Goal: Task Accomplishment & Management: Manage account settings

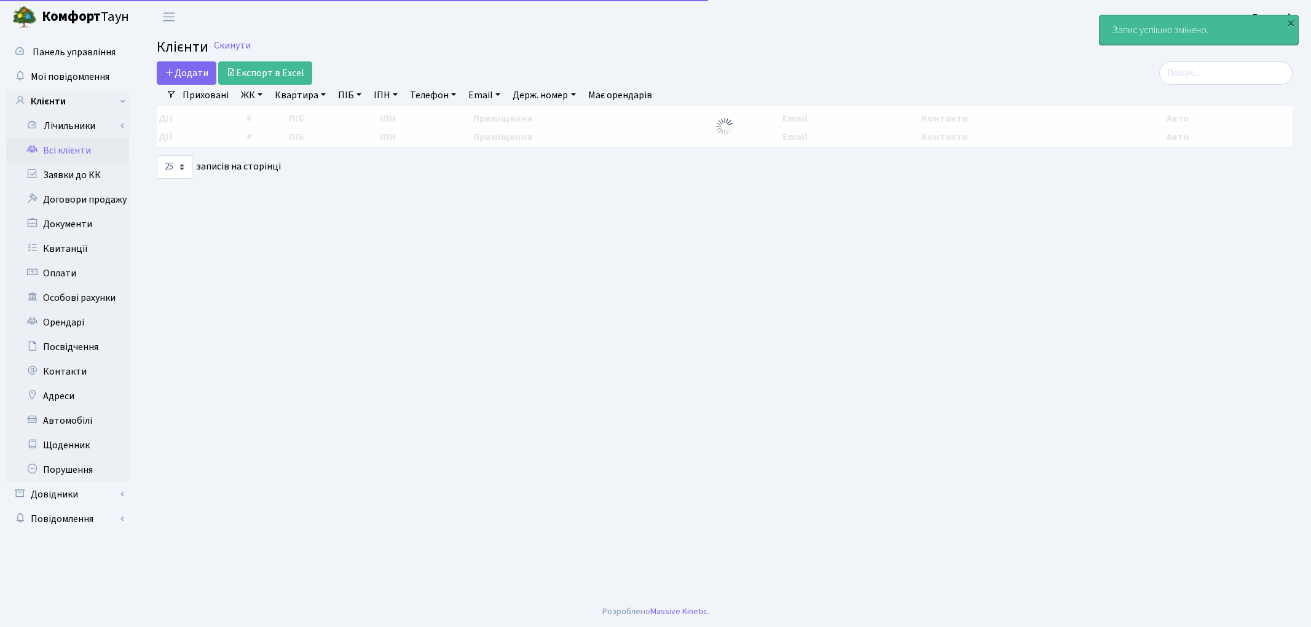
select select "25"
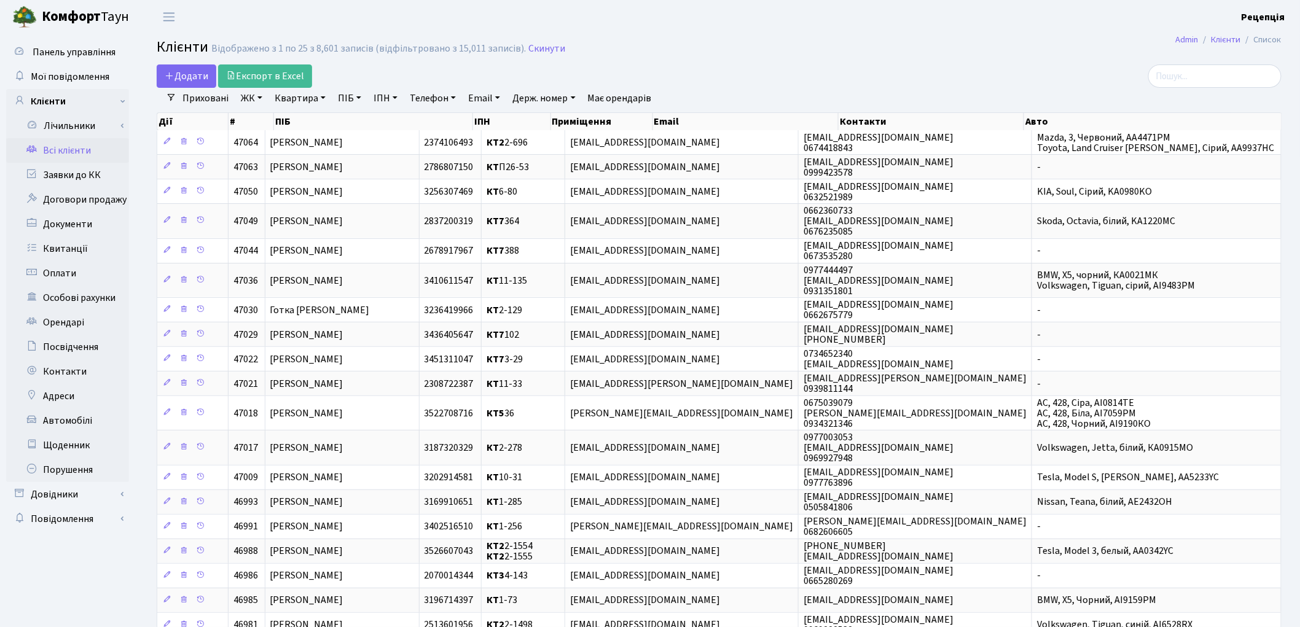
click at [253, 101] on link "ЖК" at bounding box center [251, 98] width 31 height 21
click at [275, 134] on li "КТ, вул. Регенераторна, 4" at bounding box center [312, 141] width 149 height 22
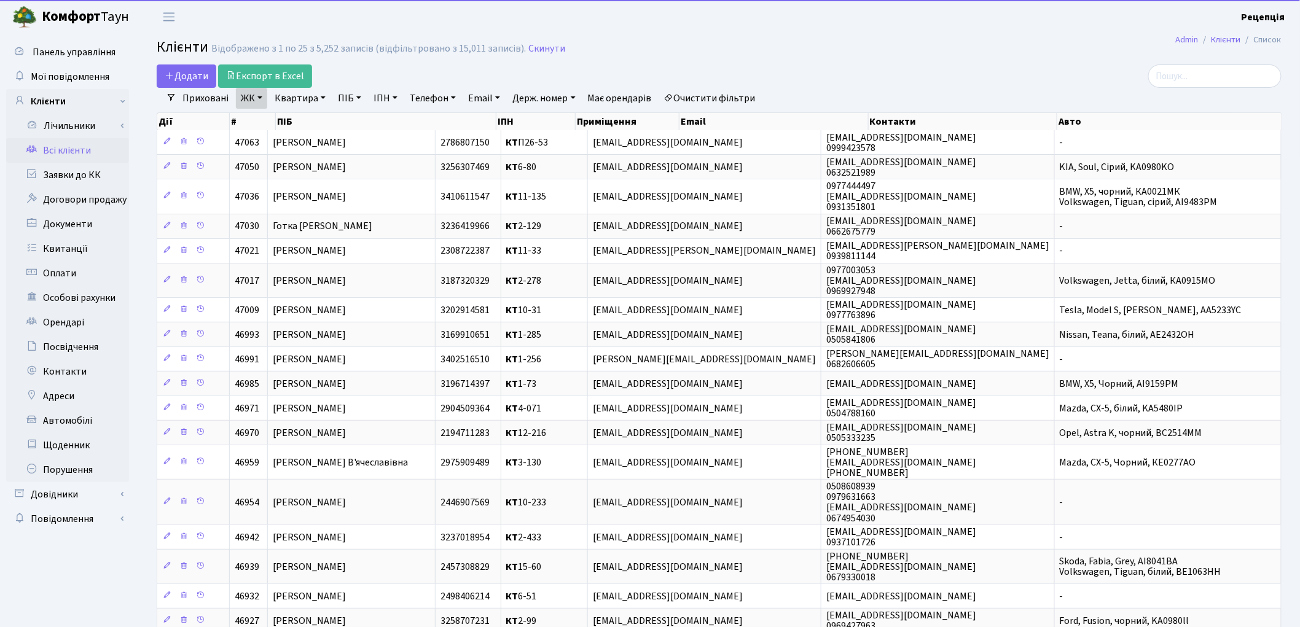
click at [296, 100] on link "Квартира" at bounding box center [300, 98] width 61 height 21
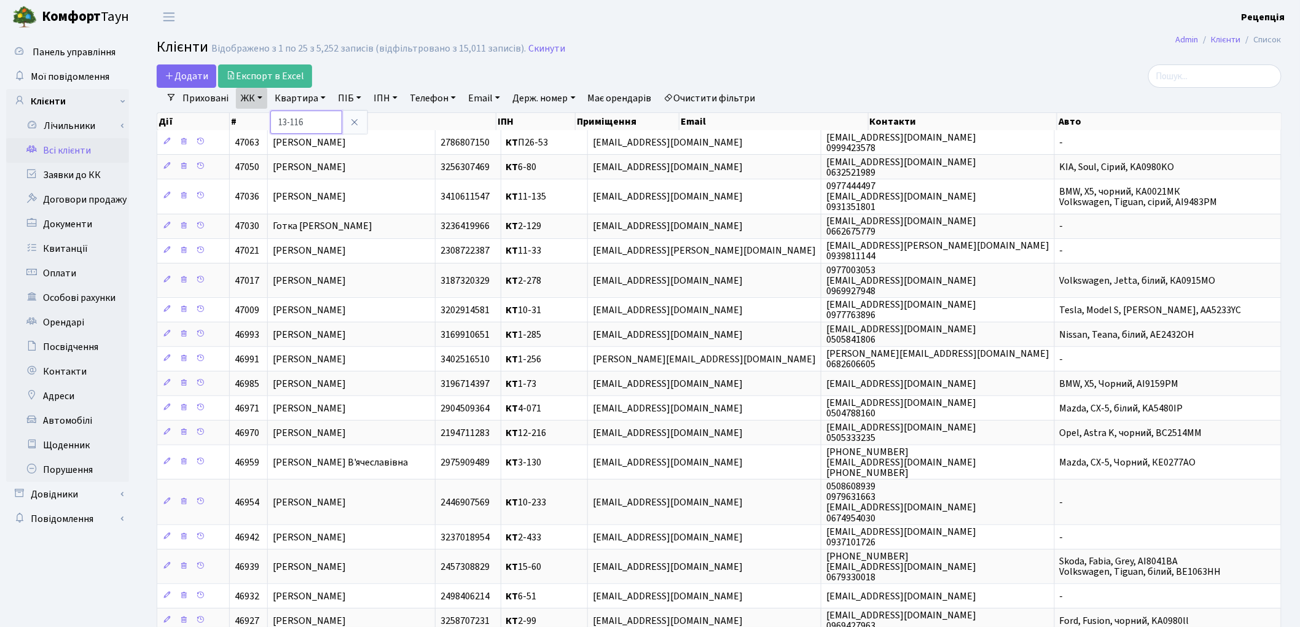
type input "13-116"
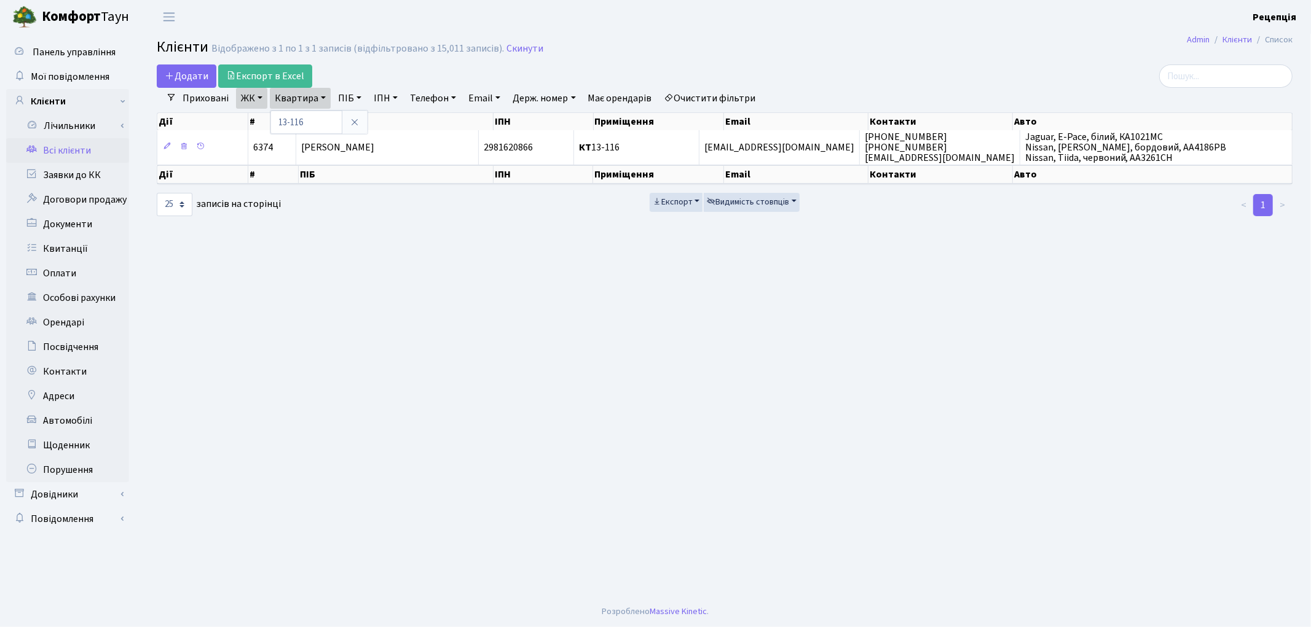
click at [704, 107] on link "Очистити фільтри" at bounding box center [709, 98] width 101 height 21
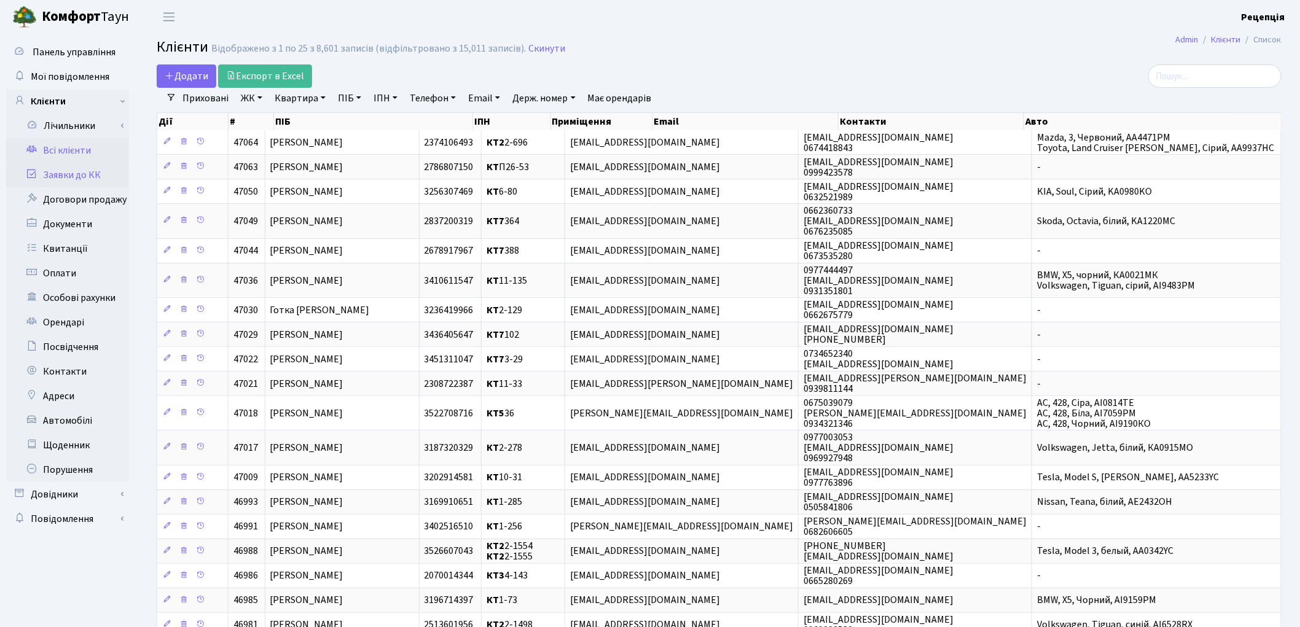
click at [90, 181] on link "Заявки до КК" at bounding box center [67, 175] width 123 height 25
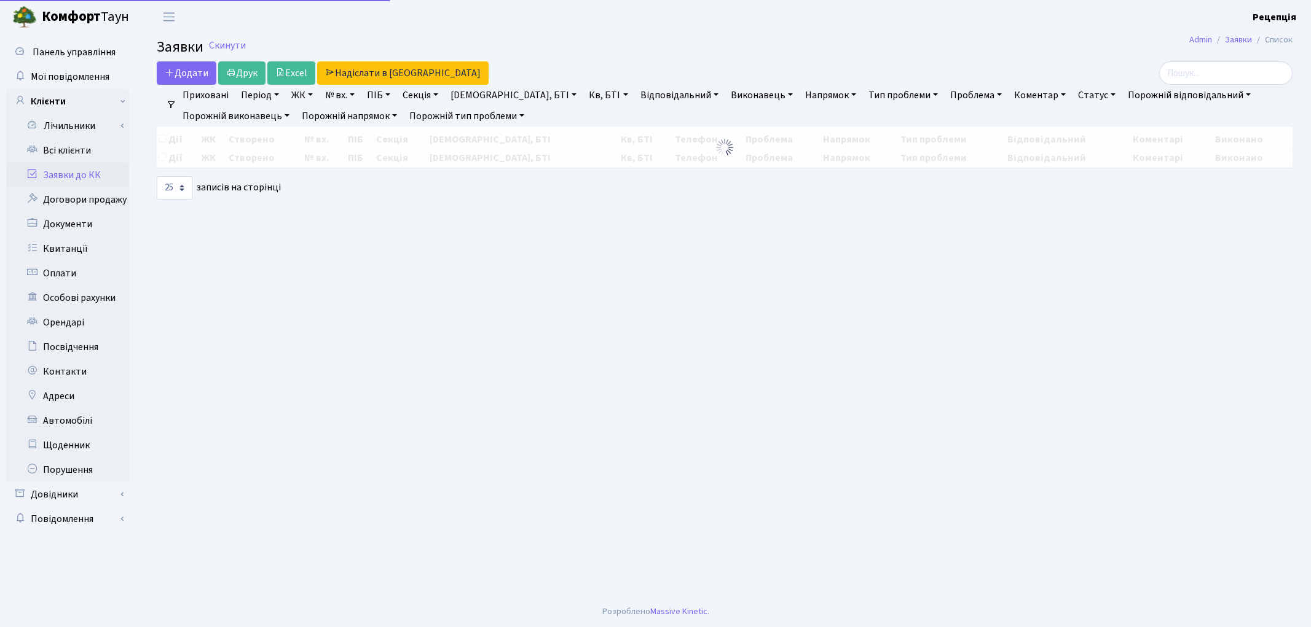
select select
select select "25"
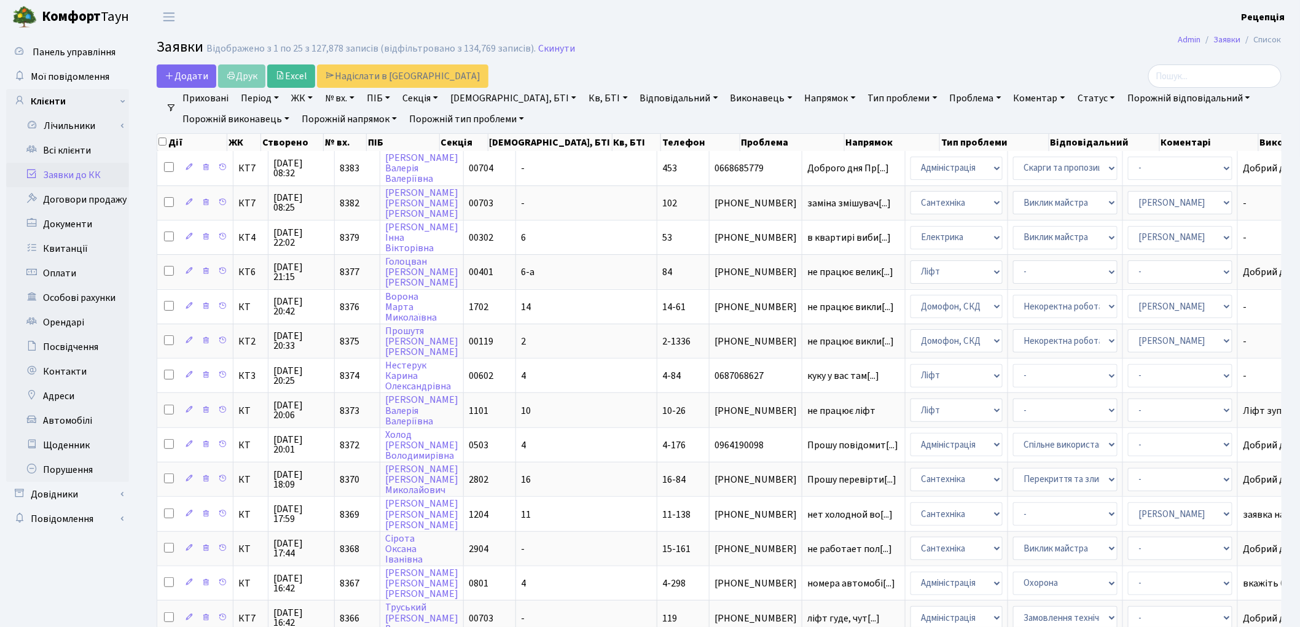
click at [302, 100] on link "ЖК" at bounding box center [301, 98] width 31 height 21
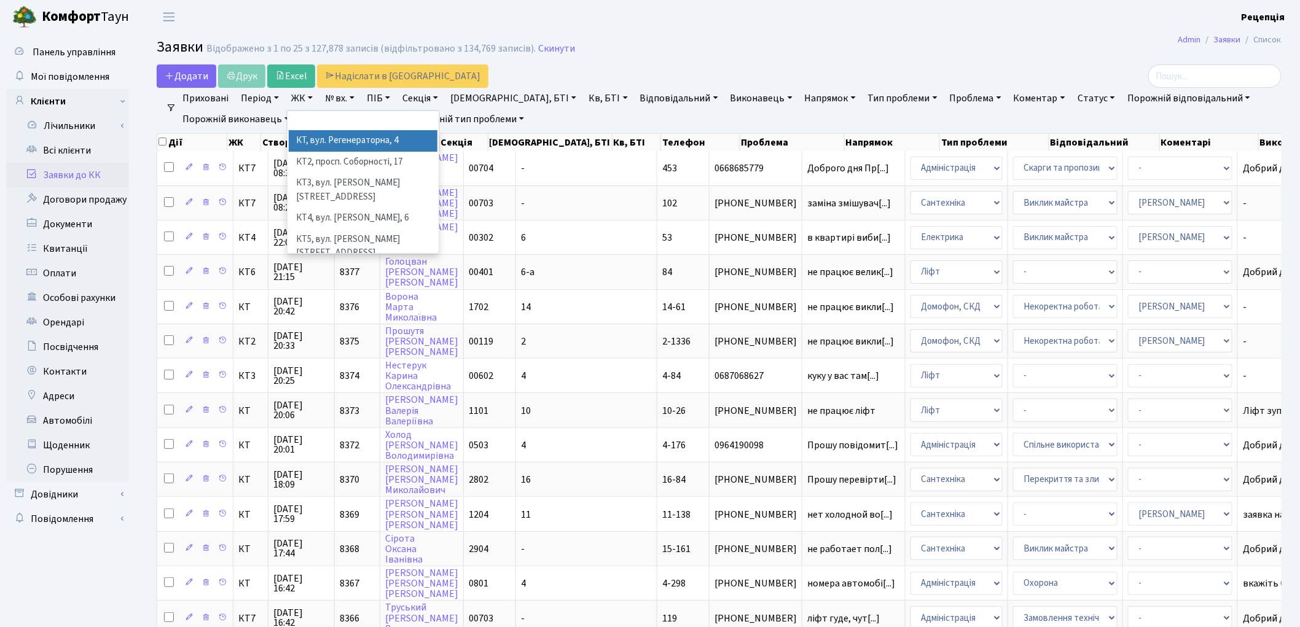
click at [337, 141] on li "КТ, вул. Регенераторна, 4" at bounding box center [363, 141] width 149 height 22
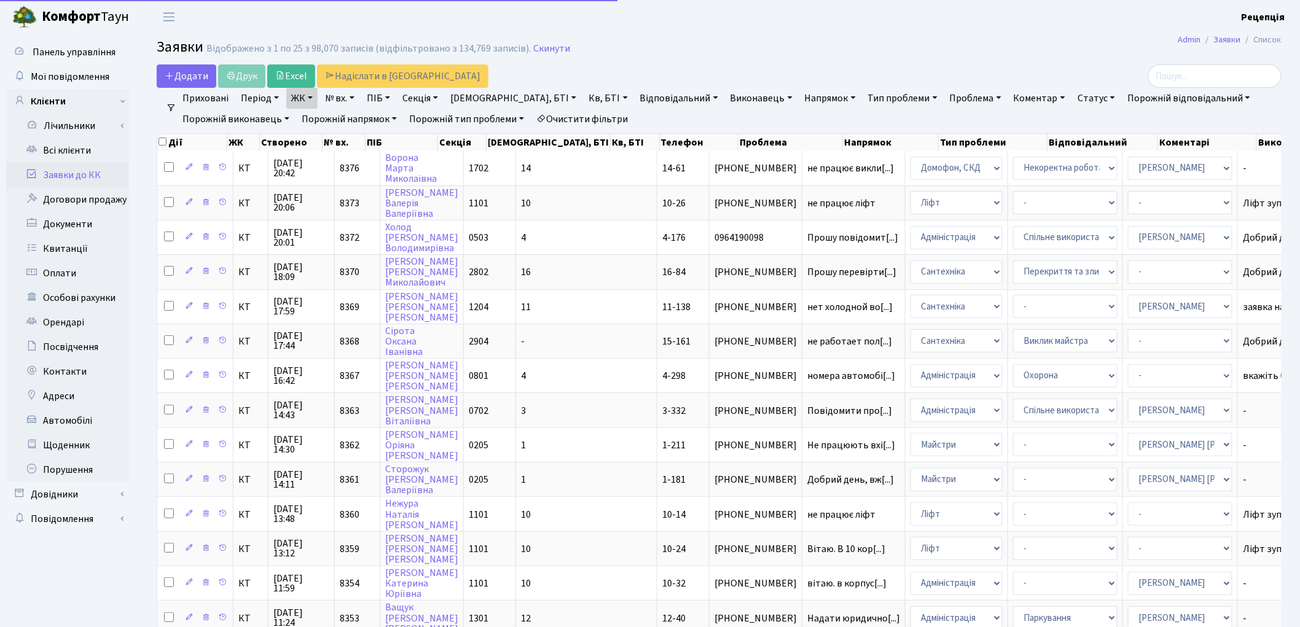
click at [584, 100] on link "Кв, БТІ" at bounding box center [608, 98] width 49 height 21
type input "1-452"
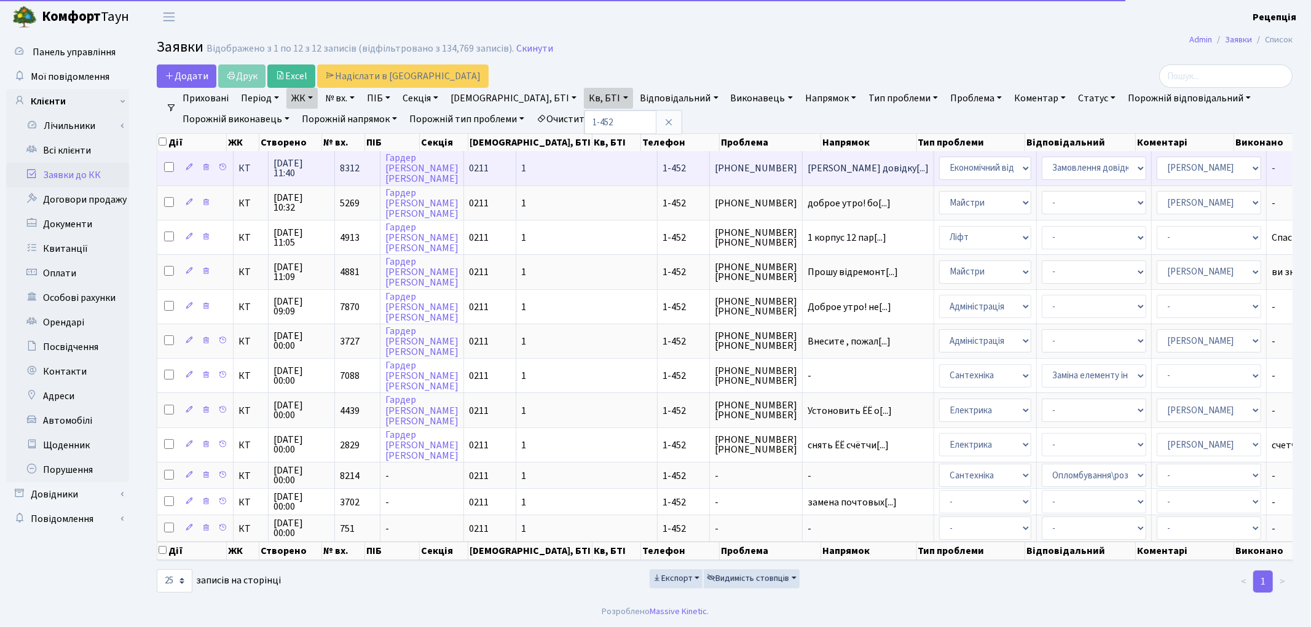
click at [481, 161] on td "0211" at bounding box center [490, 168] width 52 height 34
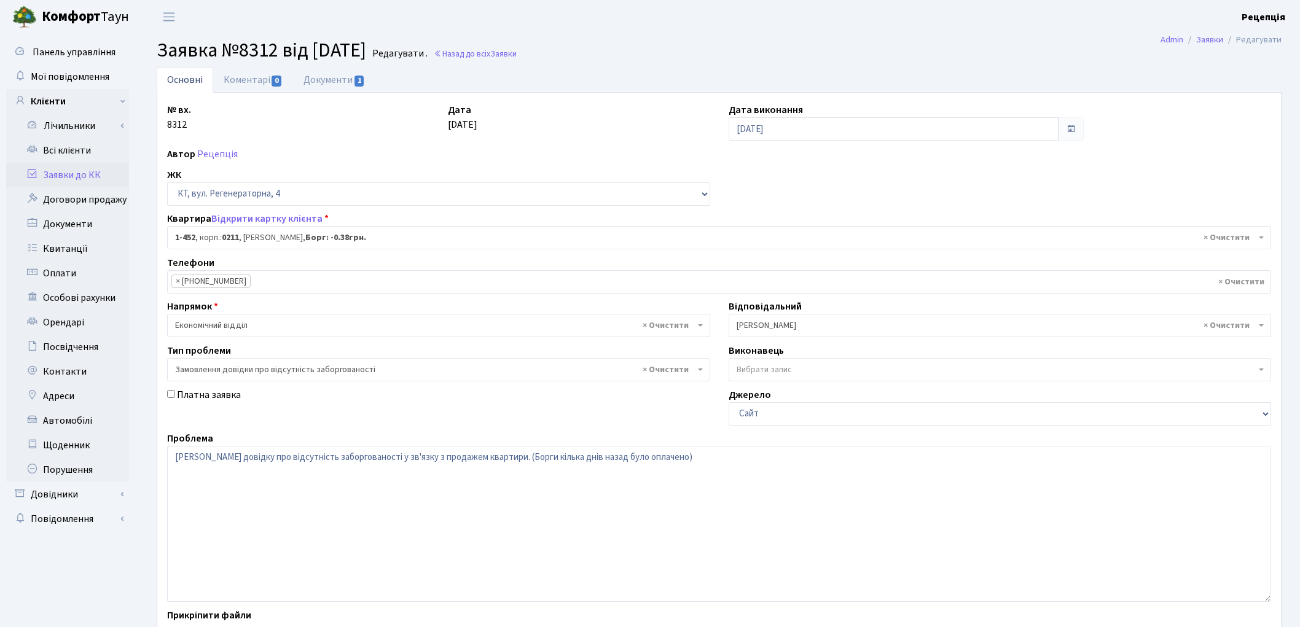
select select "423"
select select "35"
click at [340, 88] on link "Документи 1" at bounding box center [334, 79] width 82 height 25
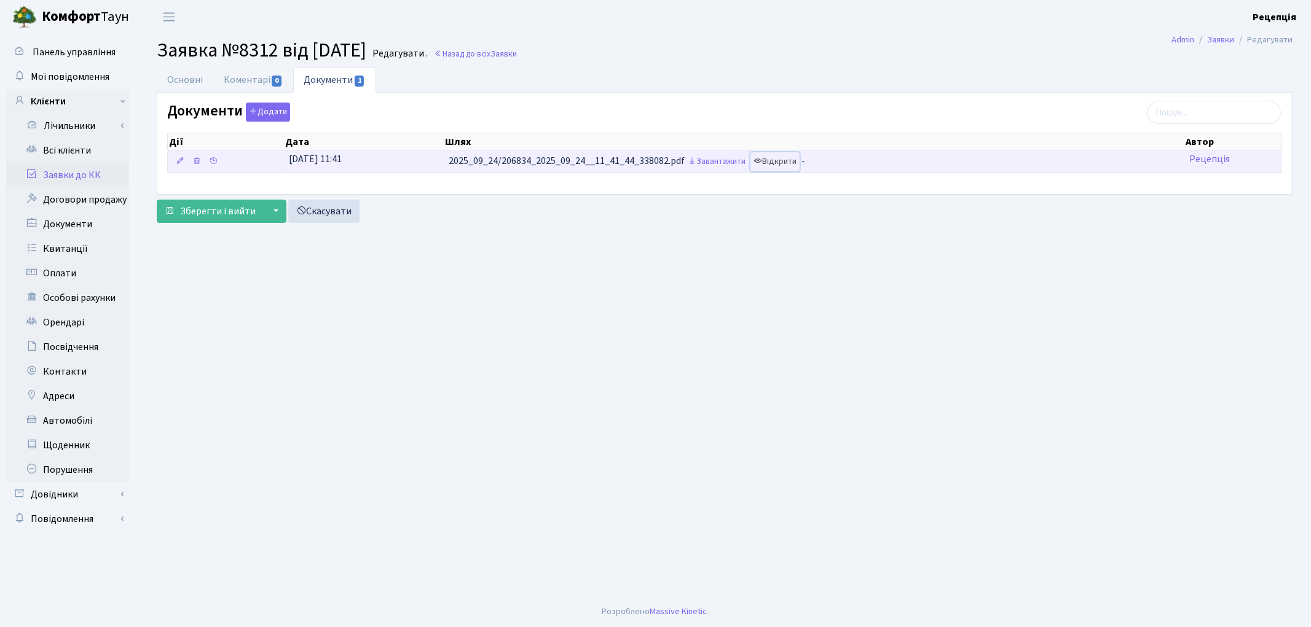
click at [783, 162] on link "Відкрити" at bounding box center [774, 161] width 49 height 19
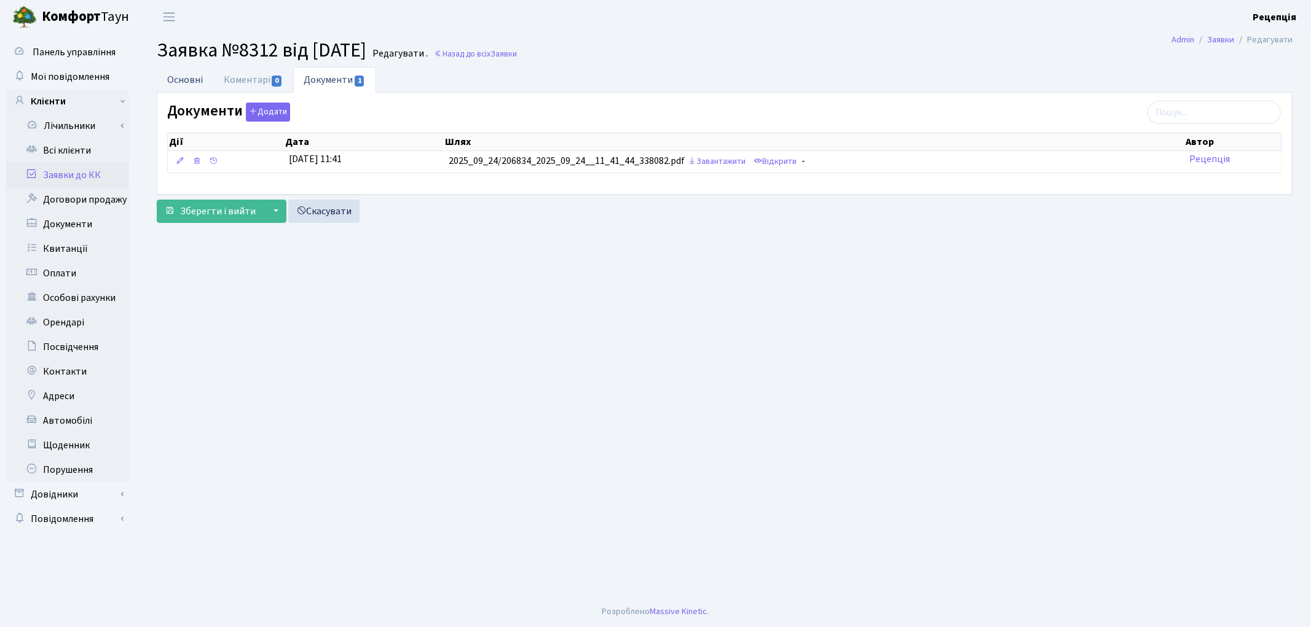
click at [174, 83] on link "Основні" at bounding box center [185, 79] width 57 height 25
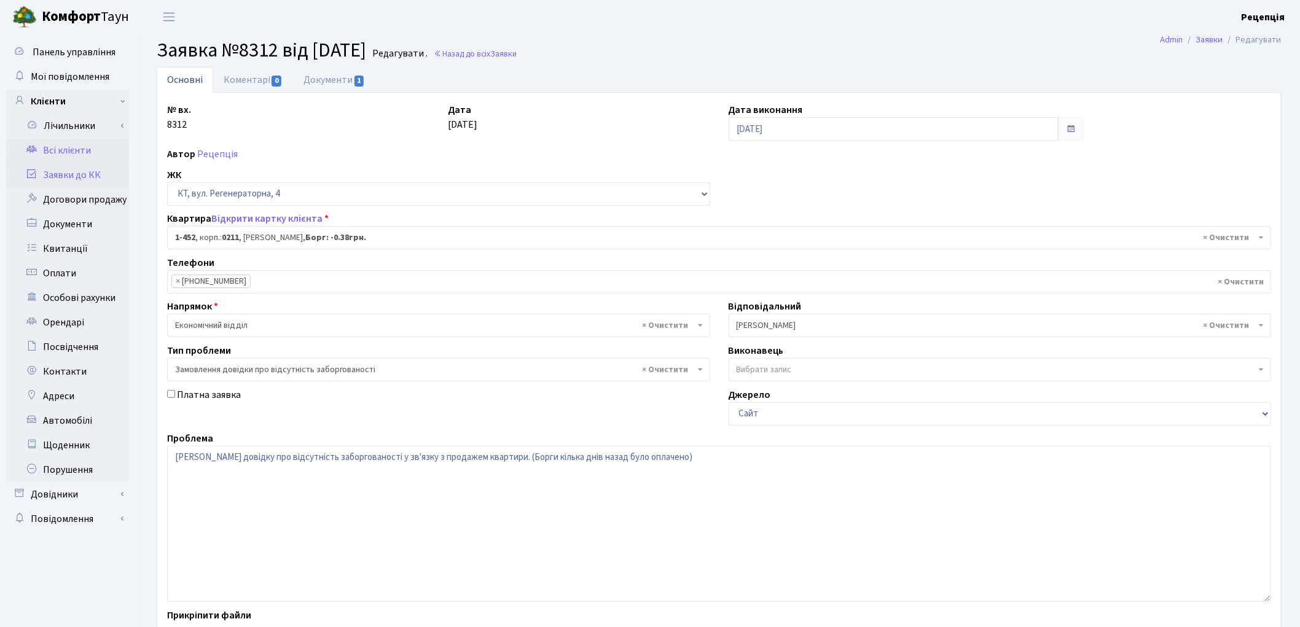
click at [85, 143] on link "Всі клієнти" at bounding box center [67, 150] width 123 height 25
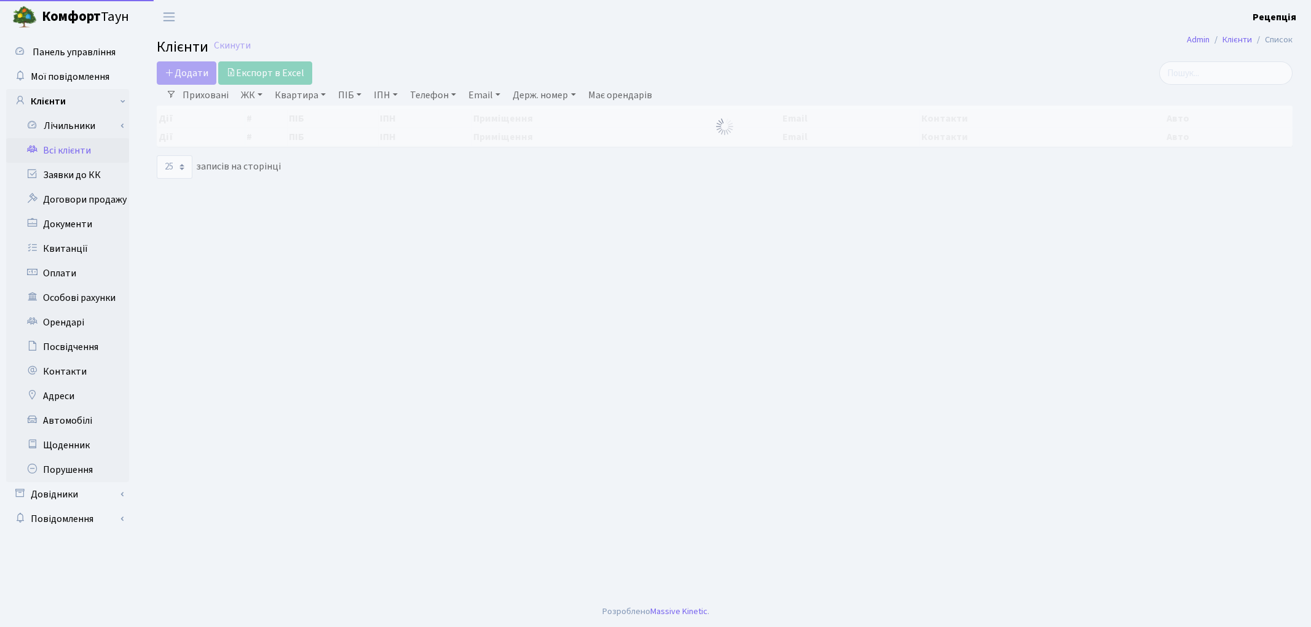
select select "25"
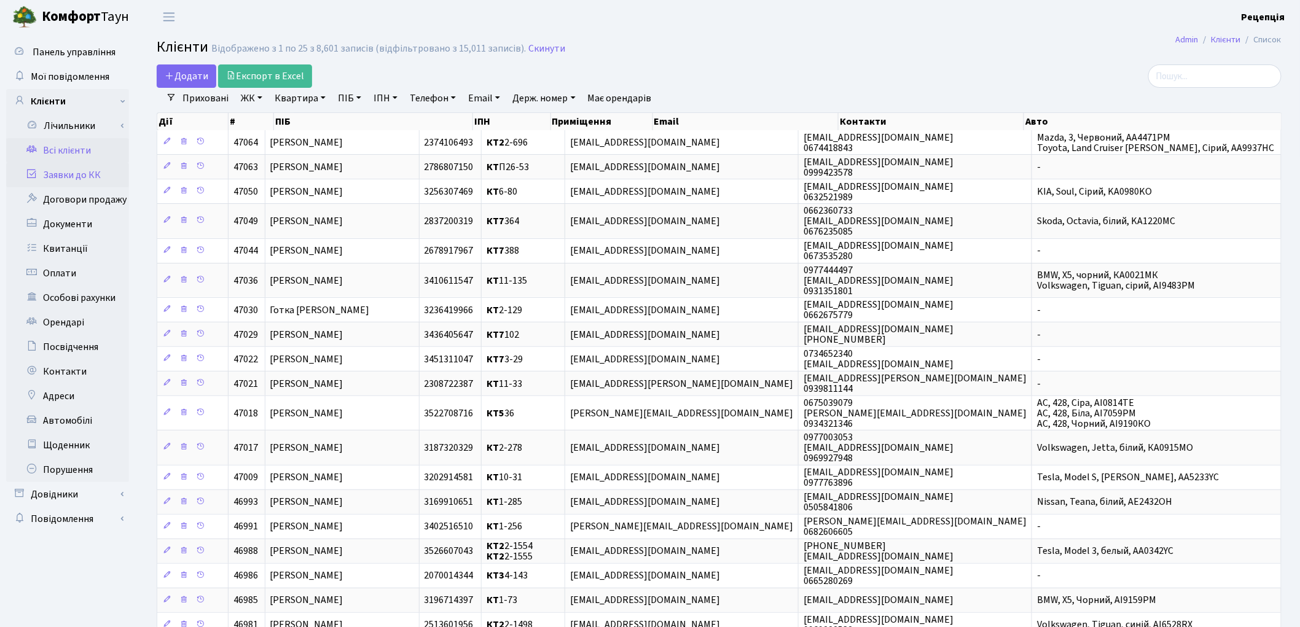
click at [86, 177] on link "Заявки до КК" at bounding box center [67, 175] width 123 height 25
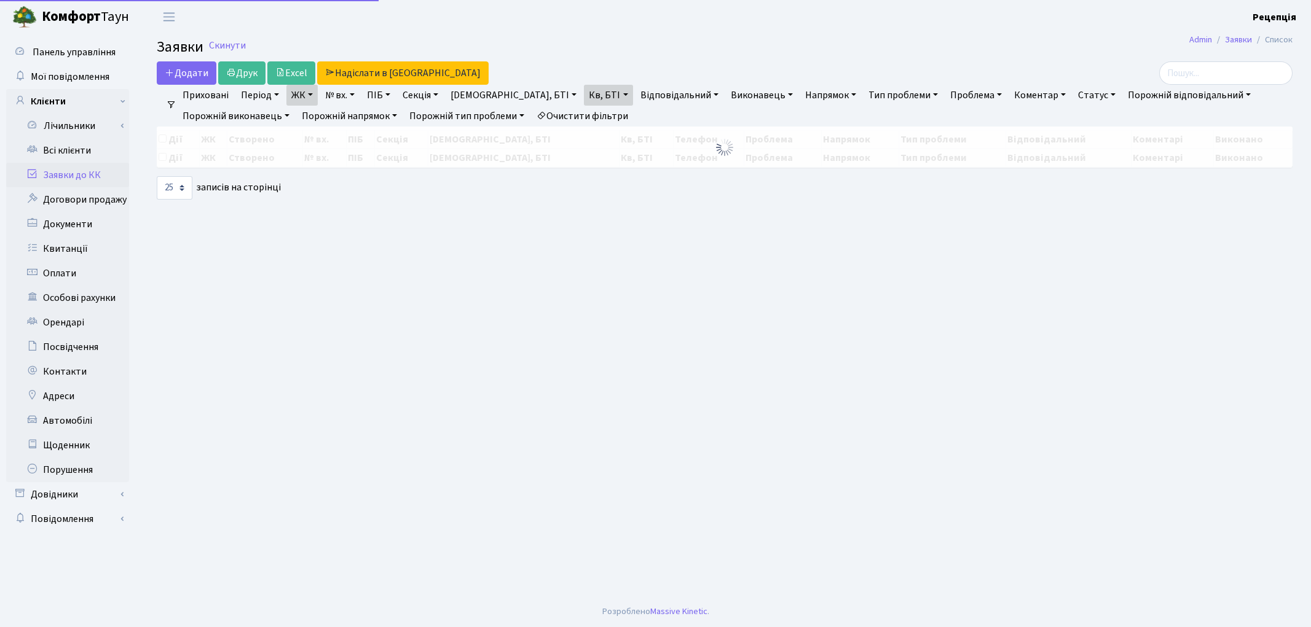
select select "25"
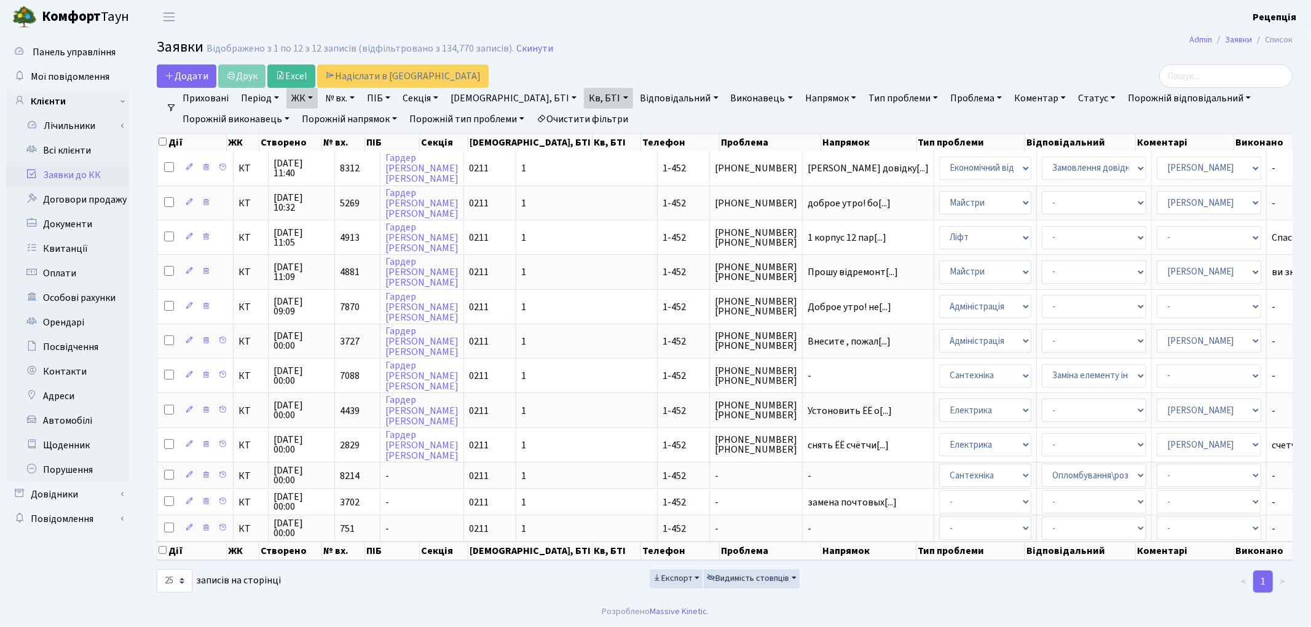
click at [567, 123] on link "Очистити фільтри" at bounding box center [582, 119] width 101 height 21
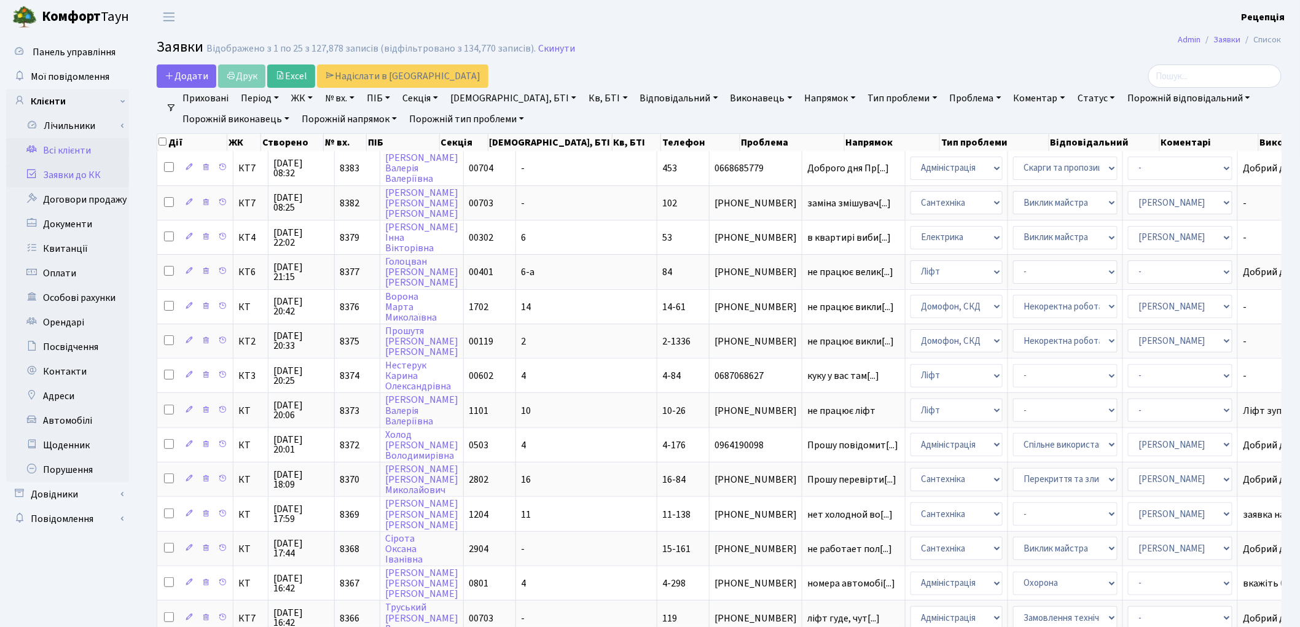
click at [81, 157] on link "Всі клієнти" at bounding box center [67, 150] width 123 height 25
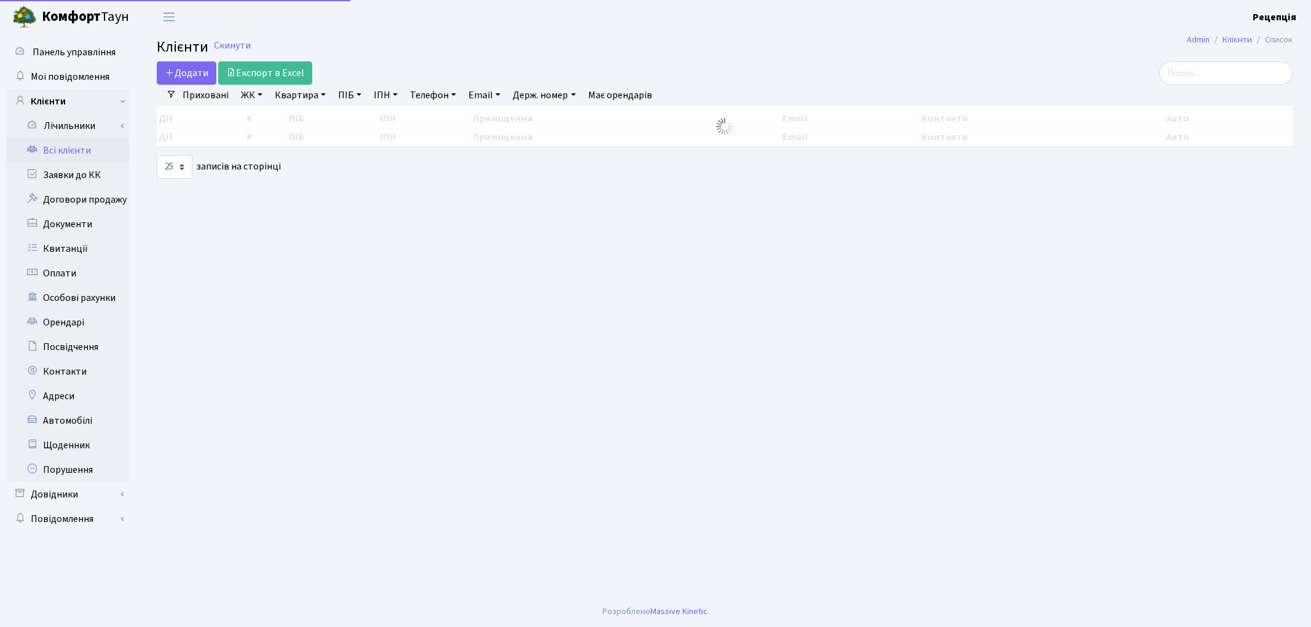
select select "25"
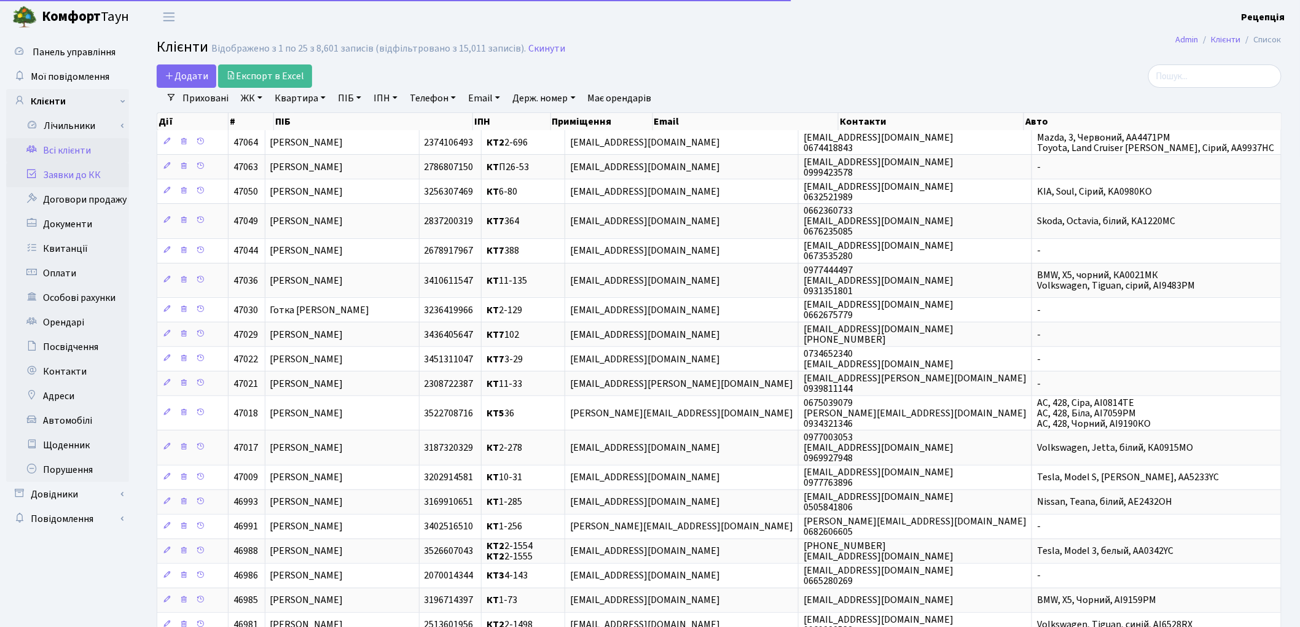
click at [83, 175] on link "Заявки до КК" at bounding box center [67, 175] width 123 height 25
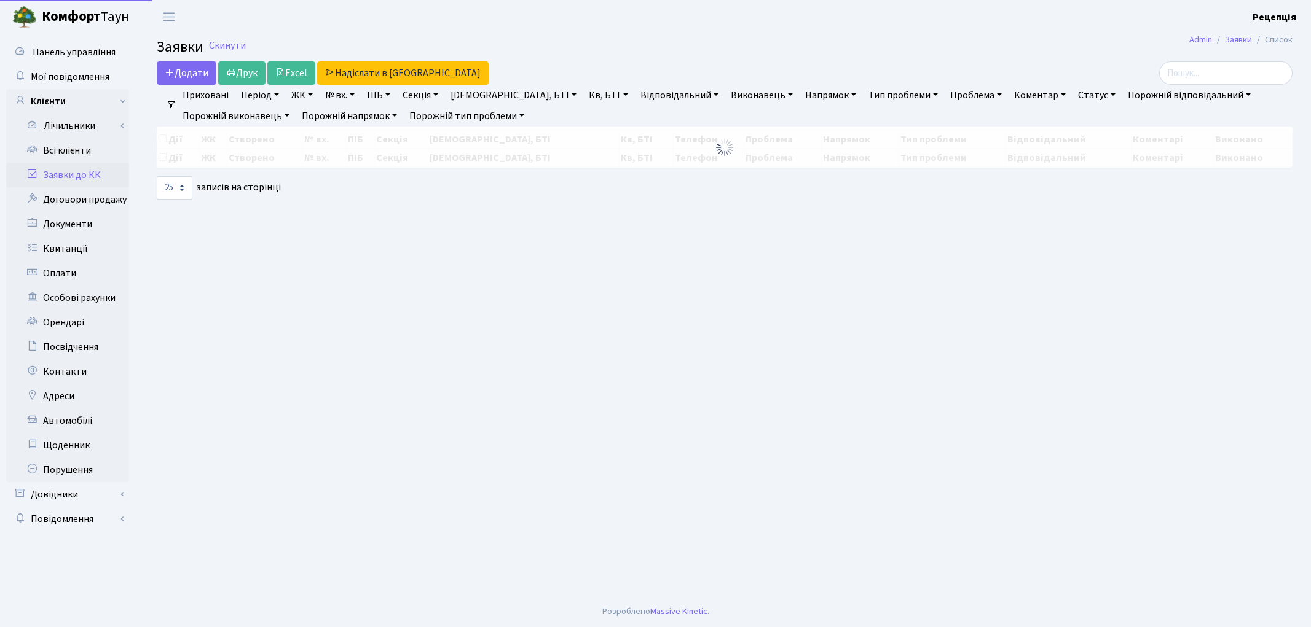
select select "25"
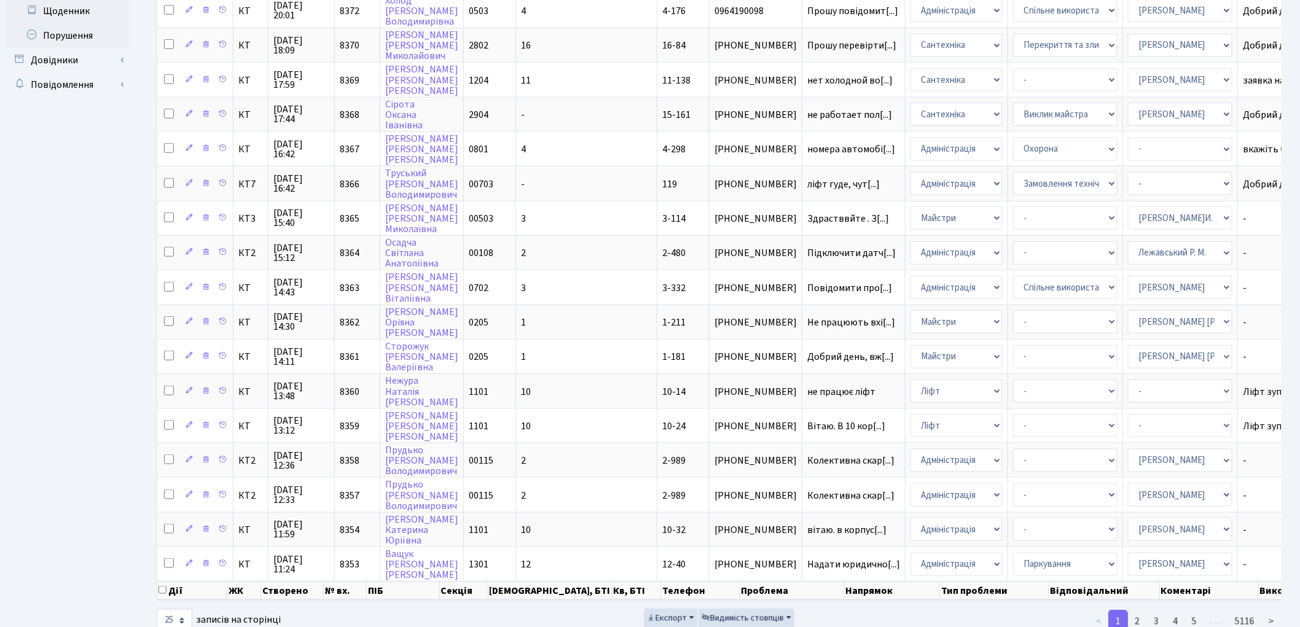
scroll to position [449, 0]
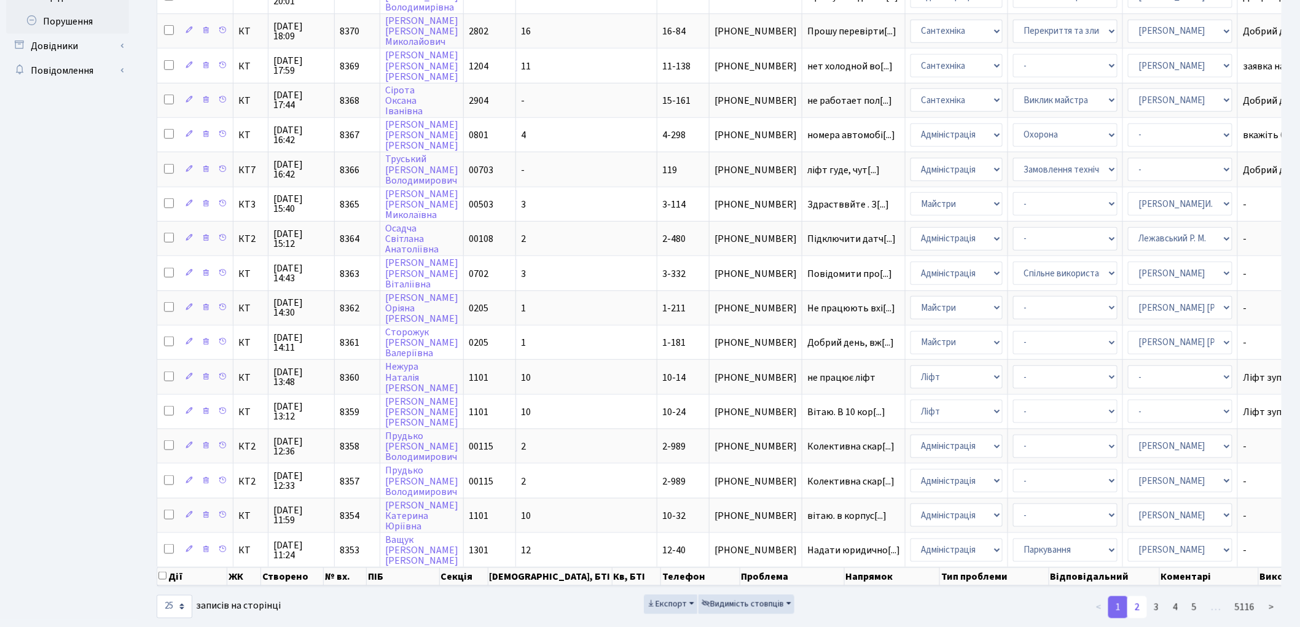
click at [1141, 597] on link "2" at bounding box center [1138, 608] width 20 height 22
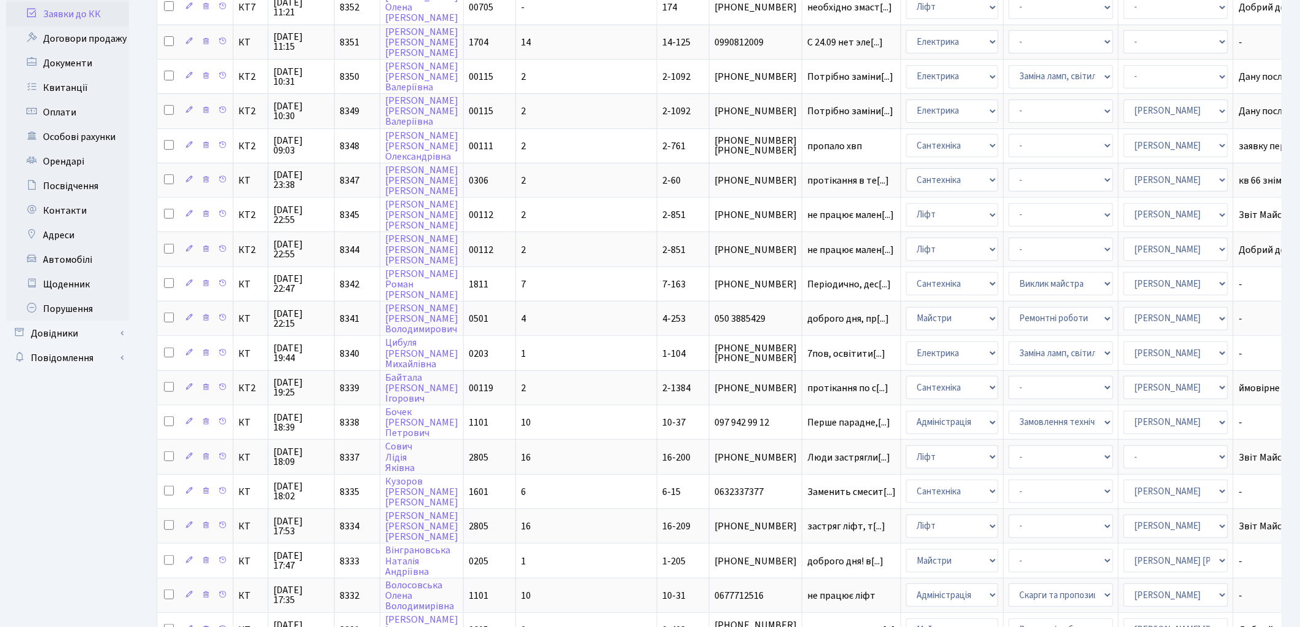
scroll to position [0, 0]
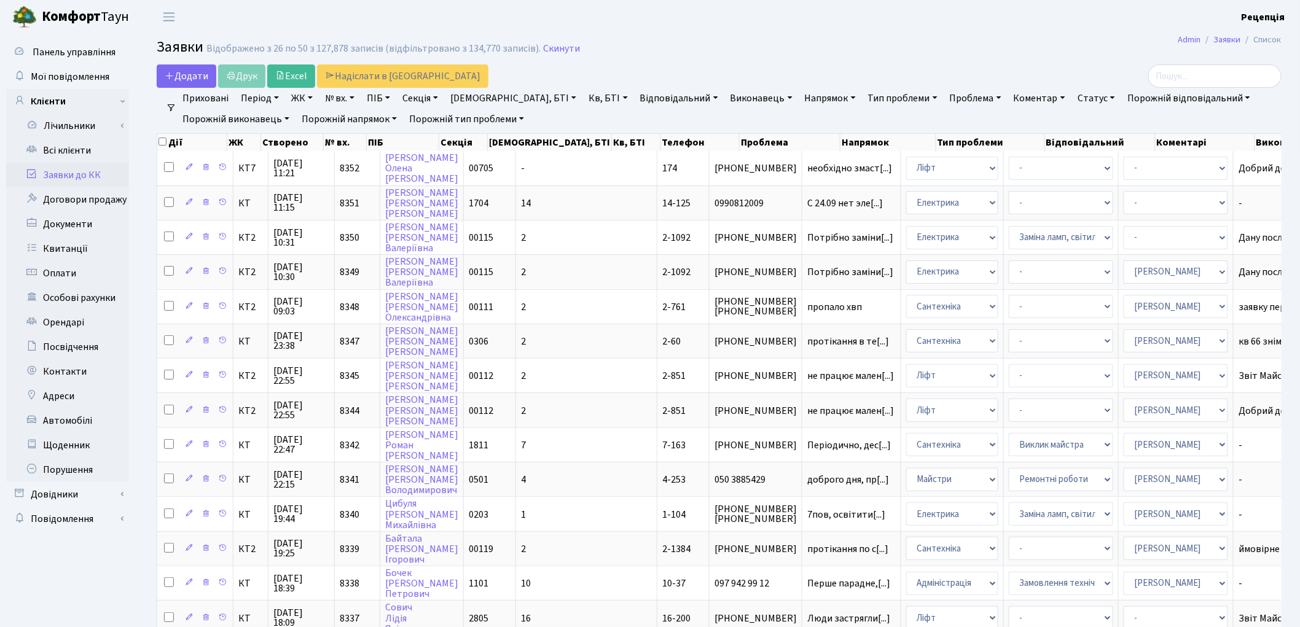
click at [302, 96] on link "ЖК" at bounding box center [301, 98] width 31 height 21
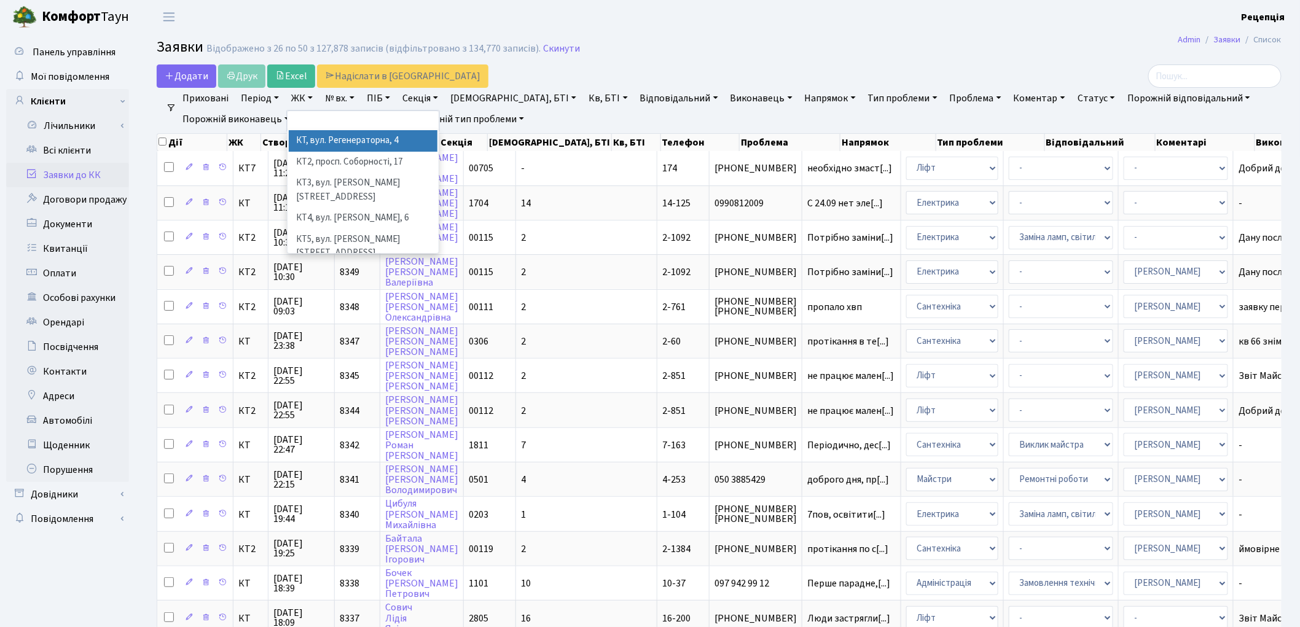
click at [324, 143] on li "КТ, вул. Регенераторна, 4" at bounding box center [363, 141] width 149 height 22
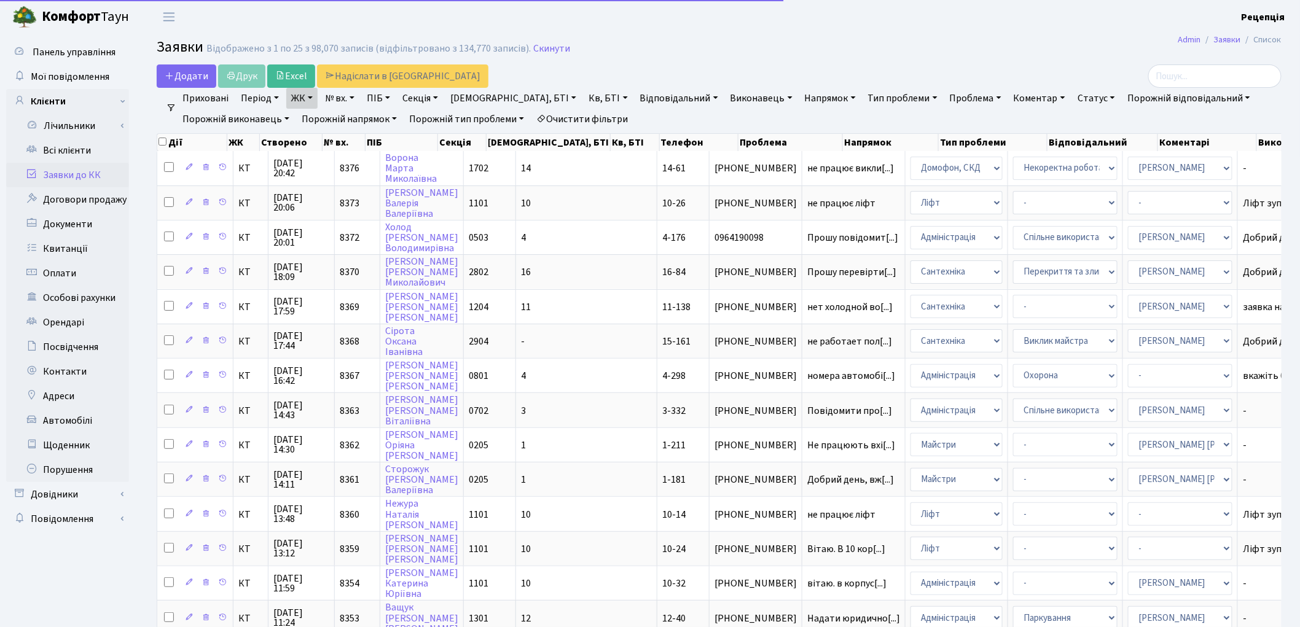
click at [584, 95] on link "Кв, БТІ" at bounding box center [608, 98] width 49 height 21
type input "5-102"
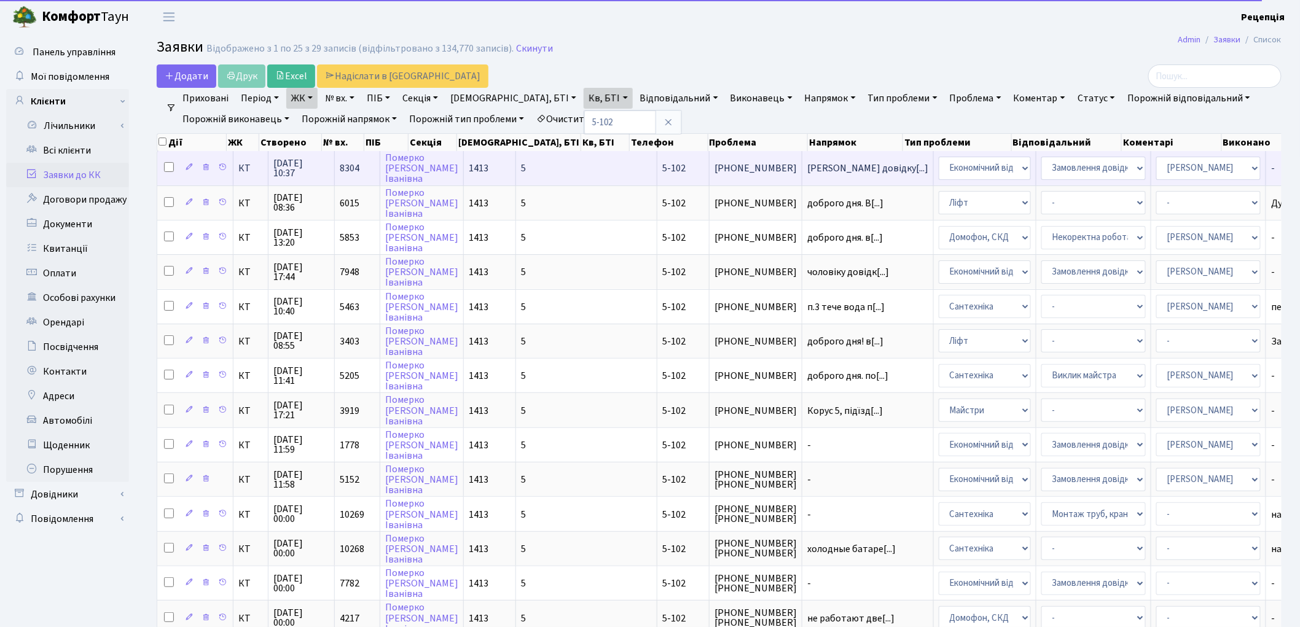
click at [521, 168] on span "5" at bounding box center [523, 169] width 5 height 14
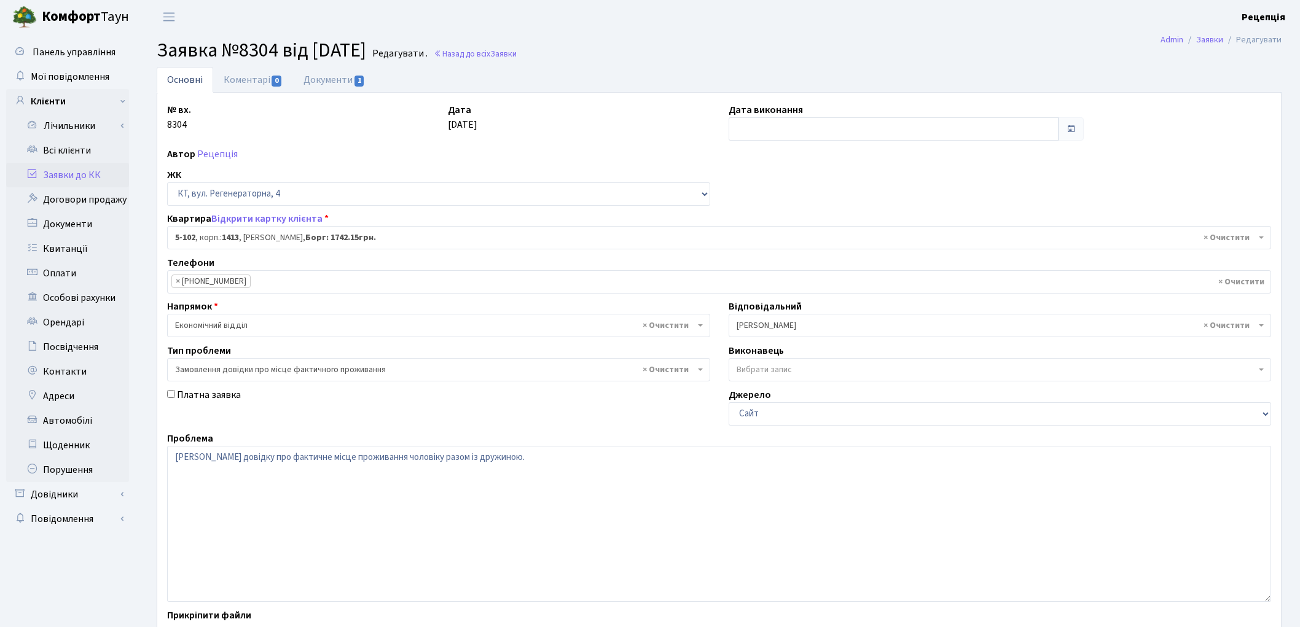
select select "2424"
select select "8"
click at [328, 82] on link "Документи 1" at bounding box center [334, 79] width 82 height 25
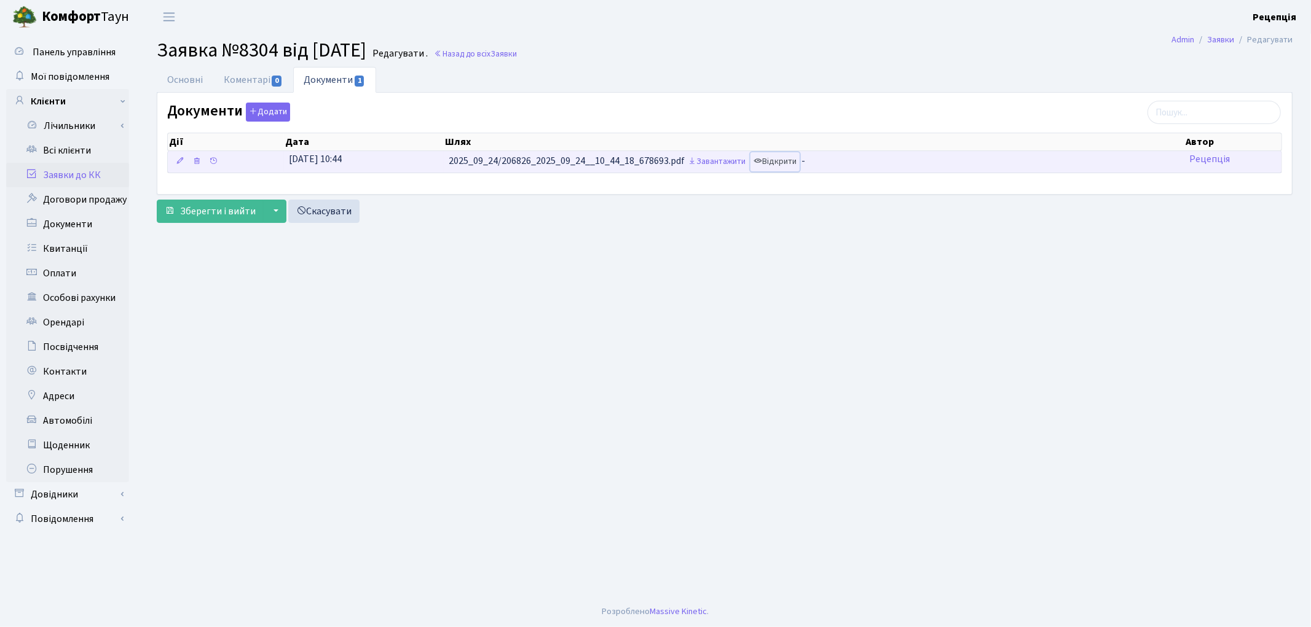
click at [772, 161] on link "Відкрити" at bounding box center [774, 161] width 49 height 19
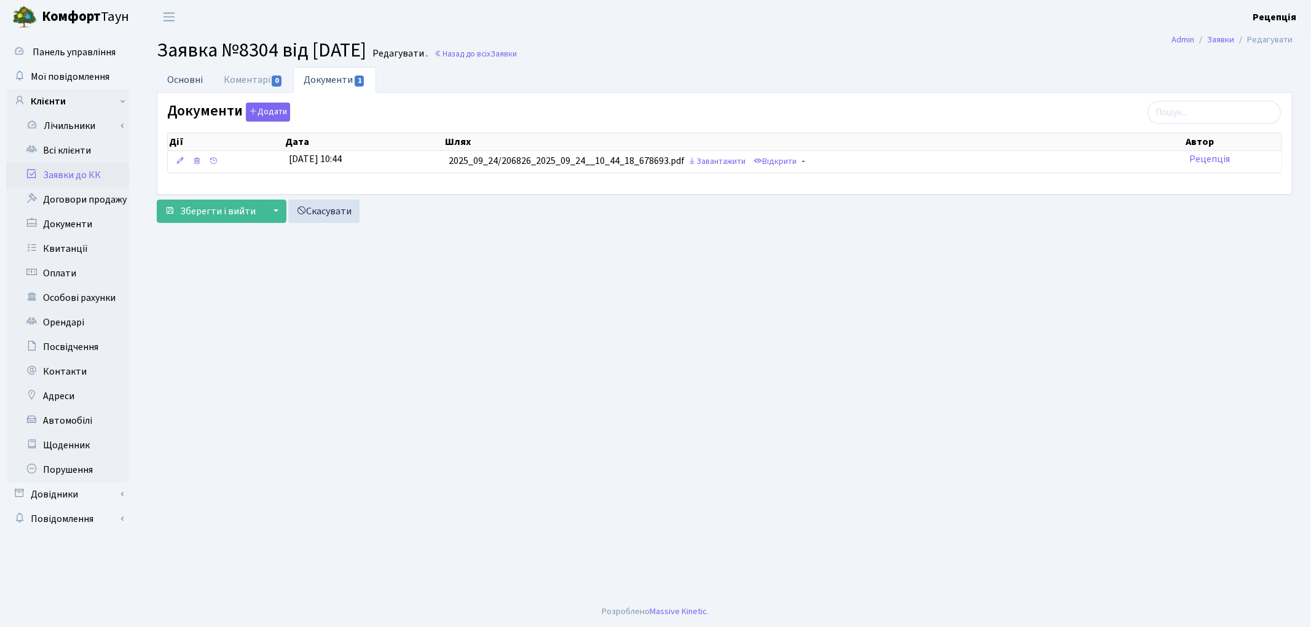
click at [184, 77] on link "Основні" at bounding box center [185, 79] width 57 height 25
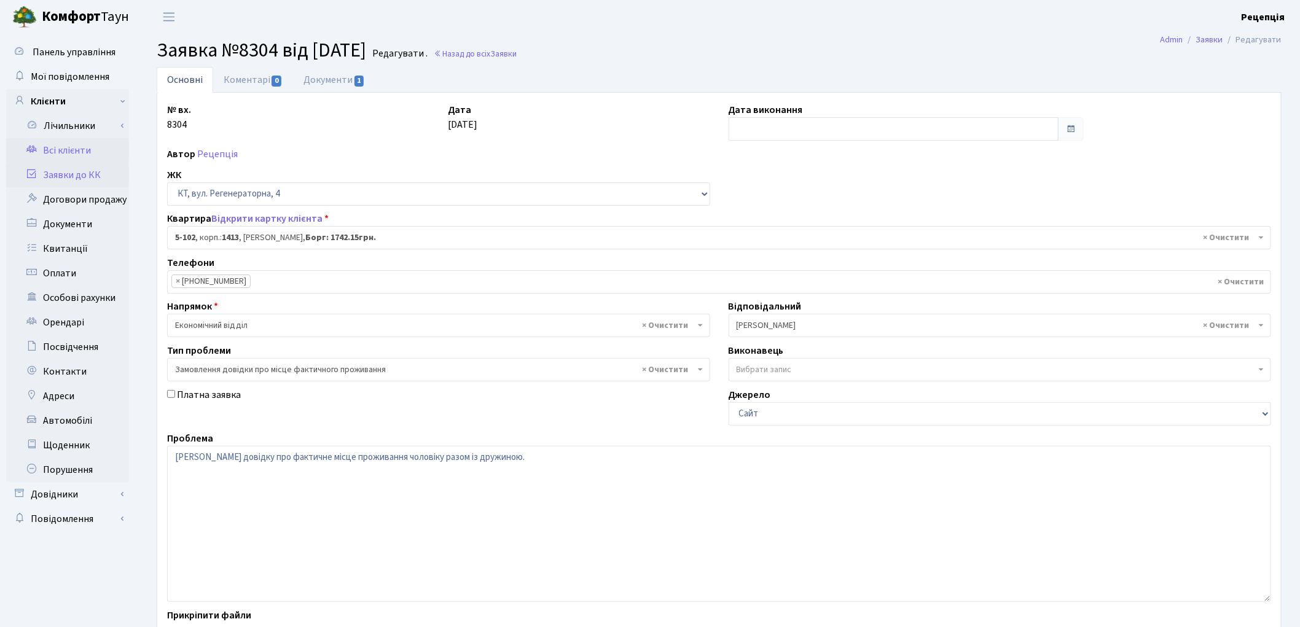
click at [52, 149] on link "Всі клієнти" at bounding box center [67, 150] width 123 height 25
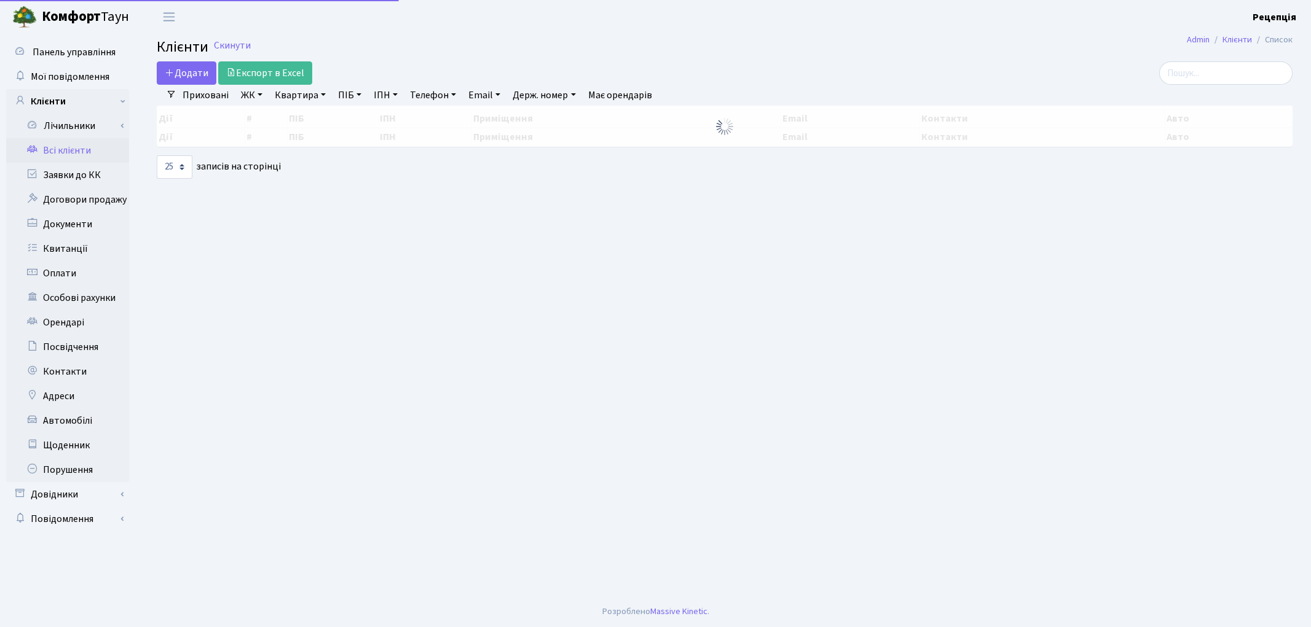
select select "25"
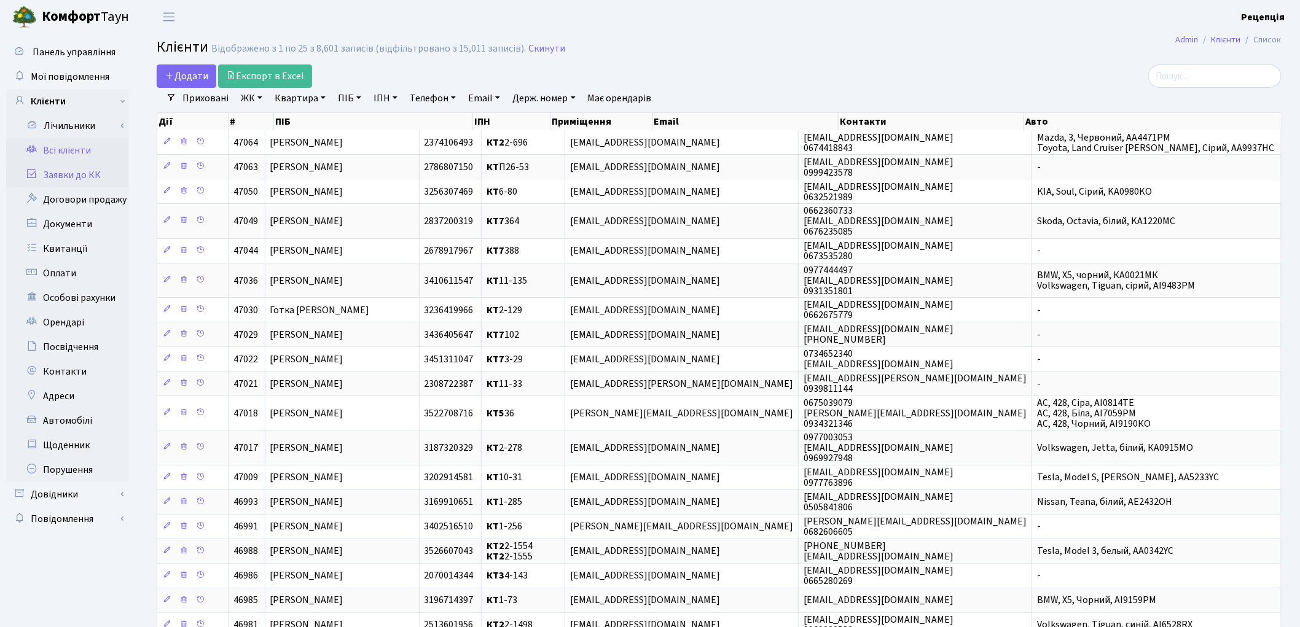
click at [78, 175] on link "Заявки до КК" at bounding box center [67, 175] width 123 height 25
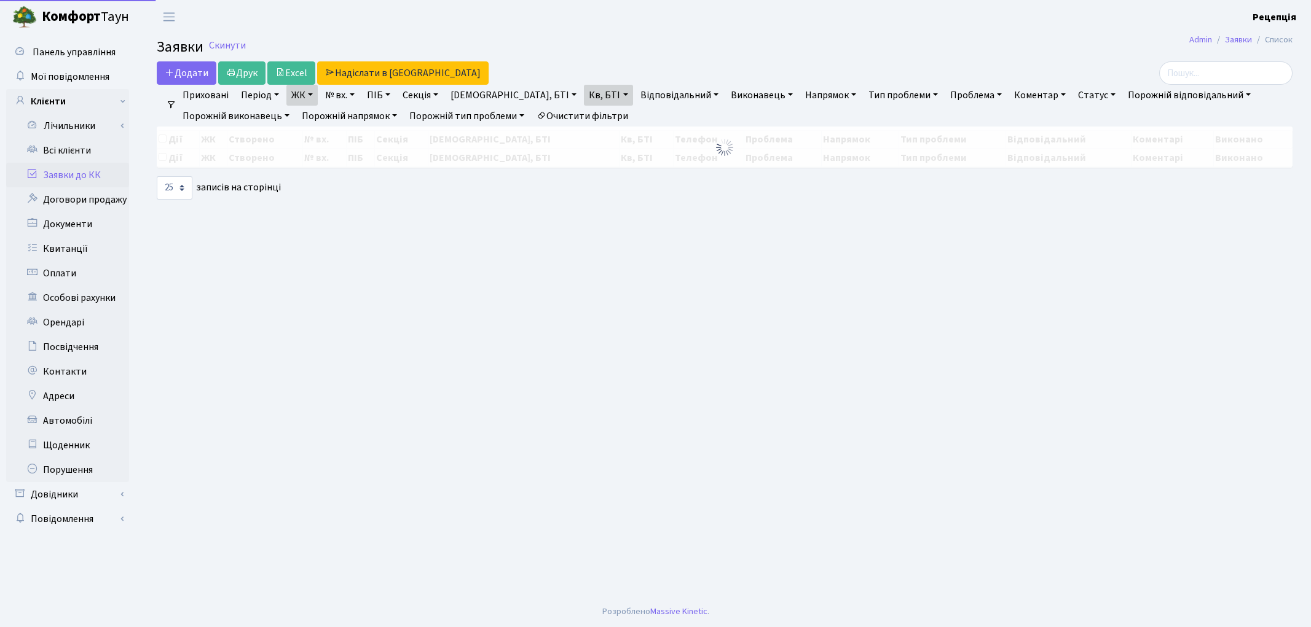
select select "25"
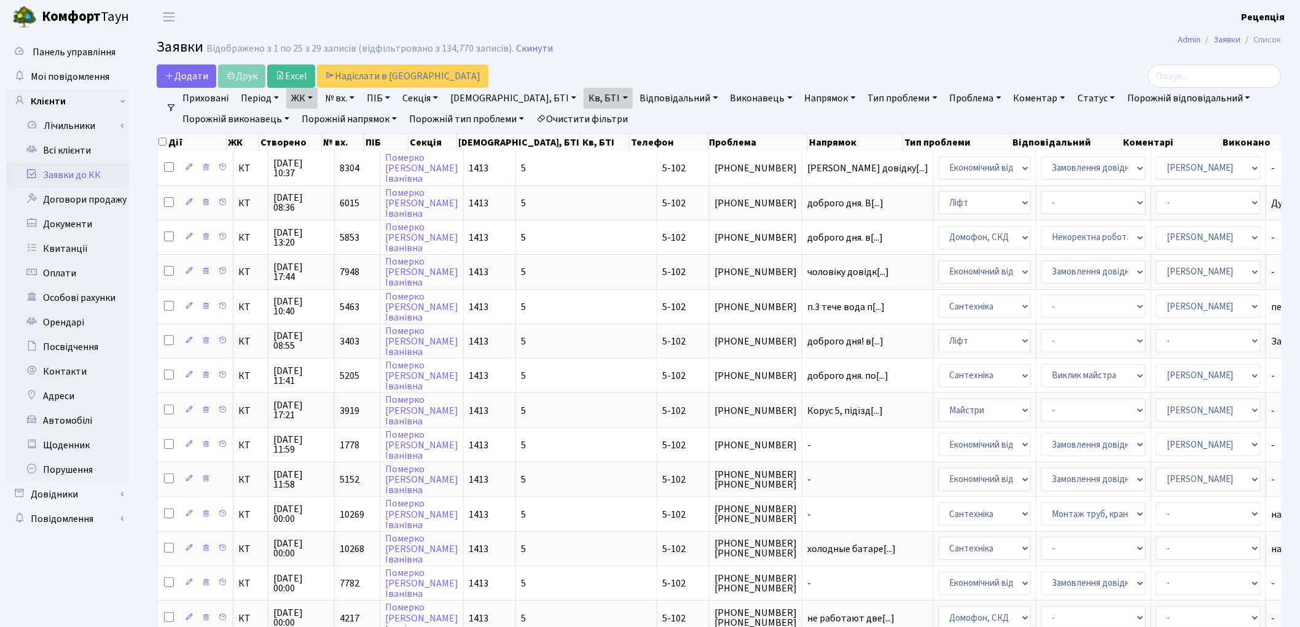
click at [585, 114] on link "Очистити фільтри" at bounding box center [582, 119] width 101 height 21
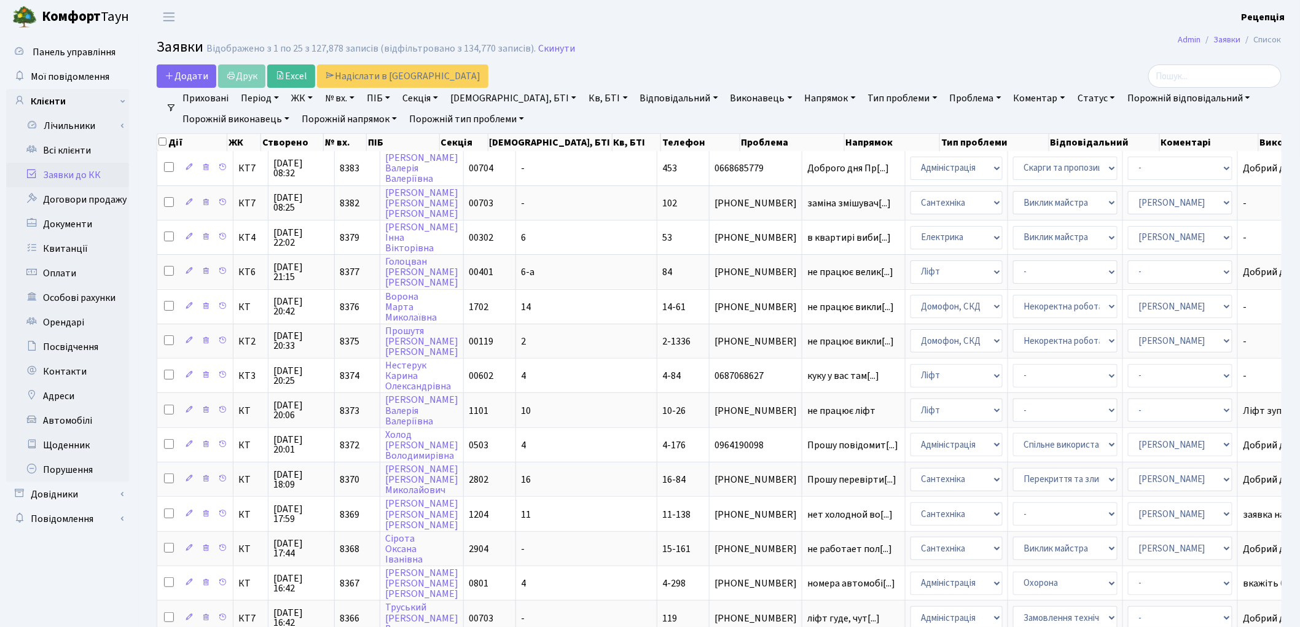
click at [346, 100] on link "№ вх." at bounding box center [339, 98] width 39 height 21
type input "8312"
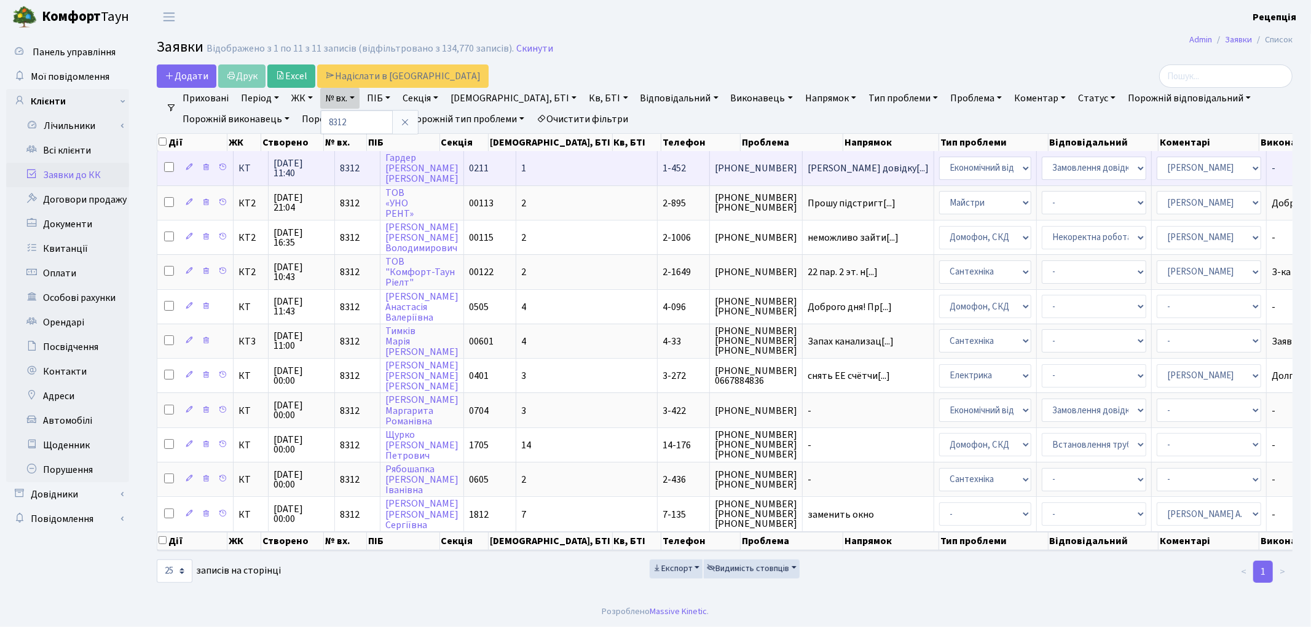
click at [521, 167] on span "1" at bounding box center [523, 169] width 5 height 14
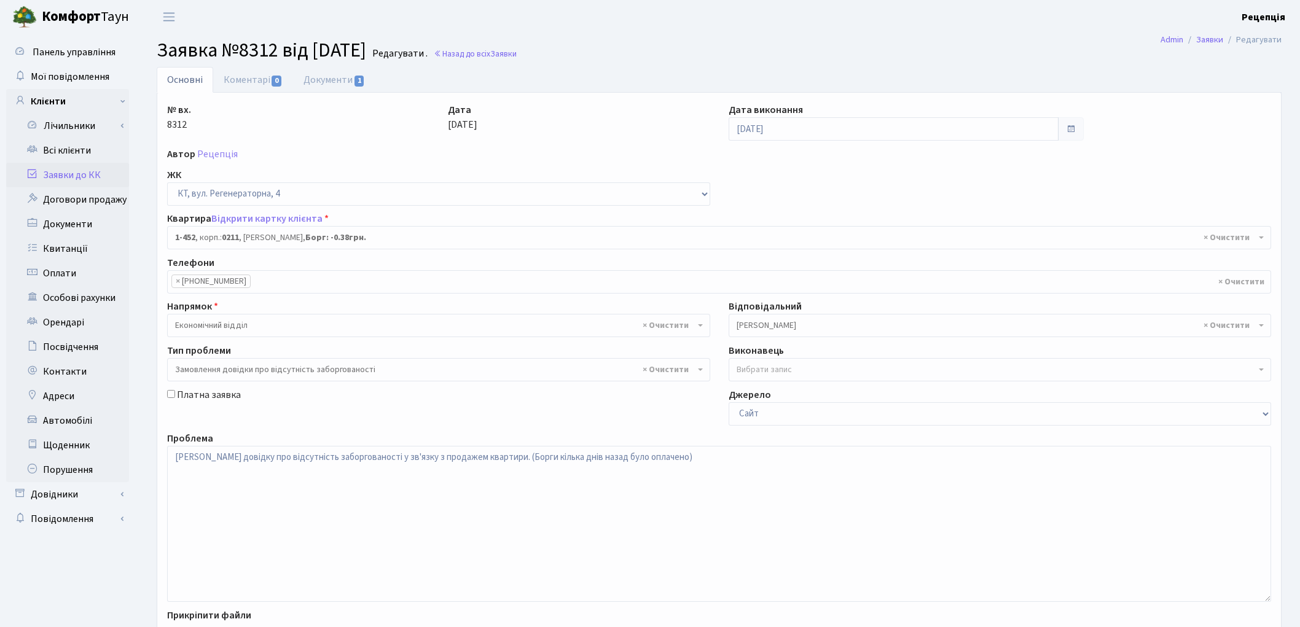
select select "423"
select select "35"
click at [332, 82] on link "Документи 1" at bounding box center [334, 79] width 82 height 25
select select "25"
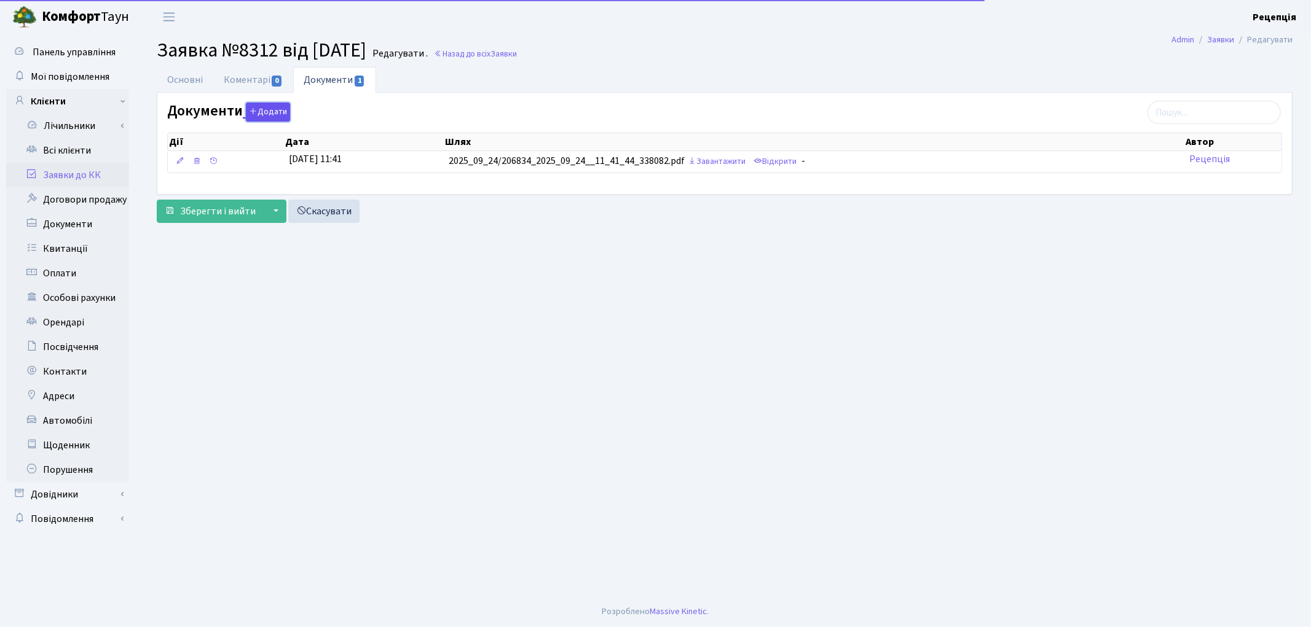
click at [275, 112] on button "Додати" at bounding box center [268, 112] width 44 height 19
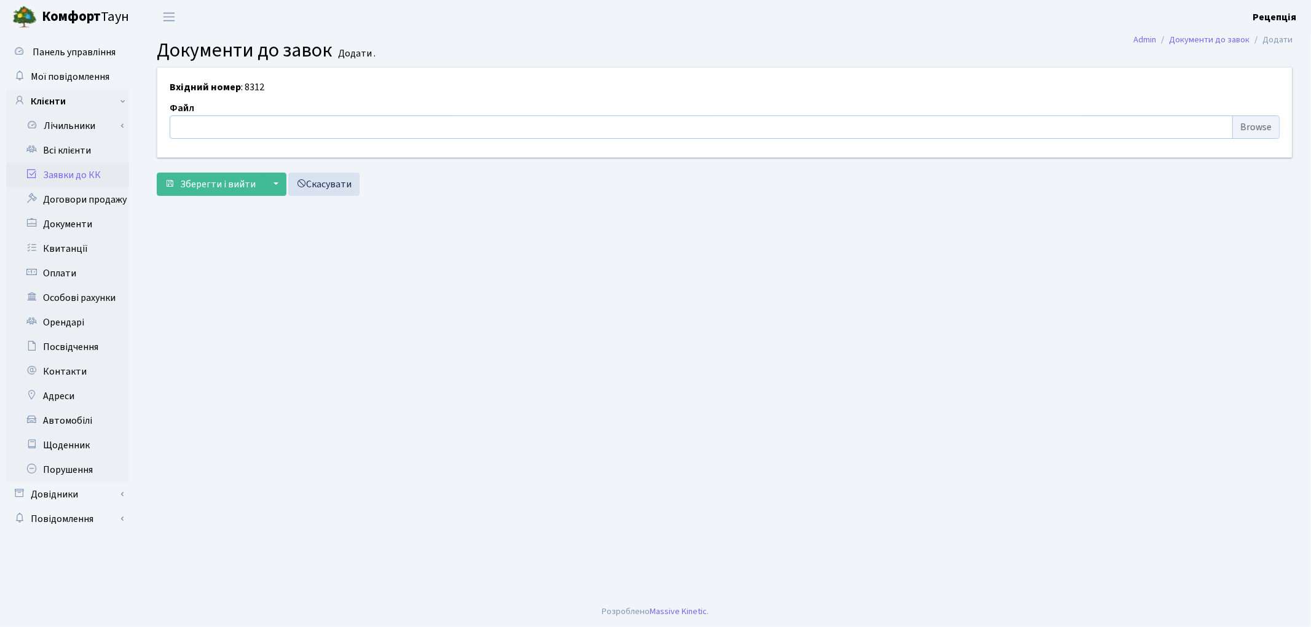
click at [1261, 124] on input "file" at bounding box center [725, 127] width 1110 height 23
type input "C:\fakepath\сканирование0711.pdf"
click at [216, 178] on span "Зберегти і вийти" at bounding box center [218, 185] width 76 height 14
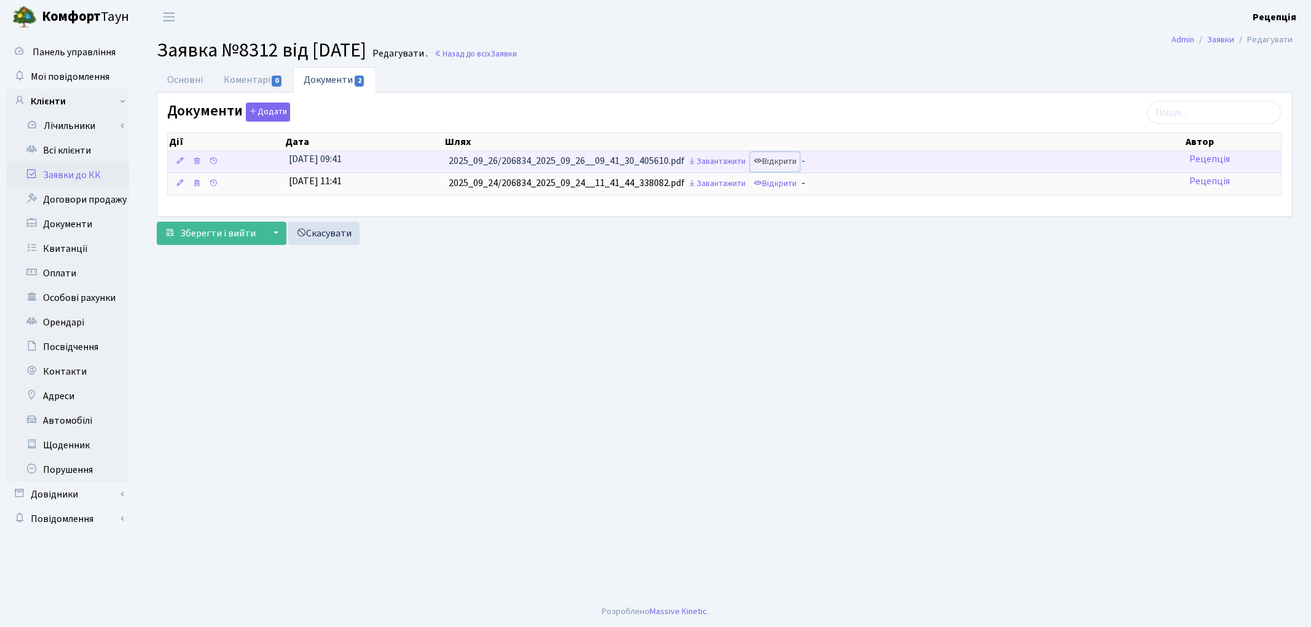
click at [784, 158] on link "Відкрити" at bounding box center [774, 161] width 49 height 19
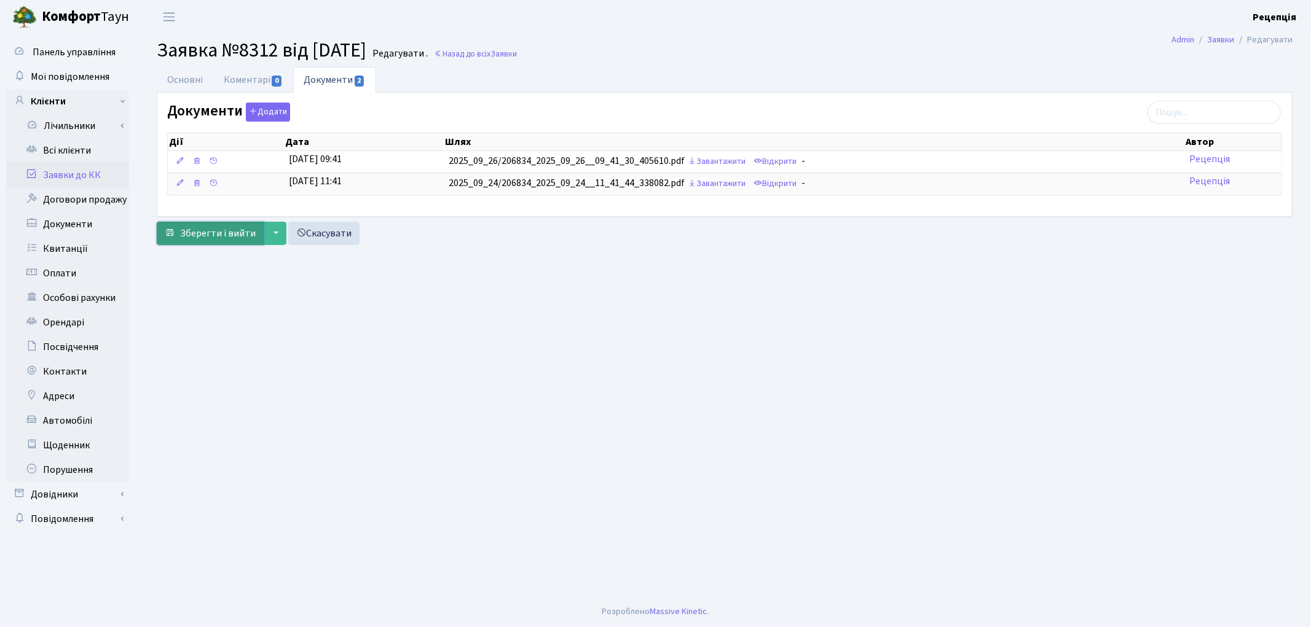
click at [223, 229] on span "Зберегти і вийти" at bounding box center [218, 234] width 76 height 14
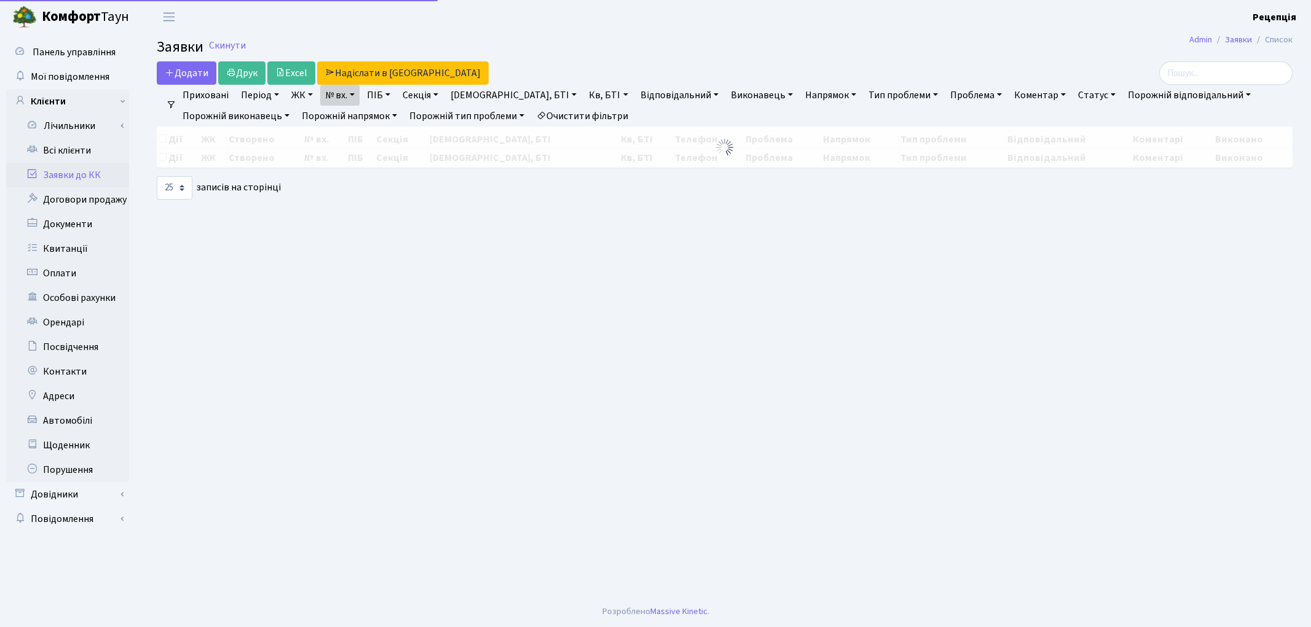
select select "25"
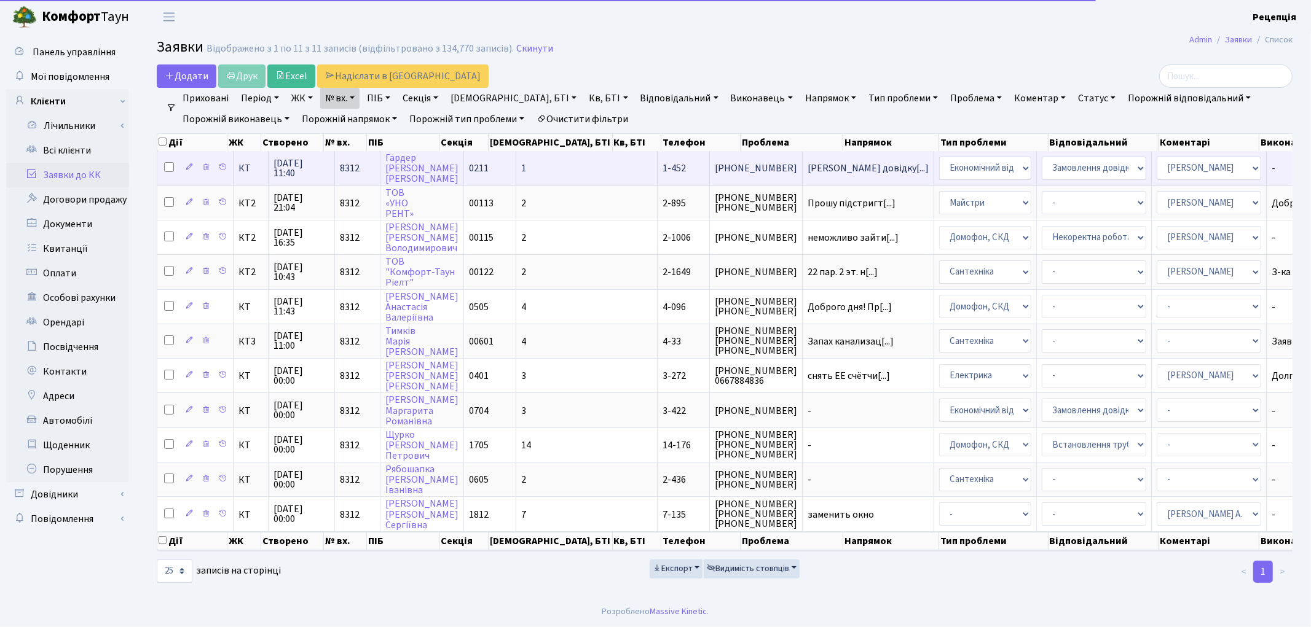
click at [469, 173] on span "0211" at bounding box center [479, 169] width 20 height 14
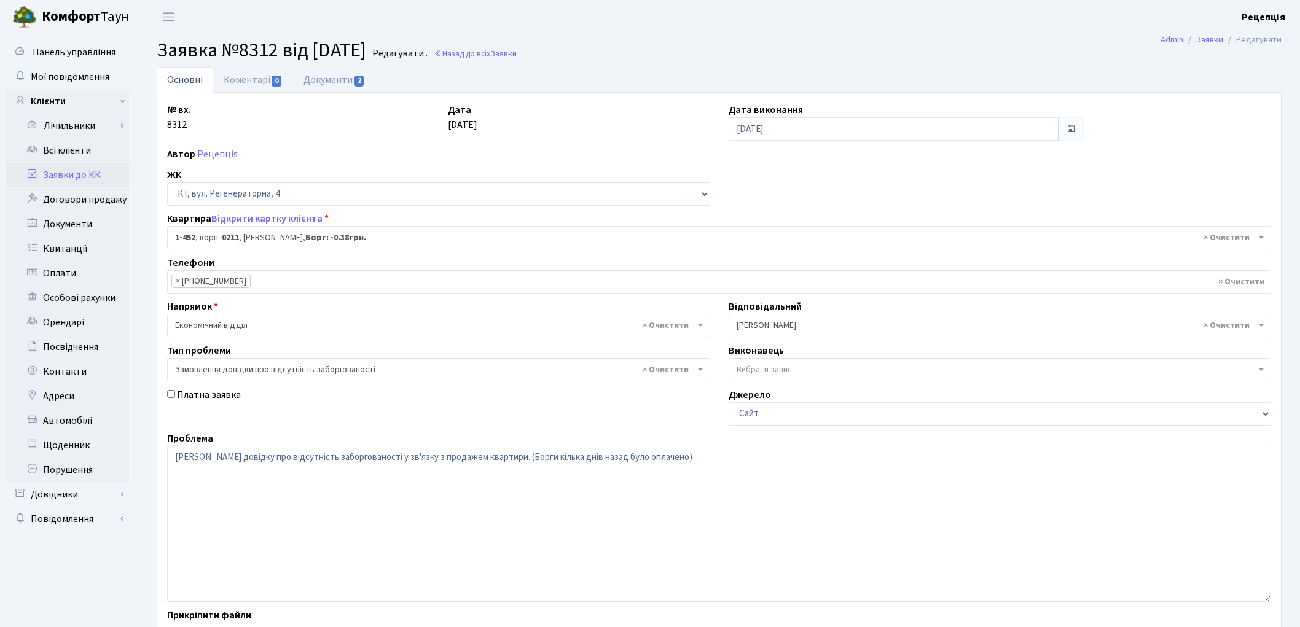
select select "423"
select select "35"
click at [246, 82] on link "Коментарі 0" at bounding box center [253, 79] width 80 height 25
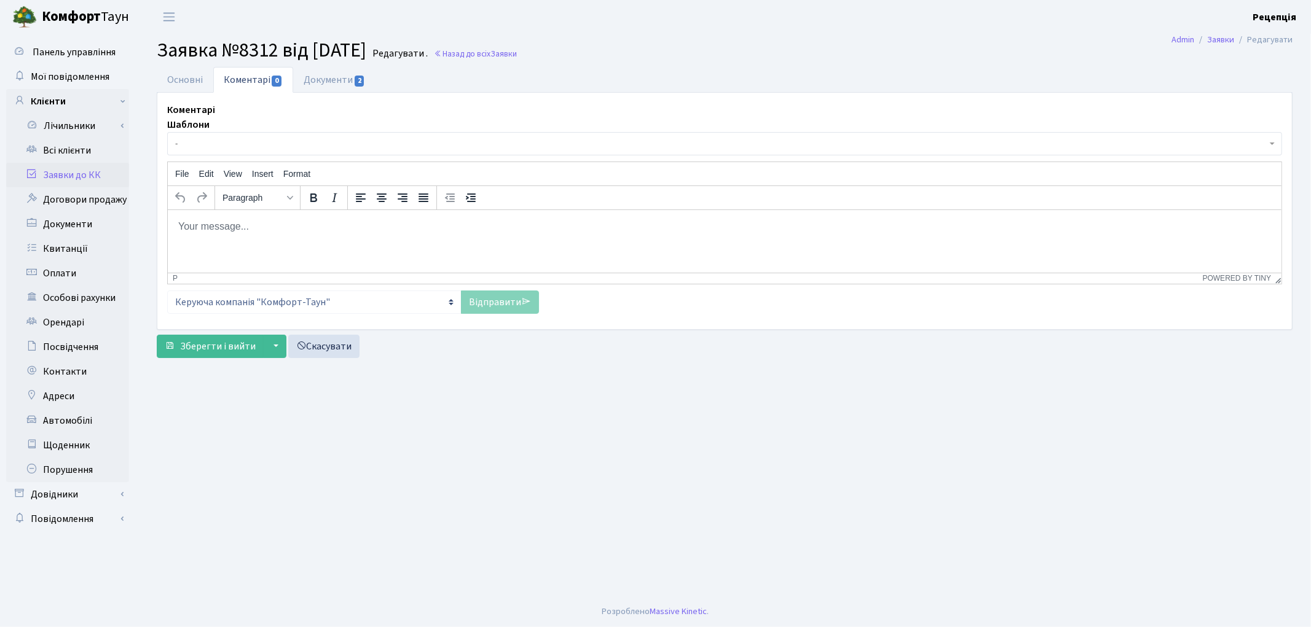
click at [272, 140] on span "-" at bounding box center [720, 144] width 1091 height 12
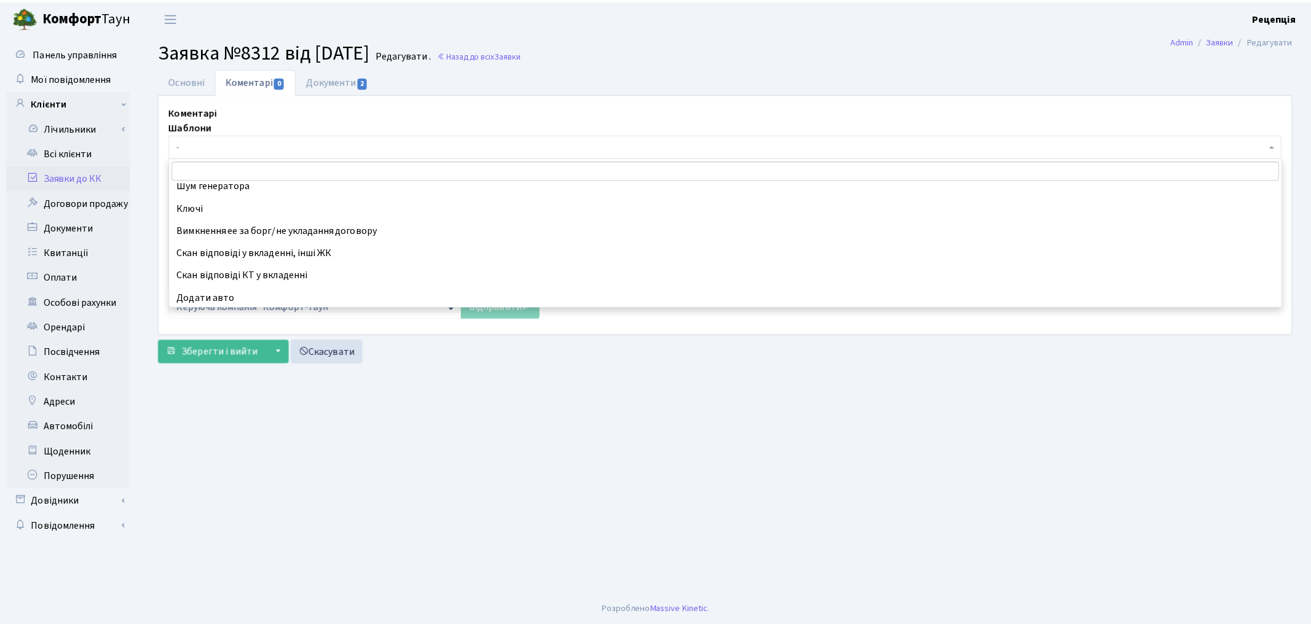
scroll to position [393, 0]
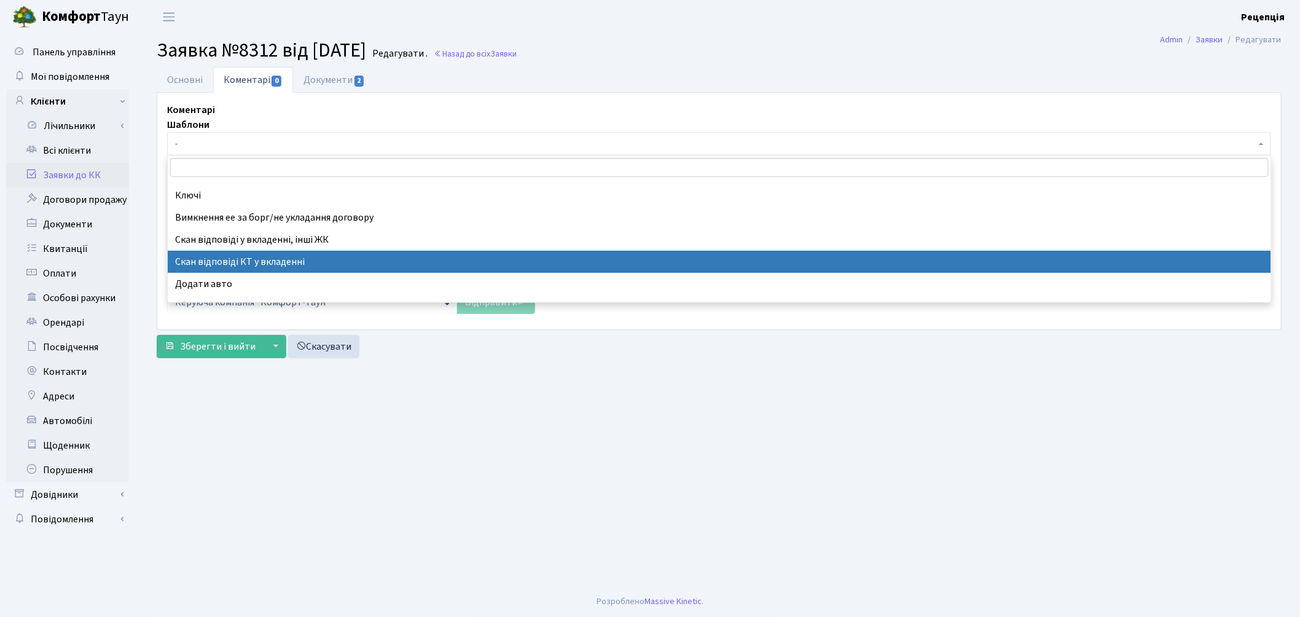
select select "55"
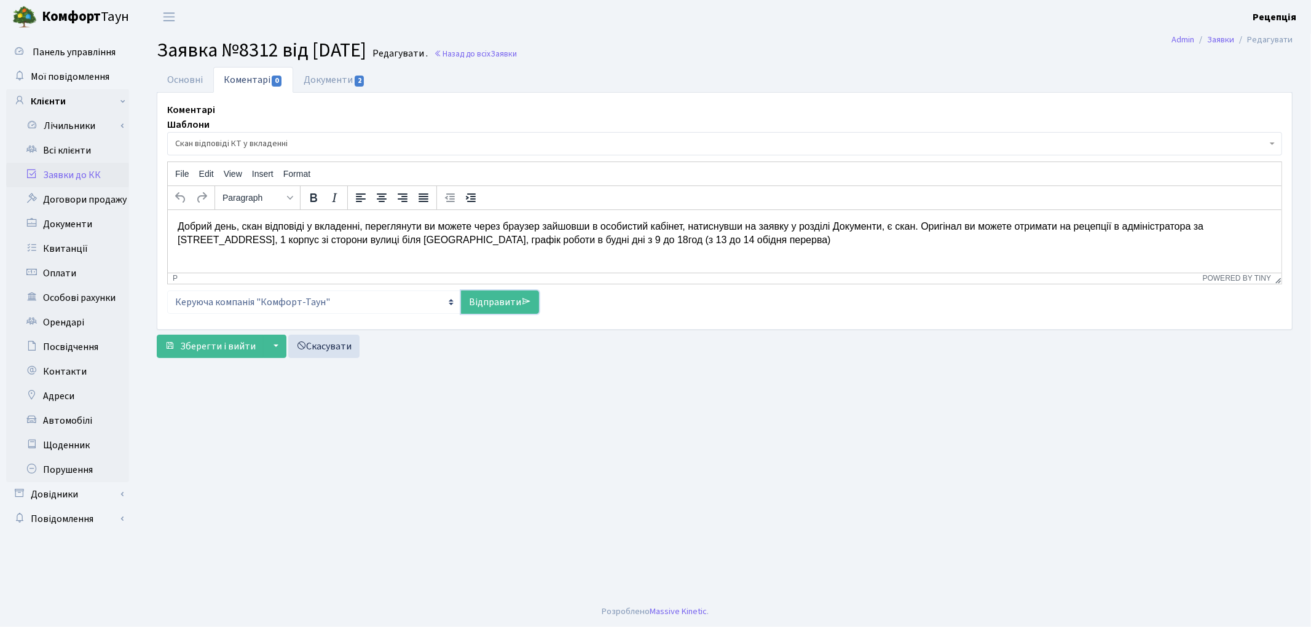
click at [495, 298] on link "Відправити" at bounding box center [500, 302] width 78 height 23
select select
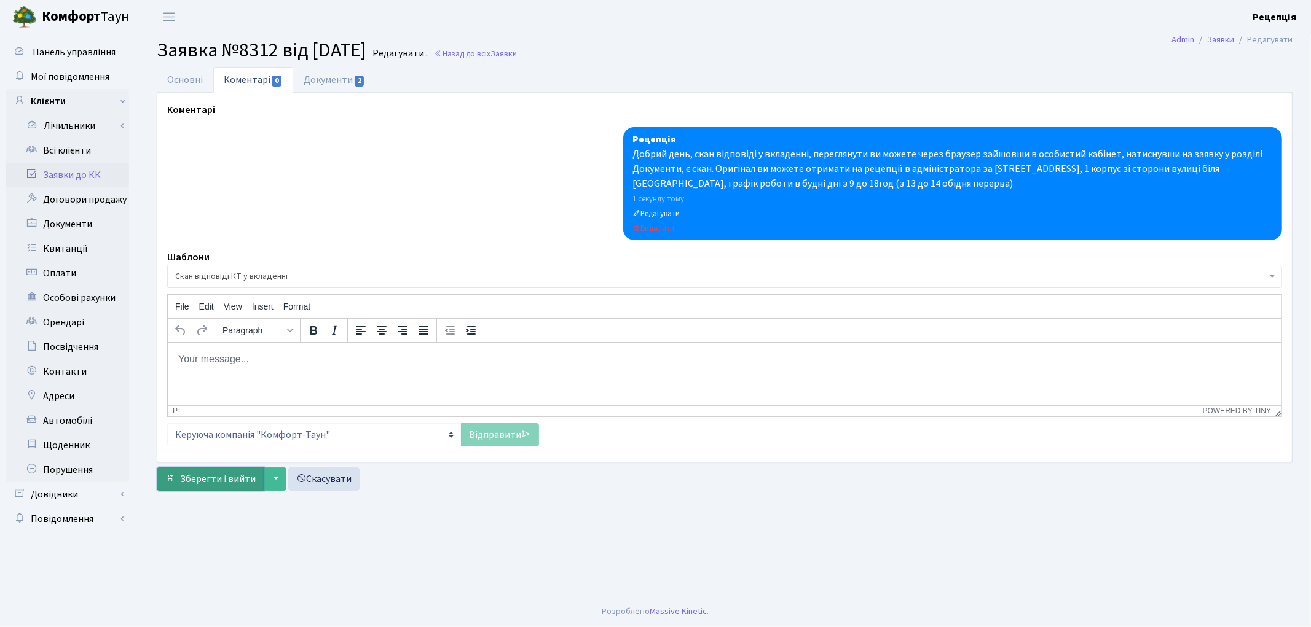
click at [229, 473] on span "Зберегти і вийти" at bounding box center [218, 480] width 76 height 14
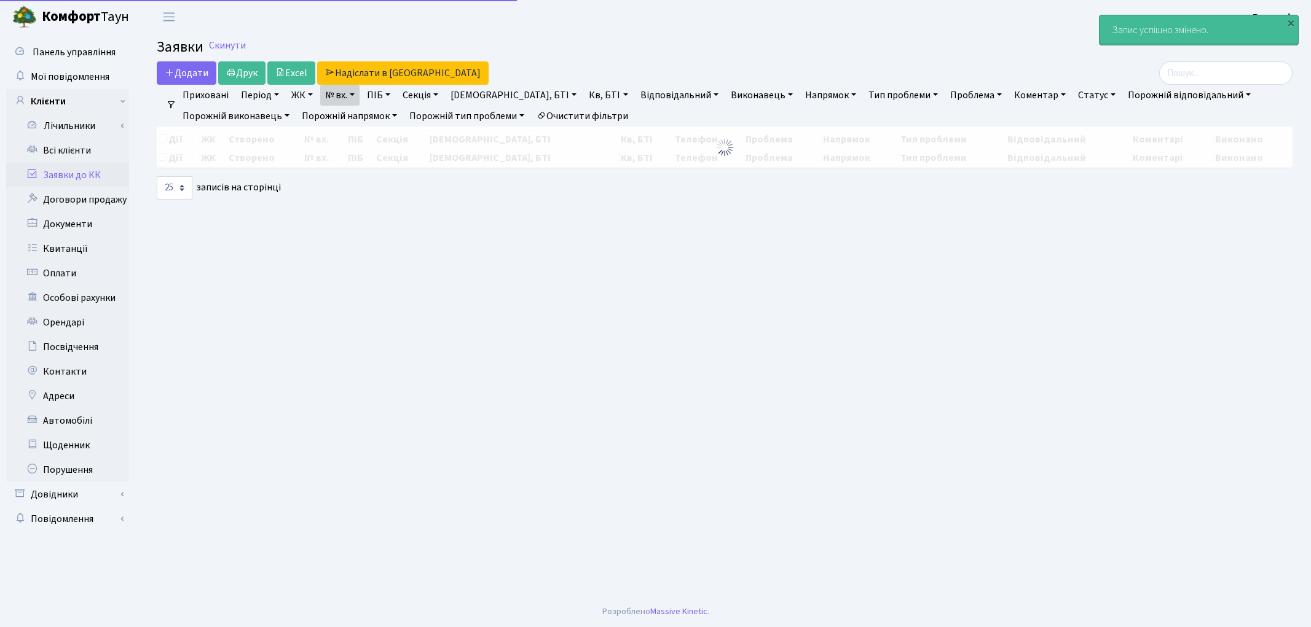
select select "25"
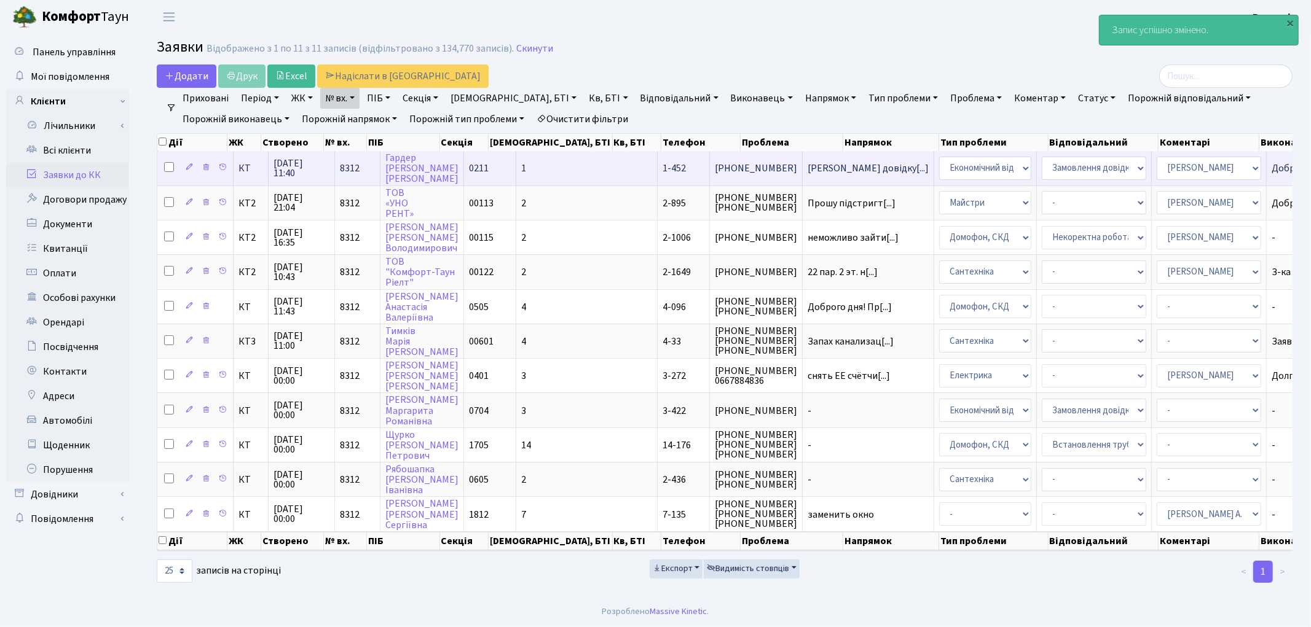
click at [477, 164] on span "0211" at bounding box center [479, 169] width 20 height 14
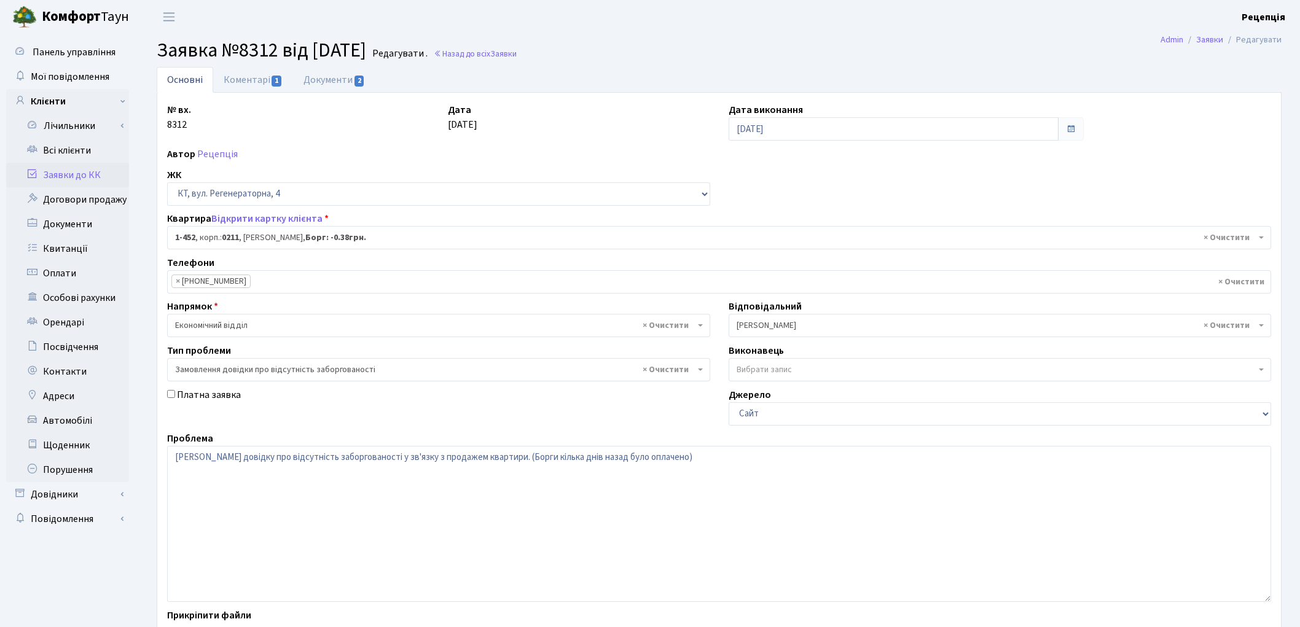
select select "423"
select select "35"
click at [236, 73] on link "Коментарі 1" at bounding box center [253, 79] width 80 height 25
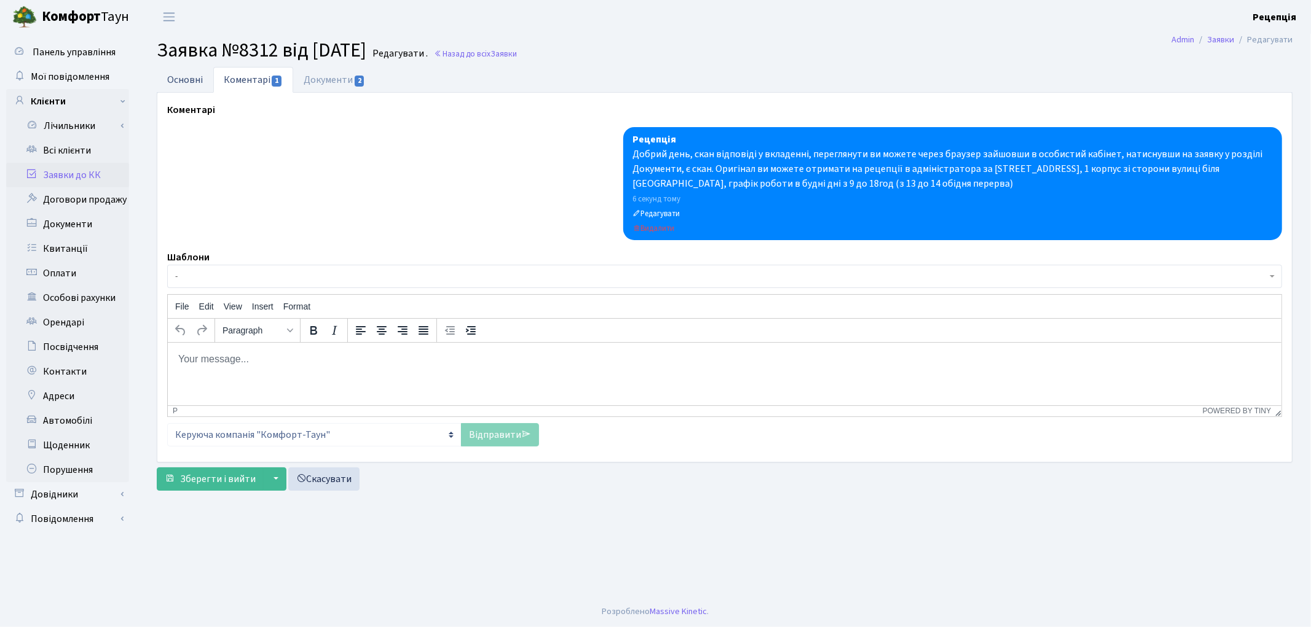
click at [188, 81] on link "Основні" at bounding box center [185, 79] width 57 height 25
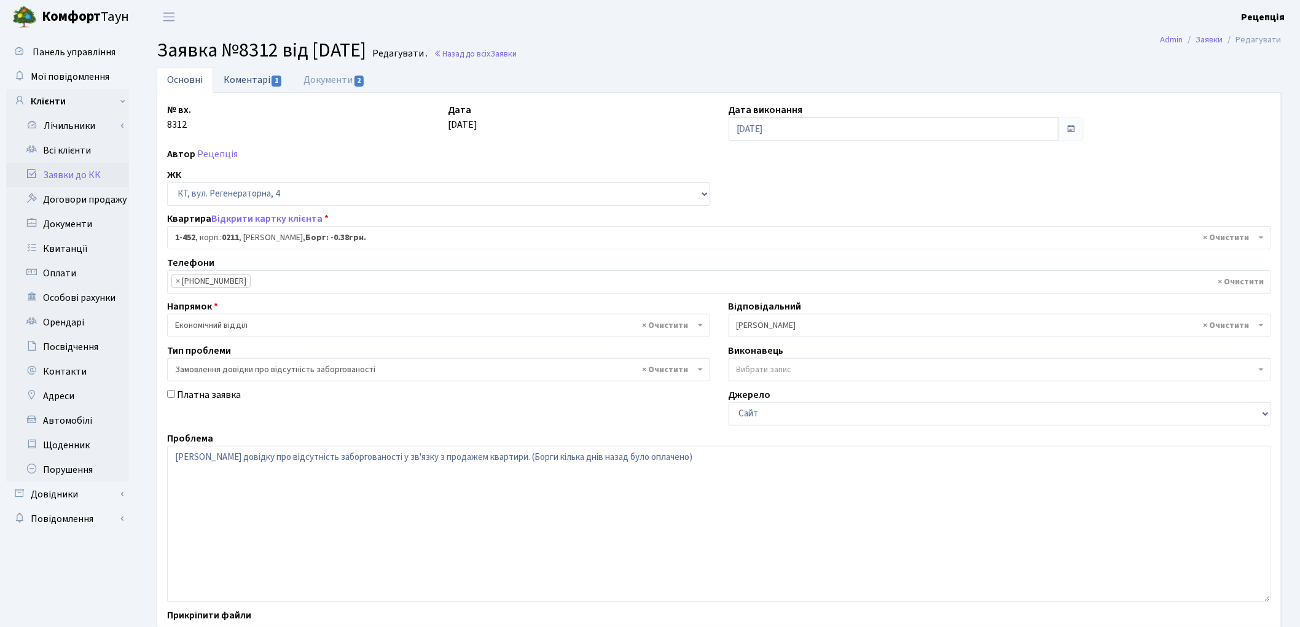
click at [243, 81] on link "Коментарі 1" at bounding box center [253, 79] width 80 height 25
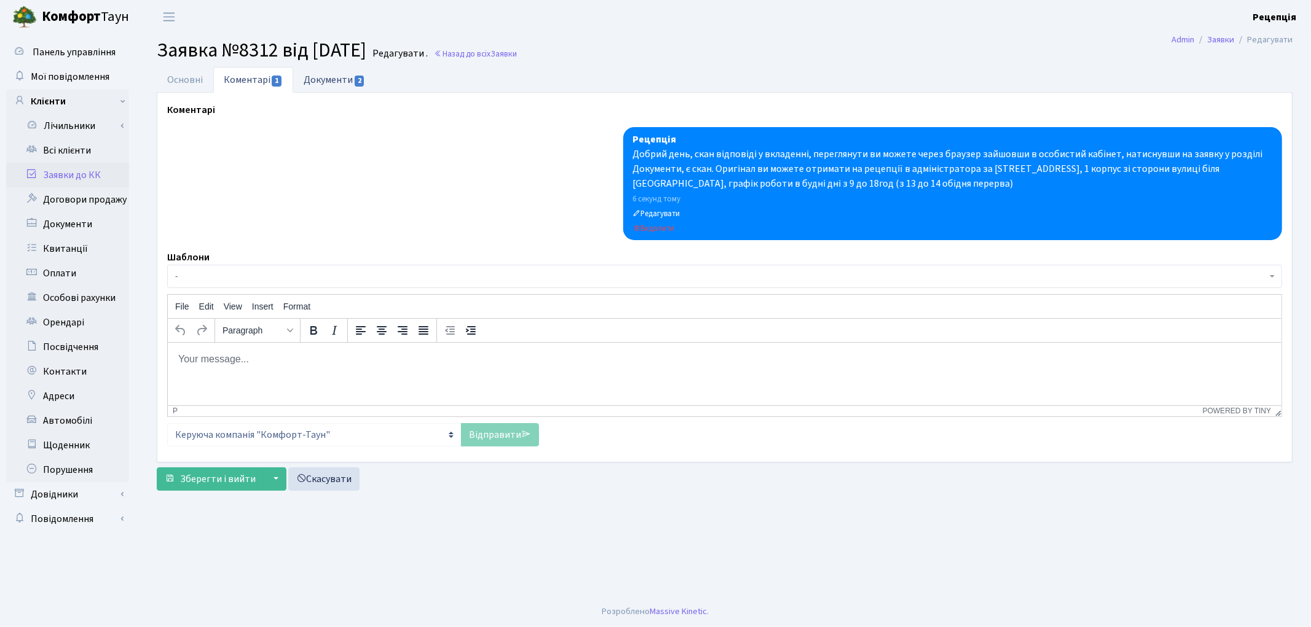
click at [310, 79] on link "Документи 2" at bounding box center [334, 79] width 82 height 25
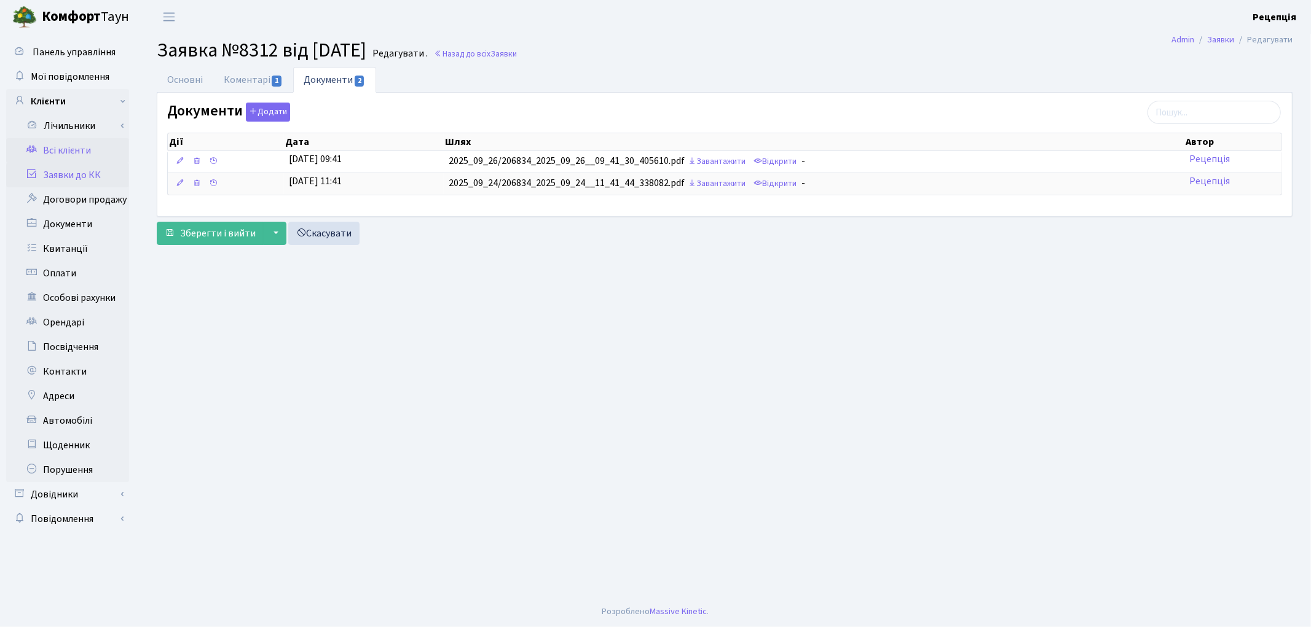
click at [98, 147] on link "Всі клієнти" at bounding box center [67, 150] width 123 height 25
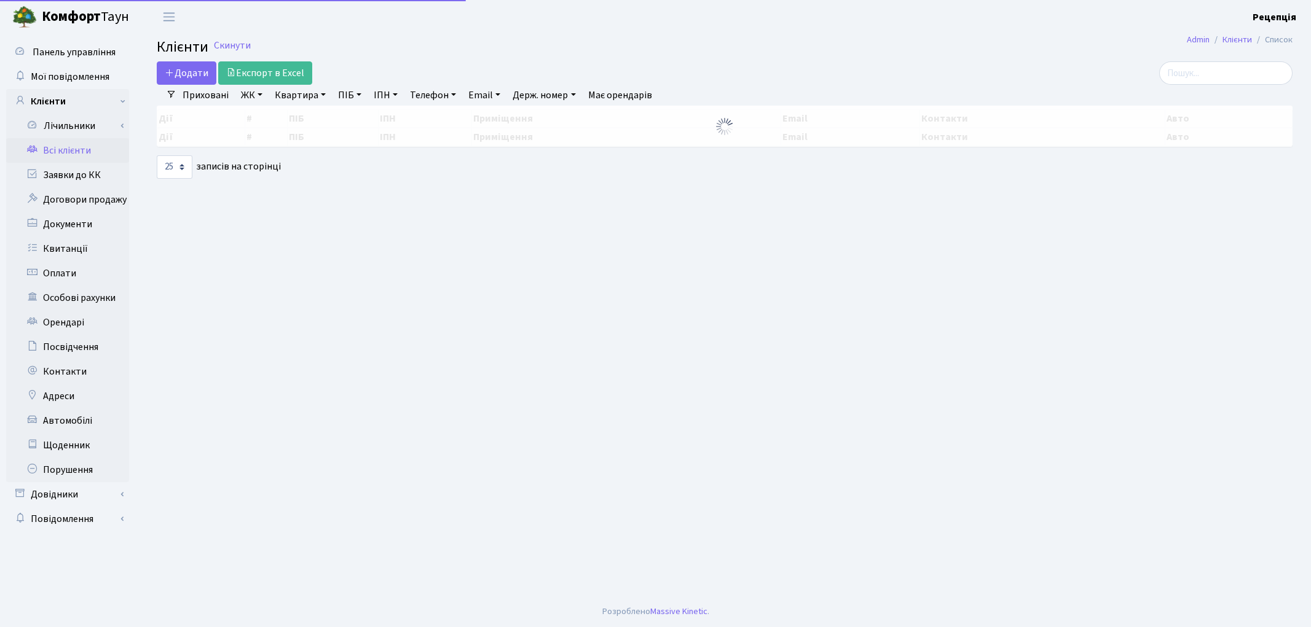
select select "25"
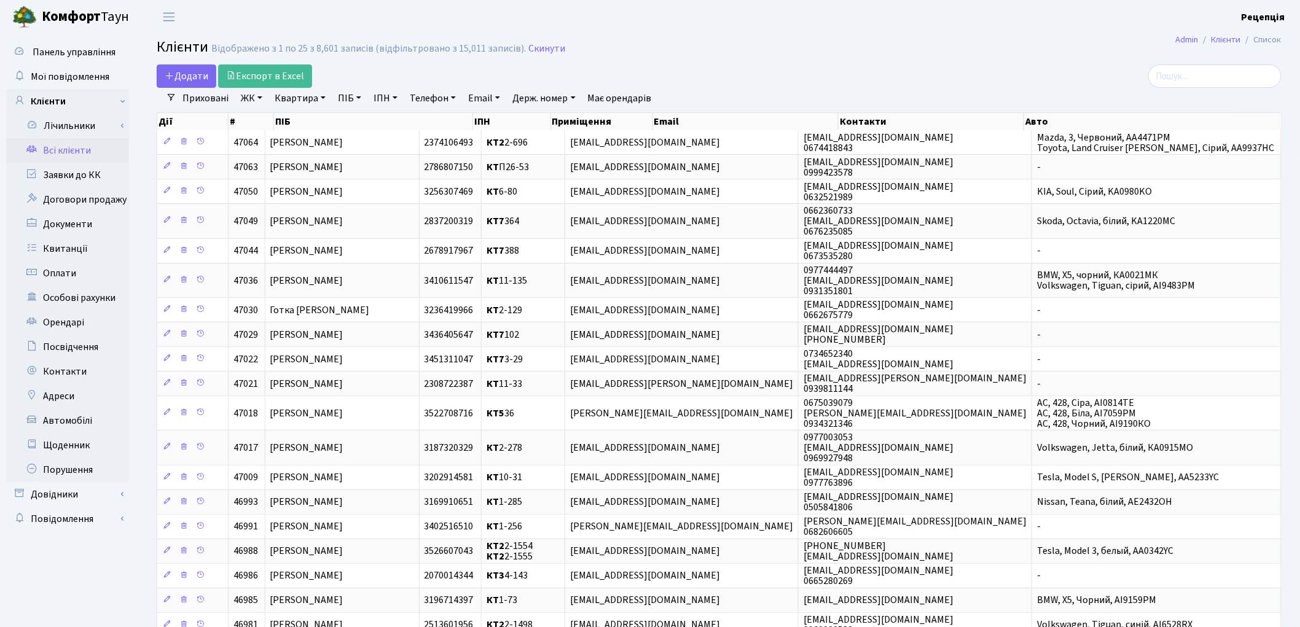
click at [349, 95] on link "ПІБ" at bounding box center [349, 98] width 33 height 21
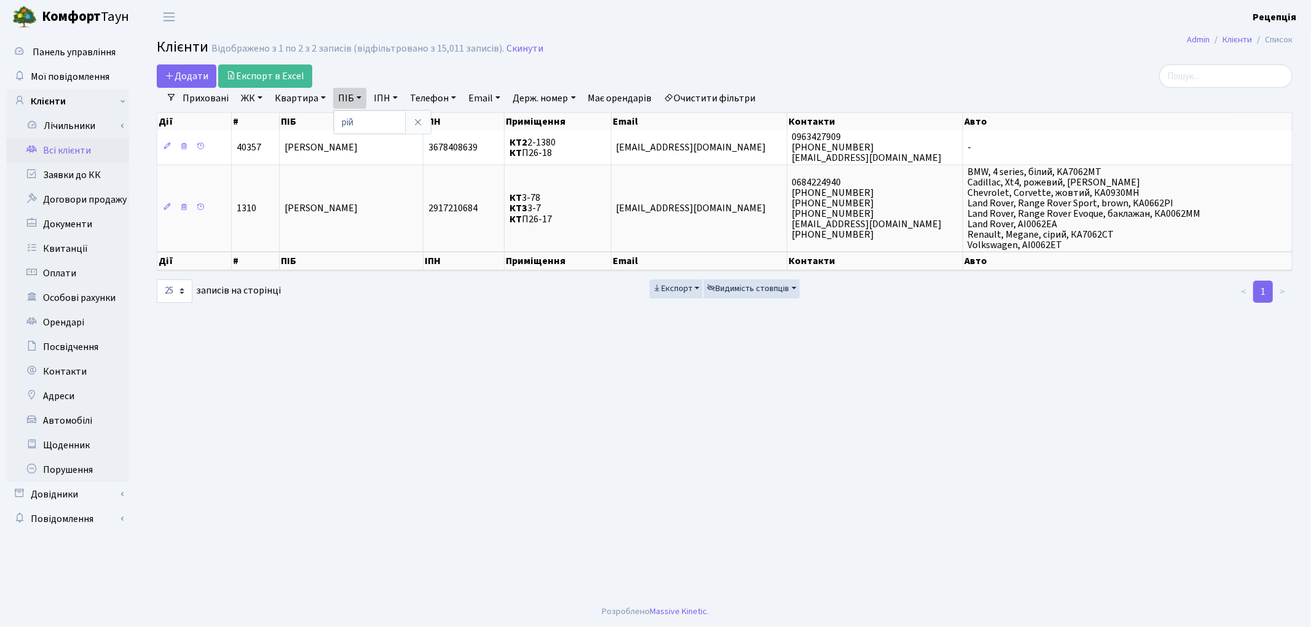
click at [715, 97] on link "Очистити фільтри" at bounding box center [709, 98] width 101 height 21
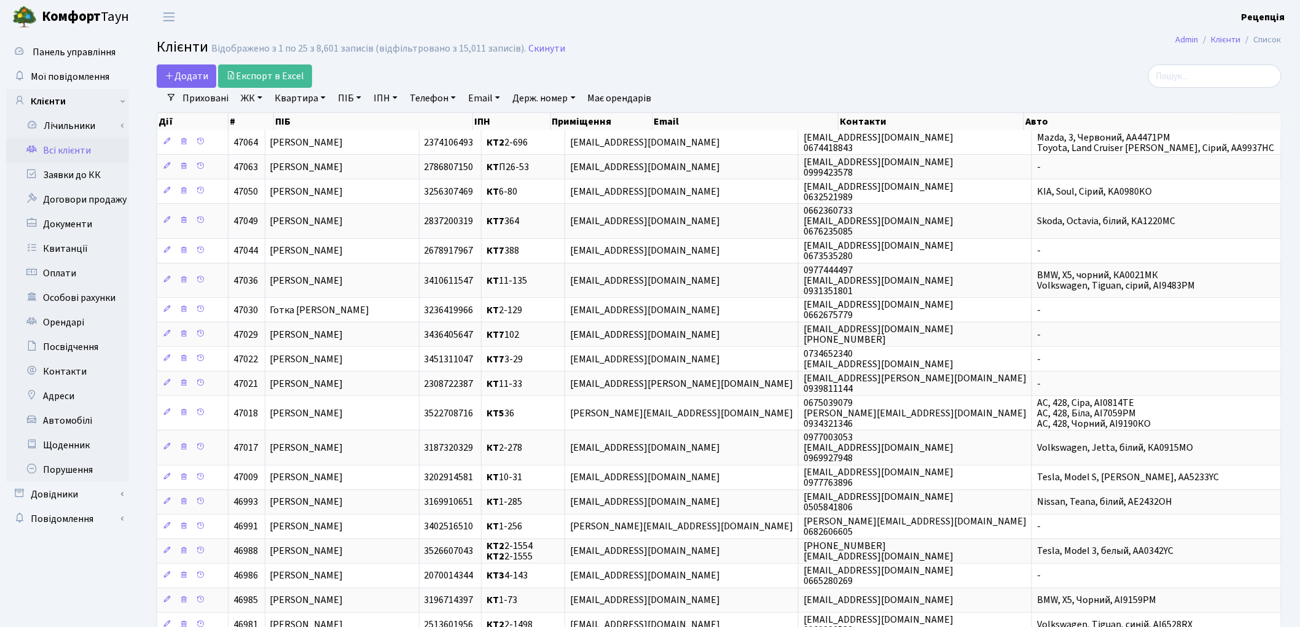
click at [359, 101] on link "ПІБ" at bounding box center [349, 98] width 33 height 21
type input "рій"
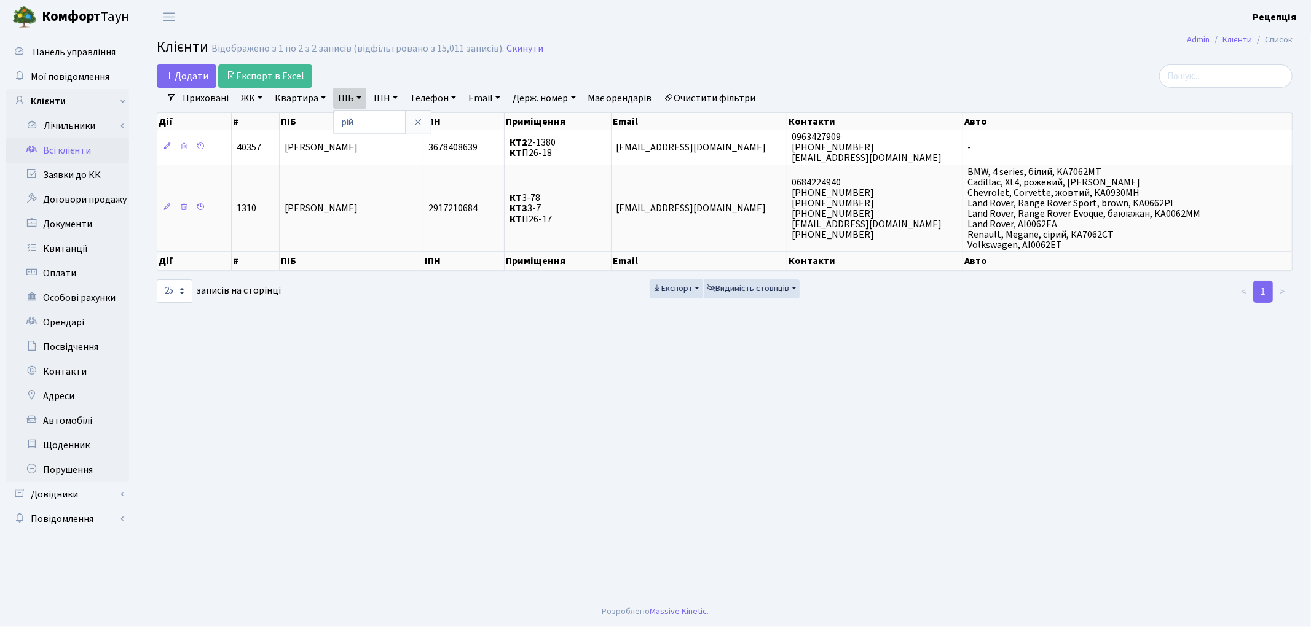
click at [722, 94] on link "Очистити фільтри" at bounding box center [709, 98] width 101 height 21
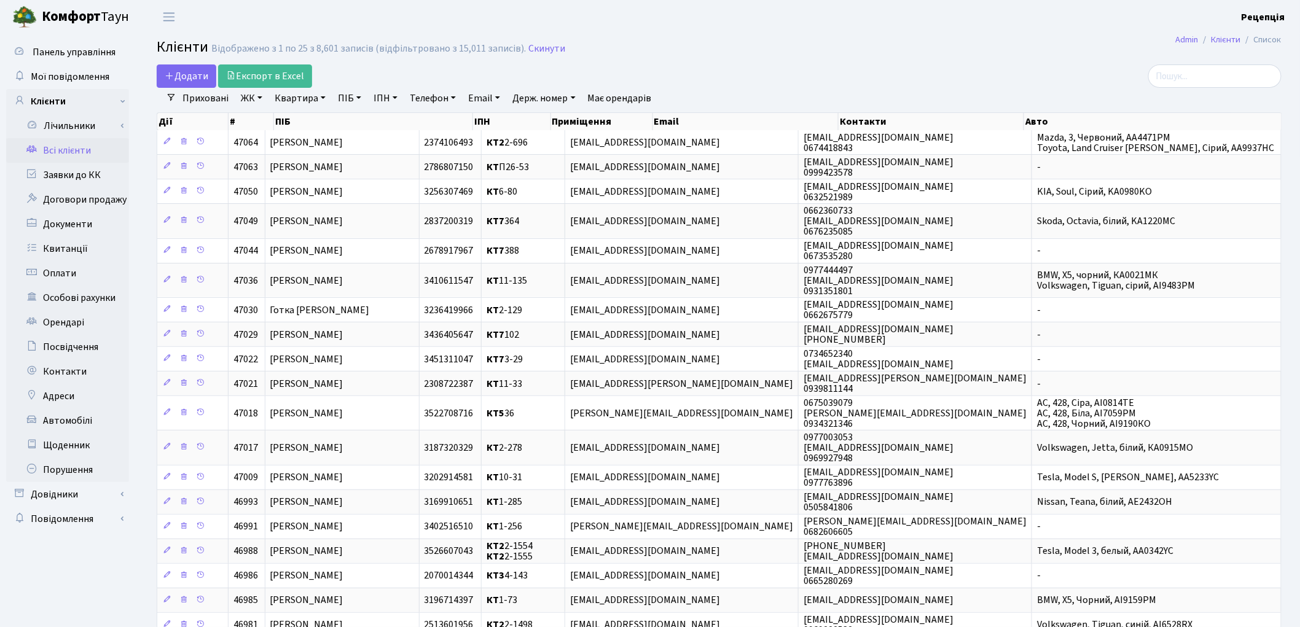
click at [307, 98] on link "Квартира" at bounding box center [300, 98] width 61 height 21
type input "3-496"
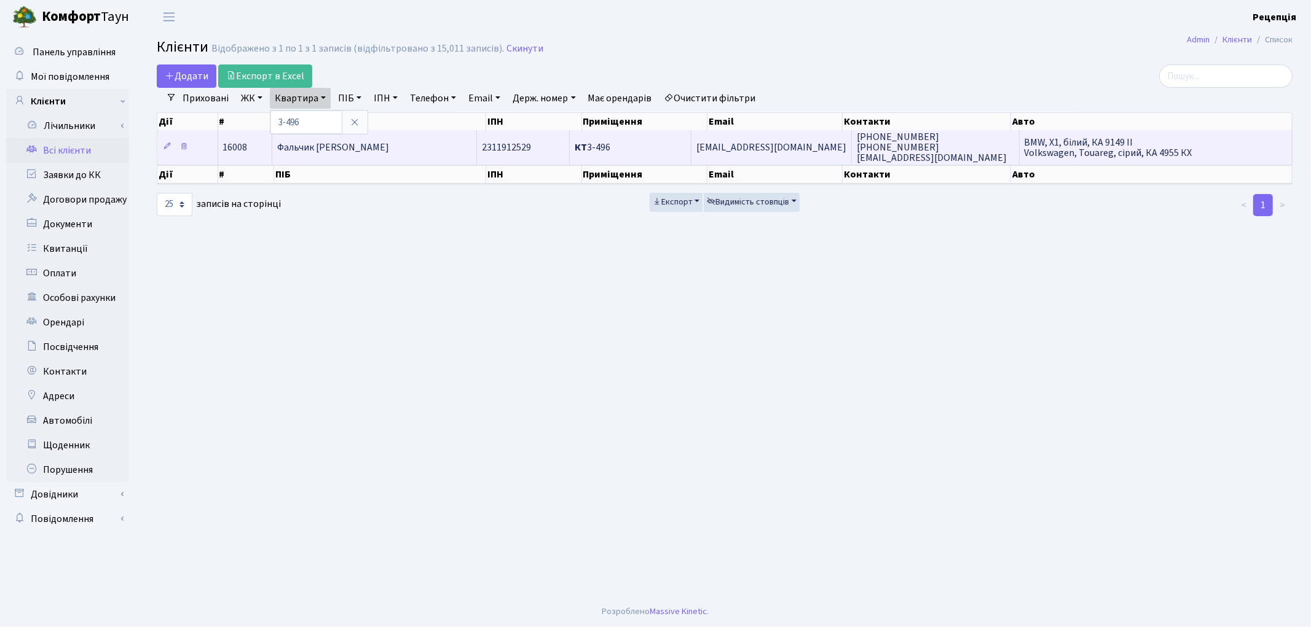
click at [641, 157] on td "КТ 3-496" at bounding box center [631, 147] width 122 height 34
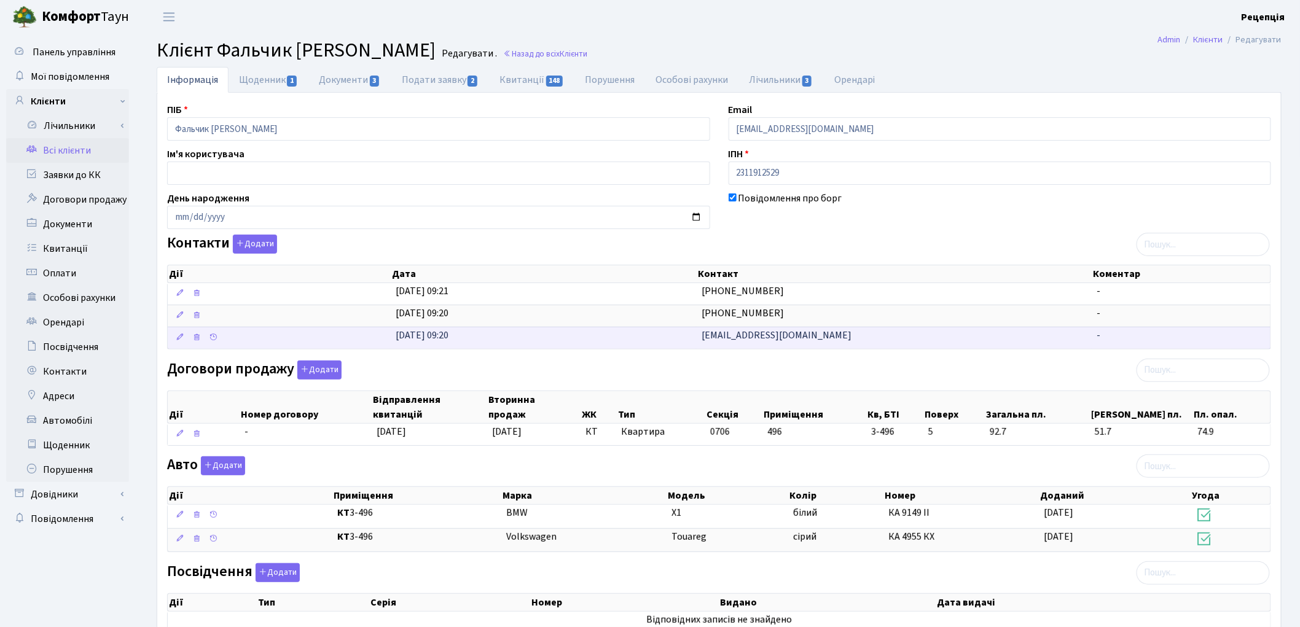
drag, startPoint x: 696, startPoint y: 336, endPoint x: 830, endPoint y: 333, distance: 133.4
click at [830, 333] on td "[EMAIL_ADDRESS][DOMAIN_NAME]" at bounding box center [895, 338] width 396 height 22
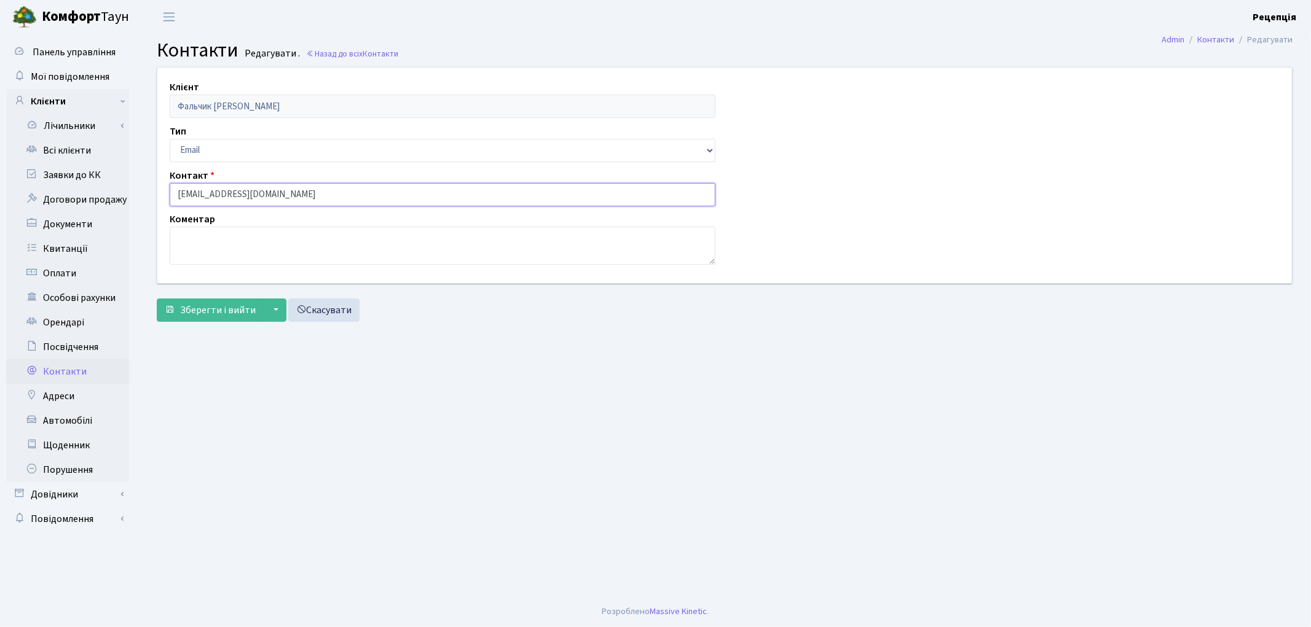
click at [277, 192] on input "[EMAIL_ADDRESS][DOMAIN_NAME]" at bounding box center [443, 194] width 546 height 23
type input "xarvad771@gma"
click at [78, 154] on link "Всі клієнти" at bounding box center [67, 150] width 123 height 25
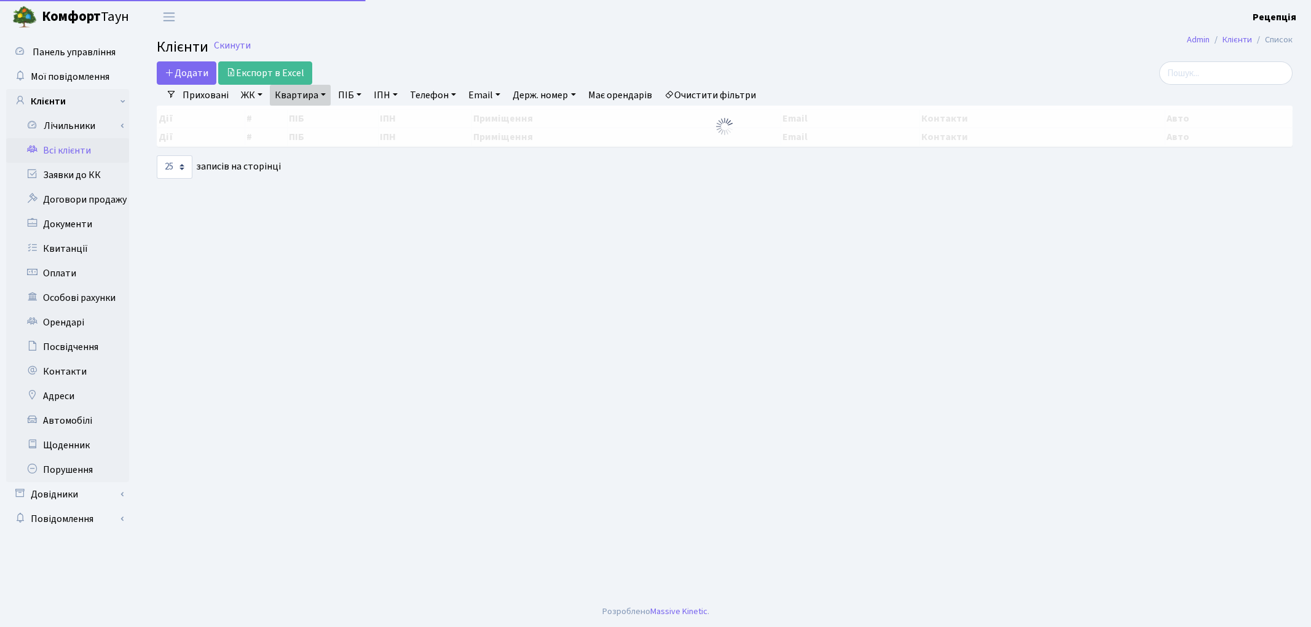
select select "25"
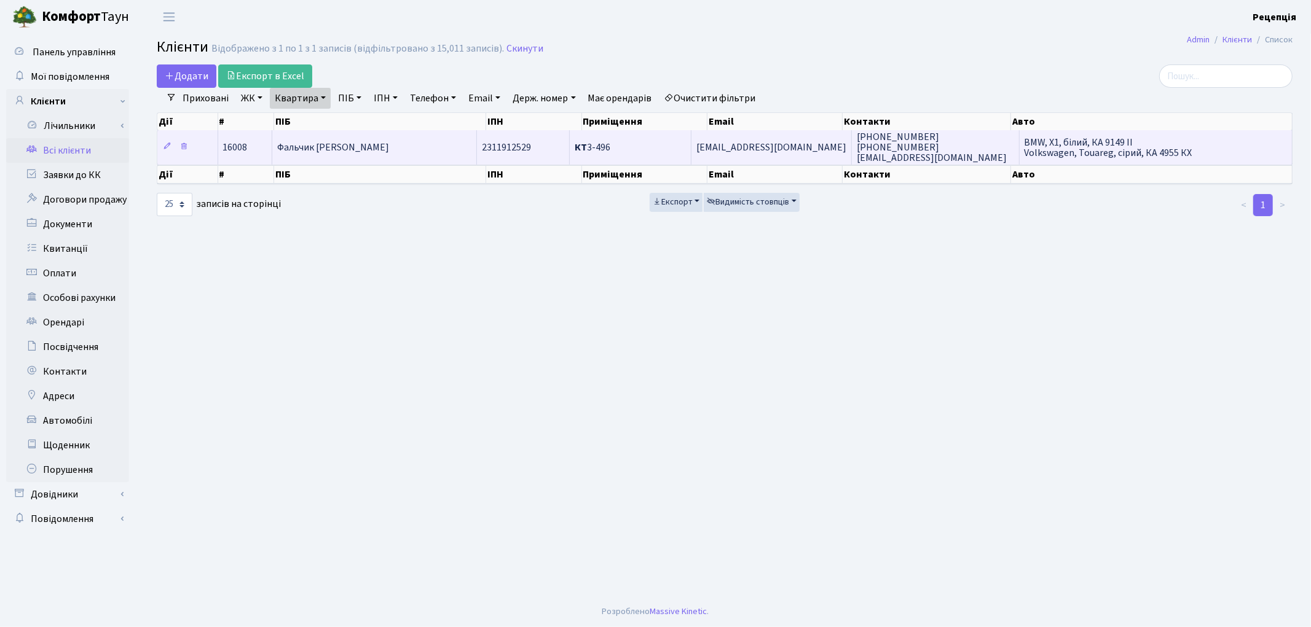
click at [430, 145] on td "Фальчик [PERSON_NAME]" at bounding box center [374, 147] width 205 height 34
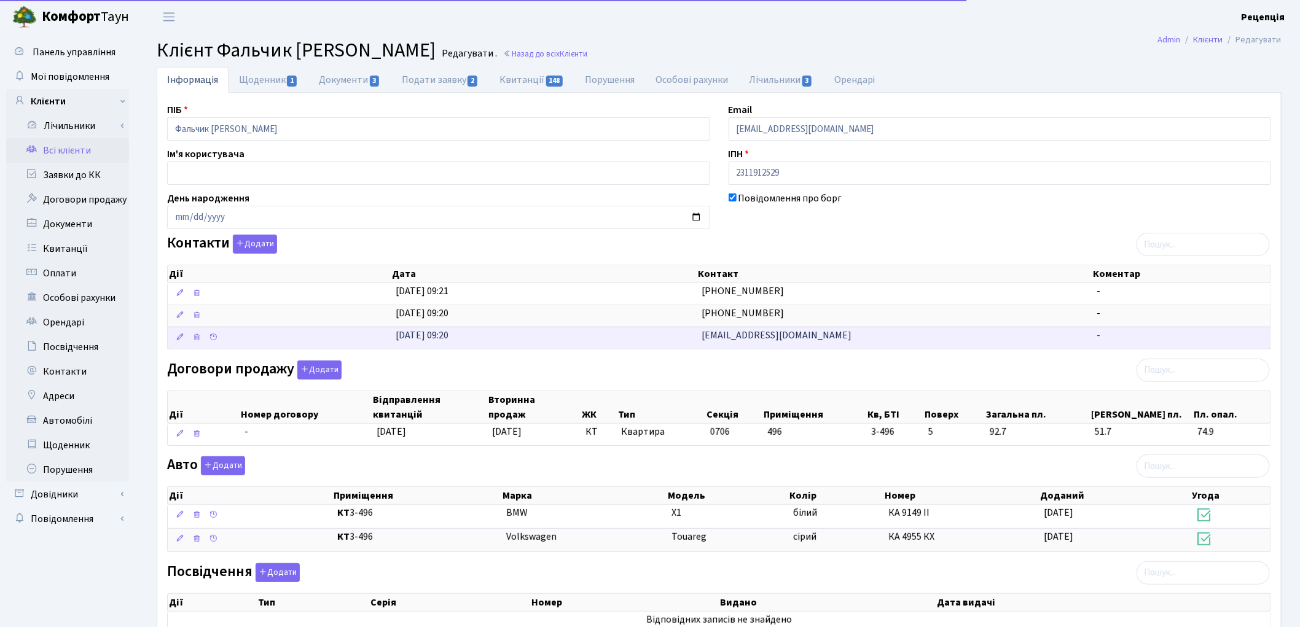
drag, startPoint x: 812, startPoint y: 340, endPoint x: 694, endPoint y: 341, distance: 118.0
click at [694, 341] on \<\/span\>\a "10.07.2020, 09:20 xarvad771@gmail.com -" at bounding box center [719, 338] width 1103 height 22
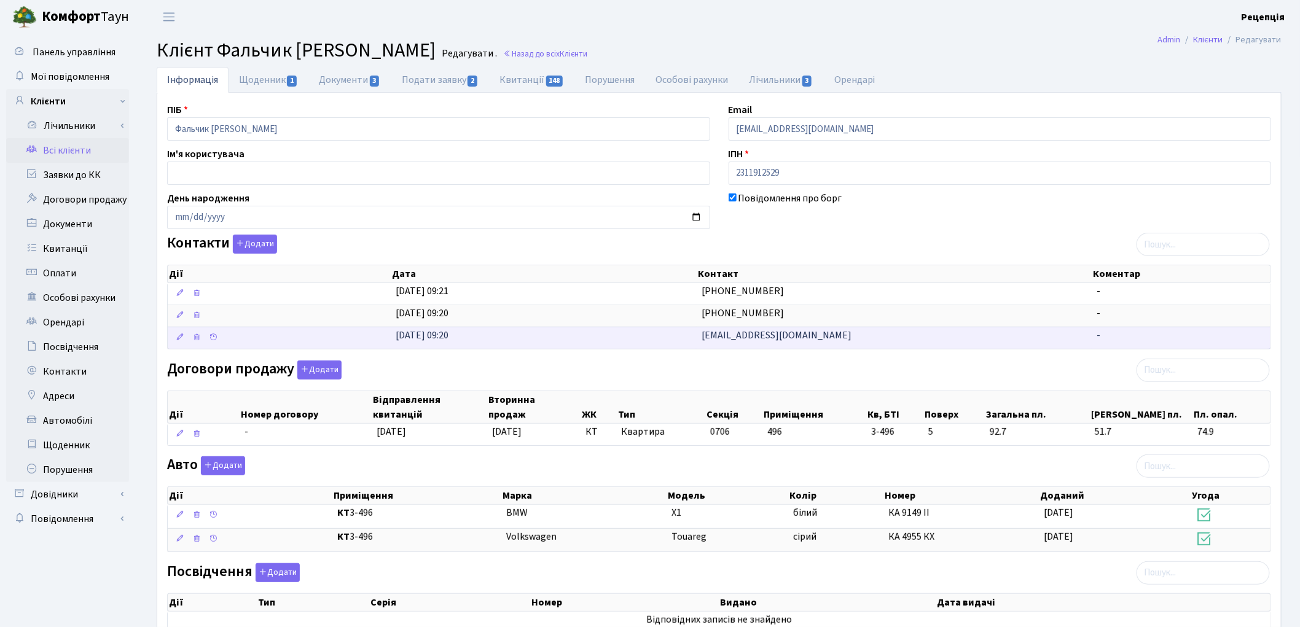
copy \<\/span\>\a "[EMAIL_ADDRESS][DOMAIN_NAME]"
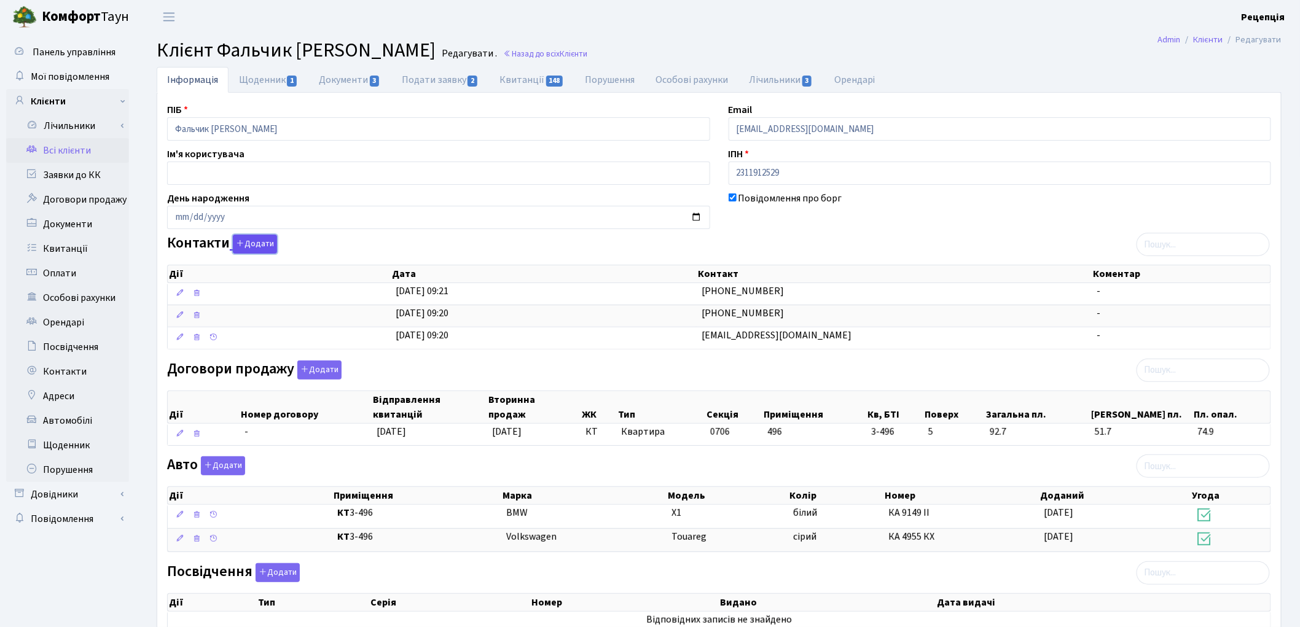
click at [256, 246] on button "Додати" at bounding box center [255, 244] width 44 height 19
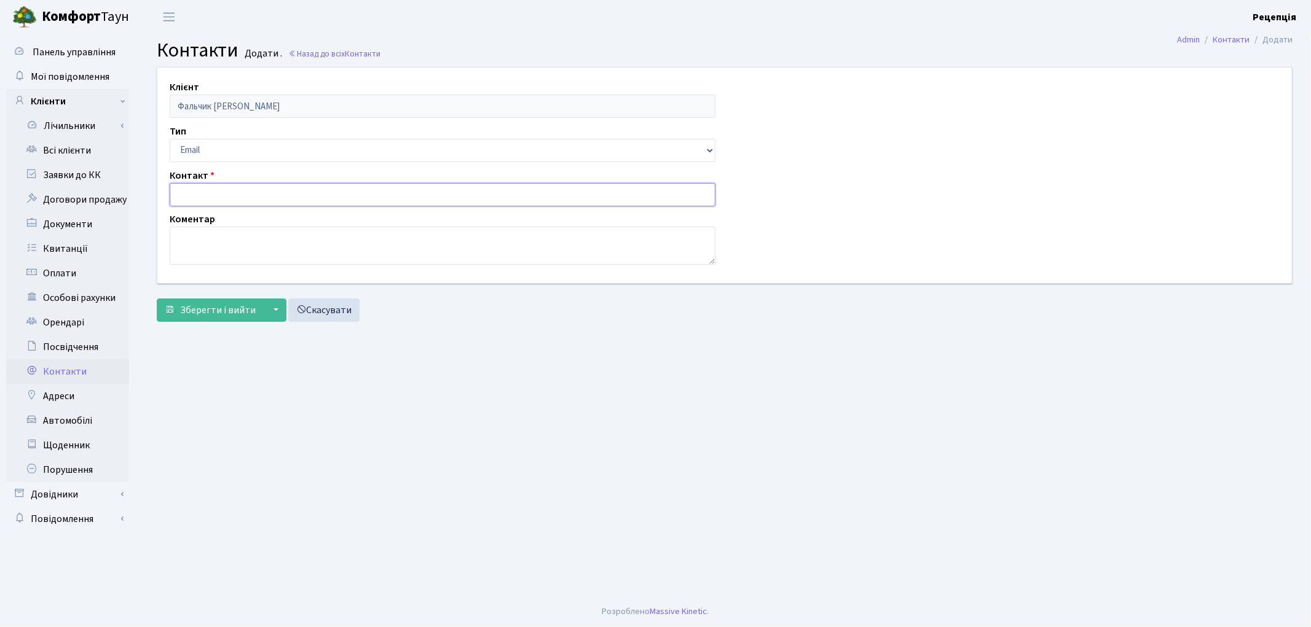
click at [237, 195] on input "text" at bounding box center [443, 194] width 546 height 23
paste input "[EMAIL_ADDRESS][DOMAIN_NAME]"
click at [192, 195] on input "[EMAIL_ADDRESS][DOMAIN_NAME]" at bounding box center [443, 194] width 546 height 23
click at [283, 195] on input "[EMAIL_ADDRESS][DOMAIN_NAME]" at bounding box center [443, 194] width 546 height 23
type input "[EMAIL_ADDRESS][DOMAIN_NAME]"
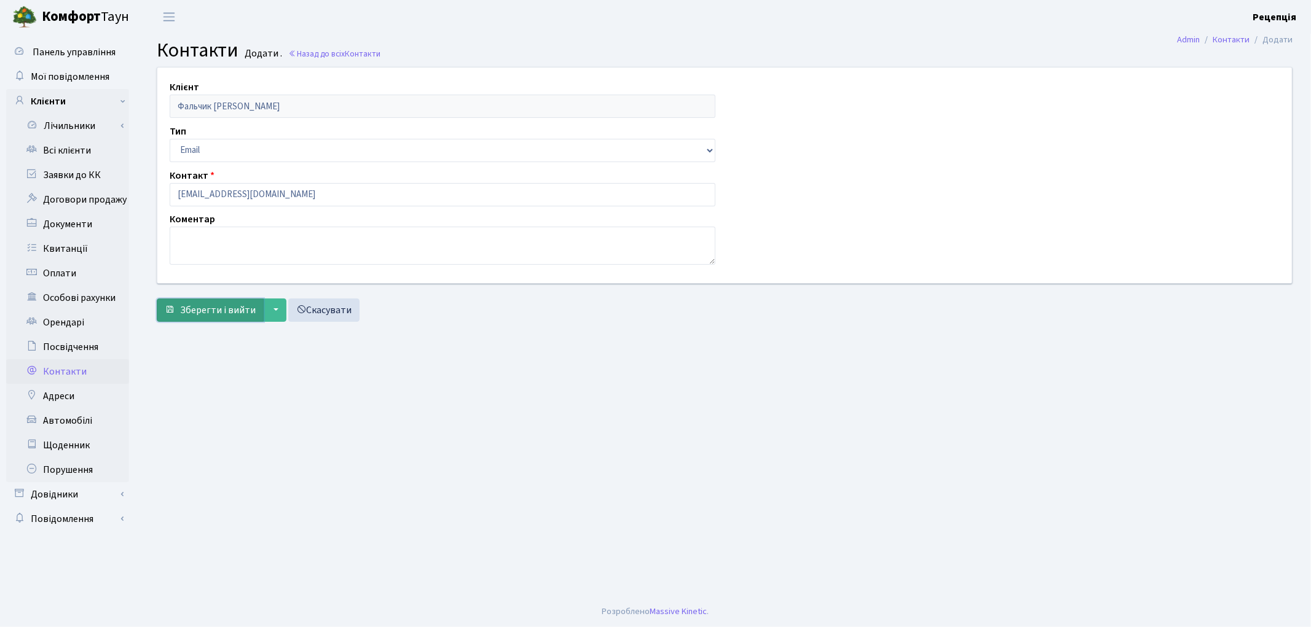
click at [207, 312] on span "Зберегти і вийти" at bounding box center [218, 311] width 76 height 14
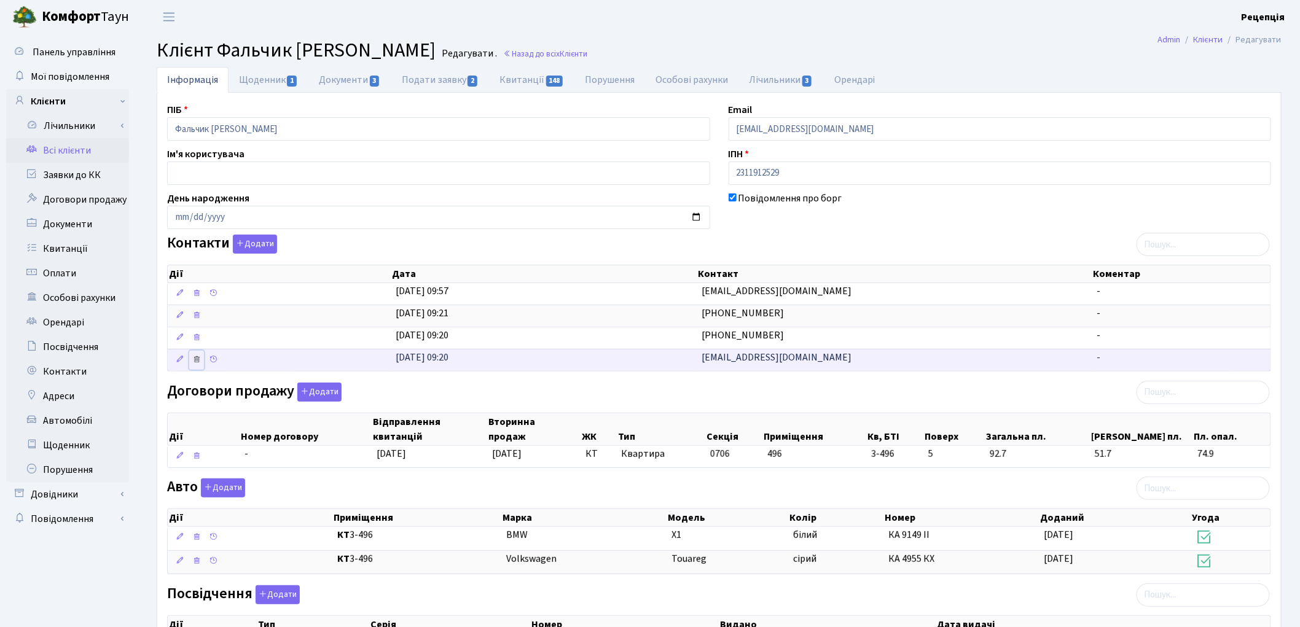
click at [200, 363] on icon at bounding box center [196, 359] width 9 height 9
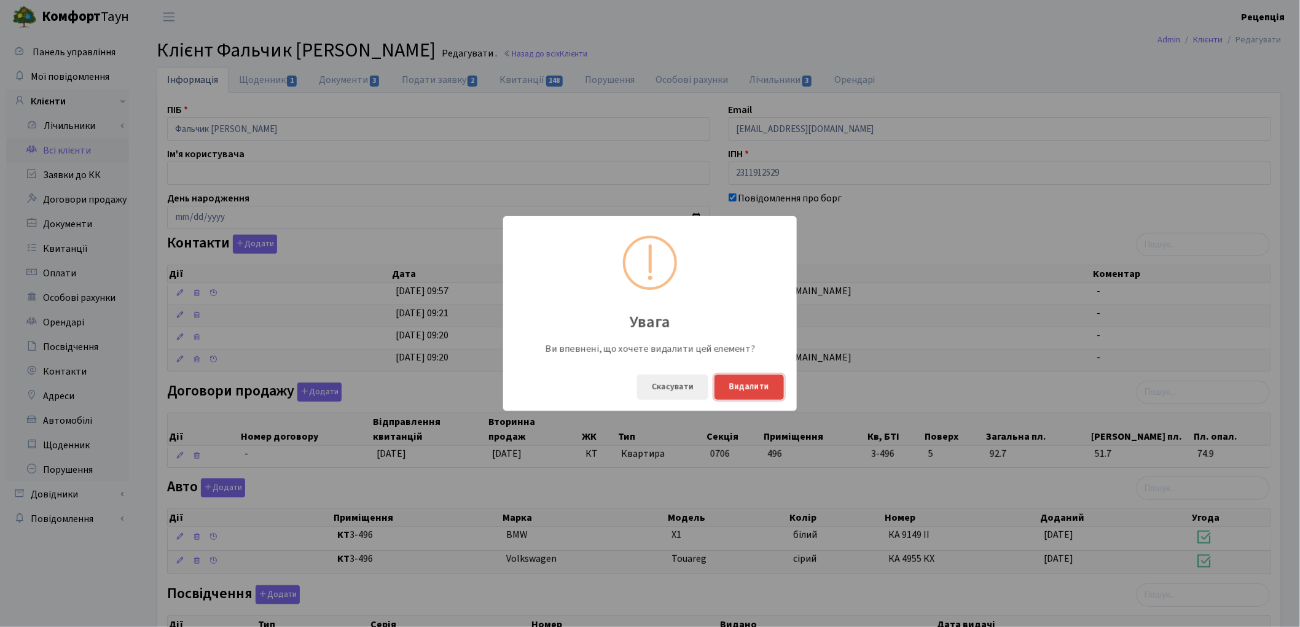
click at [767, 391] on button "Видалити" at bounding box center [749, 387] width 69 height 25
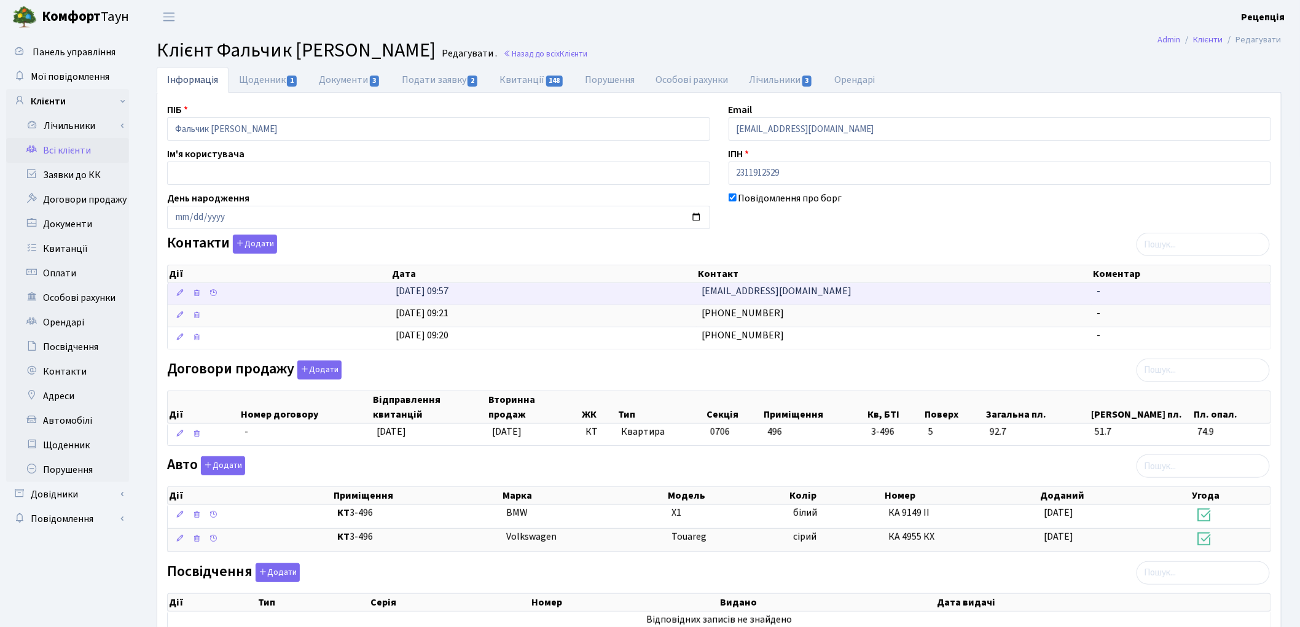
drag, startPoint x: 802, startPoint y: 296, endPoint x: 669, endPoint y: 297, distance: 133.4
click at [670, 295] on \<\/span\>\a "26.09.2025, 09:57 xarvad771@ukr.net -" at bounding box center [719, 294] width 1103 height 22
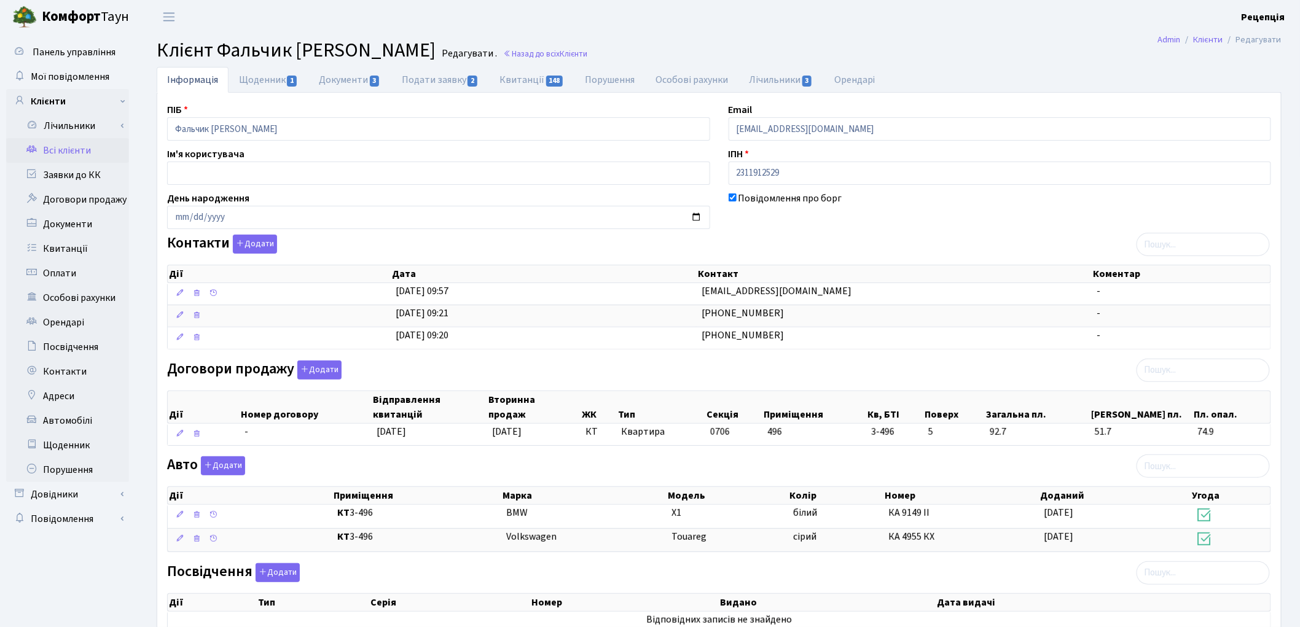
copy \<\/span\>\a "xarvad771@ukr.net"
click at [819, 123] on input "xxxvvvppp@ex.ua" at bounding box center [1000, 128] width 543 height 23
drag, startPoint x: 830, startPoint y: 127, endPoint x: 695, endPoint y: 128, distance: 134.6
click at [695, 128] on div "ПІБ Фальчик Тетяна Михайлівна Email xxxvvvppp@ex.ua Ім'я користувача ІПН 231191…" at bounding box center [719, 412] width 1123 height 618
paste input "[EMAIL_ADDRESS][DOMAIN_NAME]"
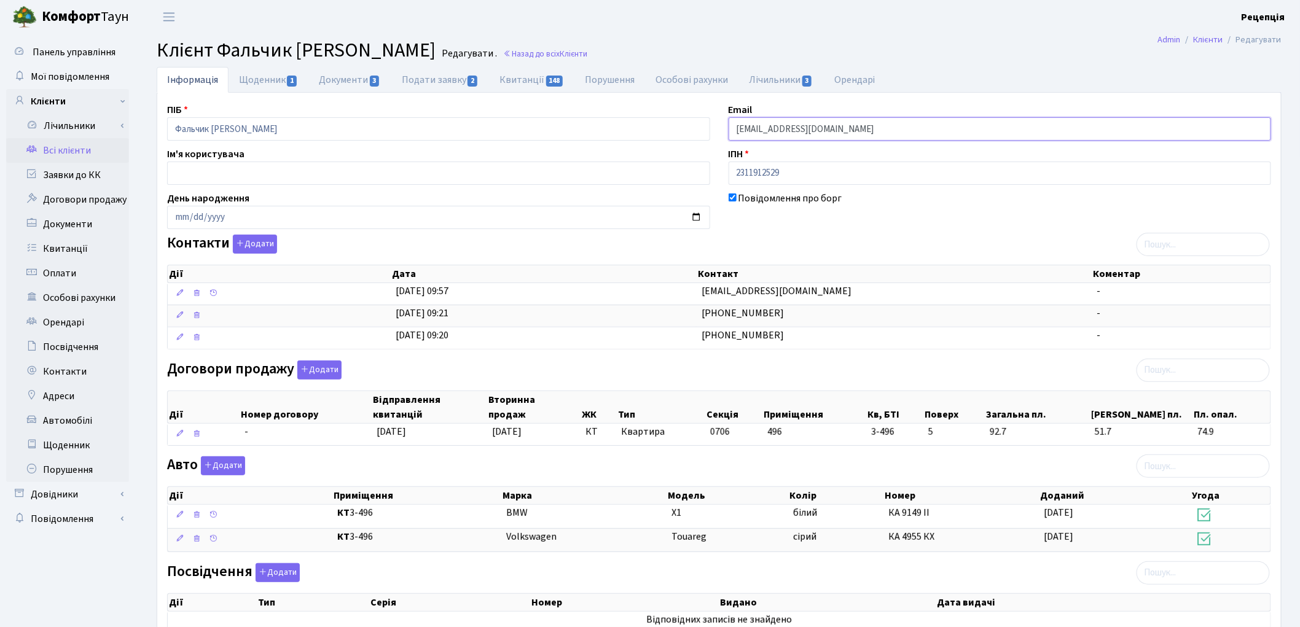
click at [753, 128] on input "[EMAIL_ADDRESS][DOMAIN_NAME]" at bounding box center [1000, 128] width 543 height 23
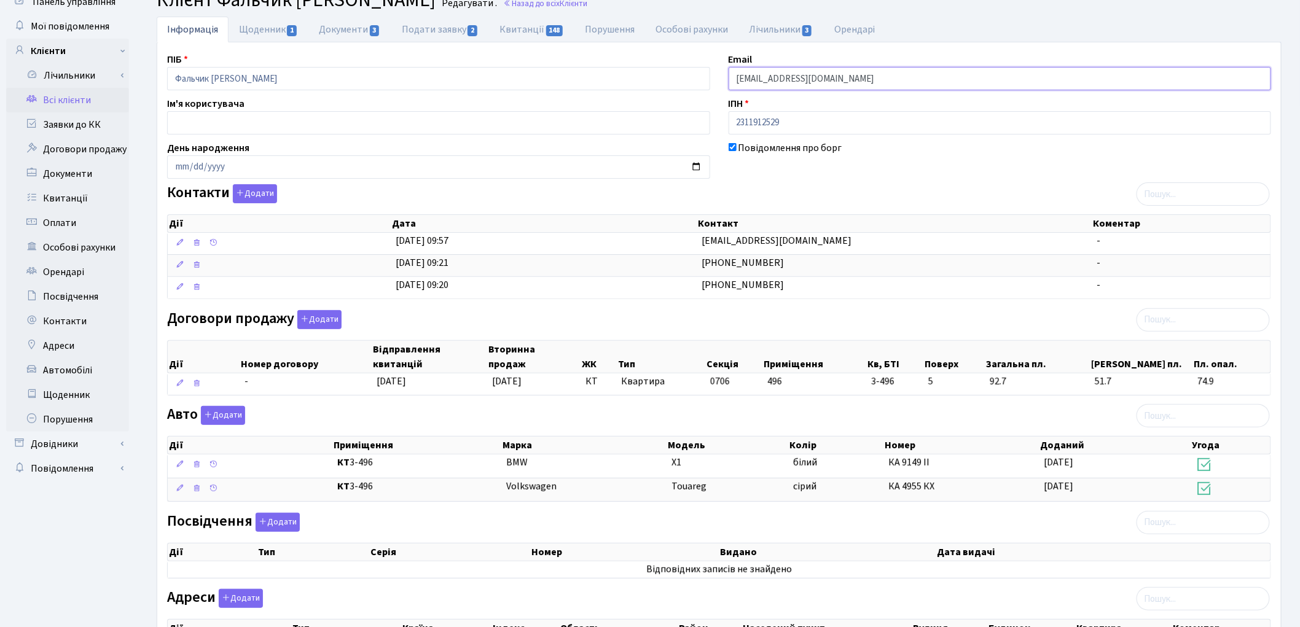
scroll to position [172, 0]
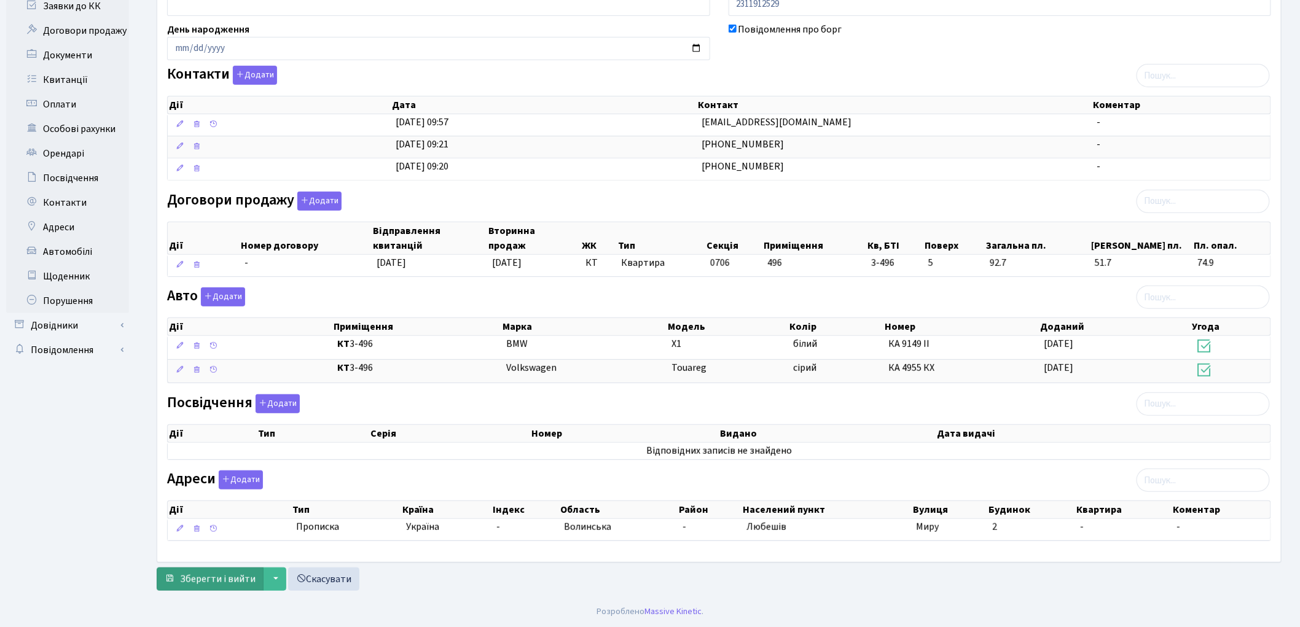
type input "xarvad771@ukr.net"
click at [205, 573] on span "Зберегти і вийти" at bounding box center [218, 580] width 76 height 14
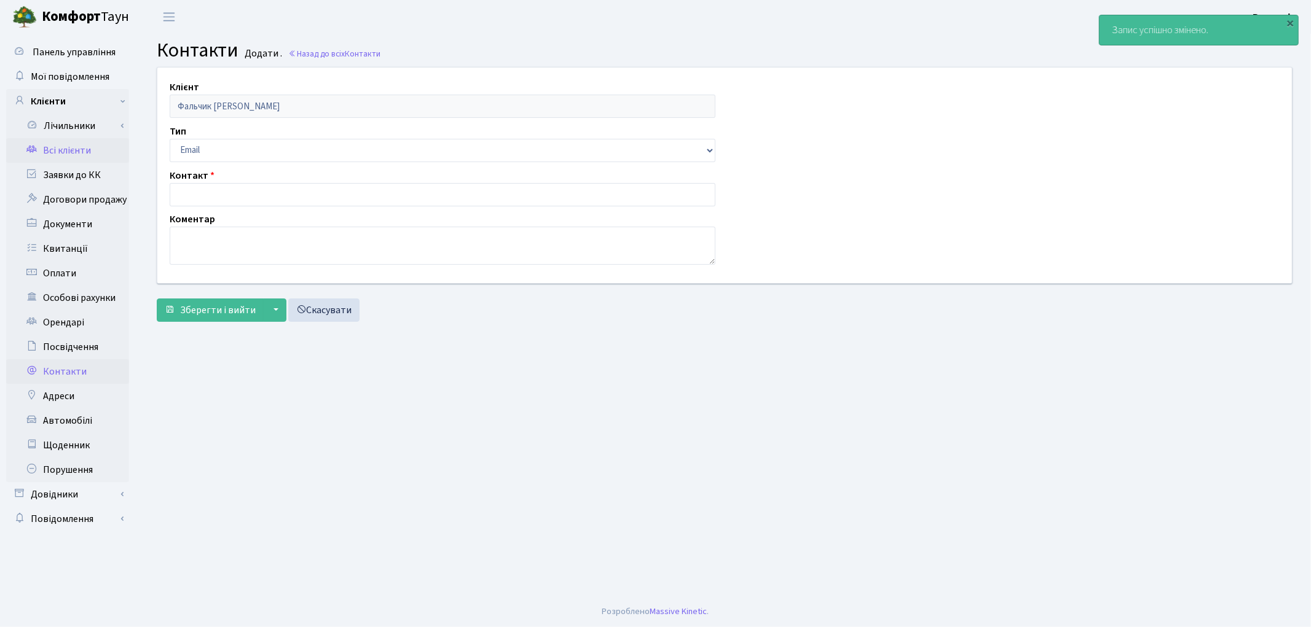
click at [56, 149] on link "Всі клієнти" at bounding box center [67, 150] width 123 height 25
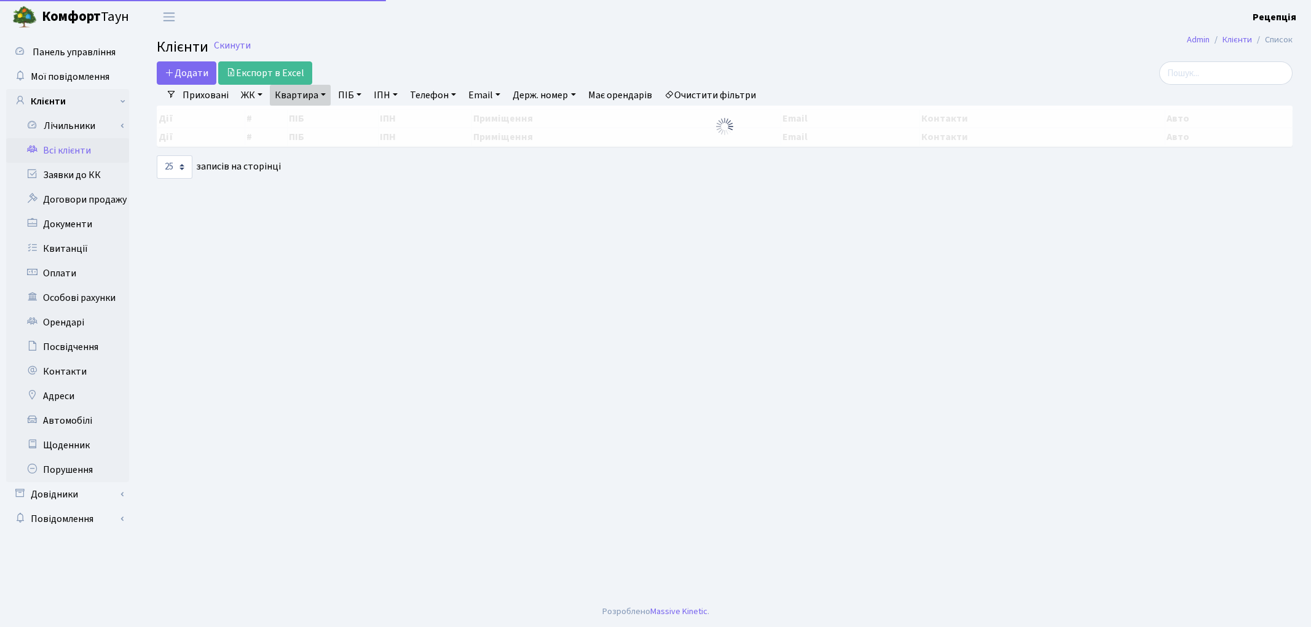
select select "25"
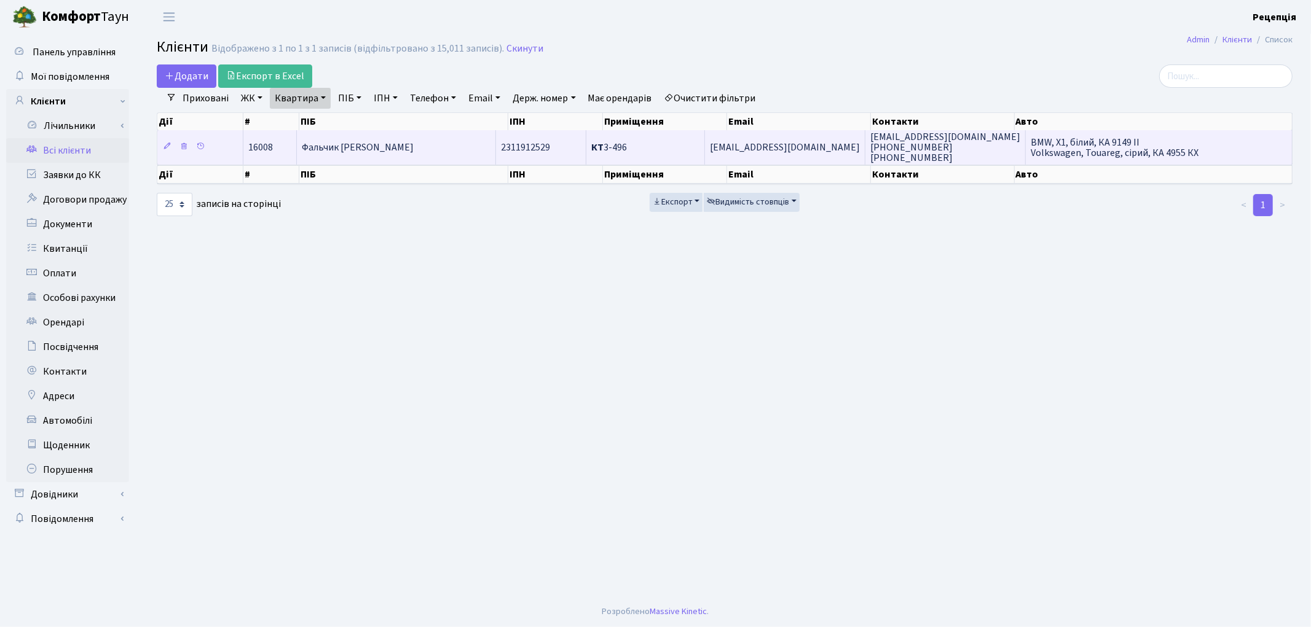
click at [398, 143] on span "Фальчик [PERSON_NAME]" at bounding box center [358, 148] width 112 height 14
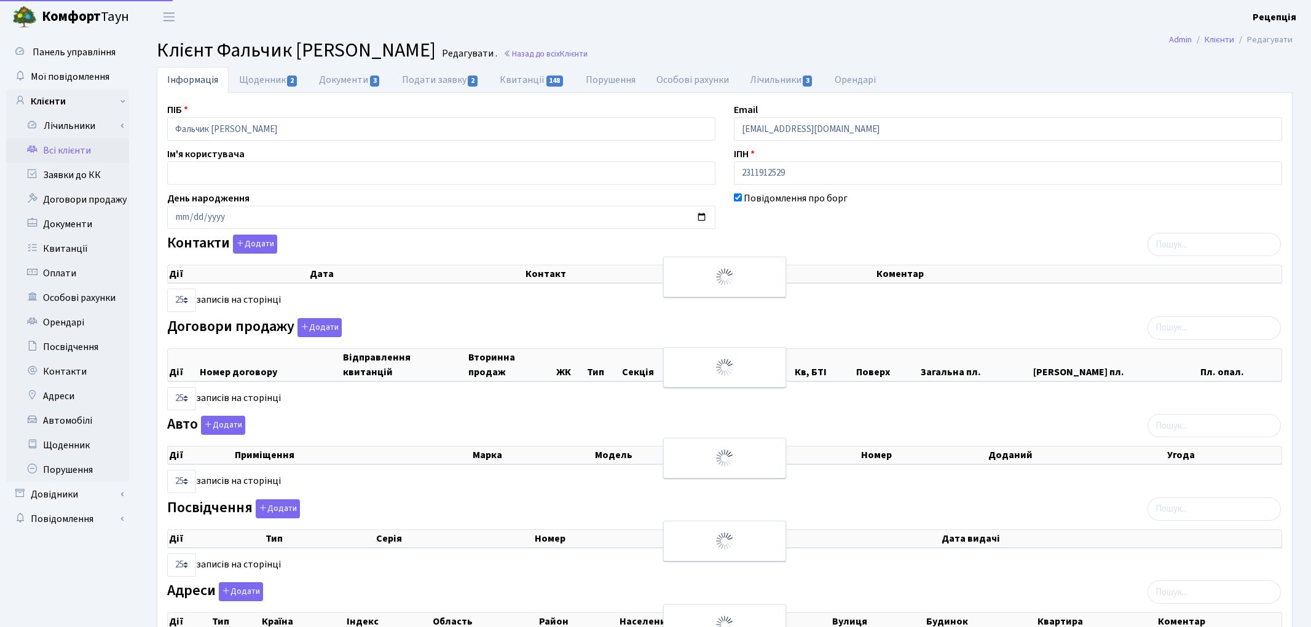
select select "25"
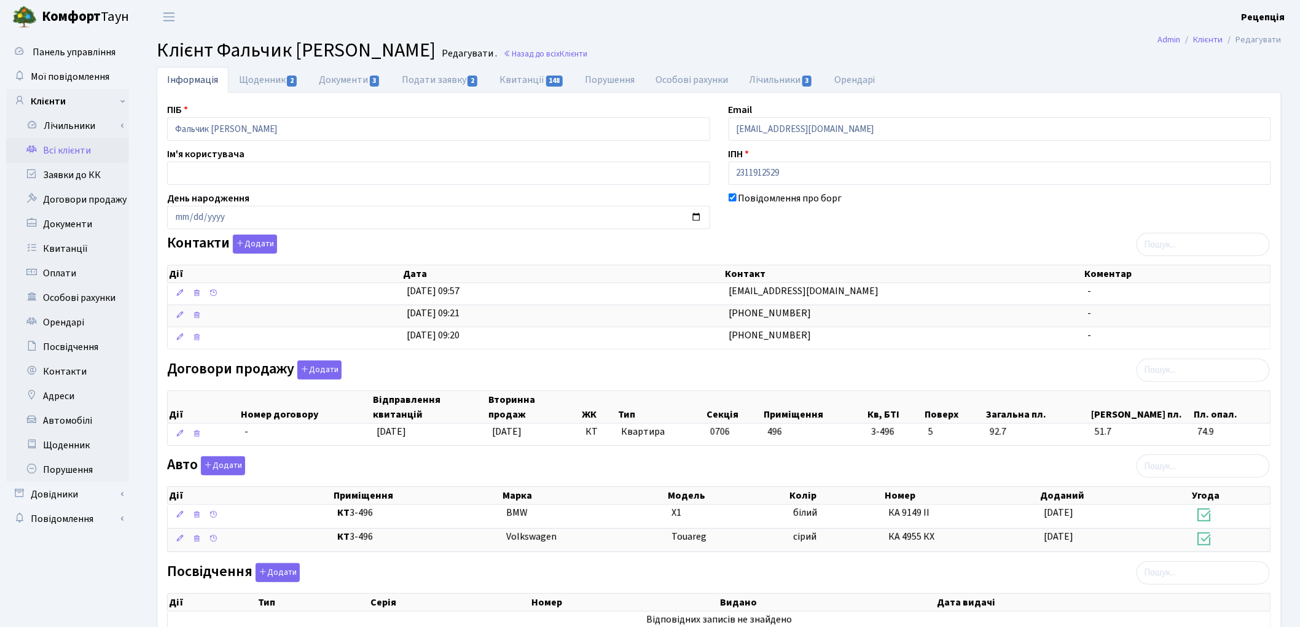
click at [42, 149] on link "Всі клієнти" at bounding box center [67, 150] width 123 height 25
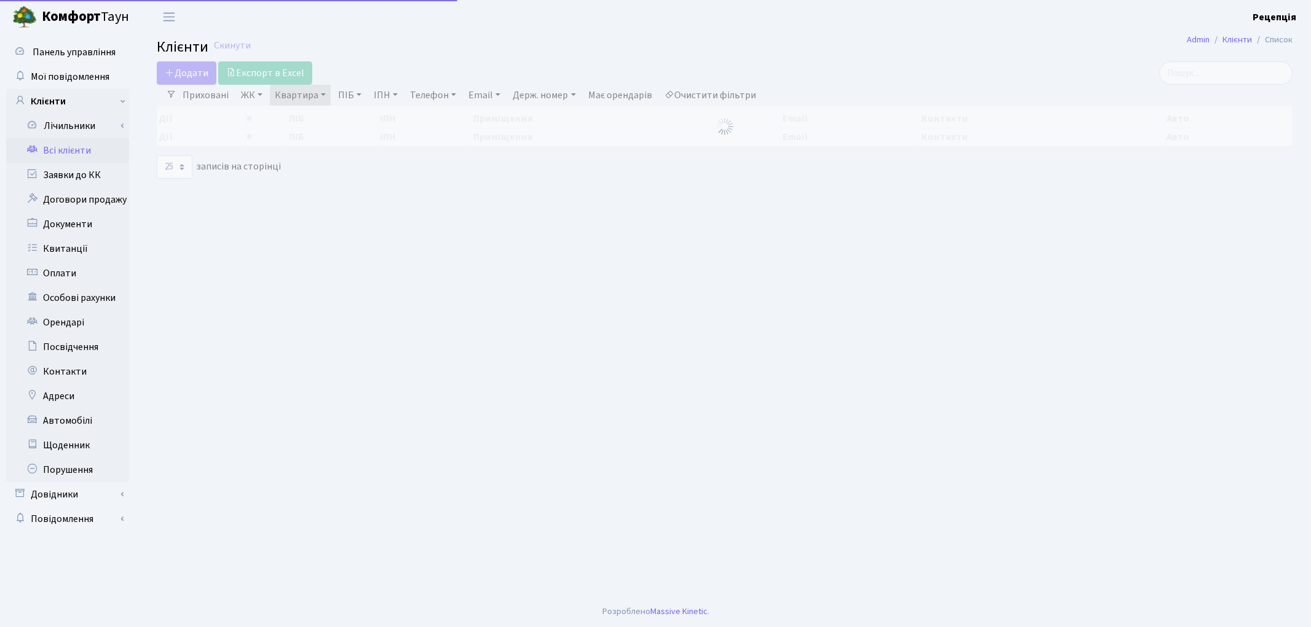
select select "25"
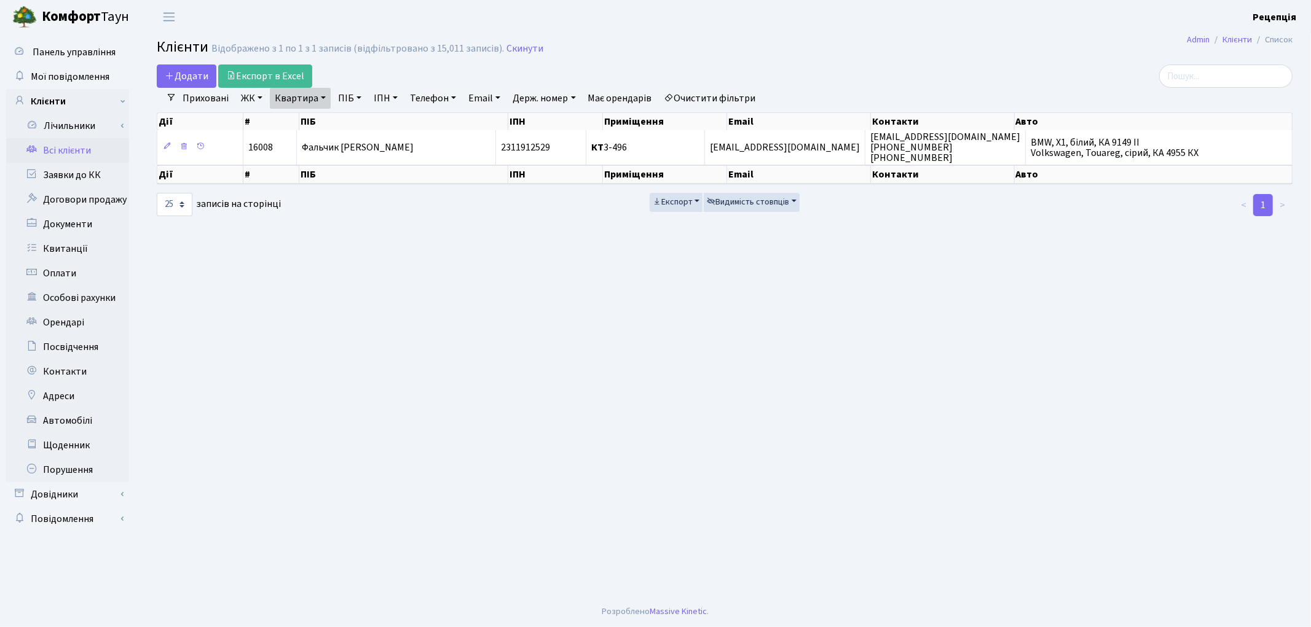
click at [699, 95] on link "Очистити фільтри" at bounding box center [709, 98] width 101 height 21
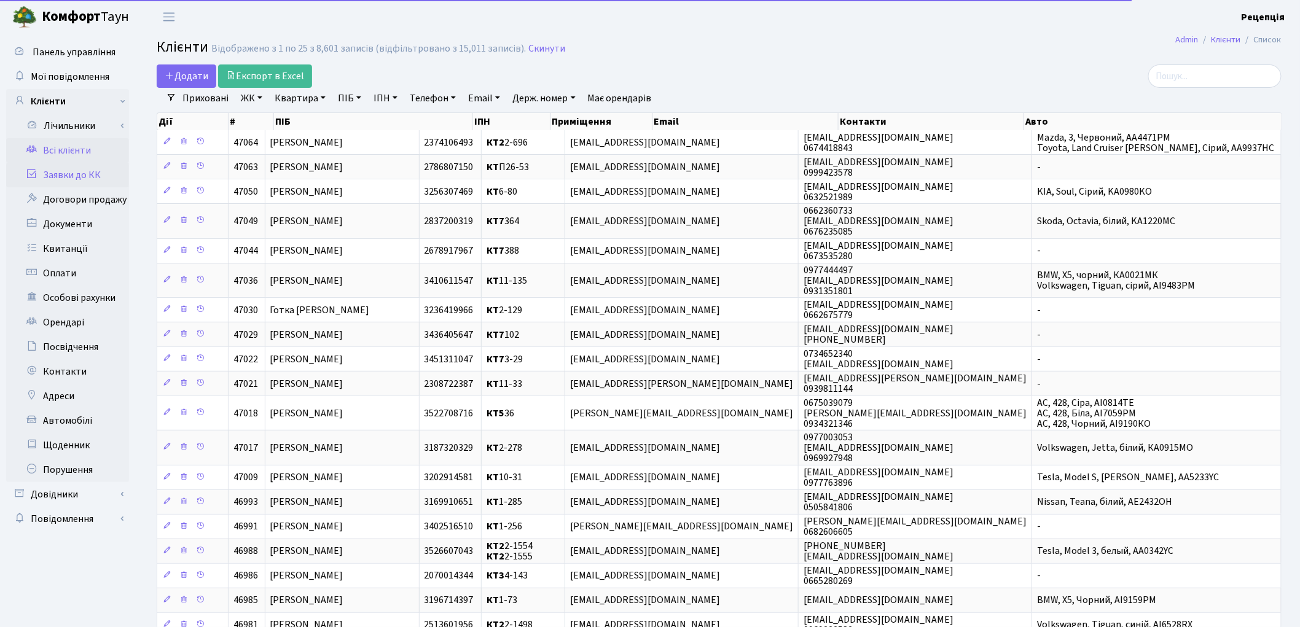
click at [96, 168] on link "Заявки до КК" at bounding box center [67, 175] width 123 height 25
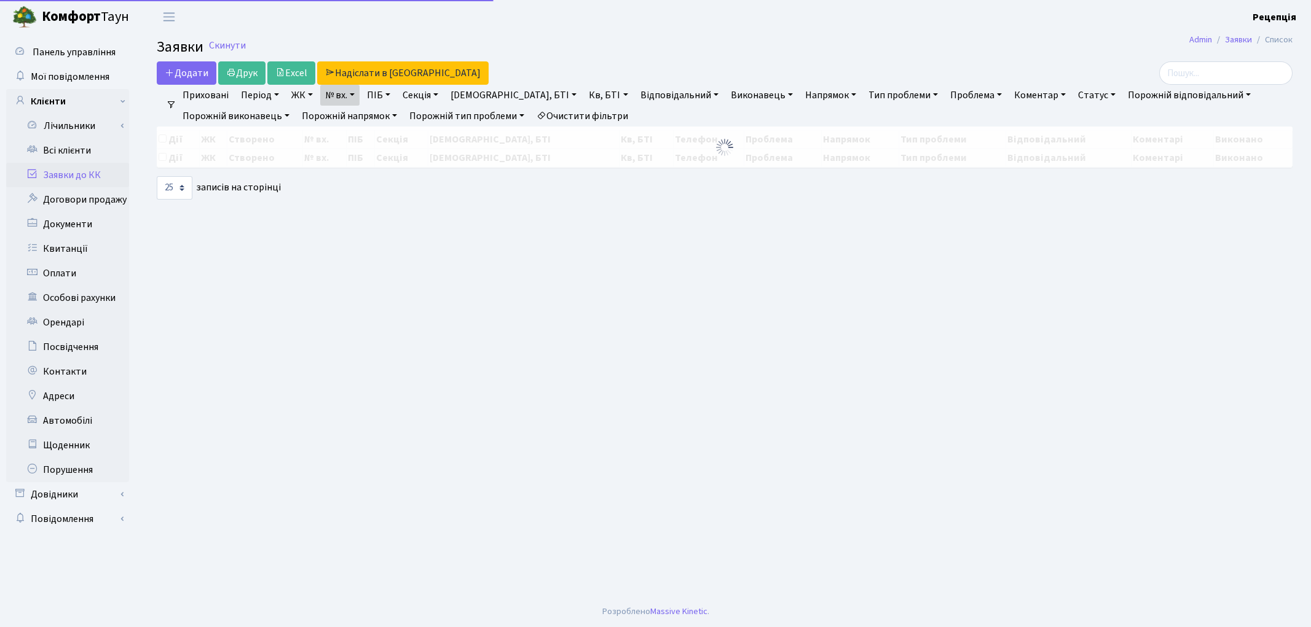
select select "25"
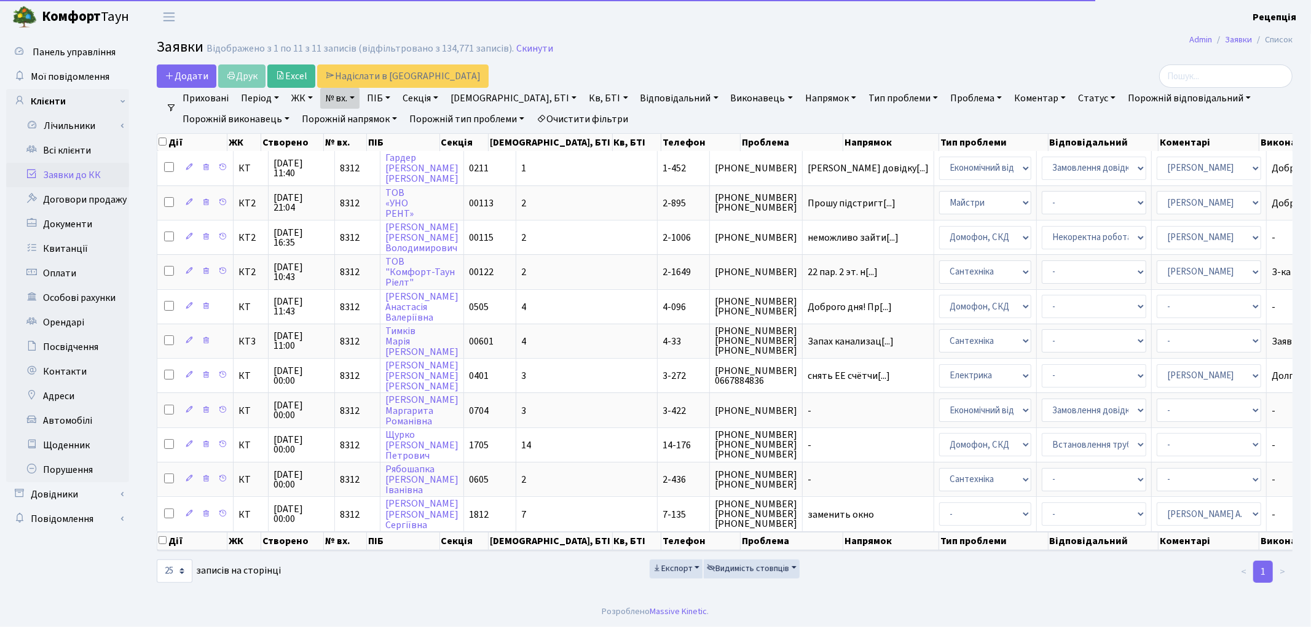
click at [351, 96] on link "№ вх." at bounding box center [339, 98] width 39 height 21
click at [357, 119] on input "8312" at bounding box center [357, 122] width 72 height 23
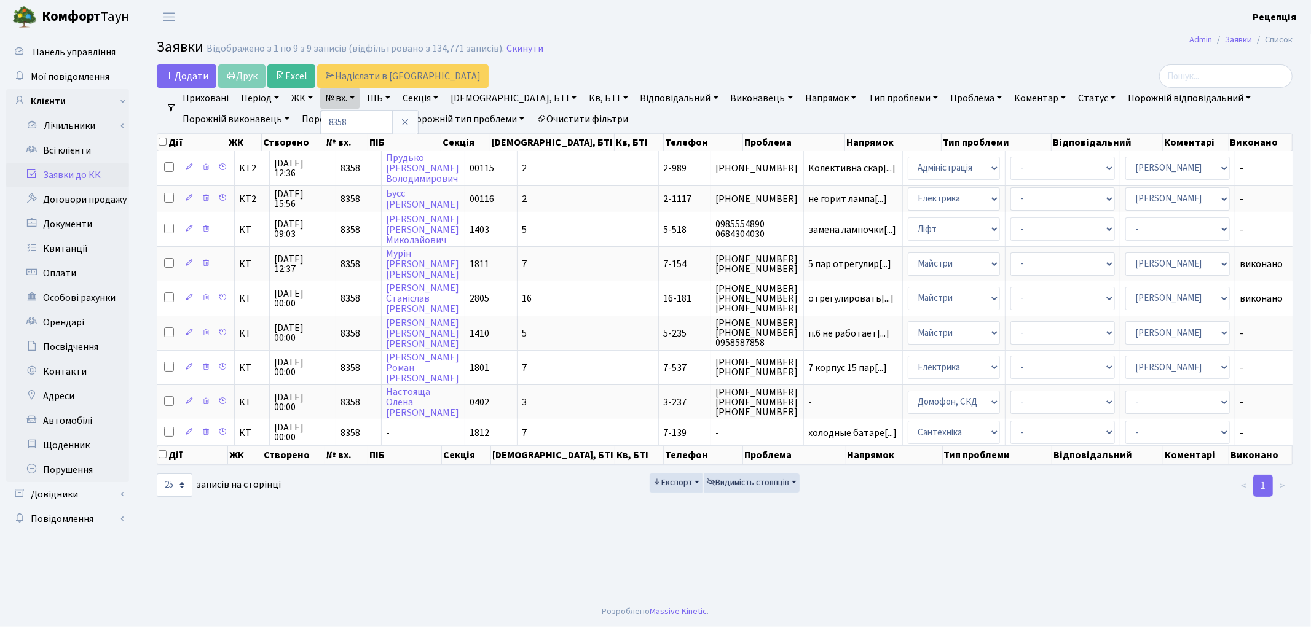
click at [604, 113] on link "Очистити фільтри" at bounding box center [582, 119] width 101 height 21
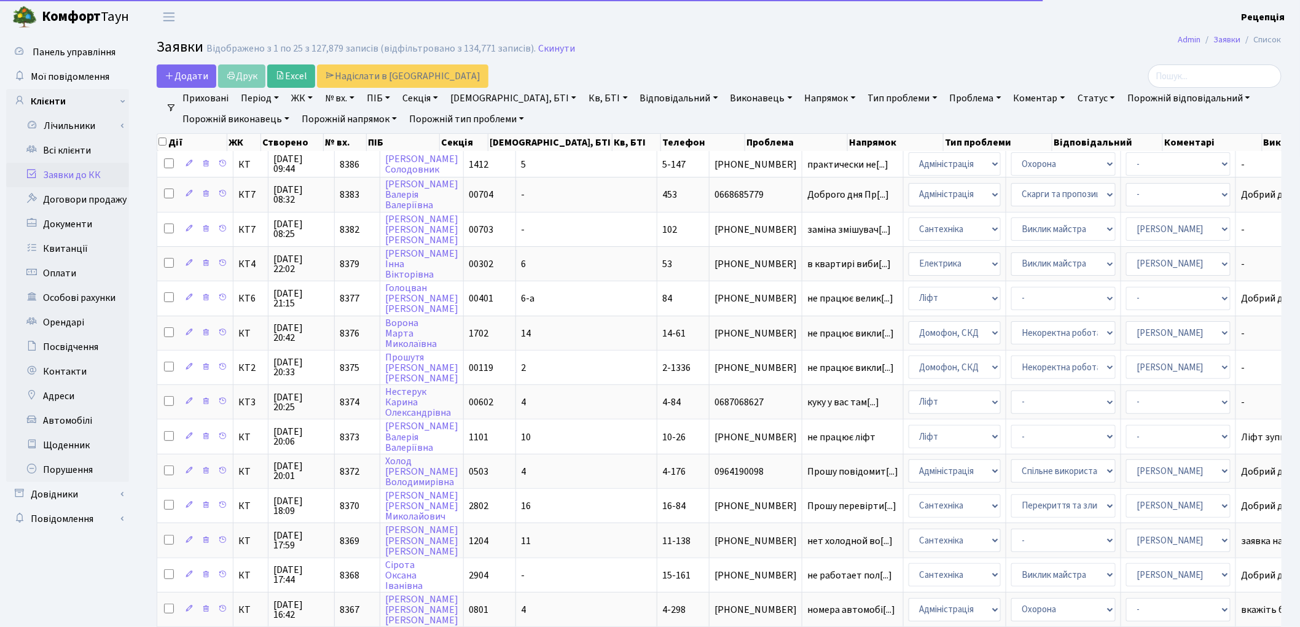
click at [660, 49] on h2 "Заявки Відображено з 1 по 25 з 127,879 записів (відфільтровано з 134,771 записі…" at bounding box center [719, 49] width 1125 height 21
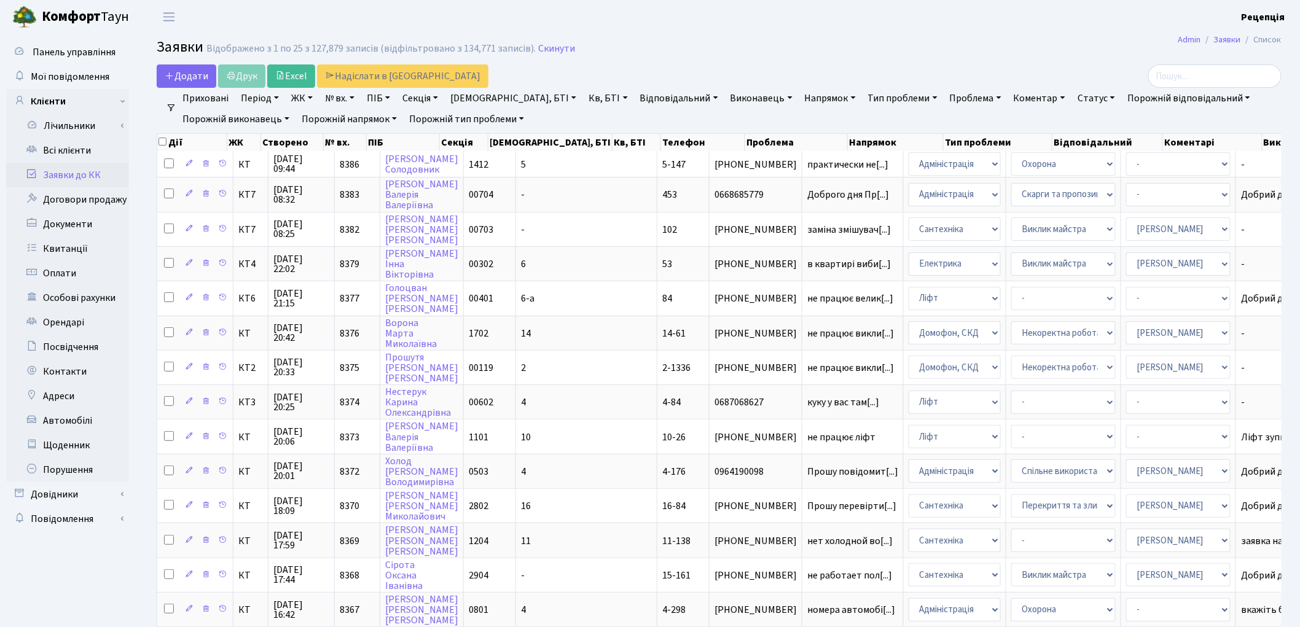
click at [353, 96] on link "№ вх." at bounding box center [339, 98] width 39 height 21
type input "8357"
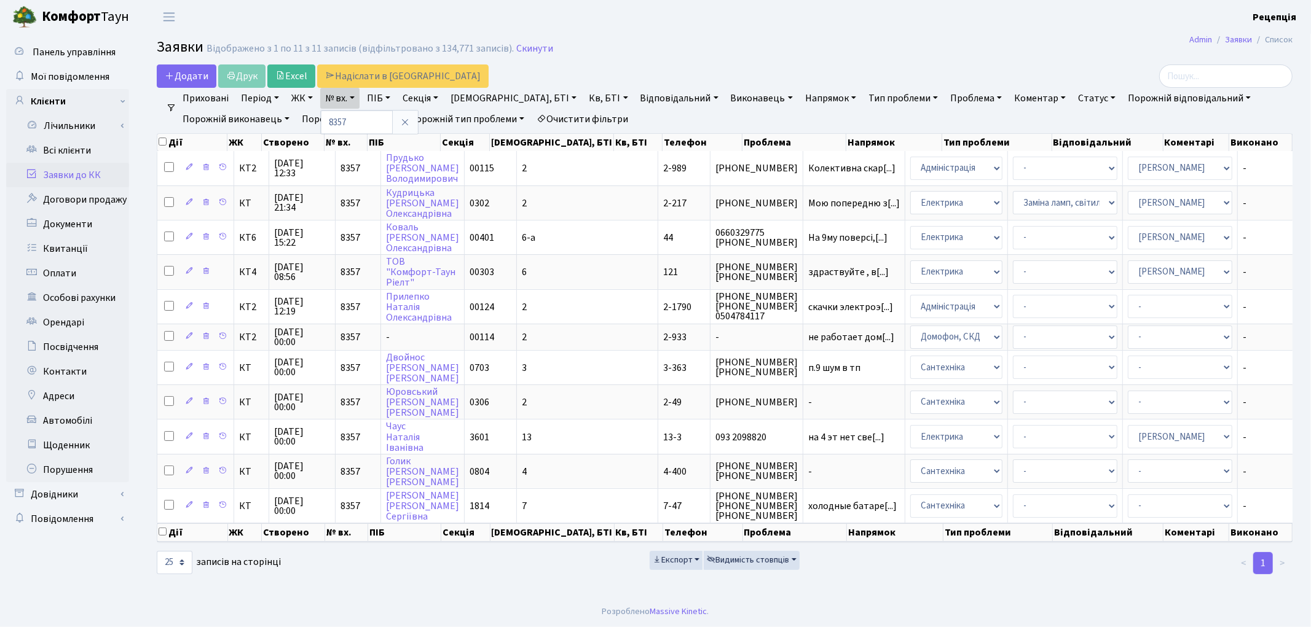
click at [564, 117] on link "Очистити фільтри" at bounding box center [582, 119] width 101 height 21
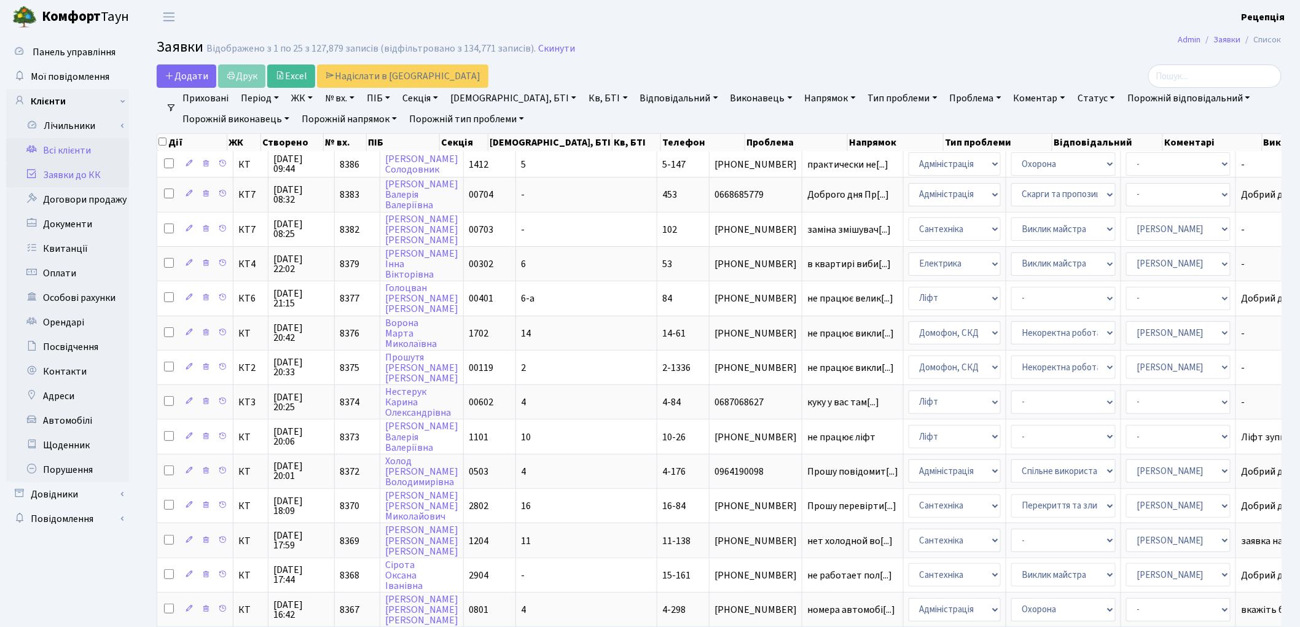
click at [96, 156] on link "Всі клієнти" at bounding box center [67, 150] width 123 height 25
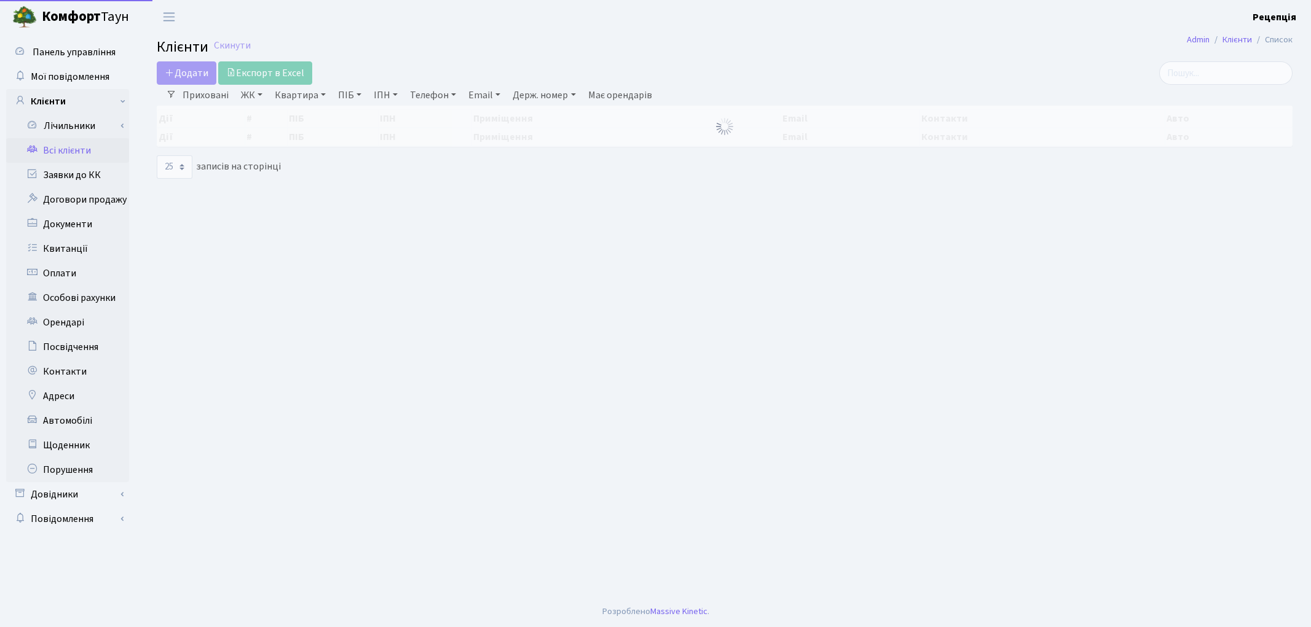
select select
select select "25"
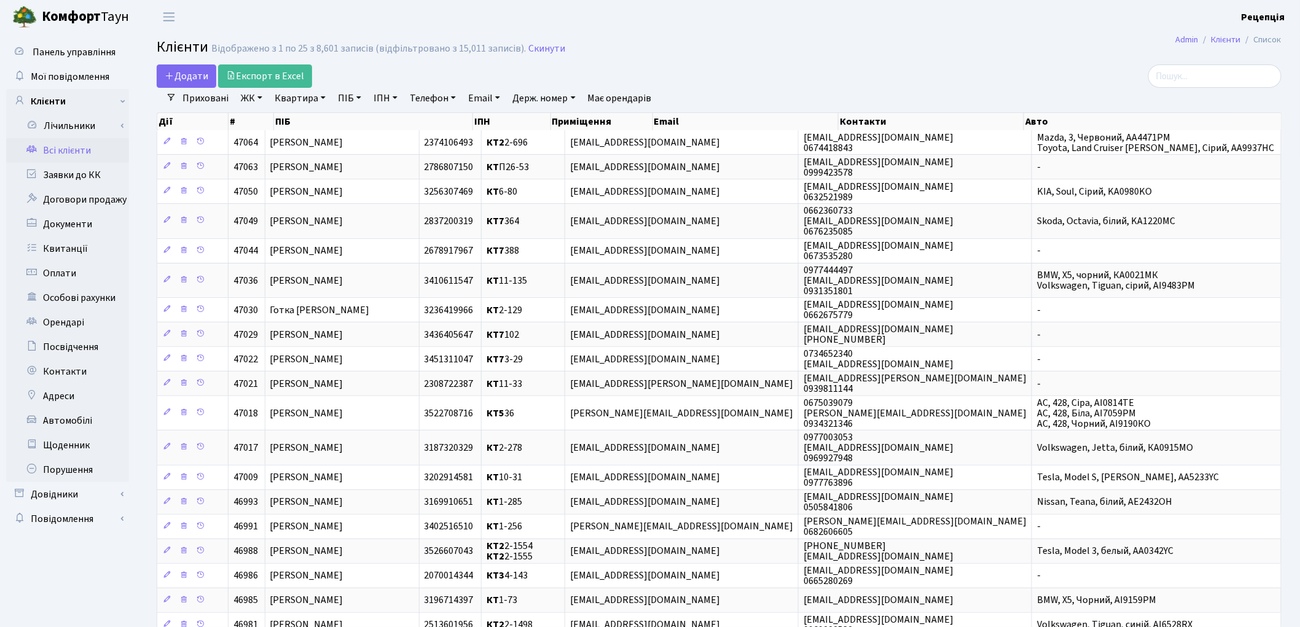
click at [253, 100] on link "ЖК" at bounding box center [251, 98] width 31 height 21
click at [304, 140] on li "КТ, вул. Регенераторна, 4" at bounding box center [312, 141] width 149 height 22
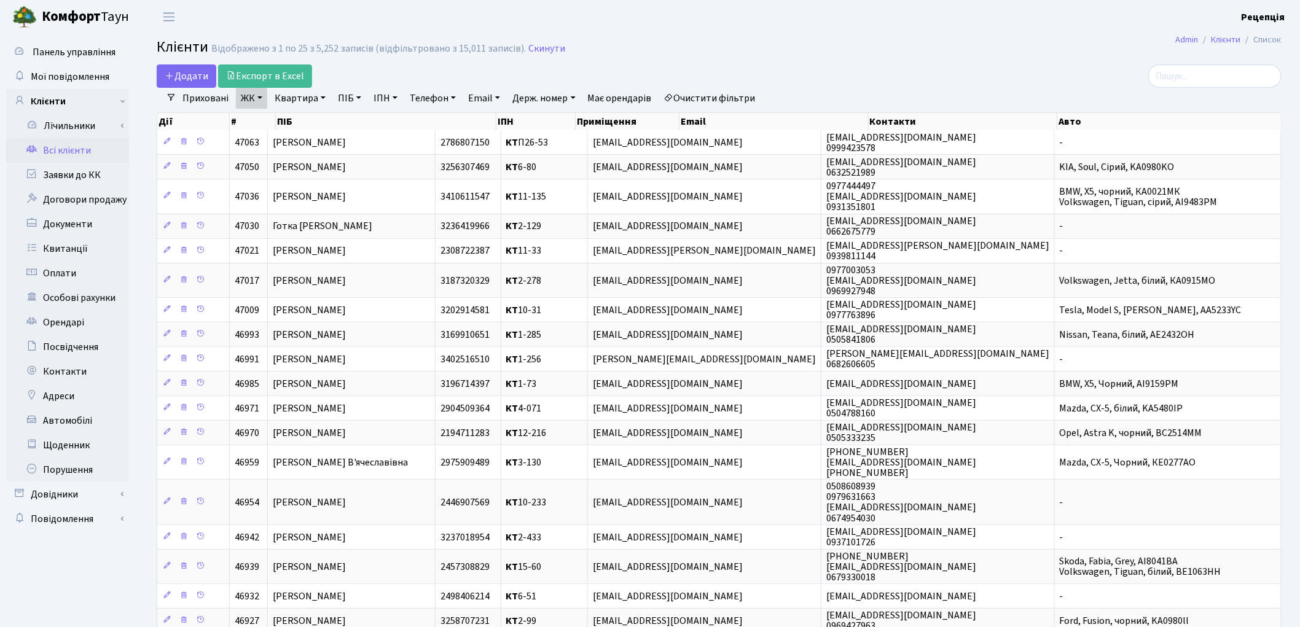
click at [303, 97] on link "Квартира" at bounding box center [300, 98] width 61 height 21
click at [361, 126] on link at bounding box center [355, 122] width 26 height 23
click at [690, 100] on link "Очистити фільтри" at bounding box center [709, 98] width 101 height 21
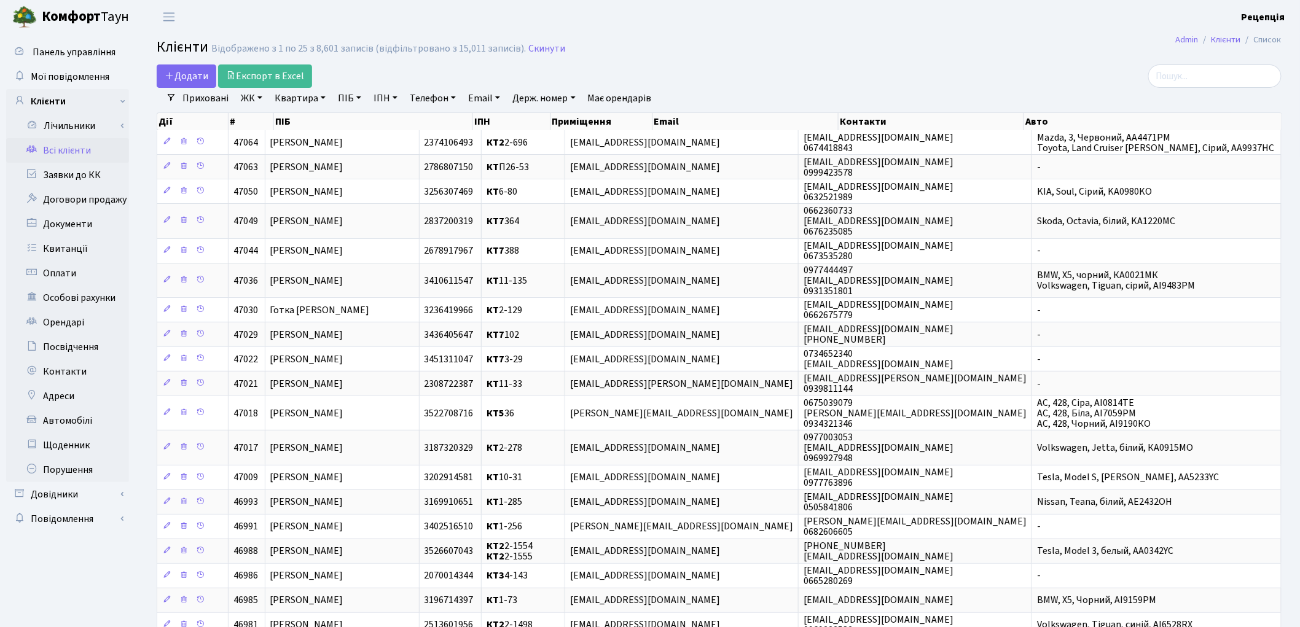
click at [357, 98] on link "ПІБ" at bounding box center [349, 98] width 33 height 21
type input "[PERSON_NAME]"
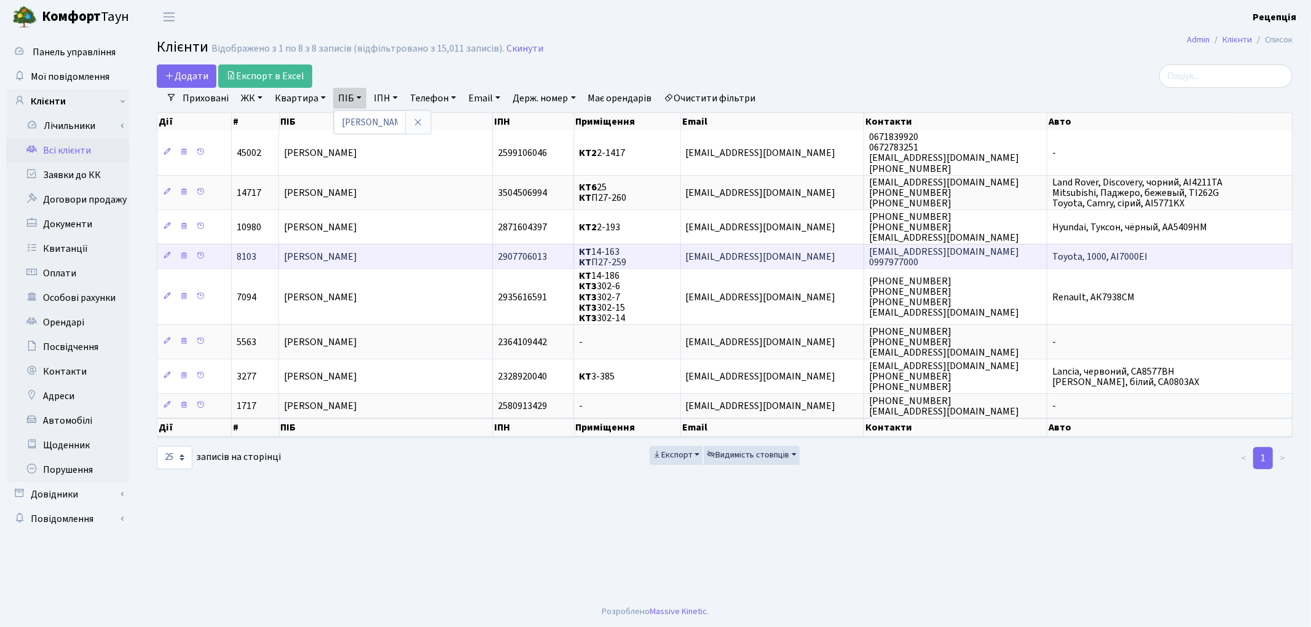
click at [419, 252] on td "Кравчук Тетяна Валеріївна" at bounding box center [386, 256] width 214 height 25
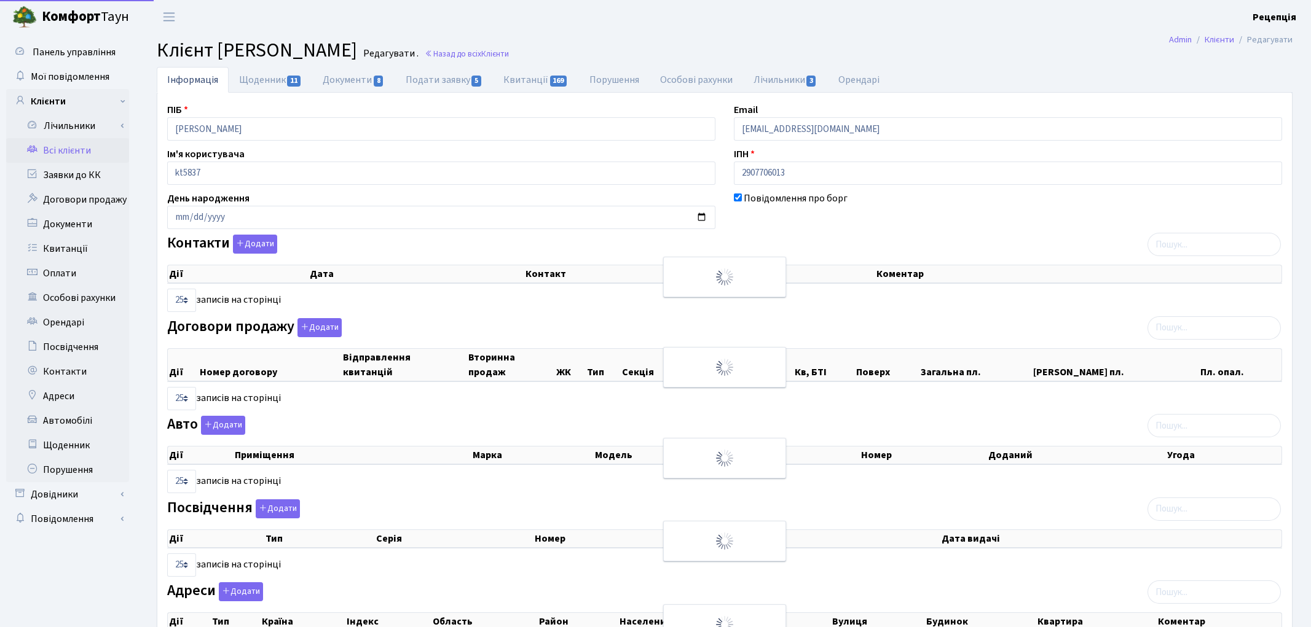
select select "25"
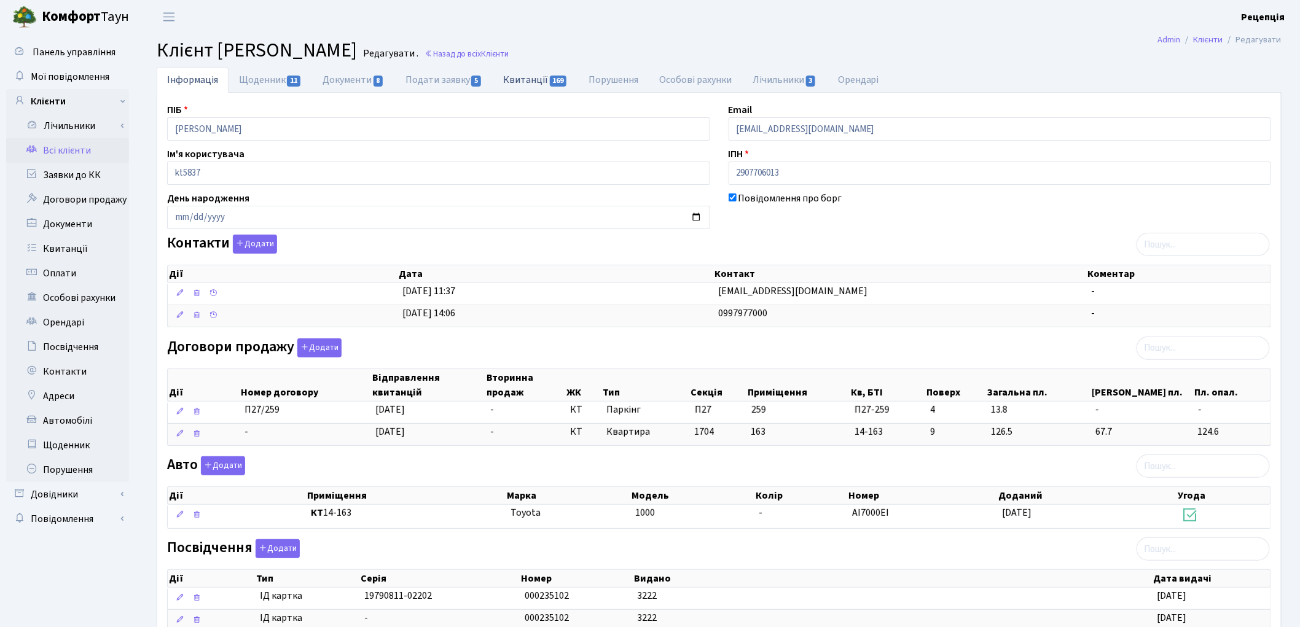
click at [511, 82] on link "Квитанції 169" at bounding box center [535, 79] width 85 height 25
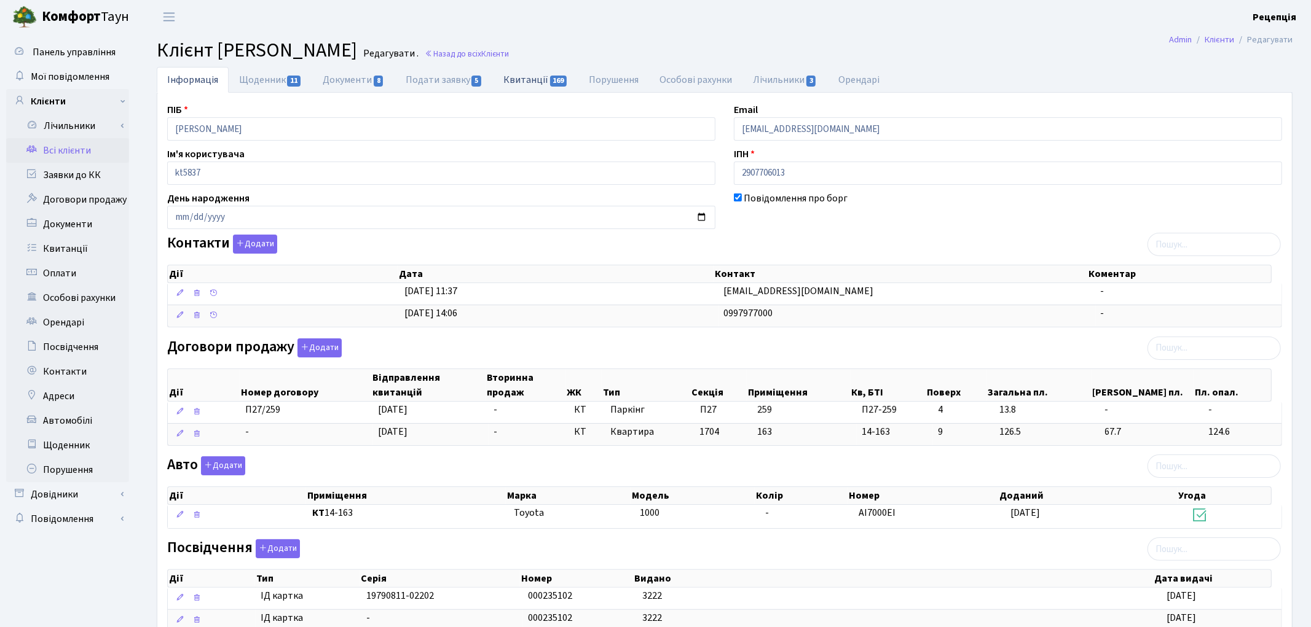
select select "25"
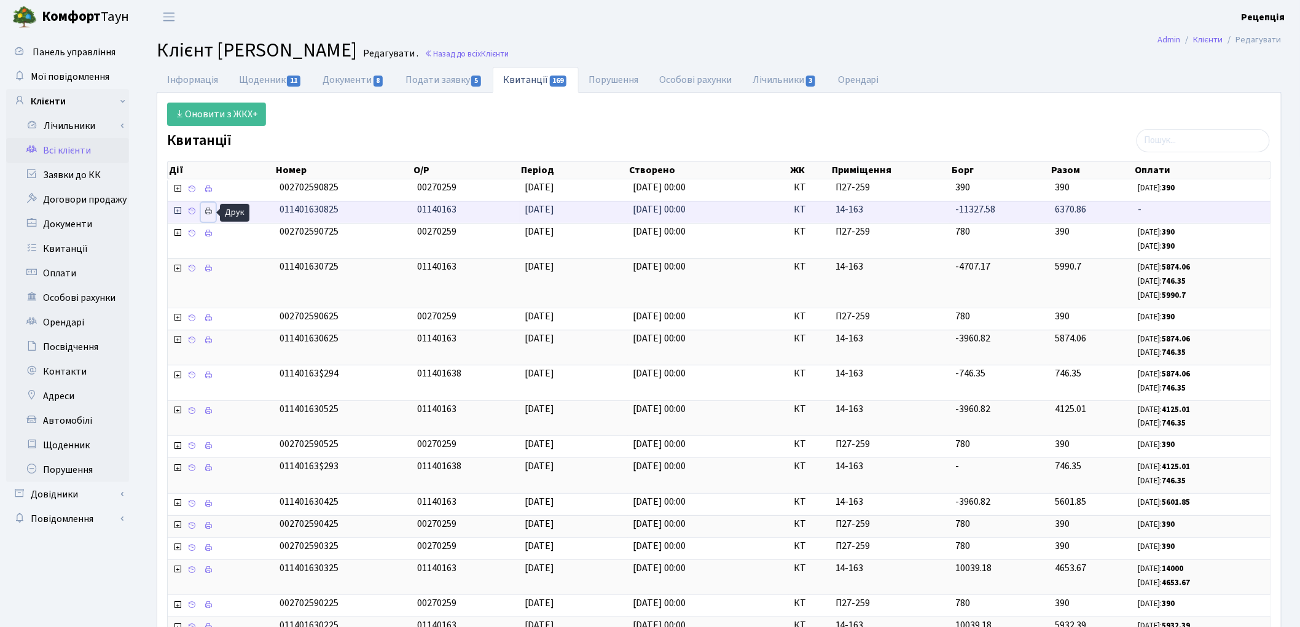
click at [212, 214] on icon at bounding box center [208, 211] width 9 height 9
click at [210, 77] on link "Інформація" at bounding box center [193, 79] width 72 height 25
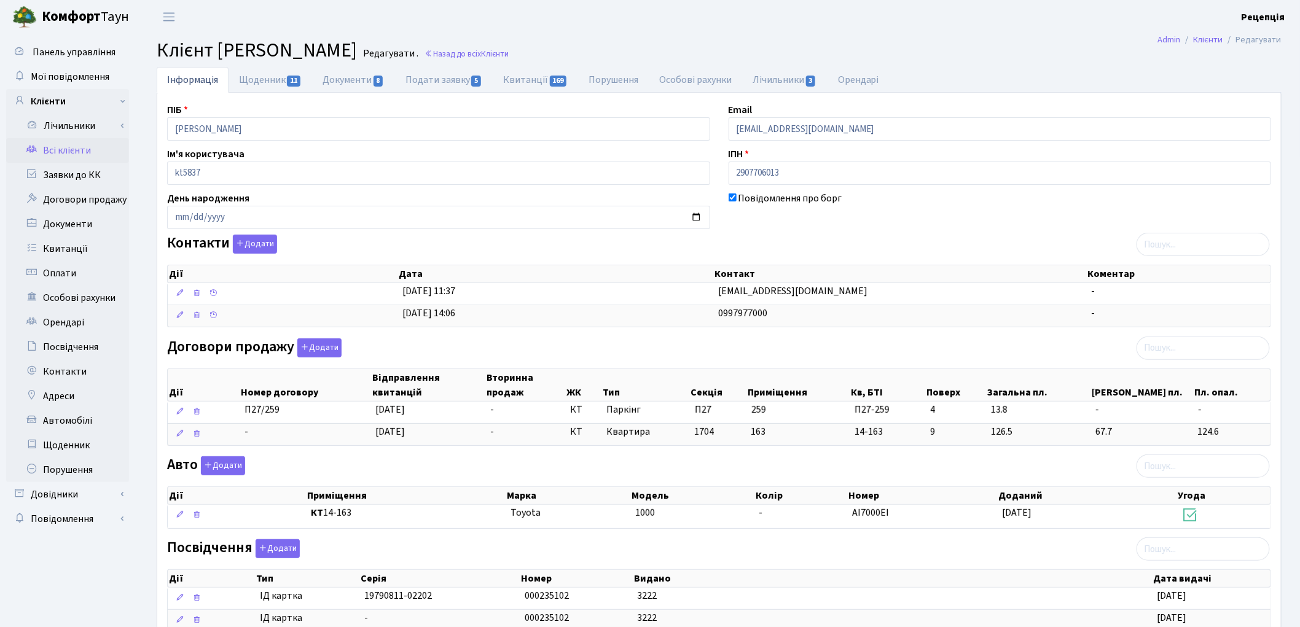
click at [75, 151] on link "Всі клієнти" at bounding box center [67, 150] width 123 height 25
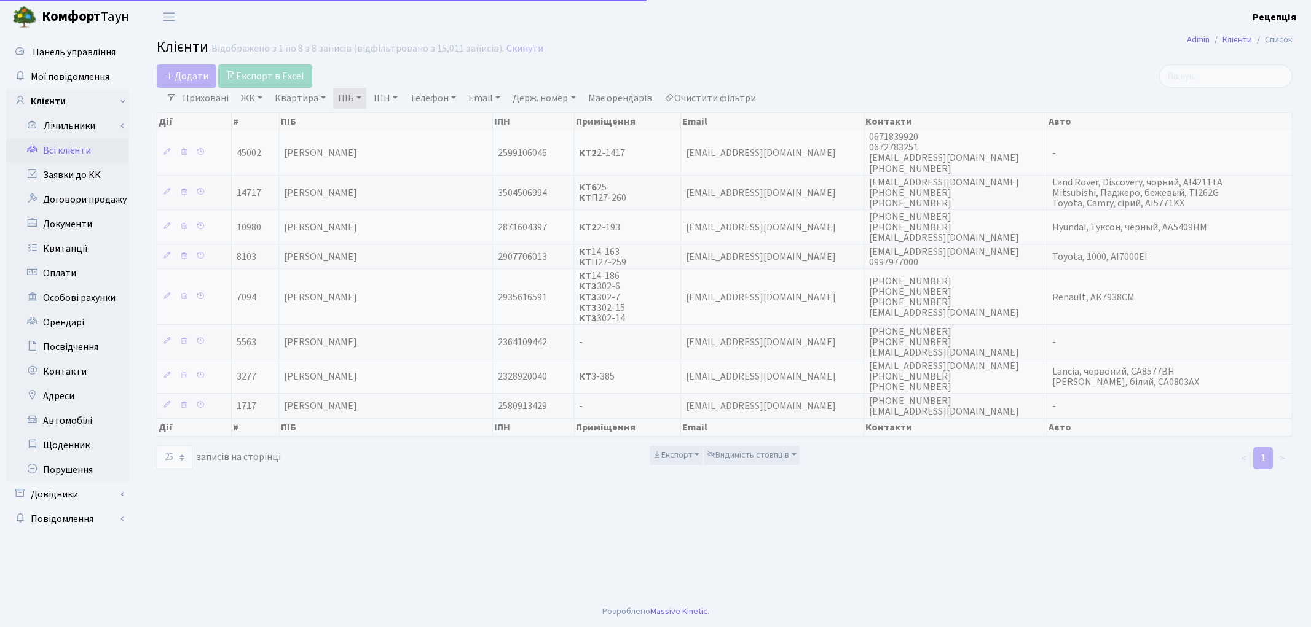
select select "25"
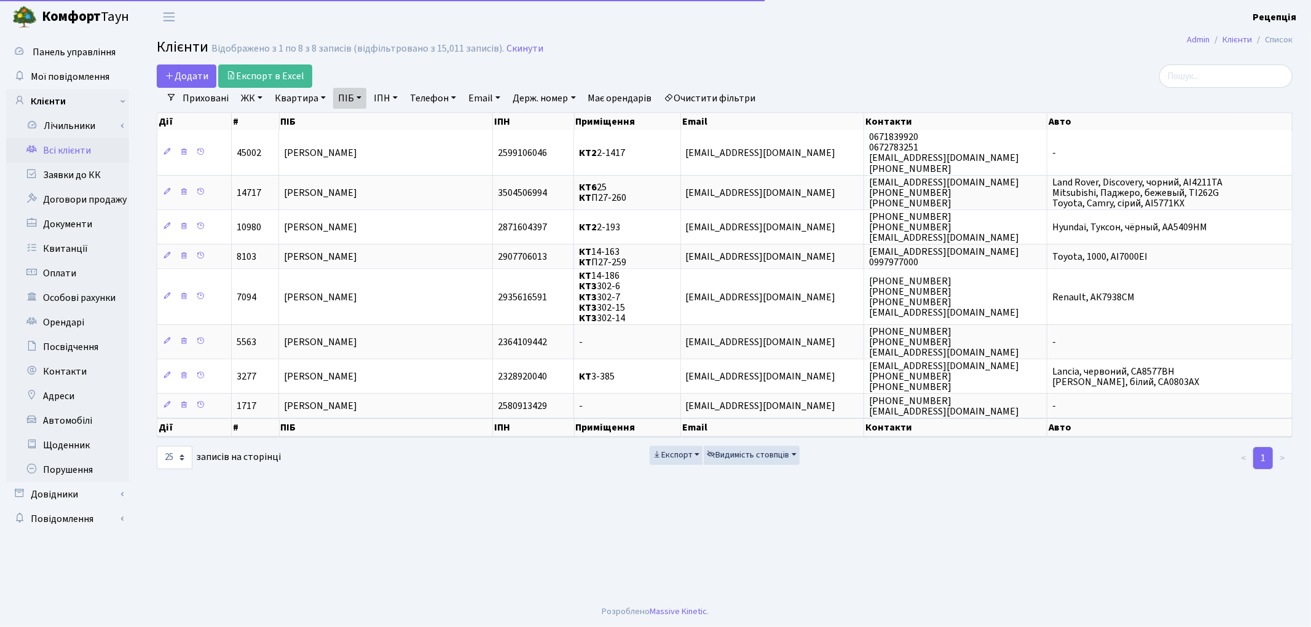
click at [721, 105] on link "Очистити фільтри" at bounding box center [709, 98] width 101 height 21
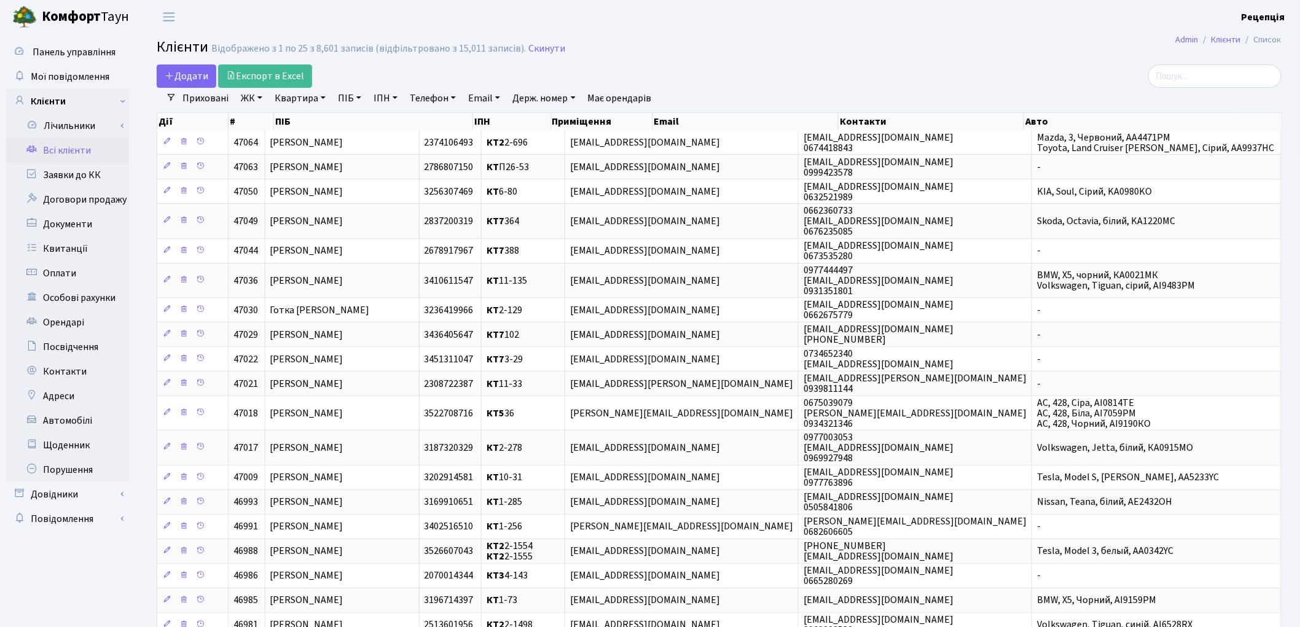
click at [254, 98] on link "ЖК" at bounding box center [251, 98] width 31 height 21
click at [271, 140] on li "КТ, вул. Регенераторна, 4" at bounding box center [312, 141] width 149 height 22
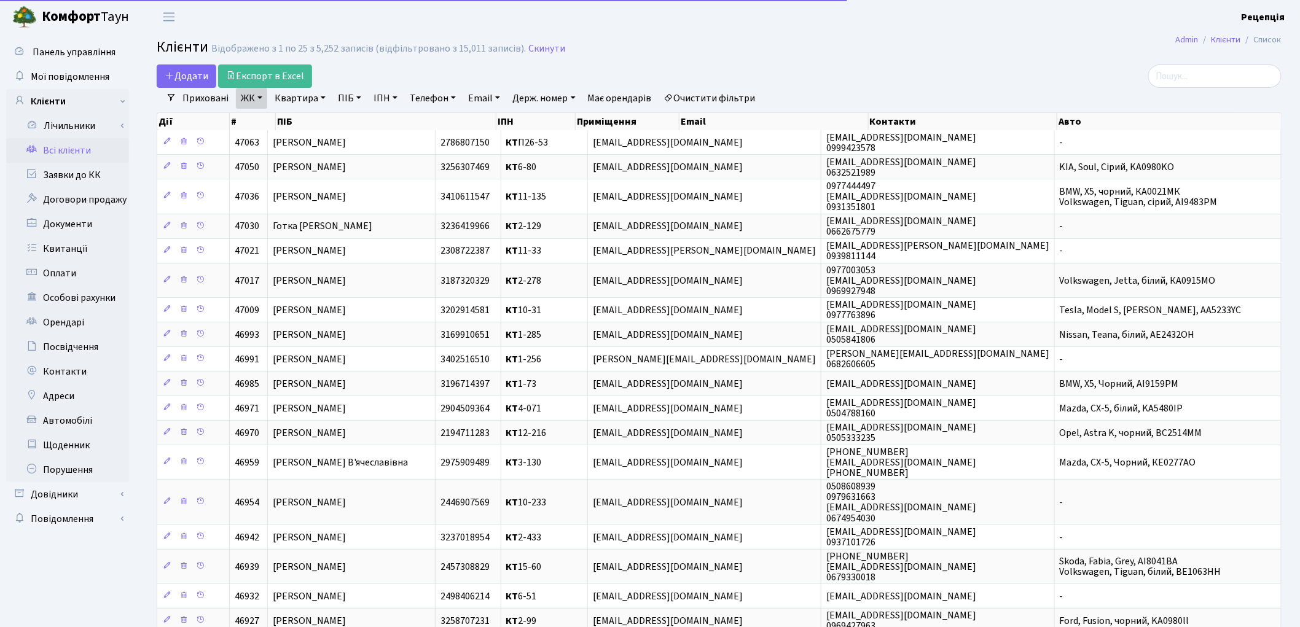
click at [305, 94] on link "Квартира" at bounding box center [300, 98] width 61 height 21
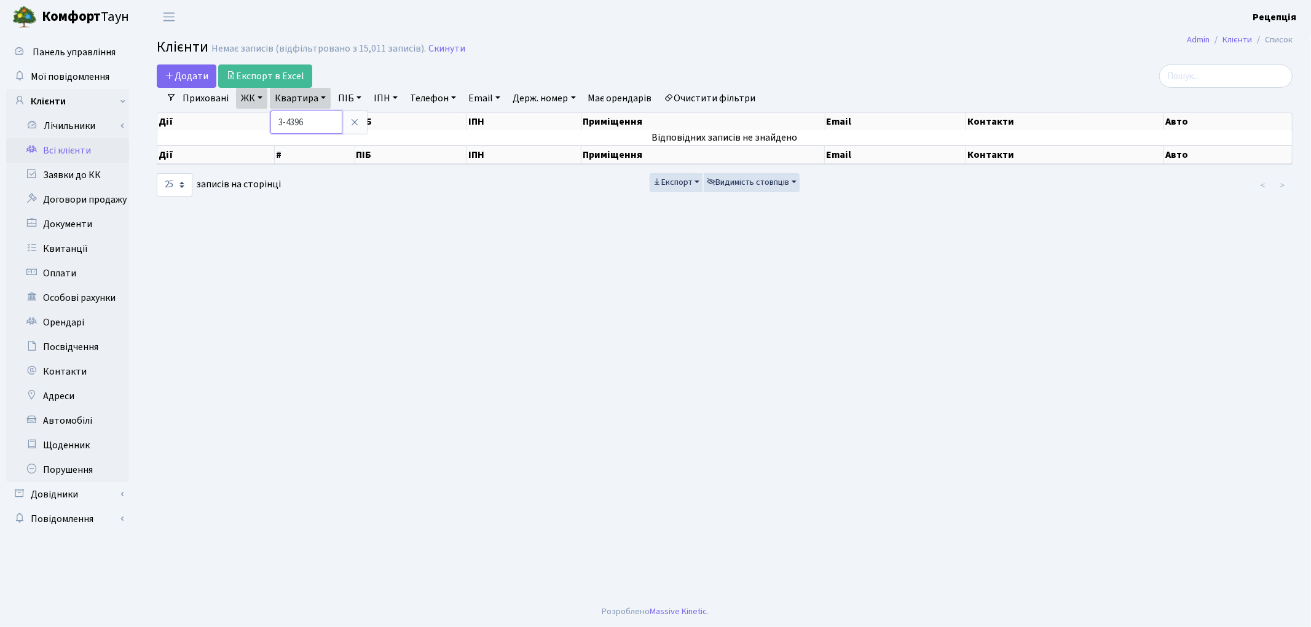
click at [296, 124] on input "3-4396" at bounding box center [306, 122] width 72 height 23
type input "3-496"
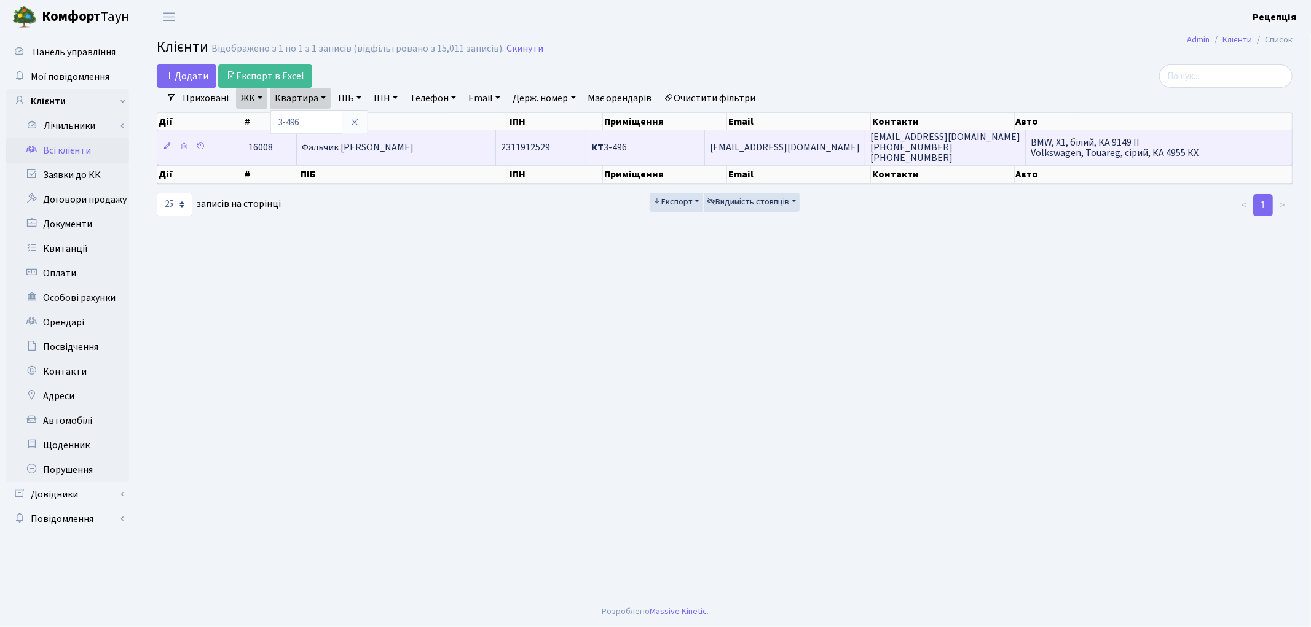
click at [369, 150] on span "Фальчик [PERSON_NAME]" at bounding box center [358, 148] width 112 height 14
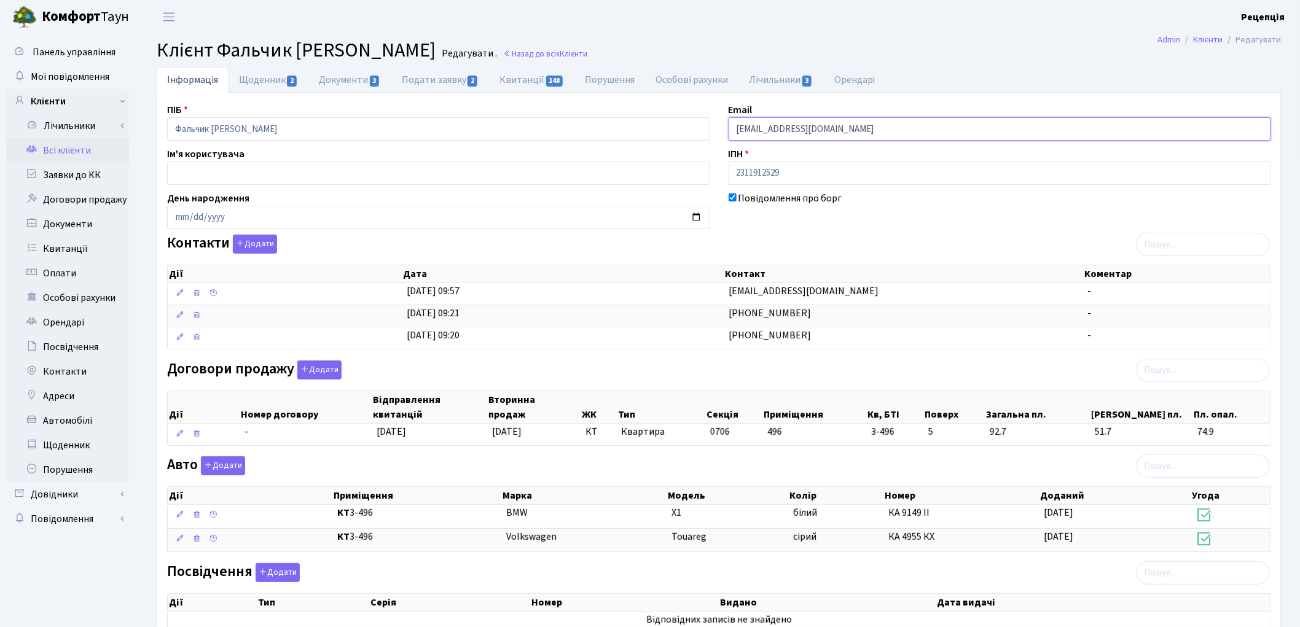
drag, startPoint x: 836, startPoint y: 130, endPoint x: 705, endPoint y: 125, distance: 131.6
click at [705, 125] on div "ПІБ Фальчик Тетяна Михайлівна Email xarvad771@ukr.net Ім'я користувача ІПН 2311…" at bounding box center [719, 412] width 1123 height 618
click at [71, 154] on link "Всі клієнти" at bounding box center [67, 150] width 123 height 25
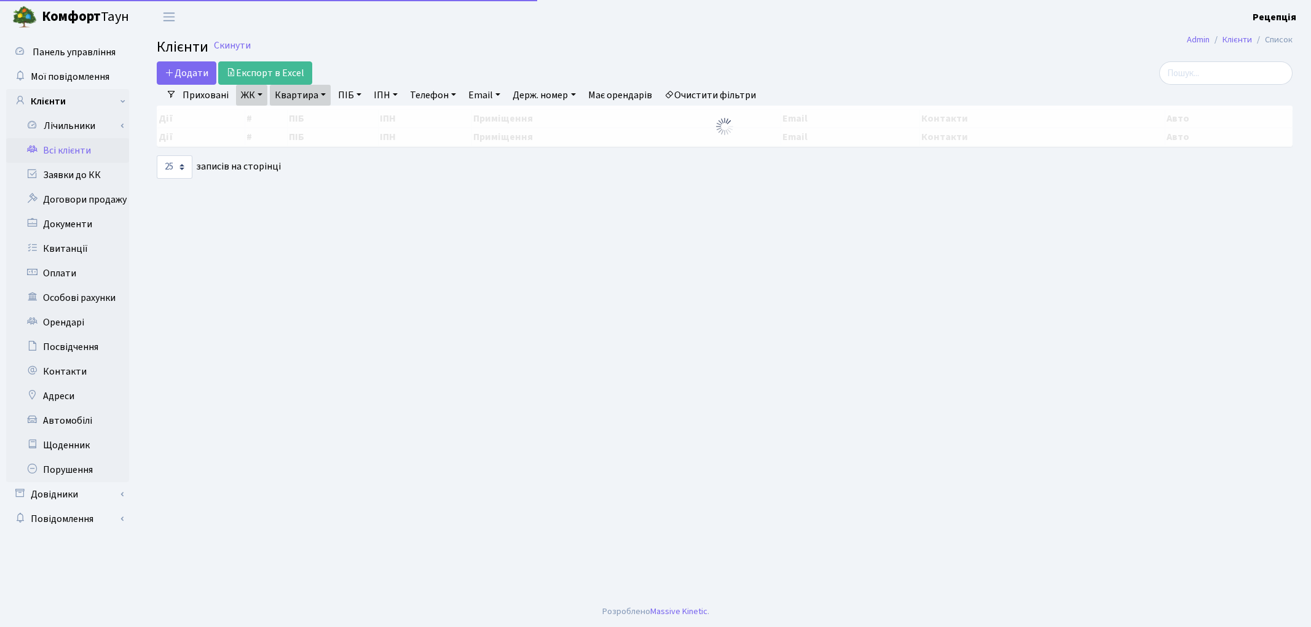
select select "25"
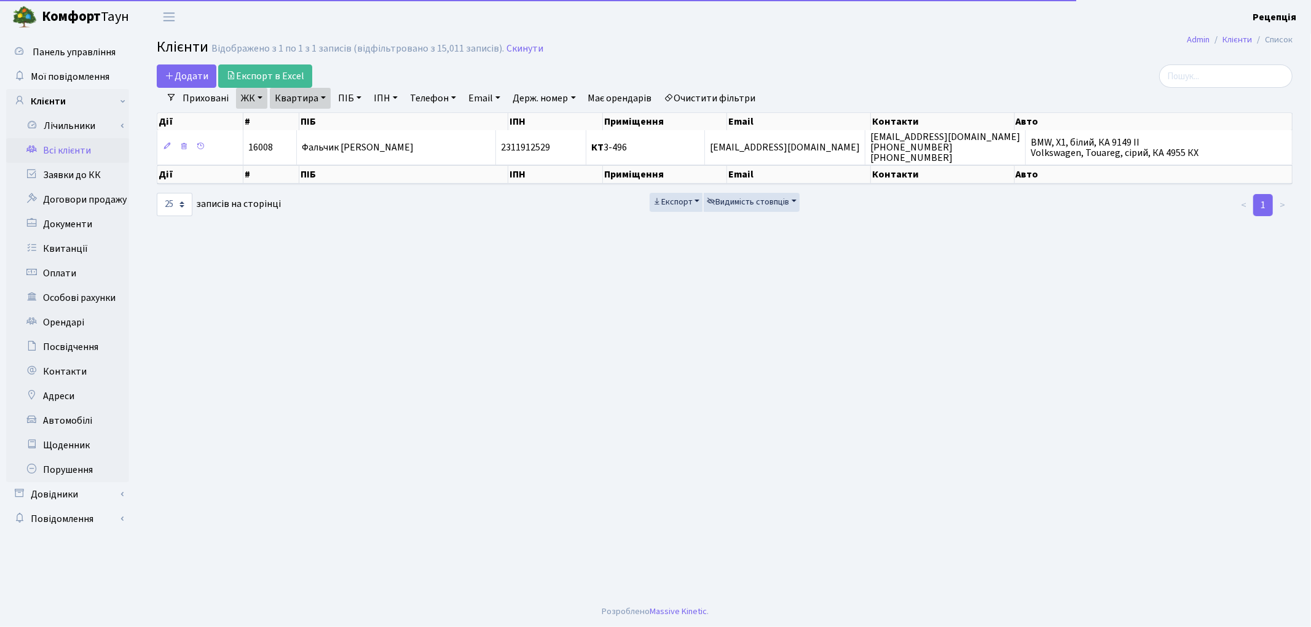
click at [709, 92] on link "Очистити фільтри" at bounding box center [709, 98] width 101 height 21
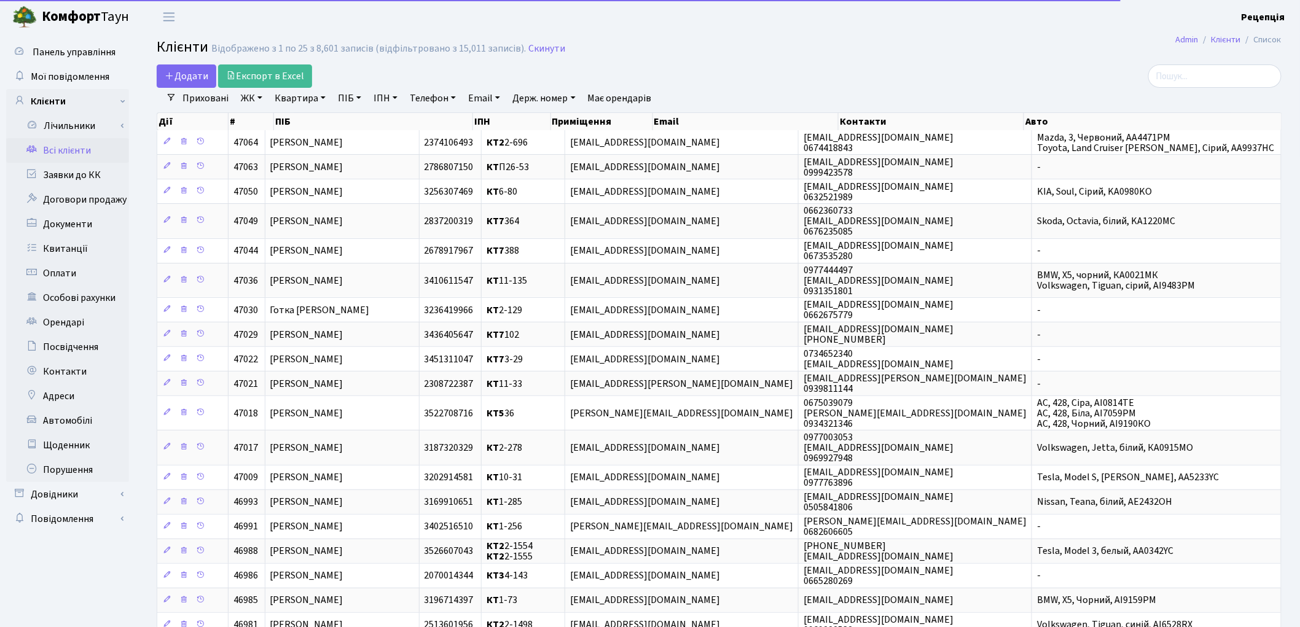
click at [261, 101] on link "ЖК" at bounding box center [251, 98] width 31 height 21
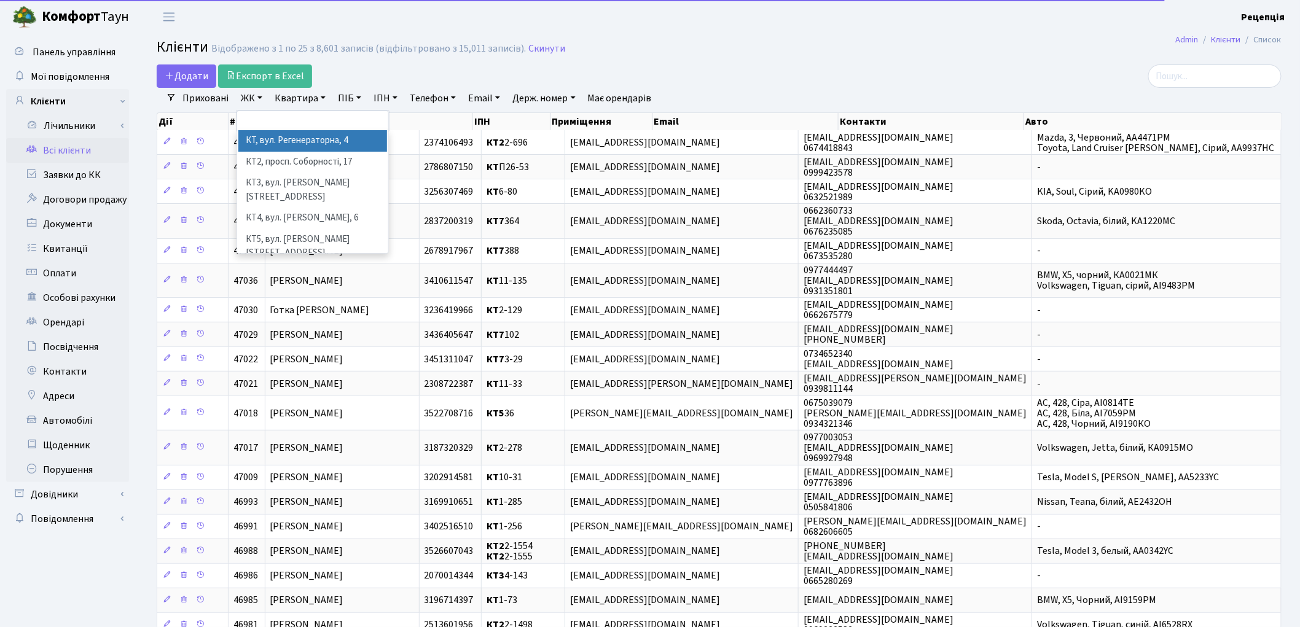
click at [265, 133] on li "КТ, вул. Регенераторна, 4" at bounding box center [312, 141] width 149 height 22
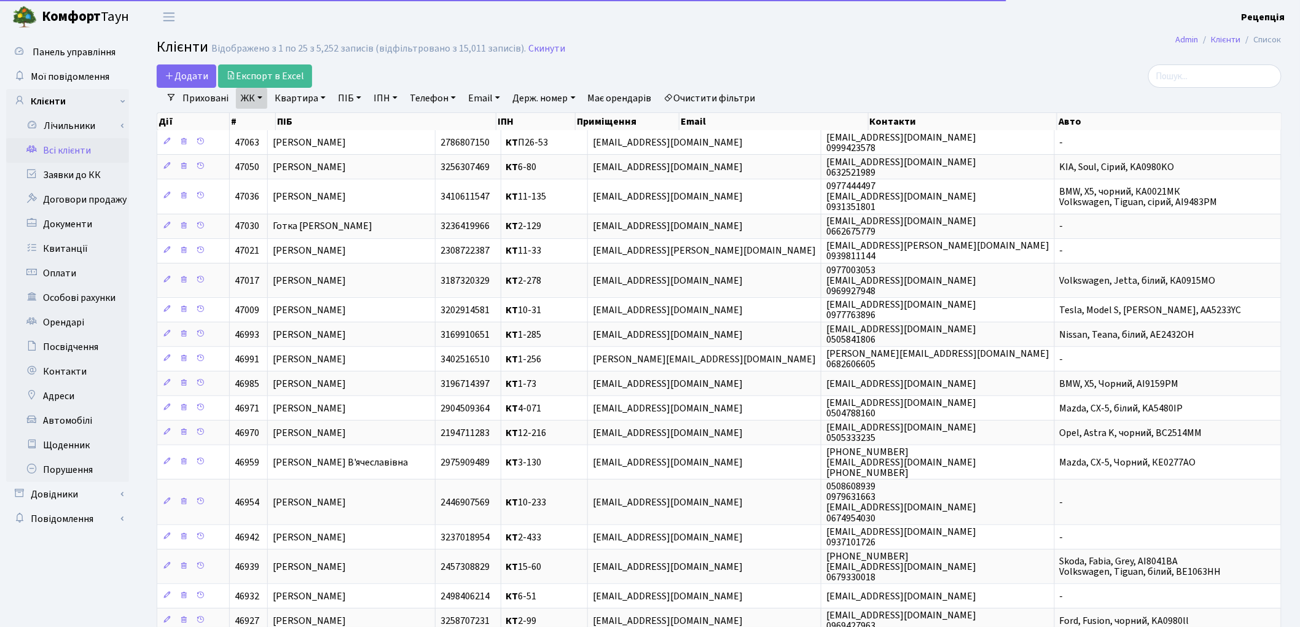
click at [323, 96] on link "Квартира" at bounding box center [300, 98] width 61 height 21
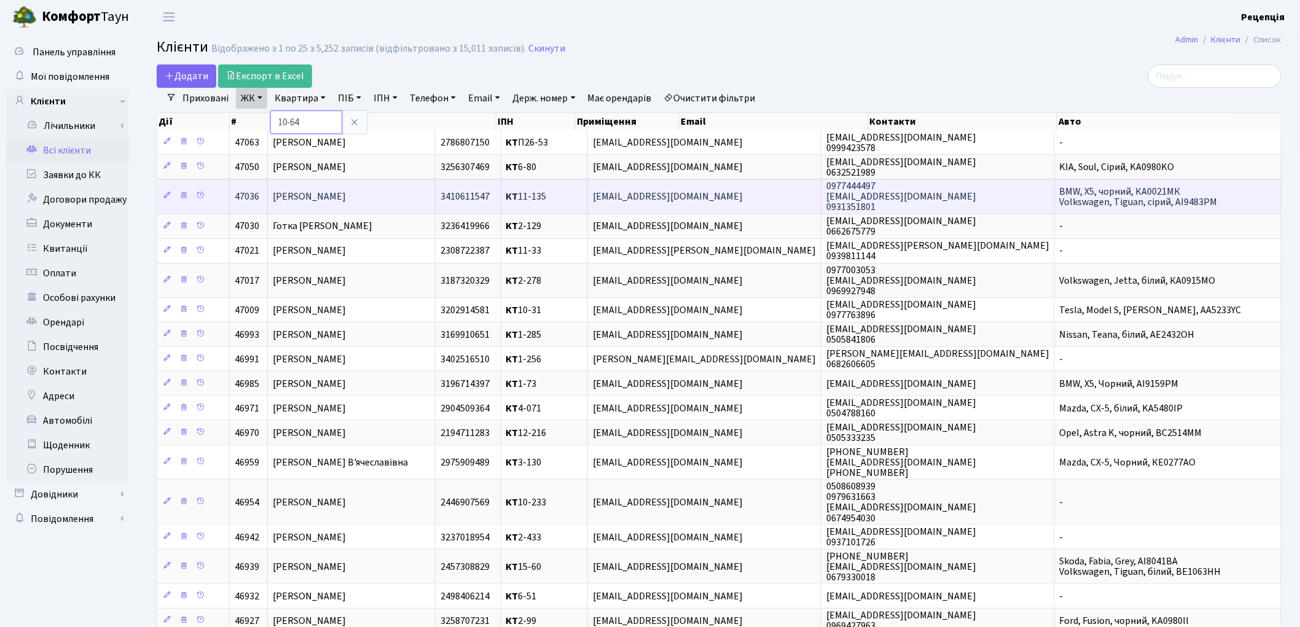
type input "10-64"
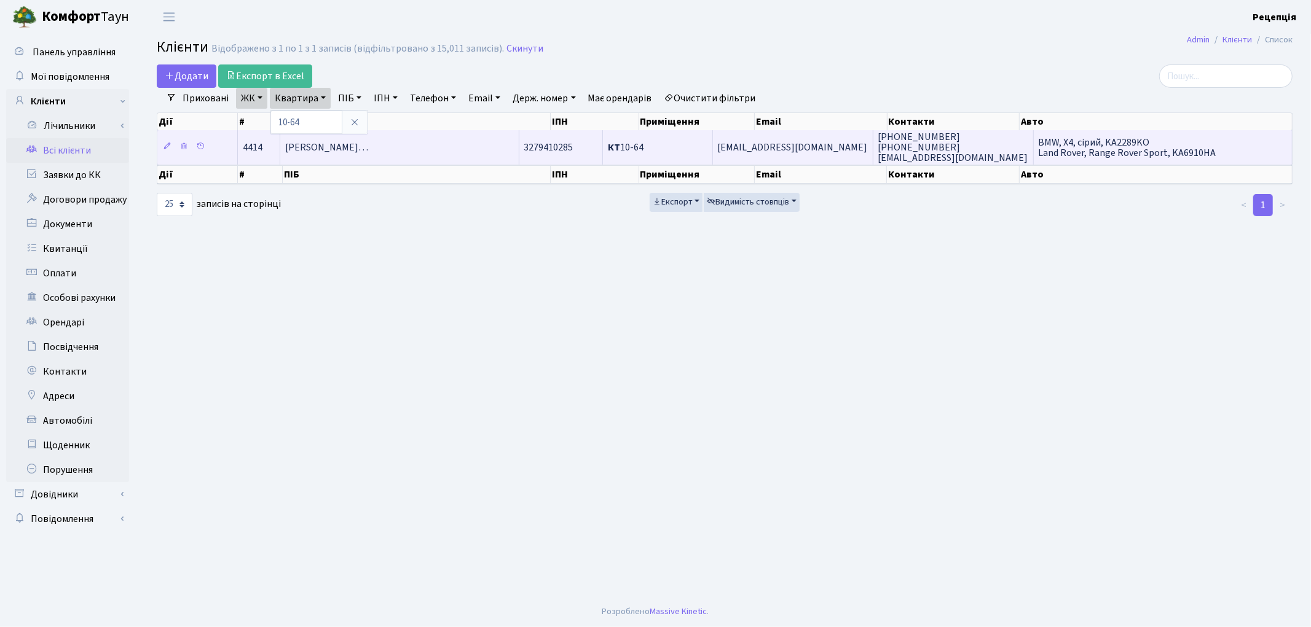
click at [368, 149] on span "Марушкевич Катерина Олександрівн…" at bounding box center [326, 148] width 83 height 14
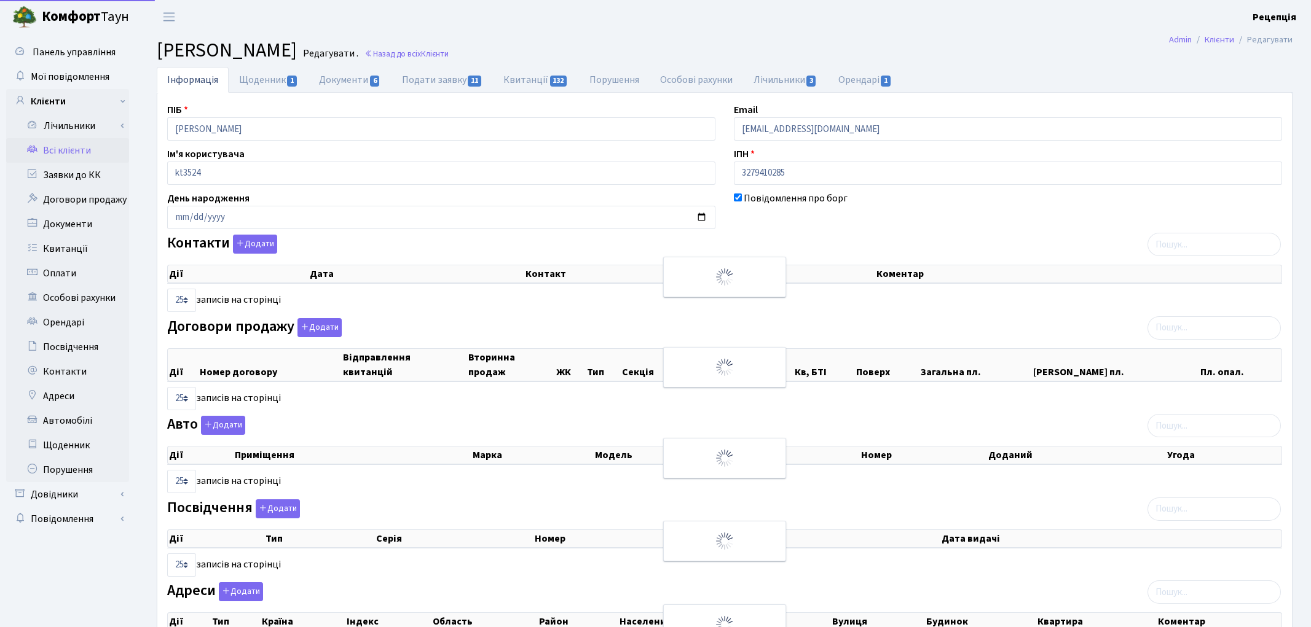
select select "25"
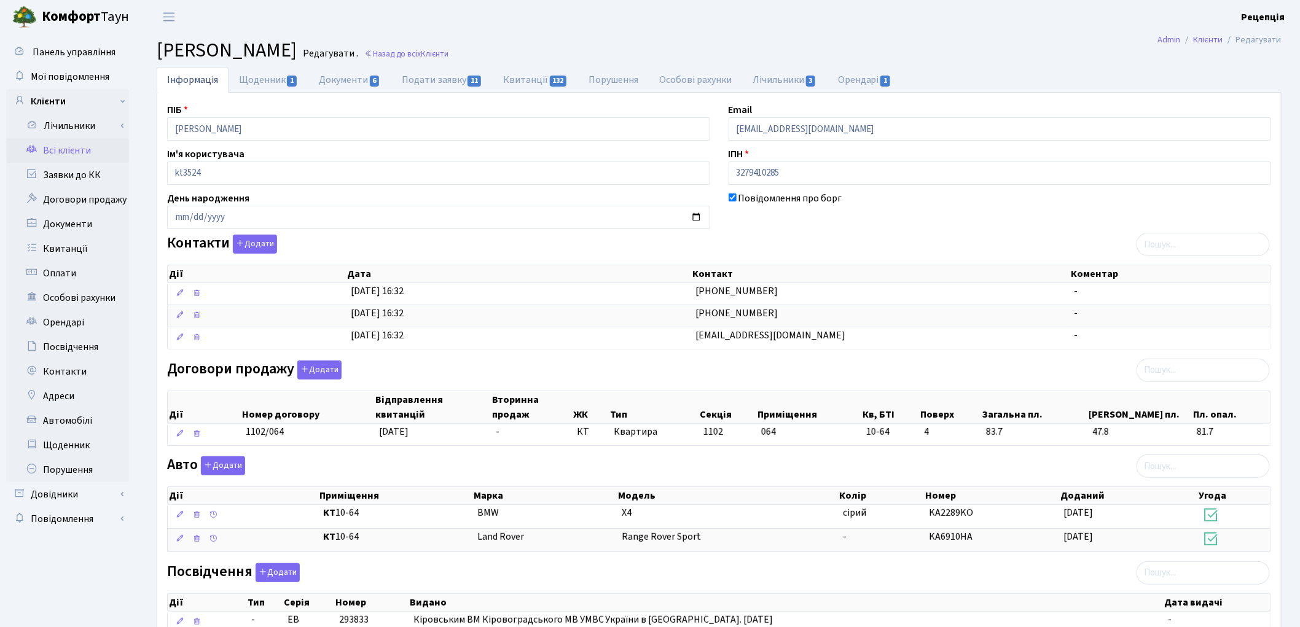
click at [48, 151] on link "Всі клієнти" at bounding box center [67, 150] width 123 height 25
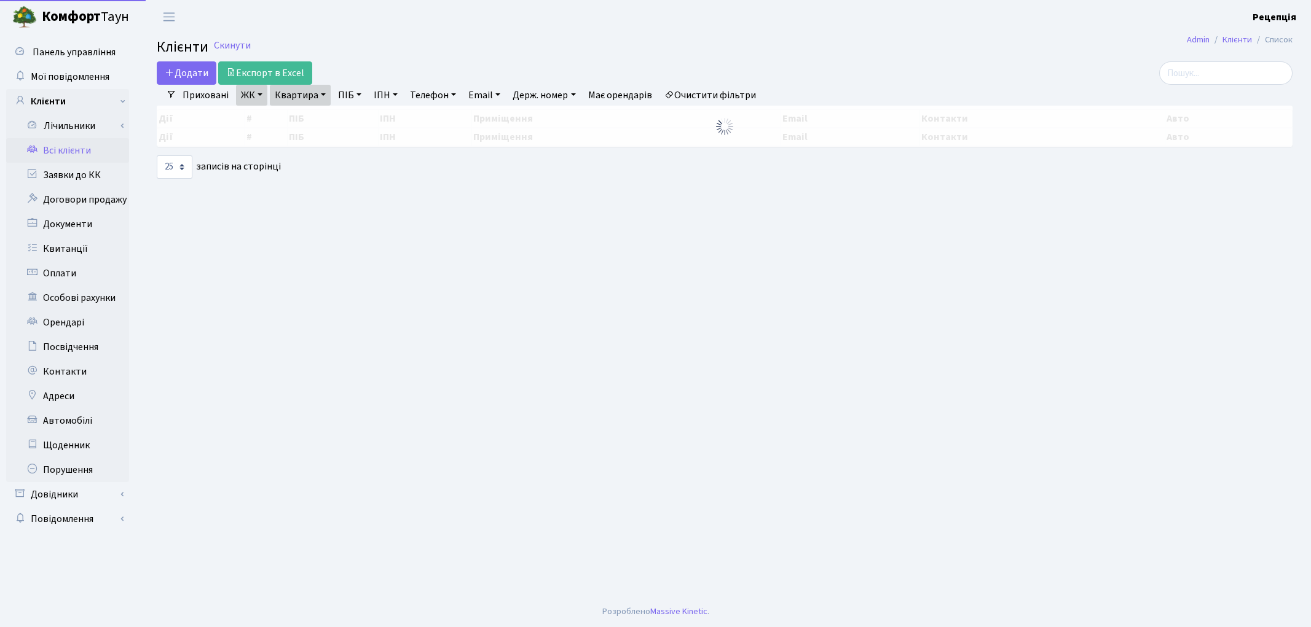
select select "25"
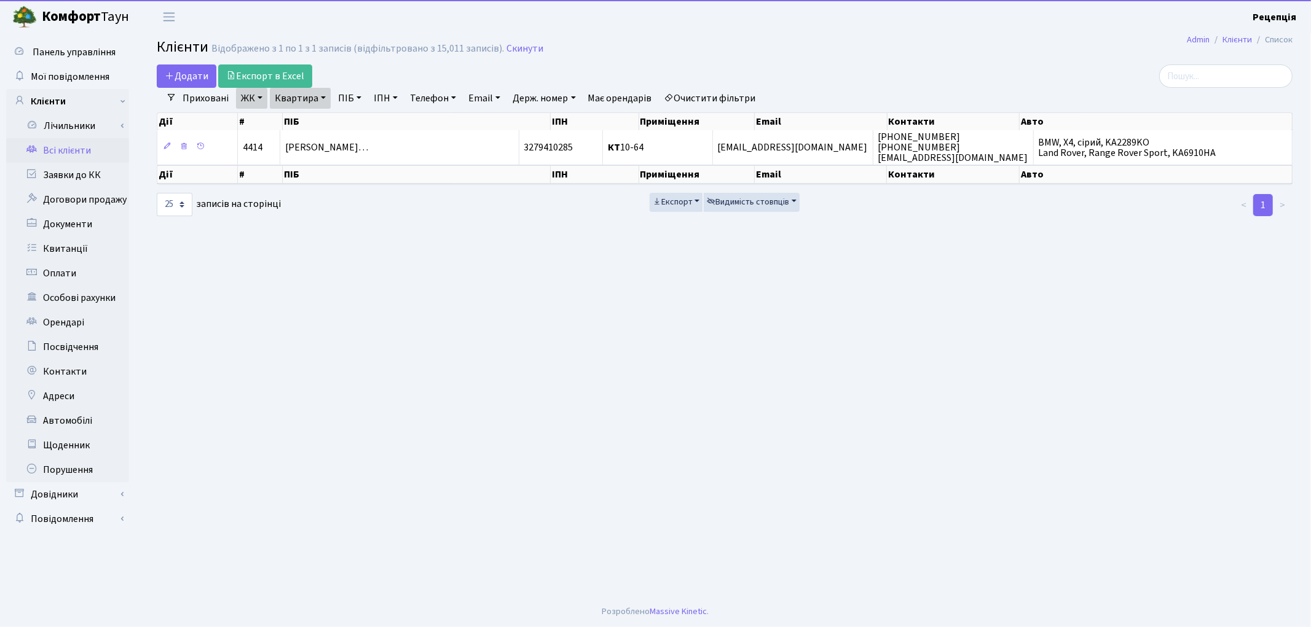
click at [703, 95] on link "Очистити фільтри" at bounding box center [709, 98] width 101 height 21
select select
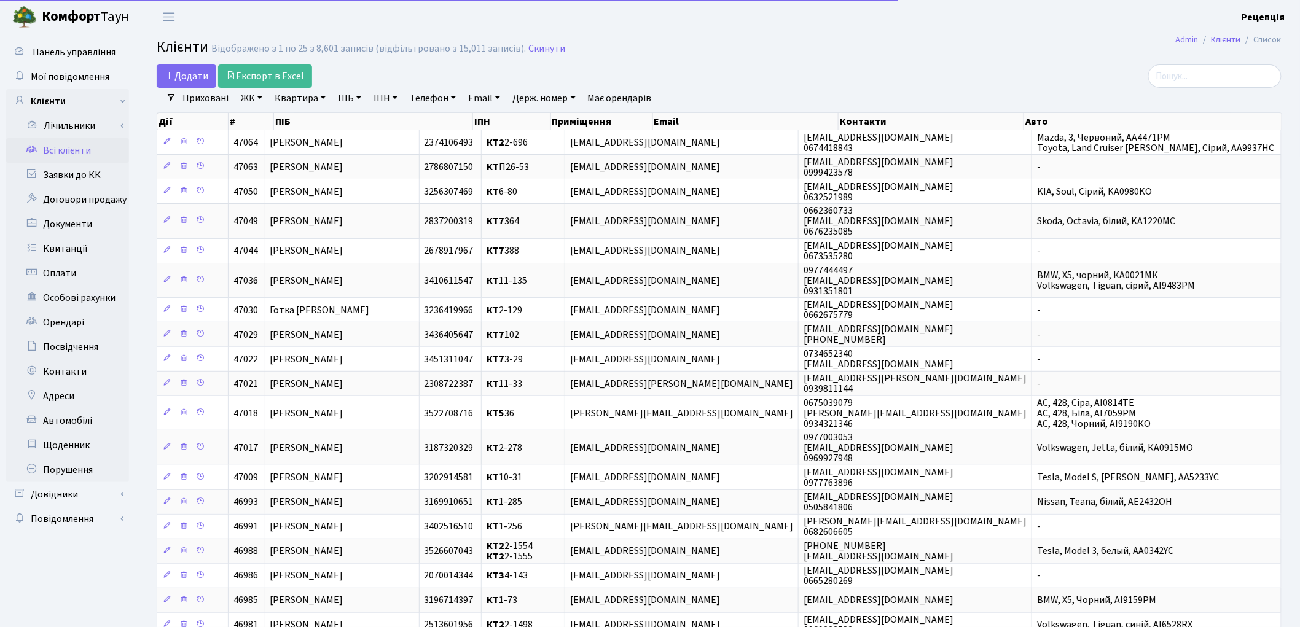
click at [255, 102] on link "ЖК" at bounding box center [251, 98] width 31 height 21
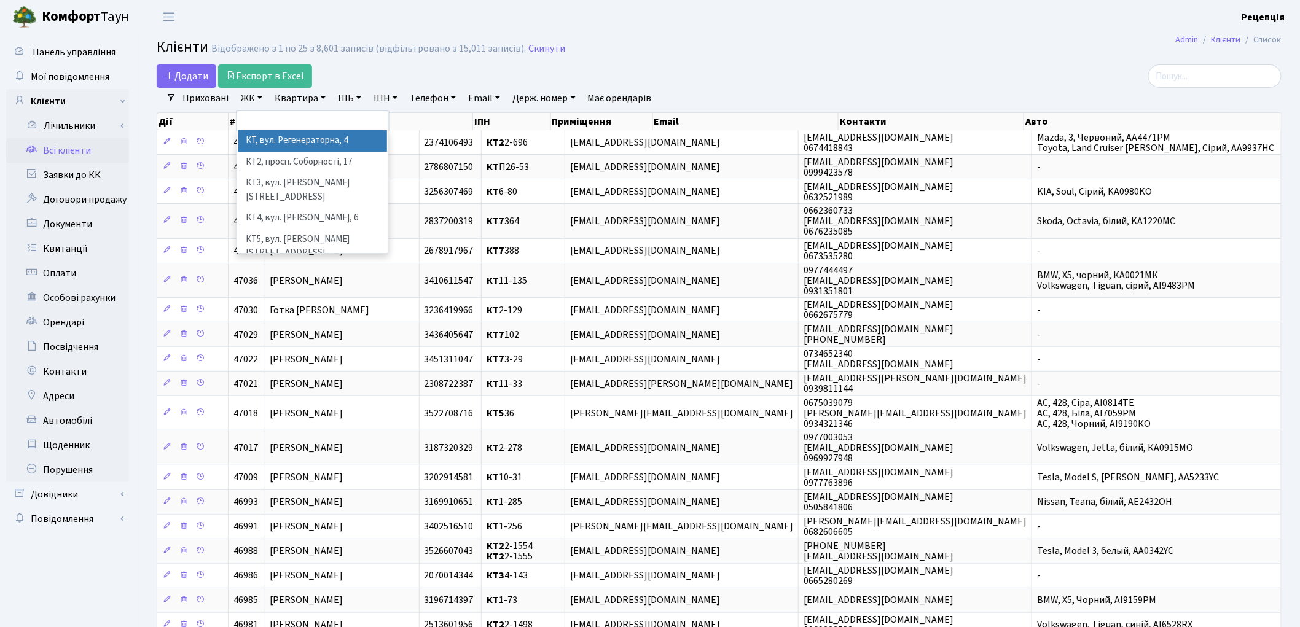
click at [274, 138] on li "КТ, вул. Регенераторна, 4" at bounding box center [312, 141] width 149 height 22
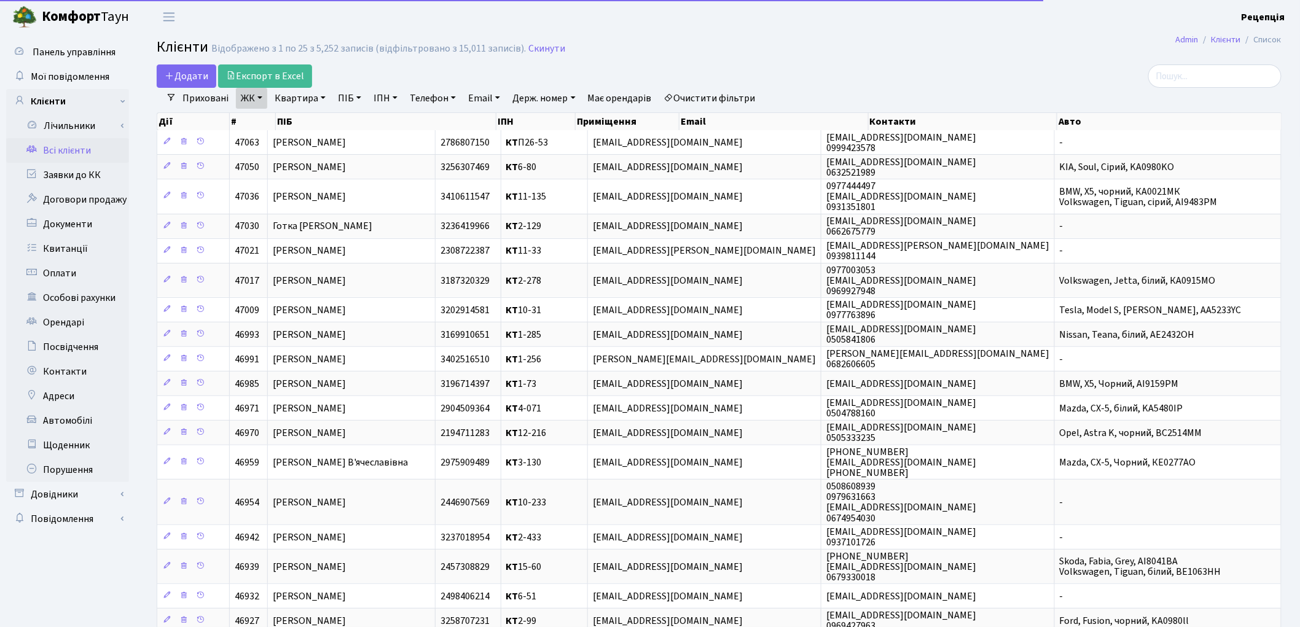
click at [304, 95] on link "Квартира" at bounding box center [300, 98] width 61 height 21
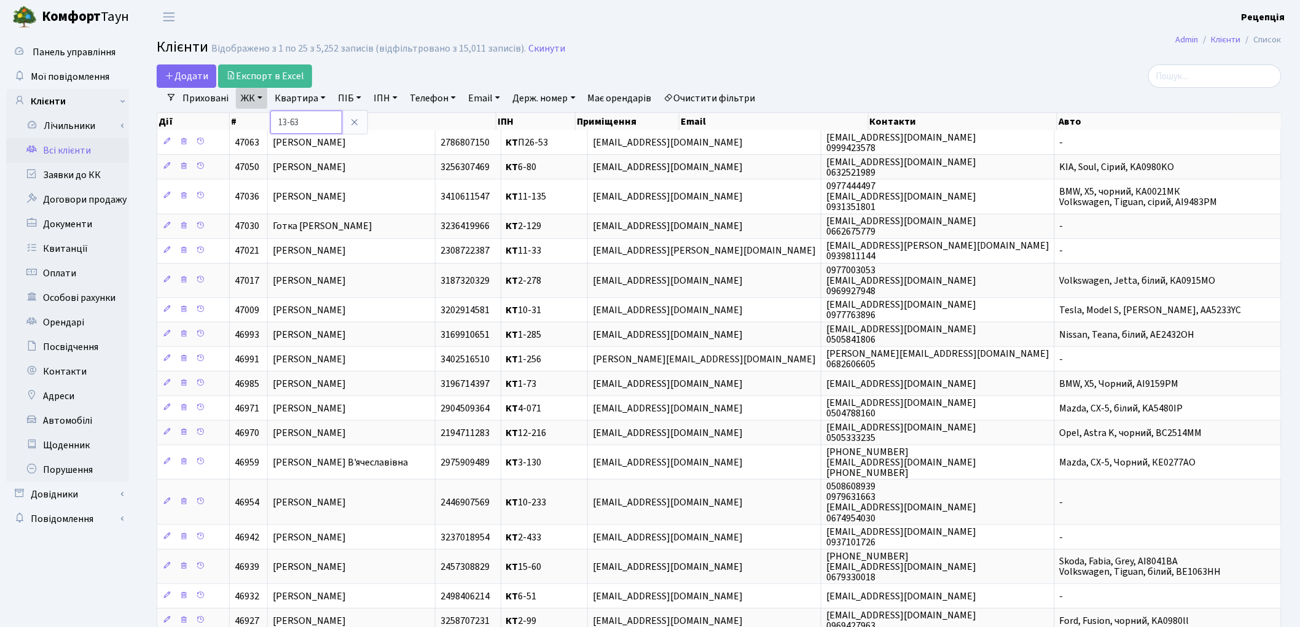
type input "13-63"
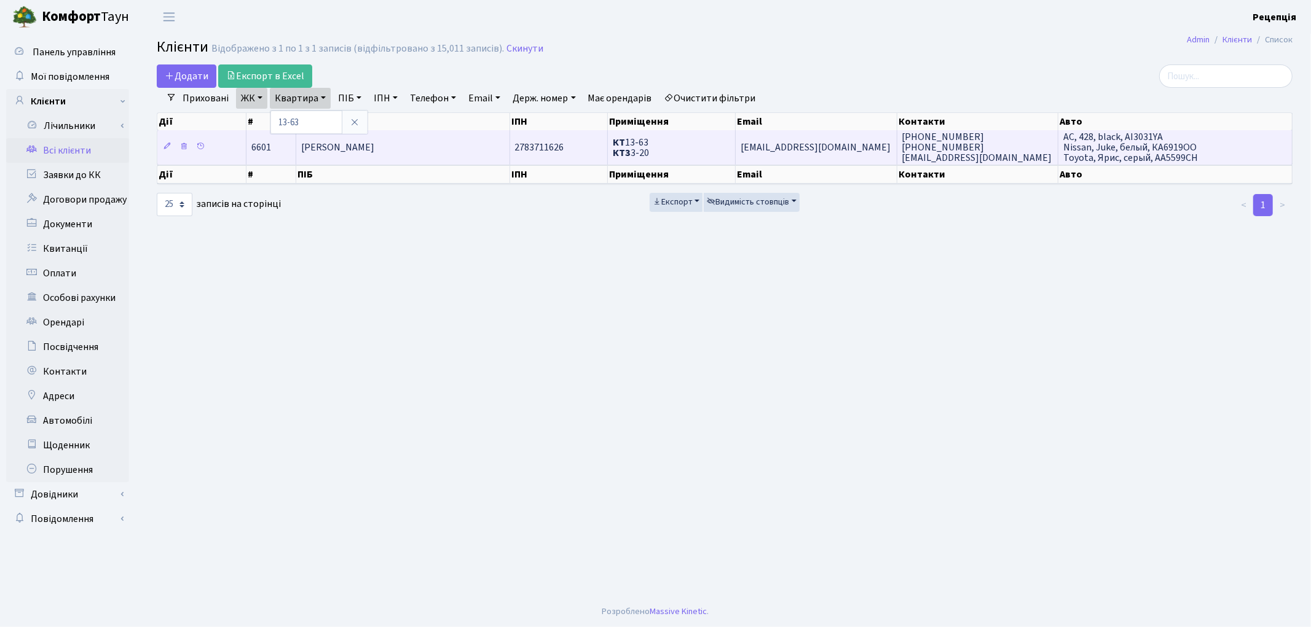
click at [374, 146] on span "Чижова Ангеліна Борисівна" at bounding box center [337, 148] width 73 height 14
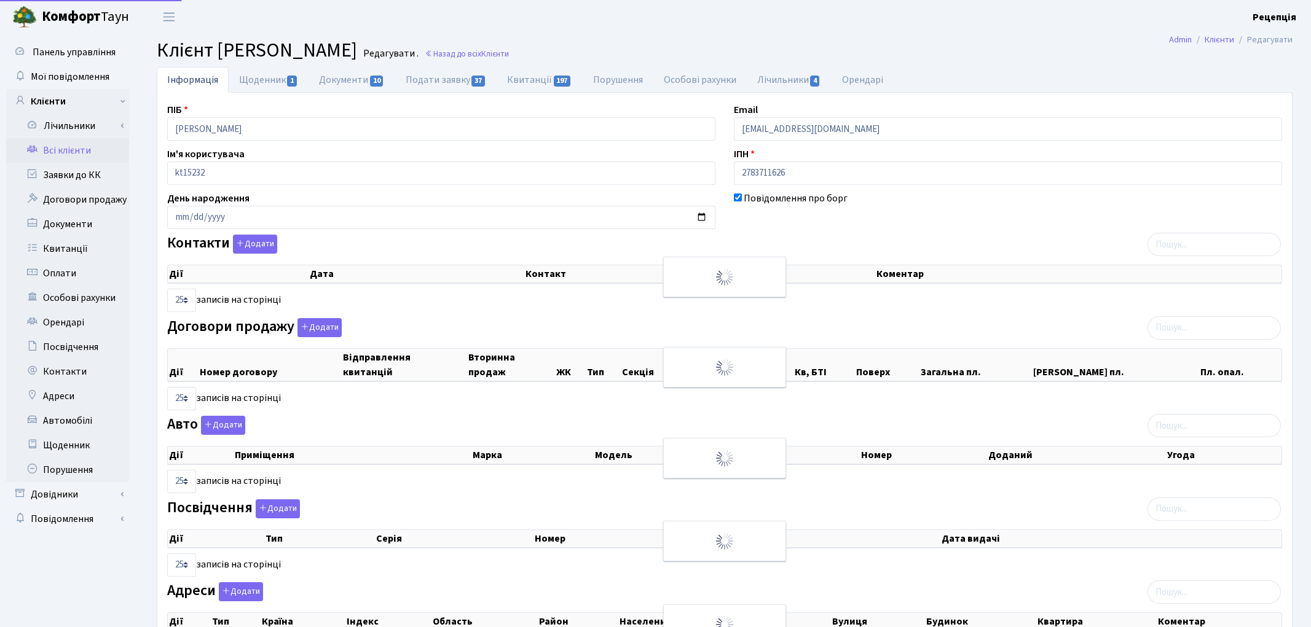
select select "25"
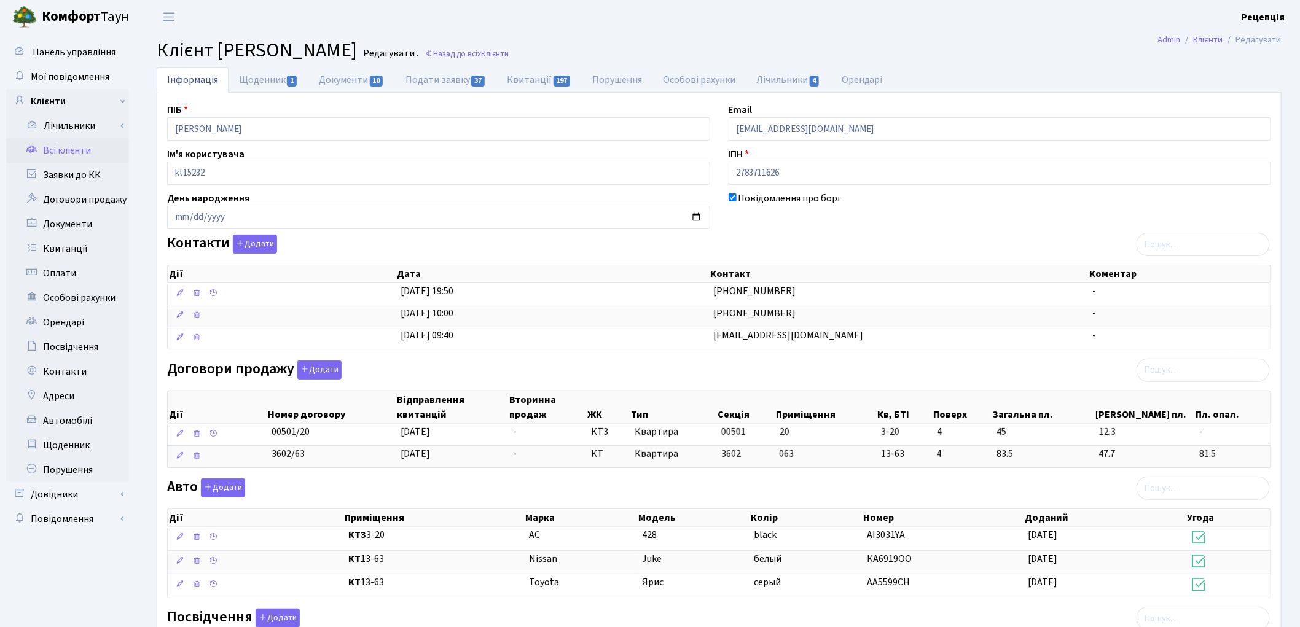
click at [85, 146] on link "Всі клієнти" at bounding box center [67, 150] width 123 height 25
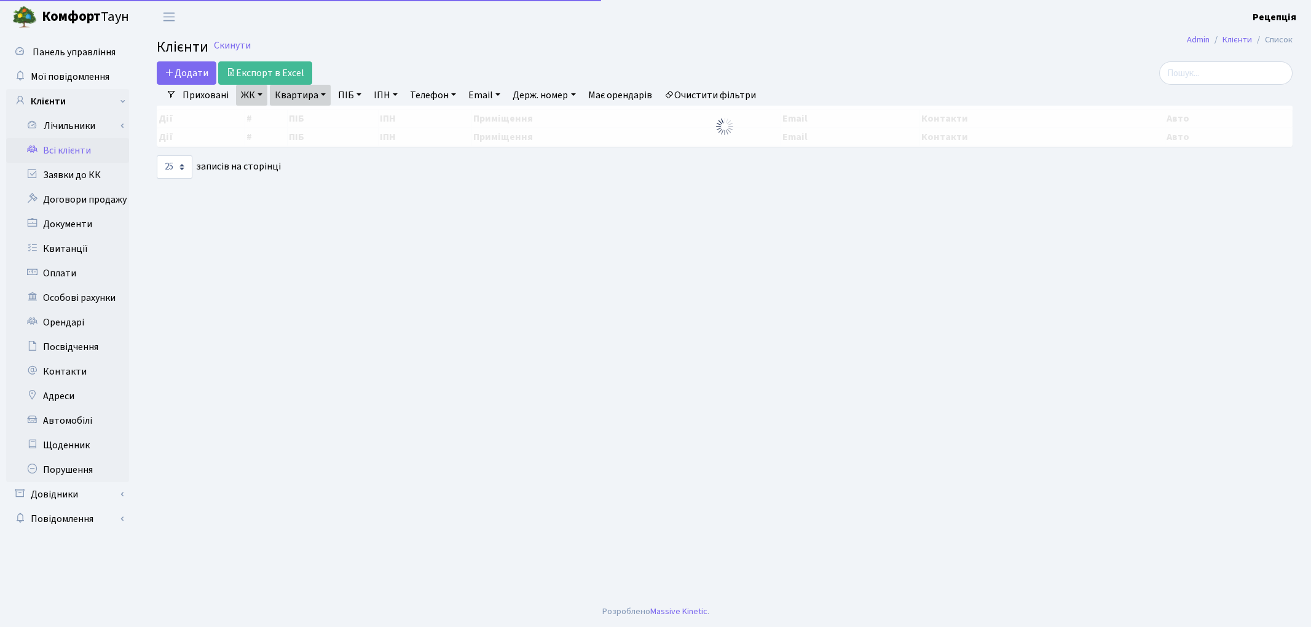
select select "25"
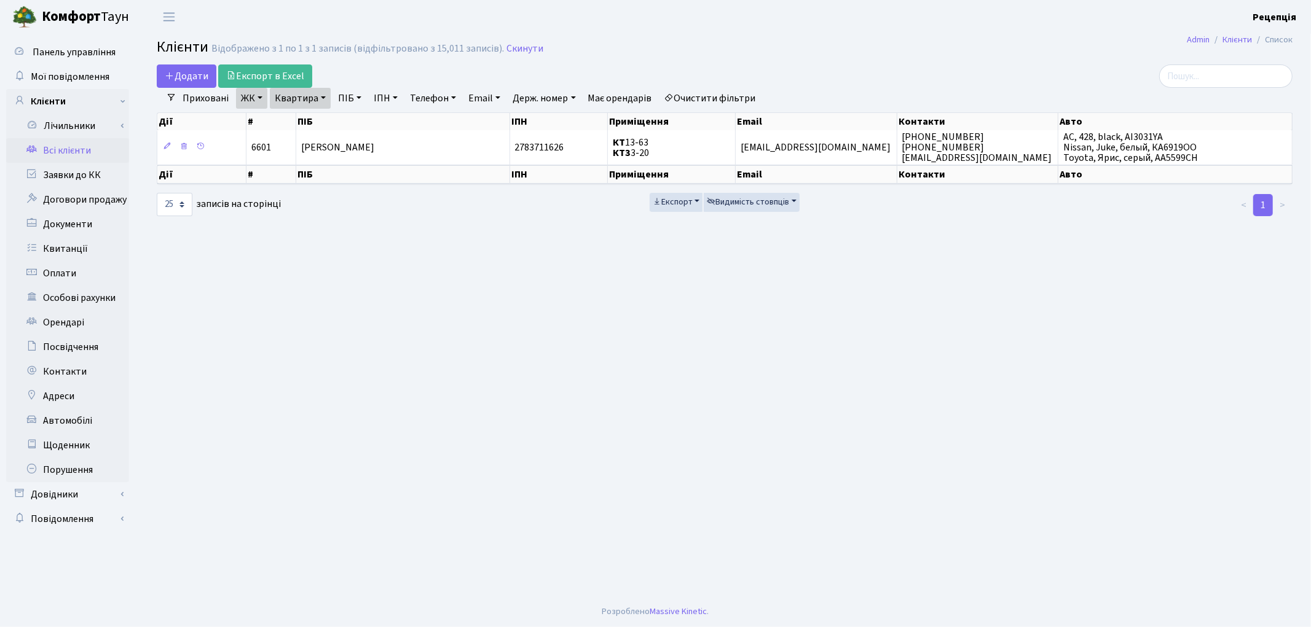
click at [698, 106] on link "Очистити фільтри" at bounding box center [709, 98] width 101 height 21
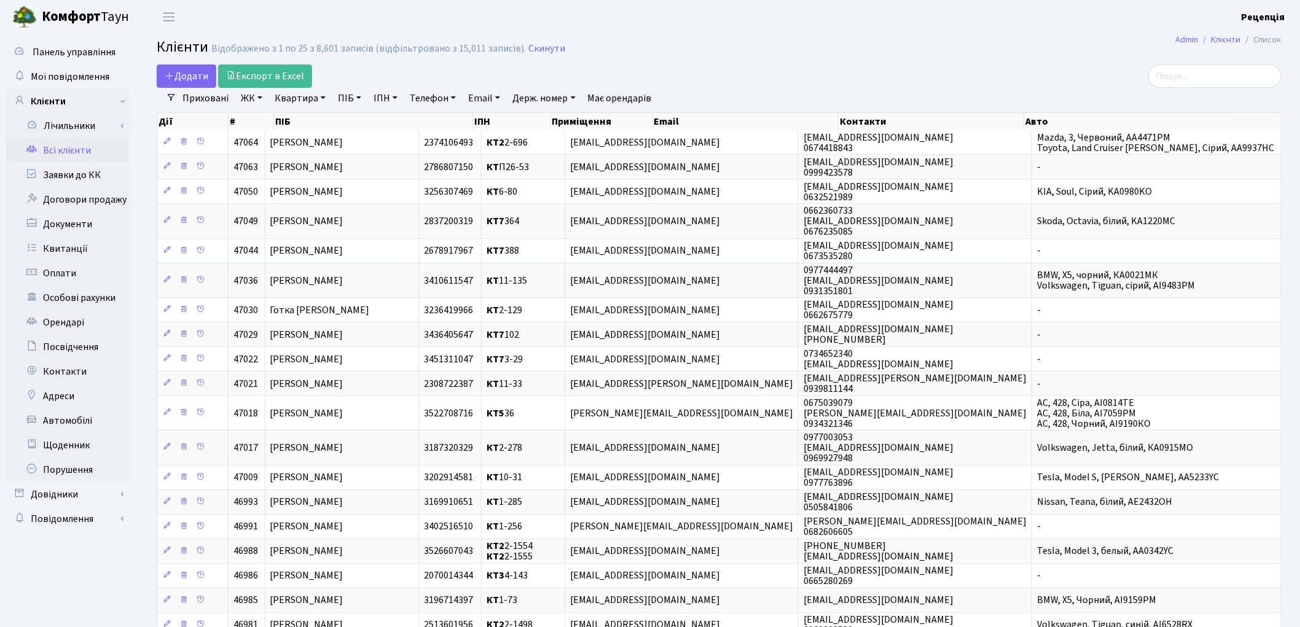
click at [253, 100] on link "ЖК" at bounding box center [251, 98] width 31 height 21
click at [268, 142] on li "КТ, вул. Регенераторна, 4" at bounding box center [312, 141] width 149 height 22
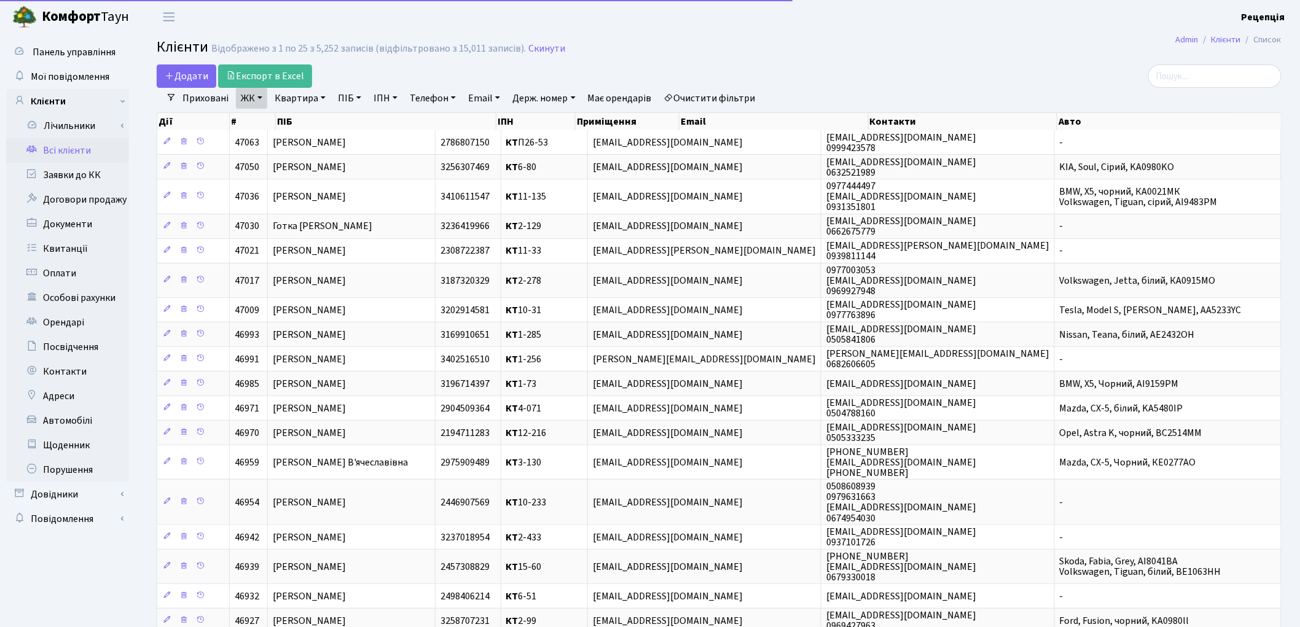
click at [296, 101] on link "Квартира" at bounding box center [300, 98] width 61 height 21
type input "7-25"
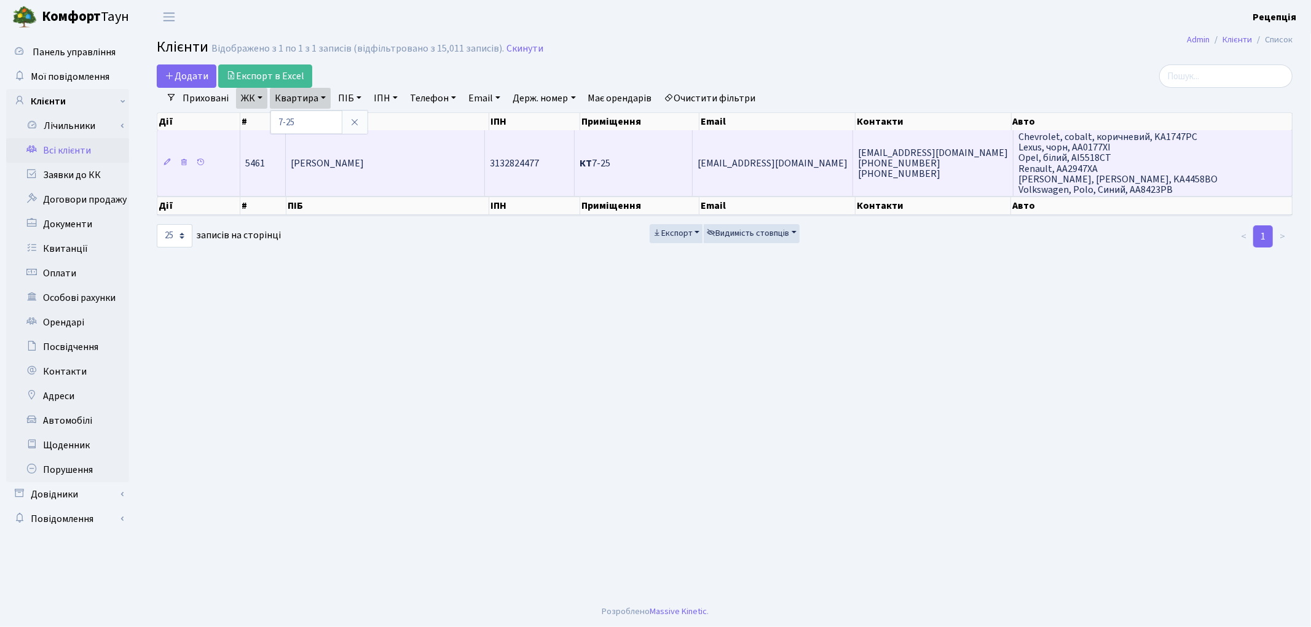
click at [403, 169] on td "Мухбілов Ельор Ділшодович" at bounding box center [385, 163] width 199 height 66
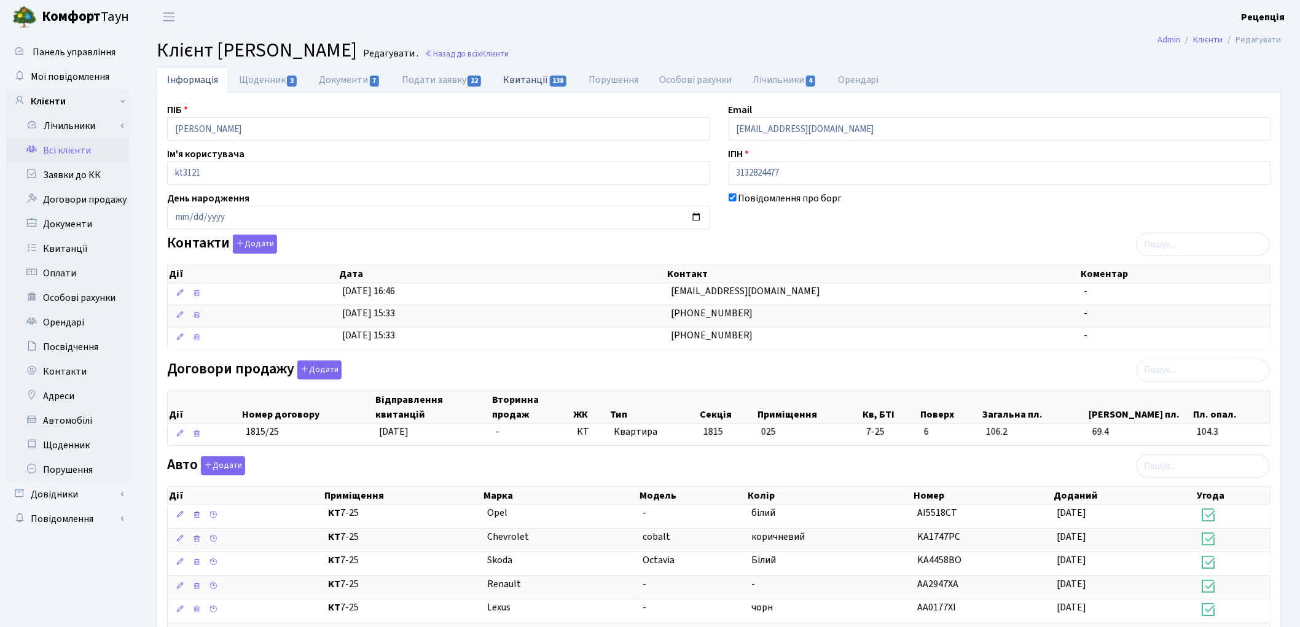
click at [515, 77] on link "Квитанції 138" at bounding box center [535, 79] width 85 height 25
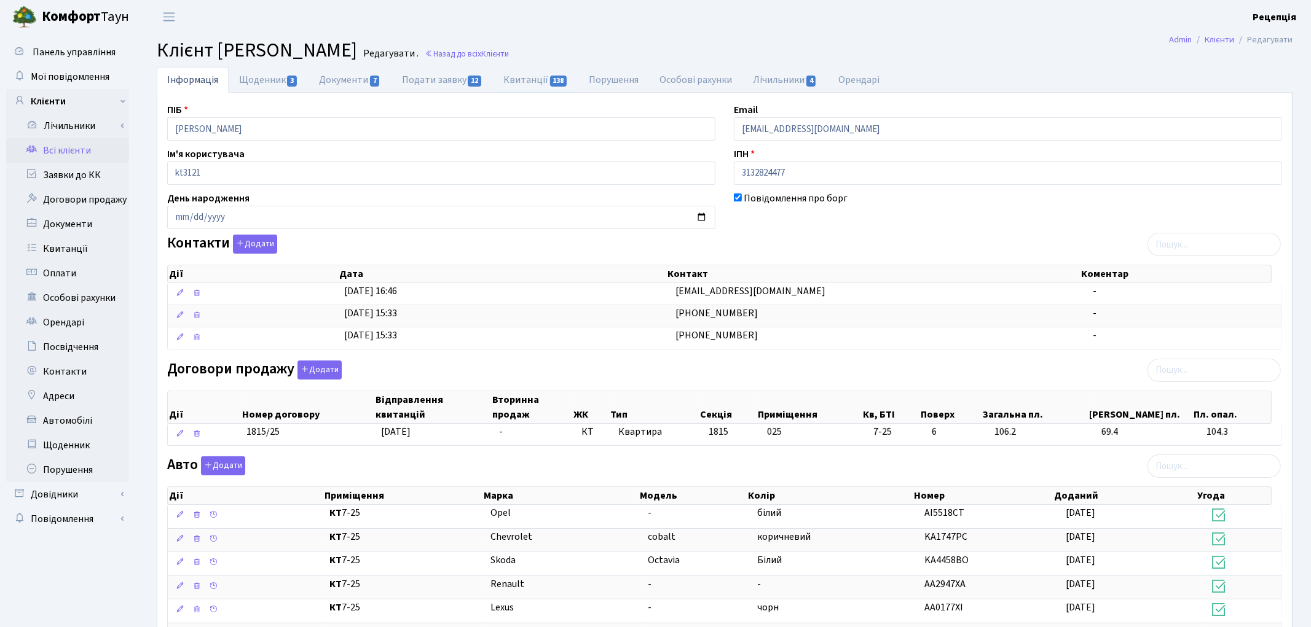
select select "25"
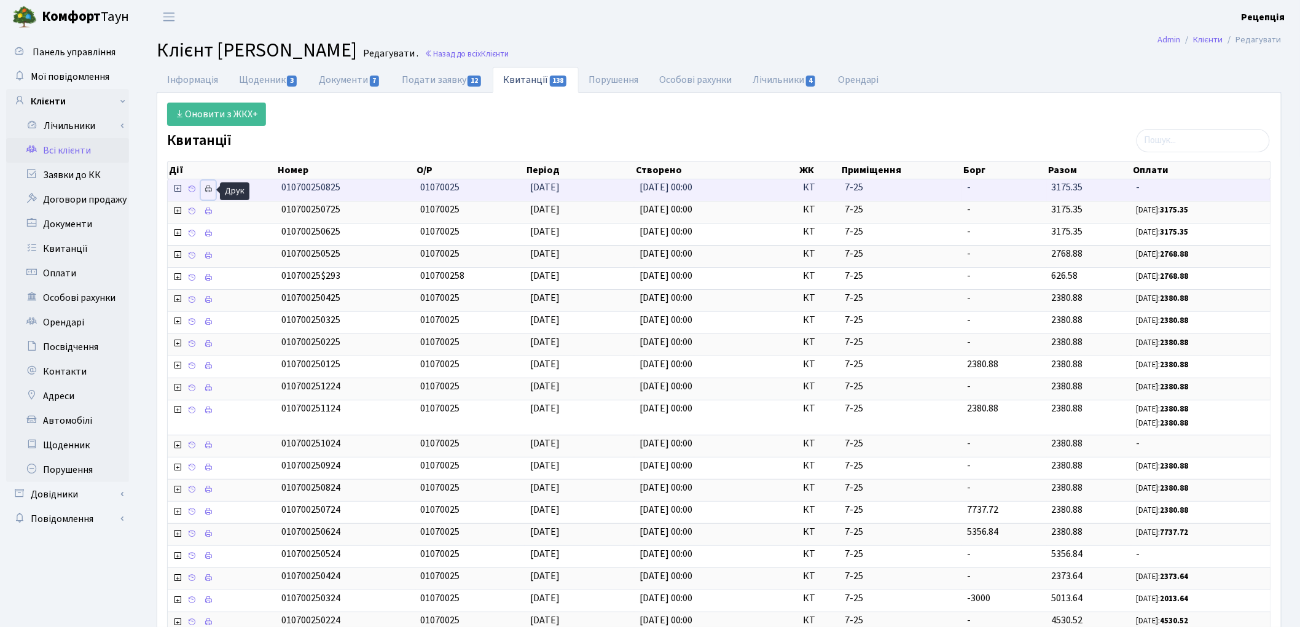
click at [205, 191] on icon at bounding box center [208, 189] width 9 height 9
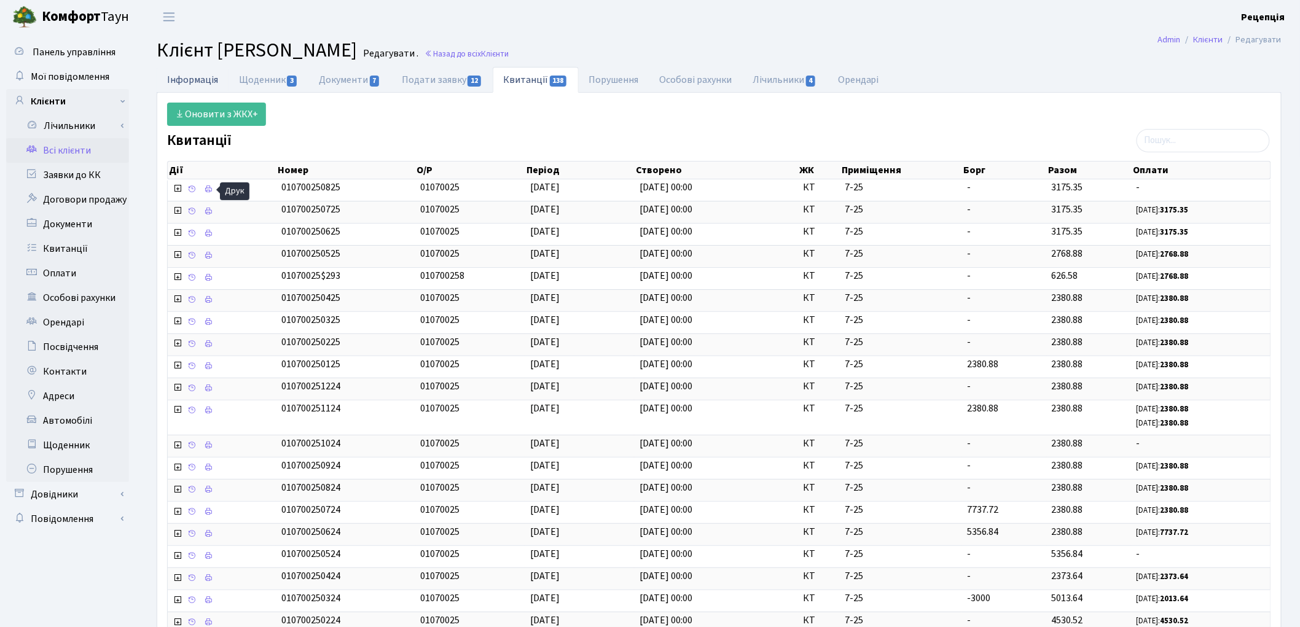
click at [209, 77] on link "Інформація" at bounding box center [193, 79] width 72 height 25
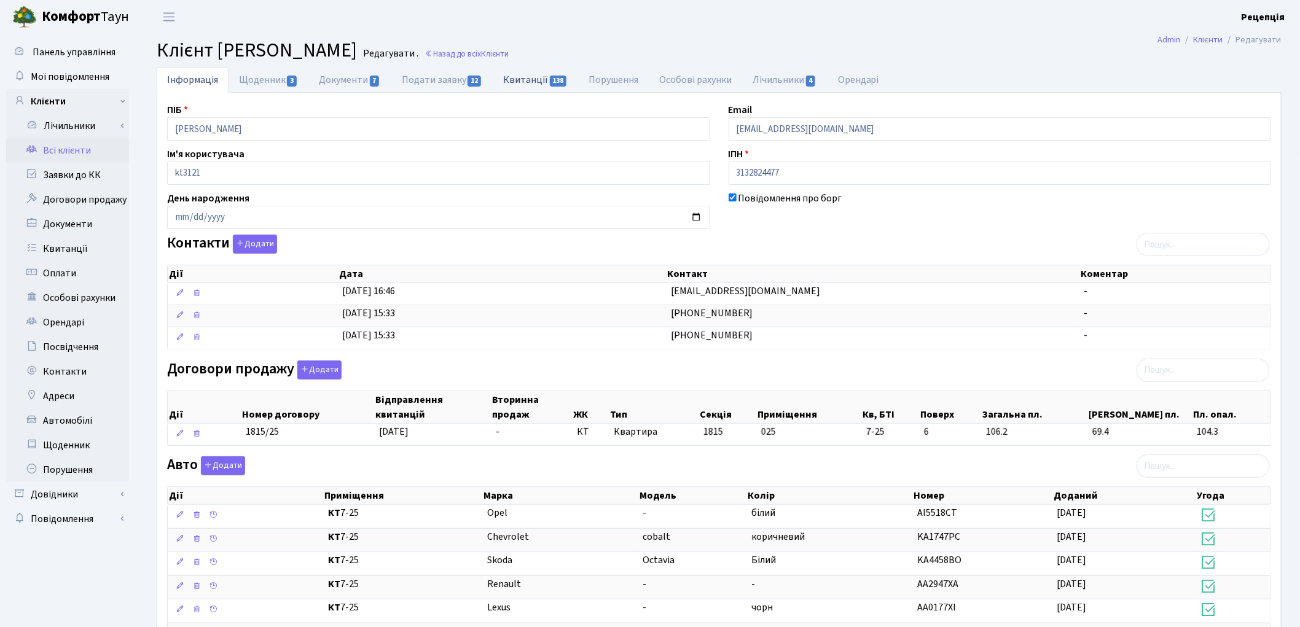
click at [517, 73] on link "Квитанції 138" at bounding box center [535, 79] width 85 height 25
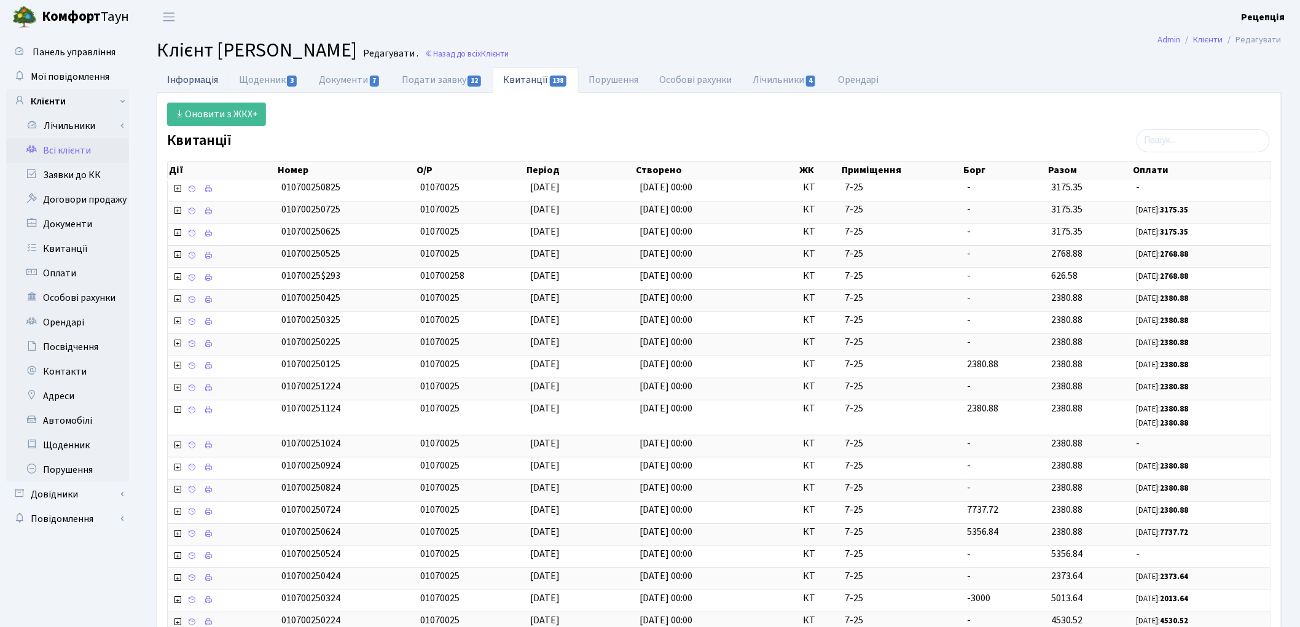
click at [197, 76] on link "Інформація" at bounding box center [193, 79] width 72 height 25
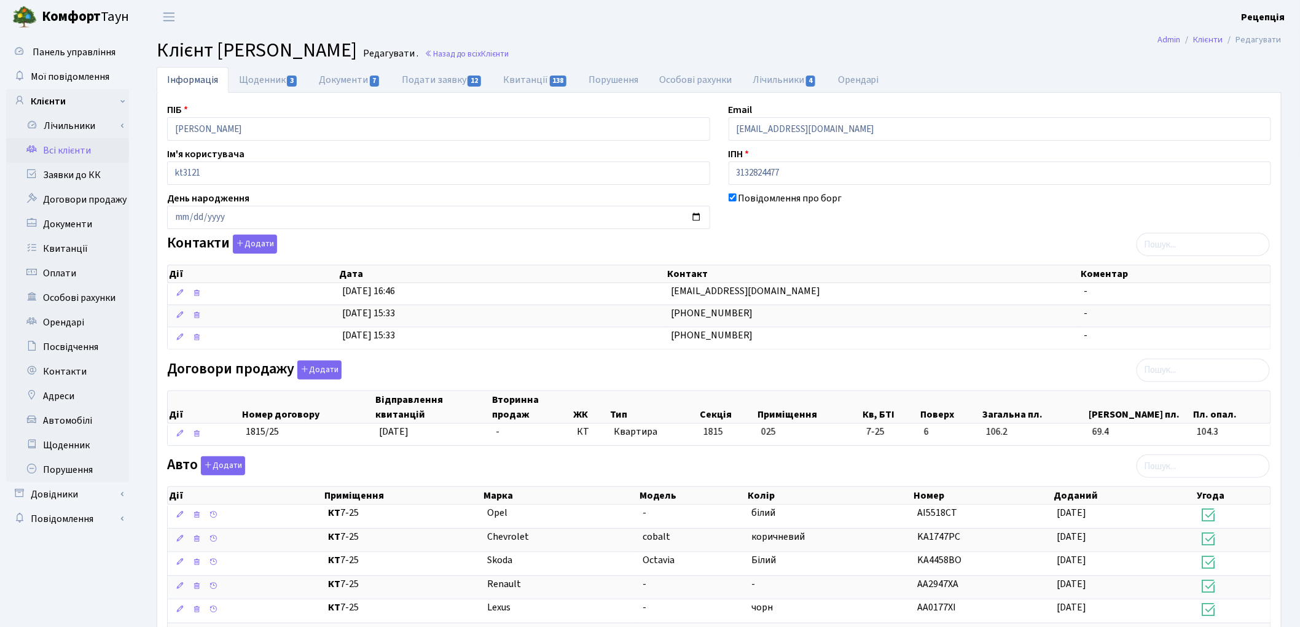
click at [79, 151] on link "Всі клієнти" at bounding box center [67, 150] width 123 height 25
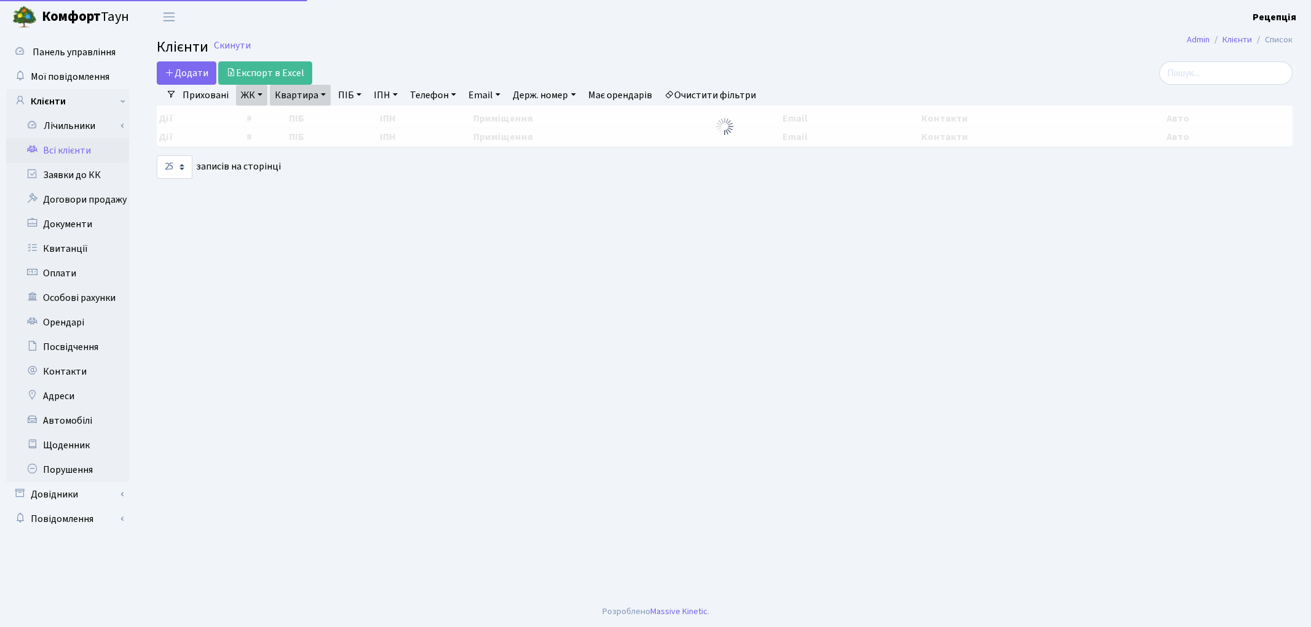
select select "25"
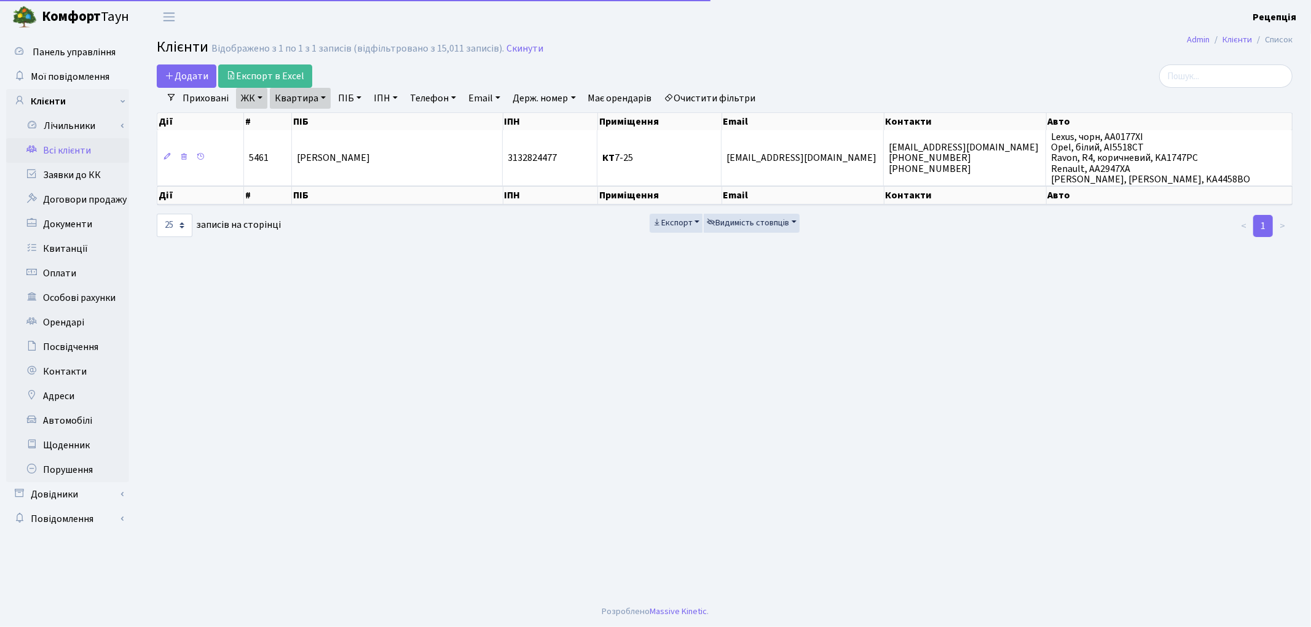
click at [704, 95] on link "Очистити фільтри" at bounding box center [709, 98] width 101 height 21
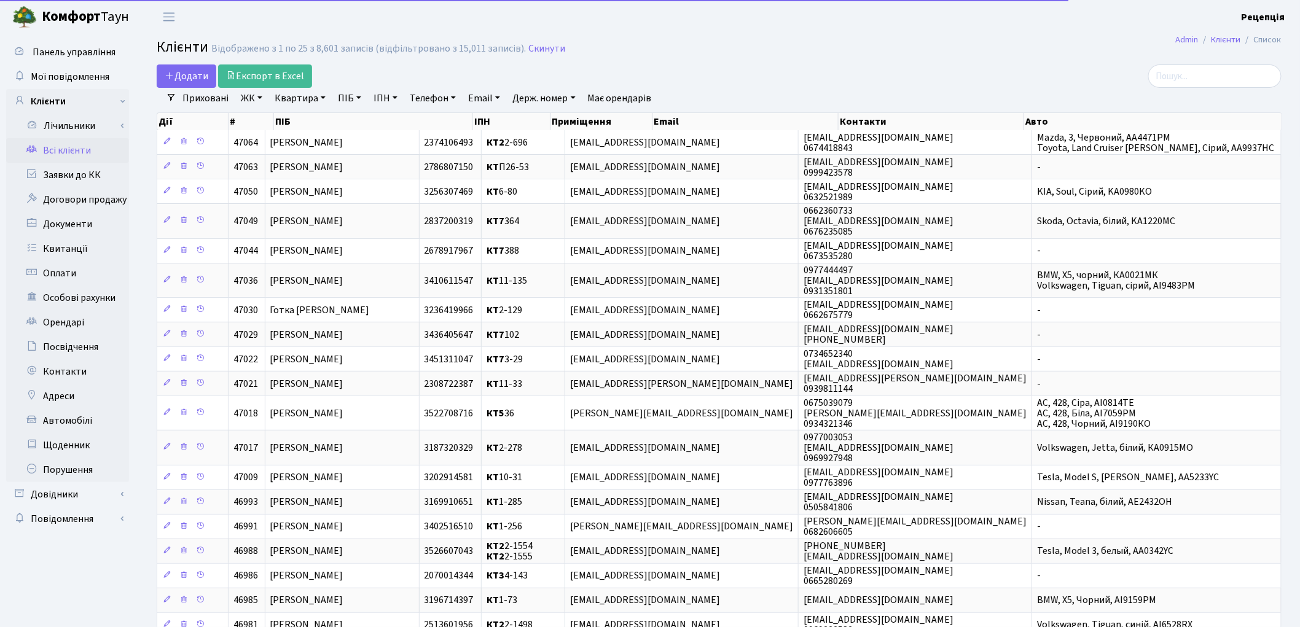
click at [260, 100] on link "ЖК" at bounding box center [251, 98] width 31 height 21
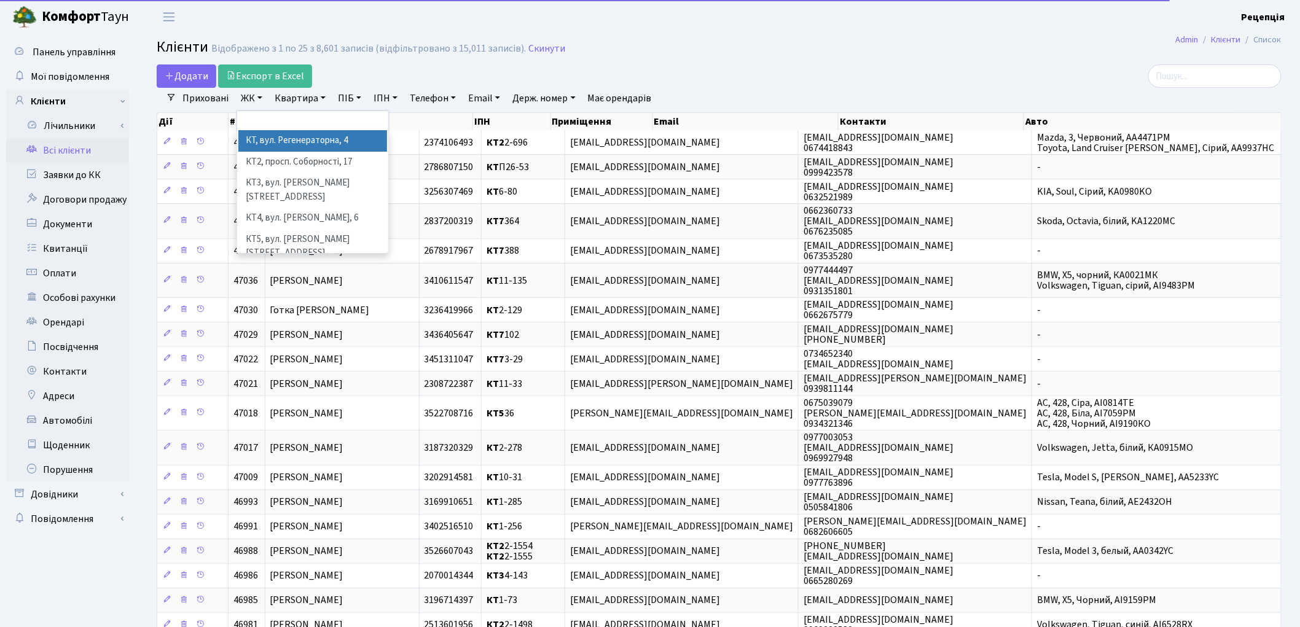
click at [284, 139] on li "КТ, вул. Регенераторна, 4" at bounding box center [312, 141] width 149 height 22
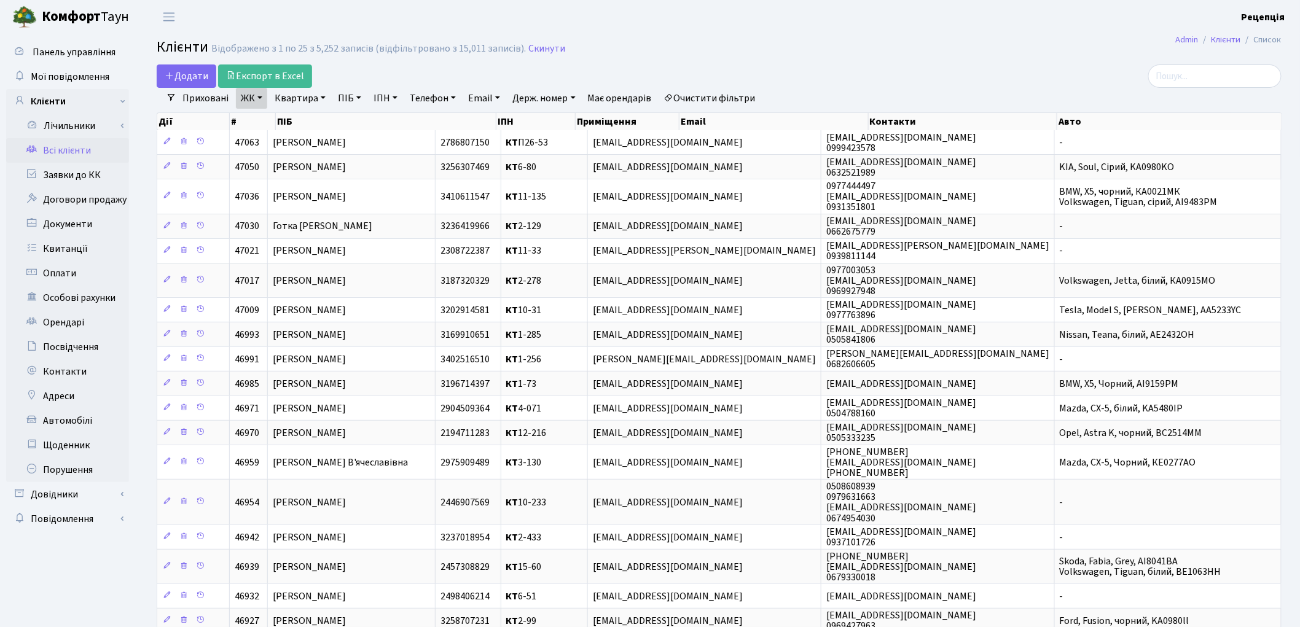
click at [302, 102] on link "Квартира" at bounding box center [300, 98] width 61 height 21
type input "4-165"
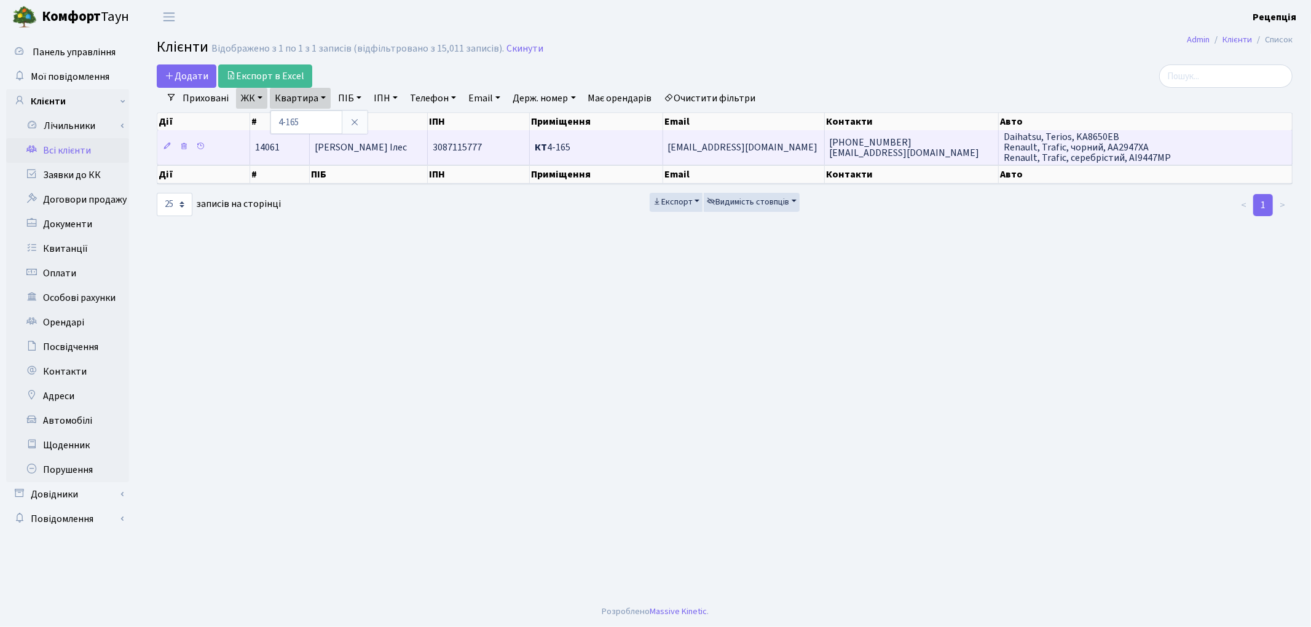
click at [384, 148] on td "Мухбілов Ілес" at bounding box center [369, 147] width 118 height 34
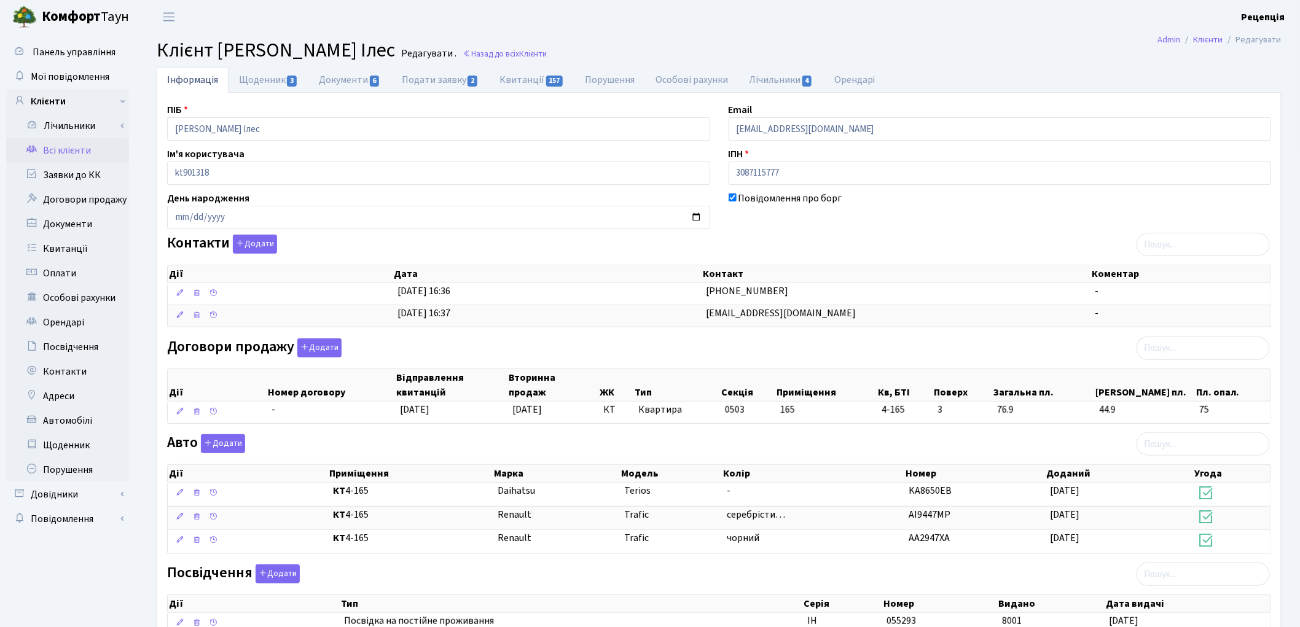
click at [51, 149] on link "Всі клієнти" at bounding box center [67, 150] width 123 height 25
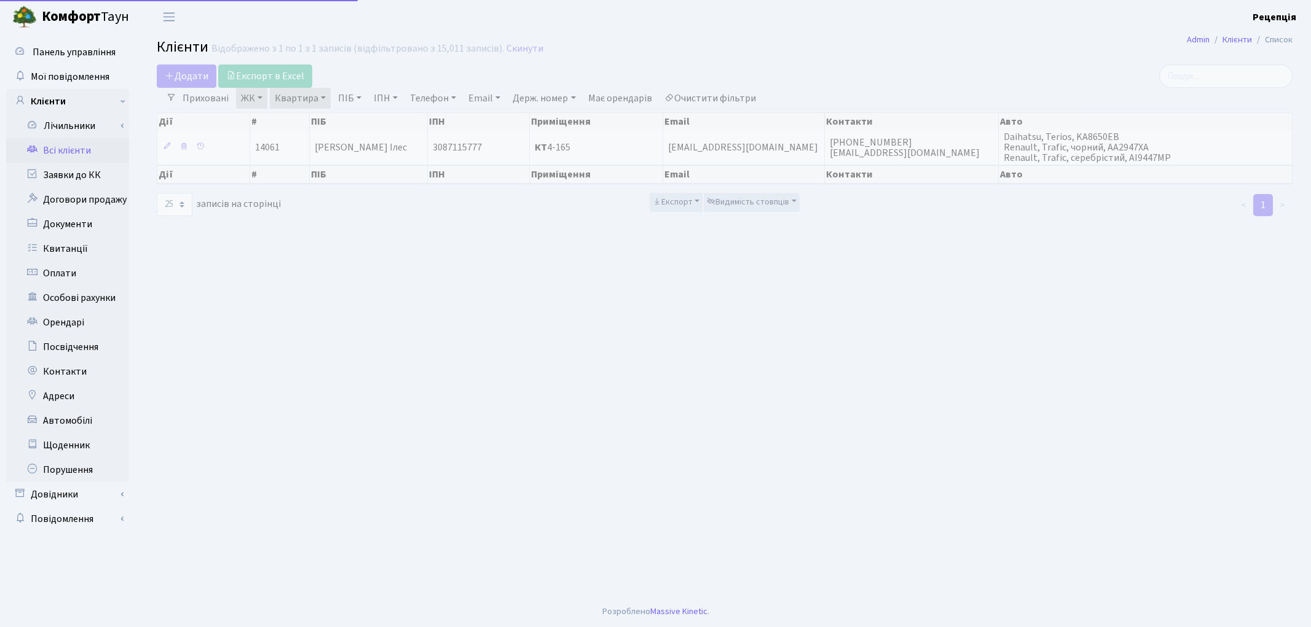
select select "25"
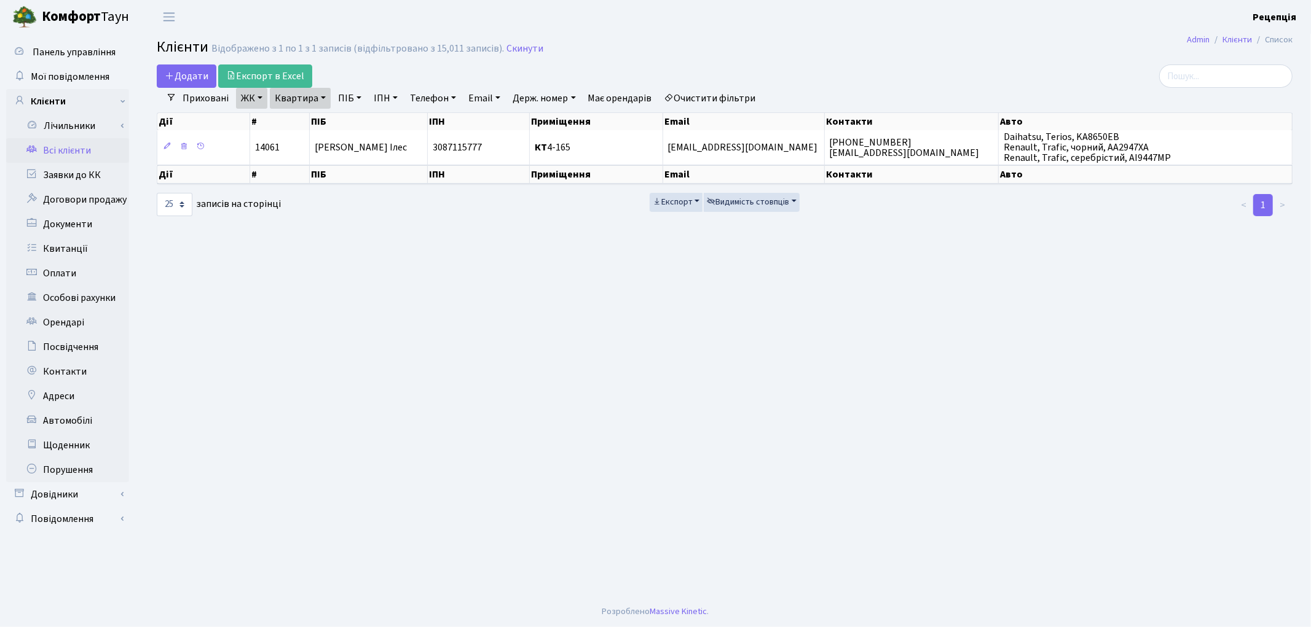
click at [713, 100] on link "Очистити фільтри" at bounding box center [709, 98] width 101 height 21
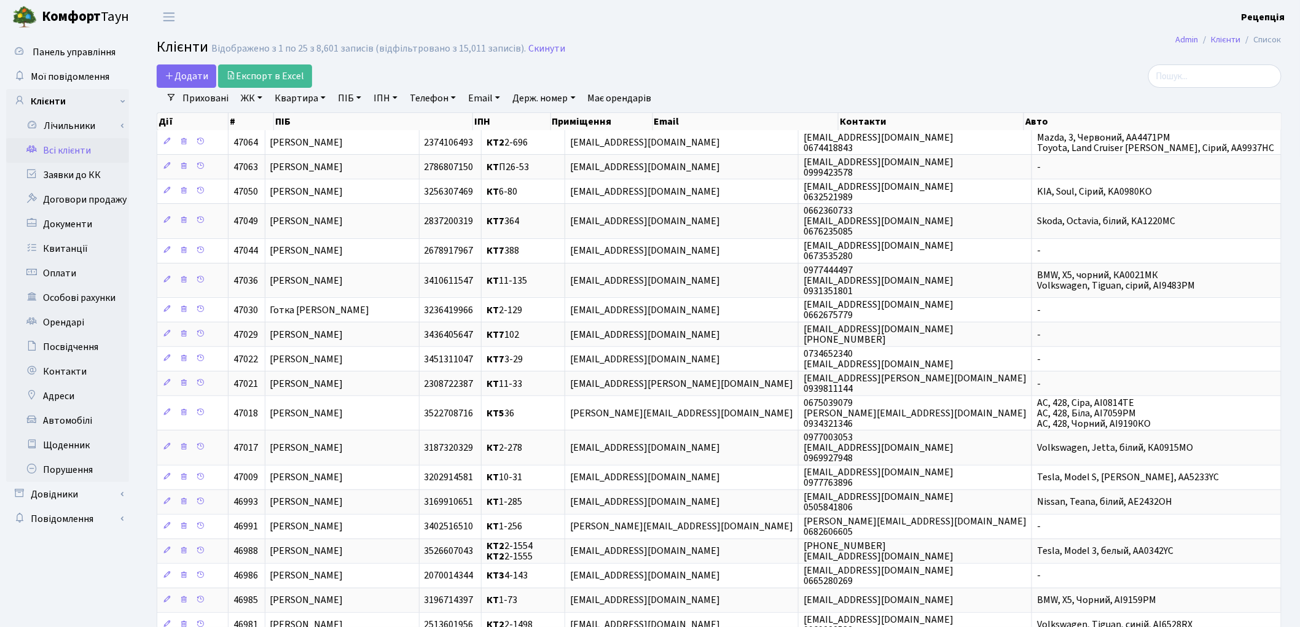
click at [249, 100] on link "ЖК" at bounding box center [251, 98] width 31 height 21
click at [269, 155] on li "КТ2, просп. Соборності, 17" at bounding box center [312, 163] width 149 height 22
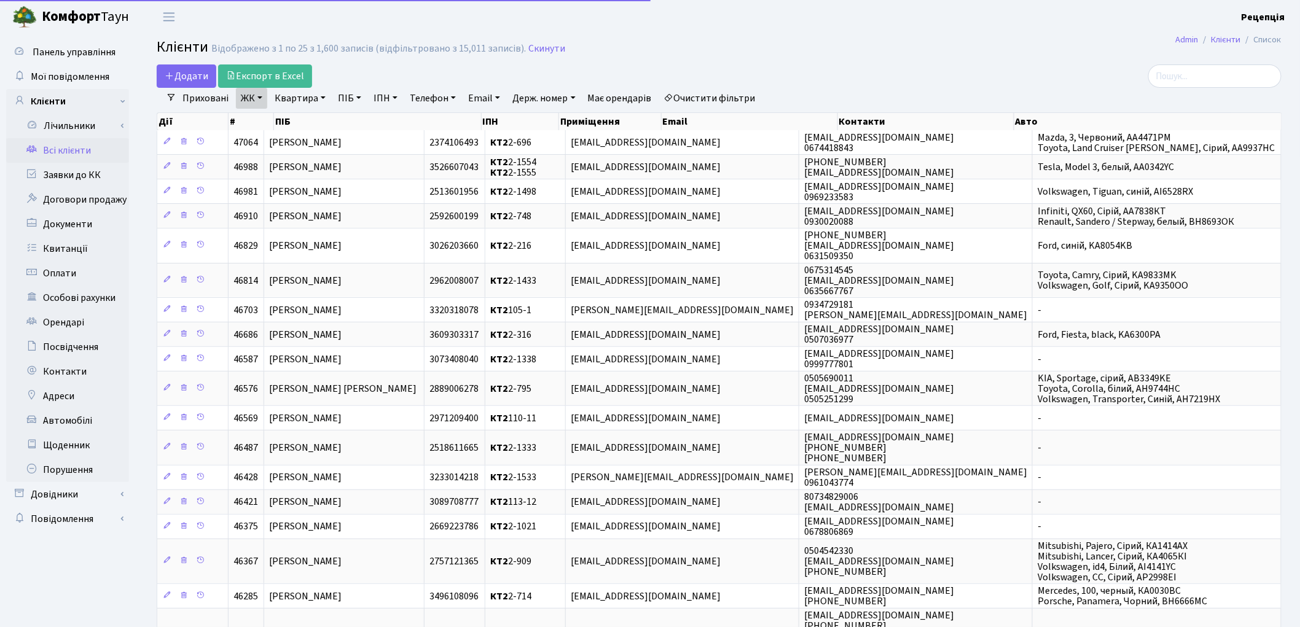
click at [283, 96] on link "Квартира" at bounding box center [300, 98] width 61 height 21
type input "2-231"
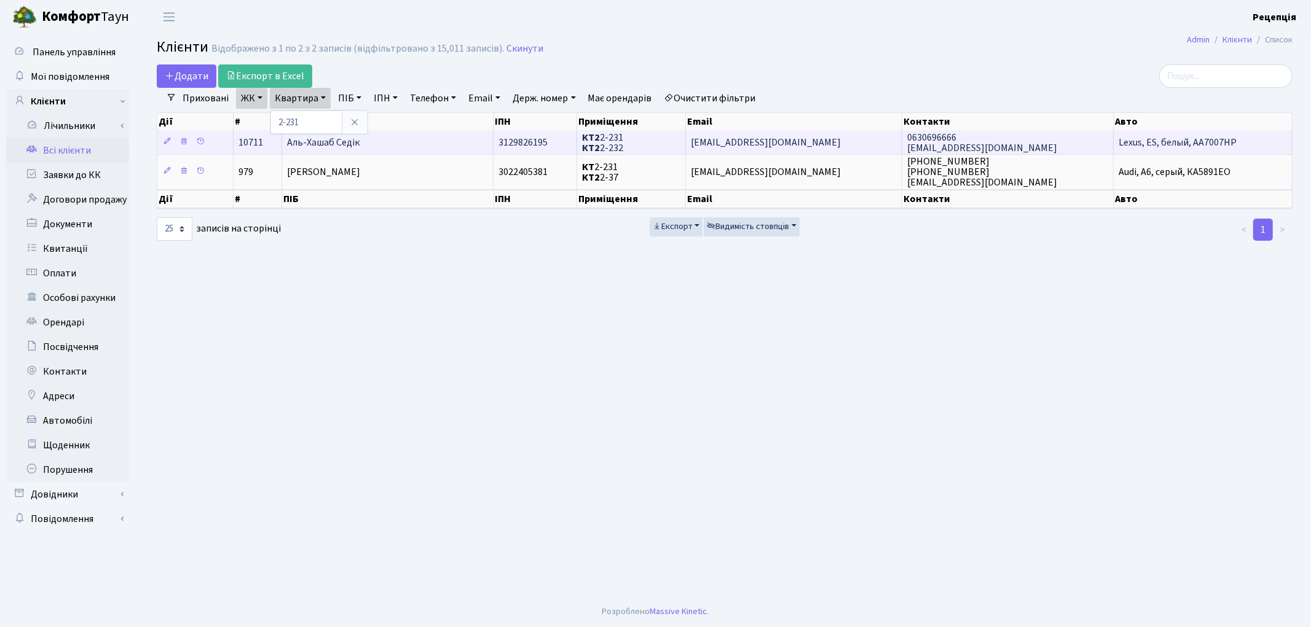
click at [384, 147] on td "Аль-Хашаб Седік" at bounding box center [387, 142] width 211 height 24
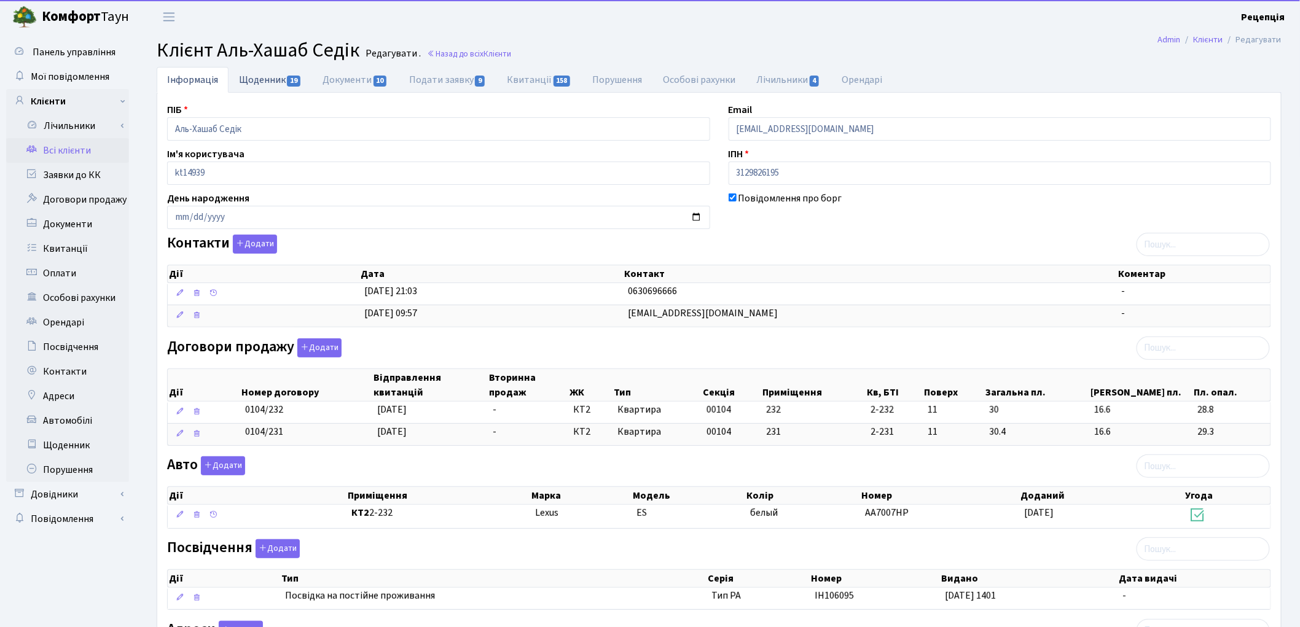
click at [272, 82] on link "Щоденник 19" at bounding box center [271, 79] width 84 height 25
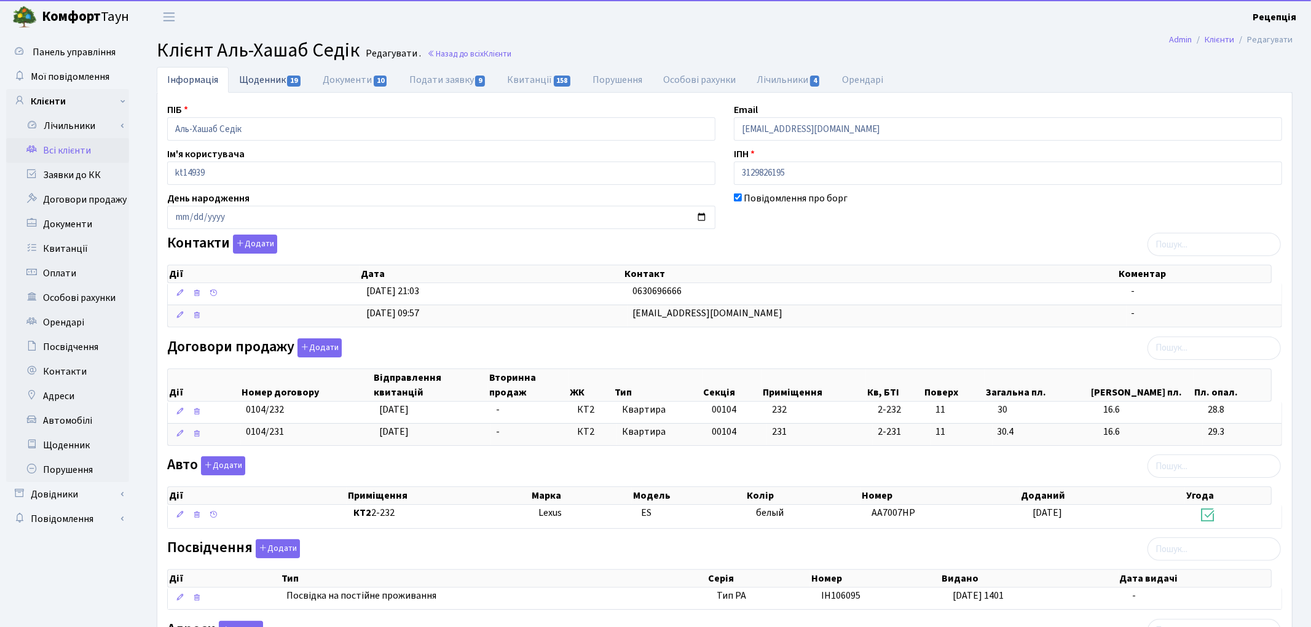
select select "25"
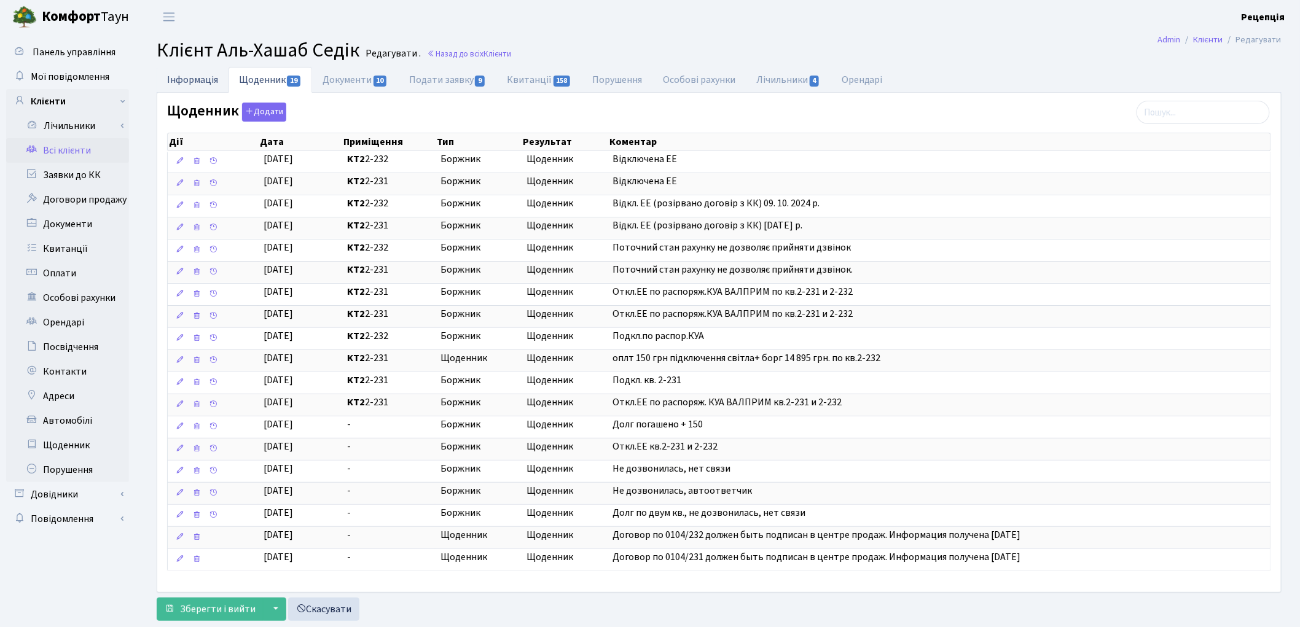
click at [221, 80] on link "Інформація" at bounding box center [193, 79] width 72 height 25
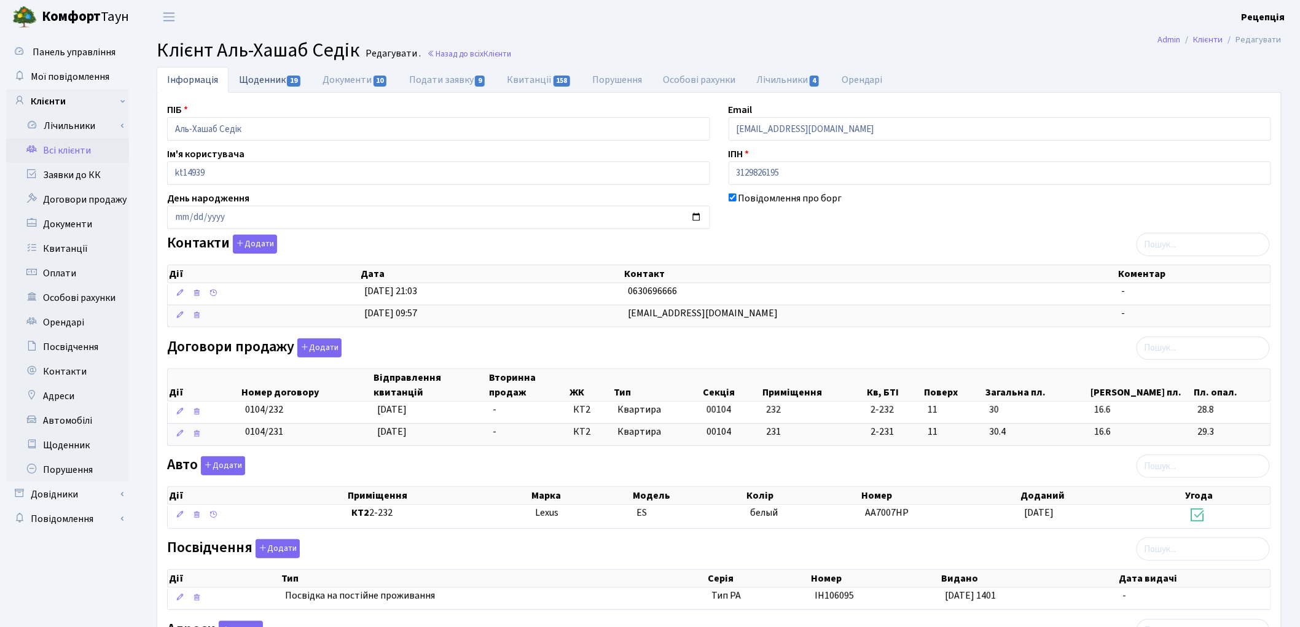
click at [254, 87] on link "Щоденник 19" at bounding box center [271, 79] width 84 height 25
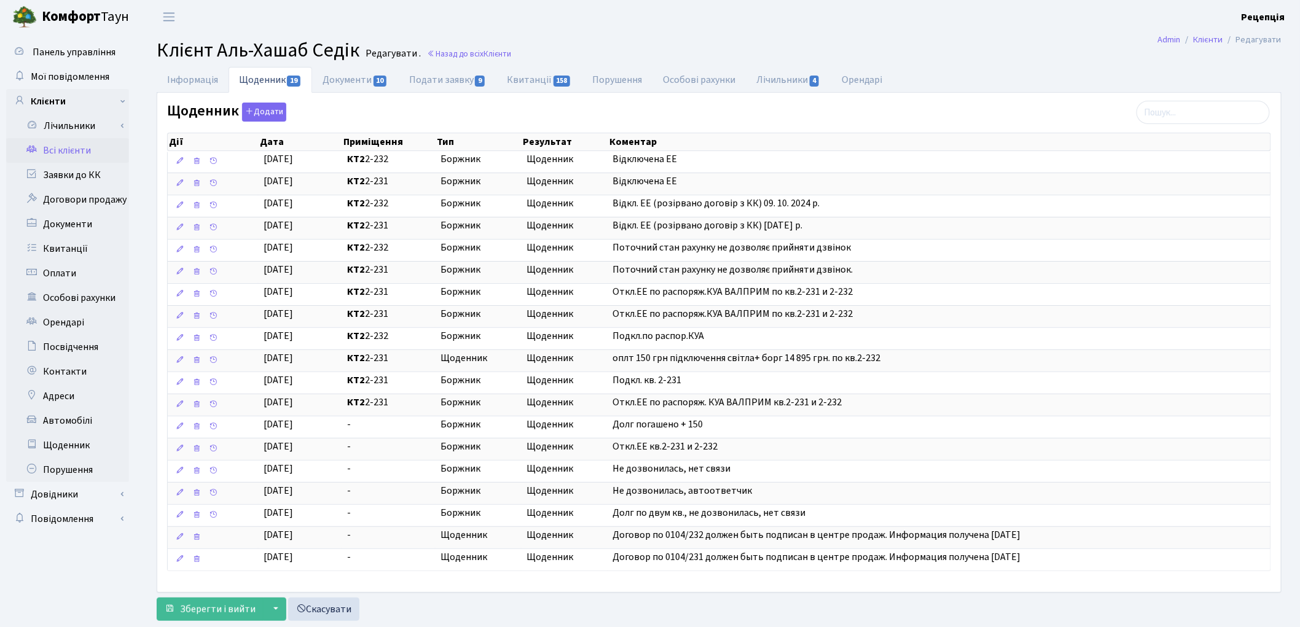
click at [84, 142] on link "Всі клієнти" at bounding box center [67, 150] width 123 height 25
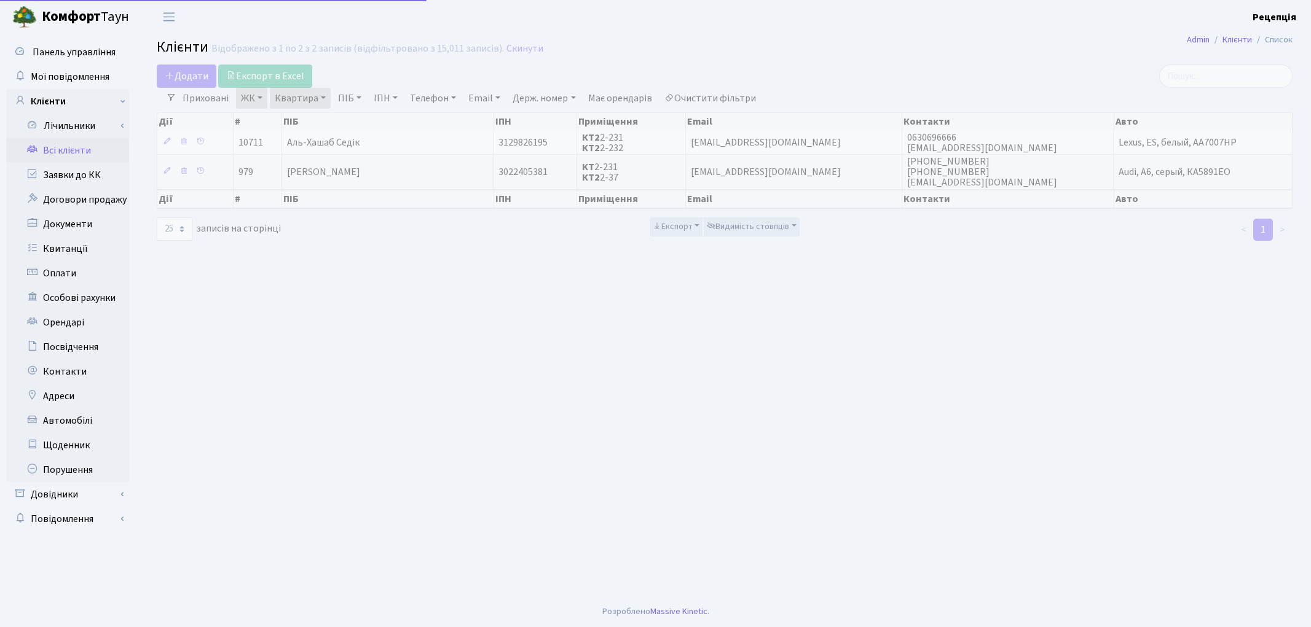
select select "25"
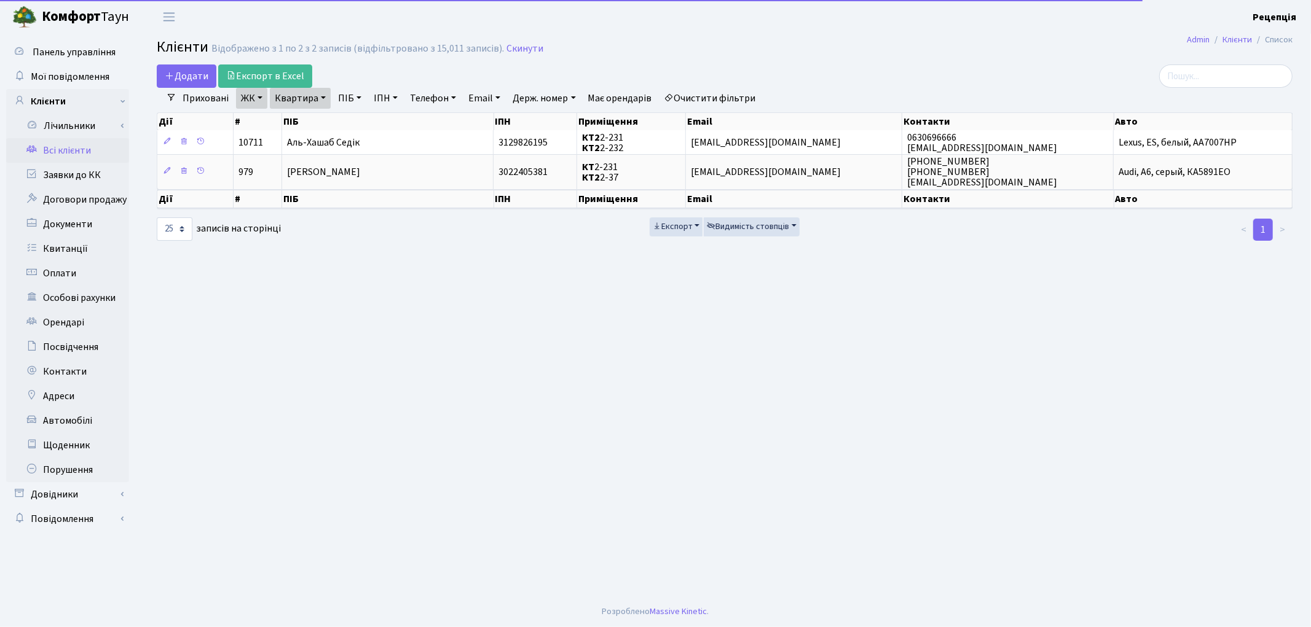
click at [723, 96] on link "Очистити фільтри" at bounding box center [709, 98] width 101 height 21
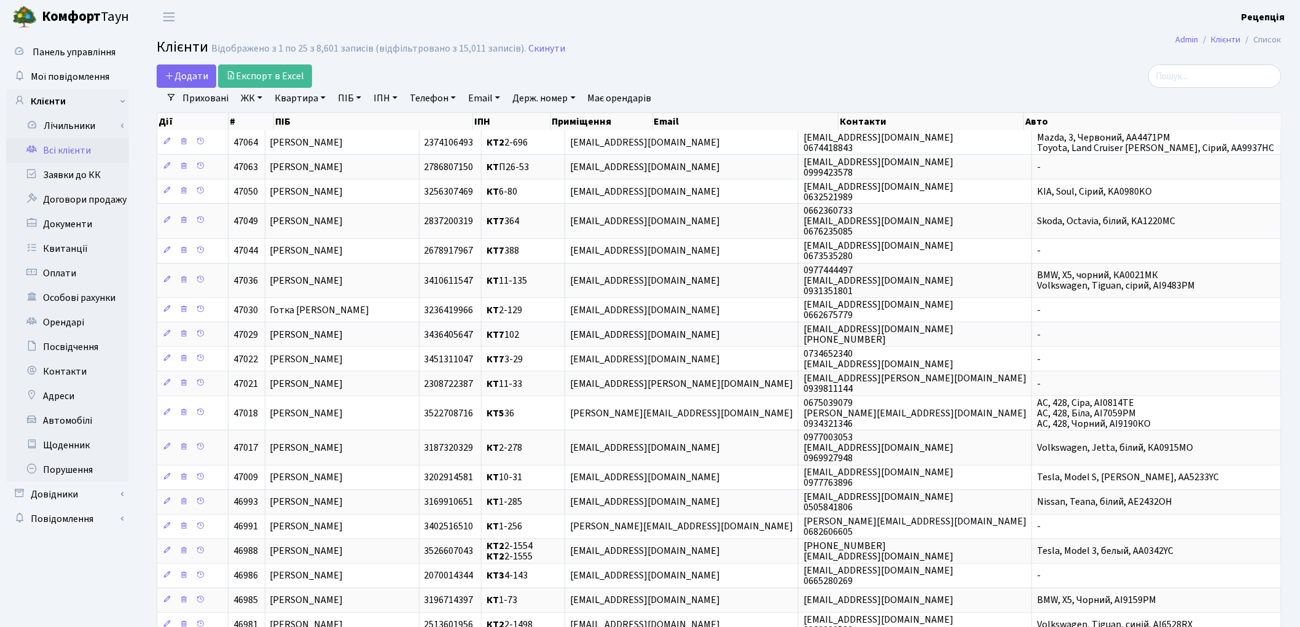
click at [256, 95] on link "ЖК" at bounding box center [251, 98] width 31 height 21
click at [265, 144] on li "КТ, вул. Регенераторна, 4" at bounding box center [312, 141] width 149 height 22
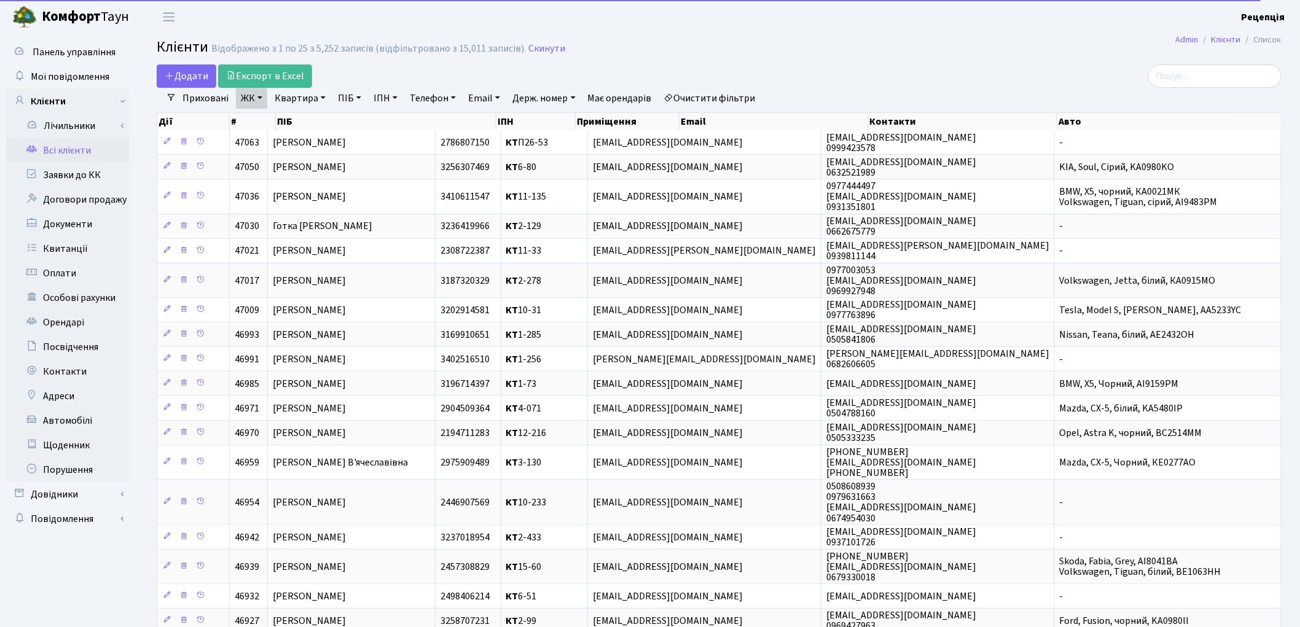
click at [306, 100] on link "Квартира" at bounding box center [300, 98] width 61 height 21
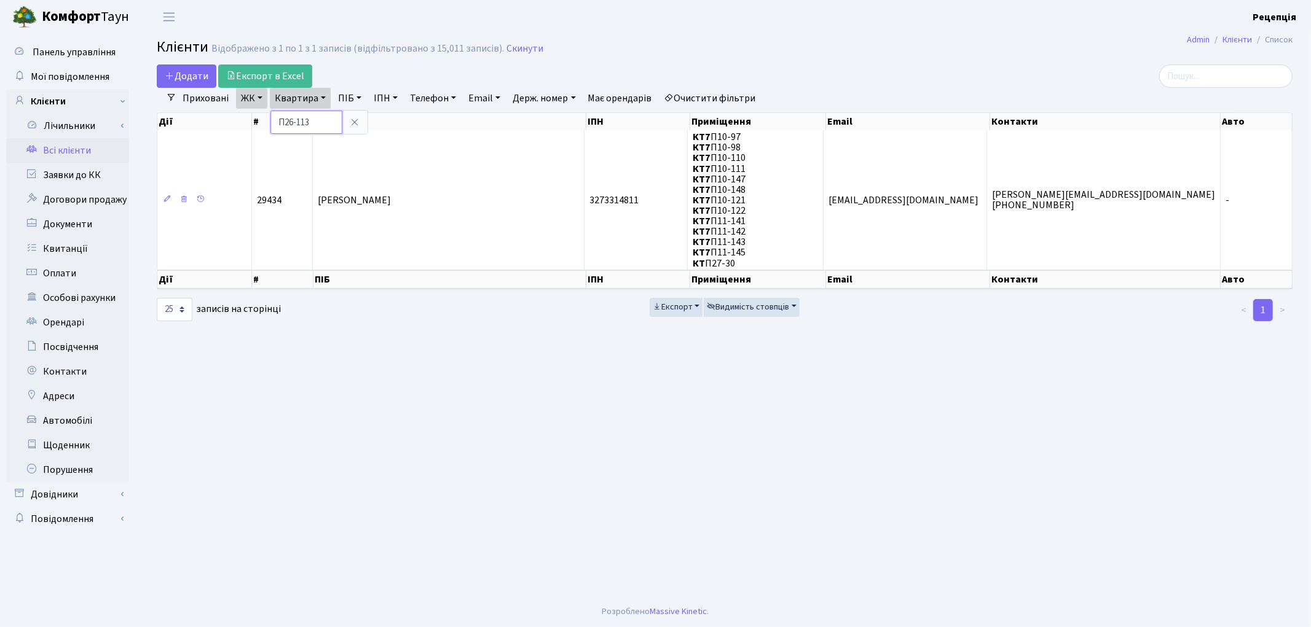
type input "П26-113"
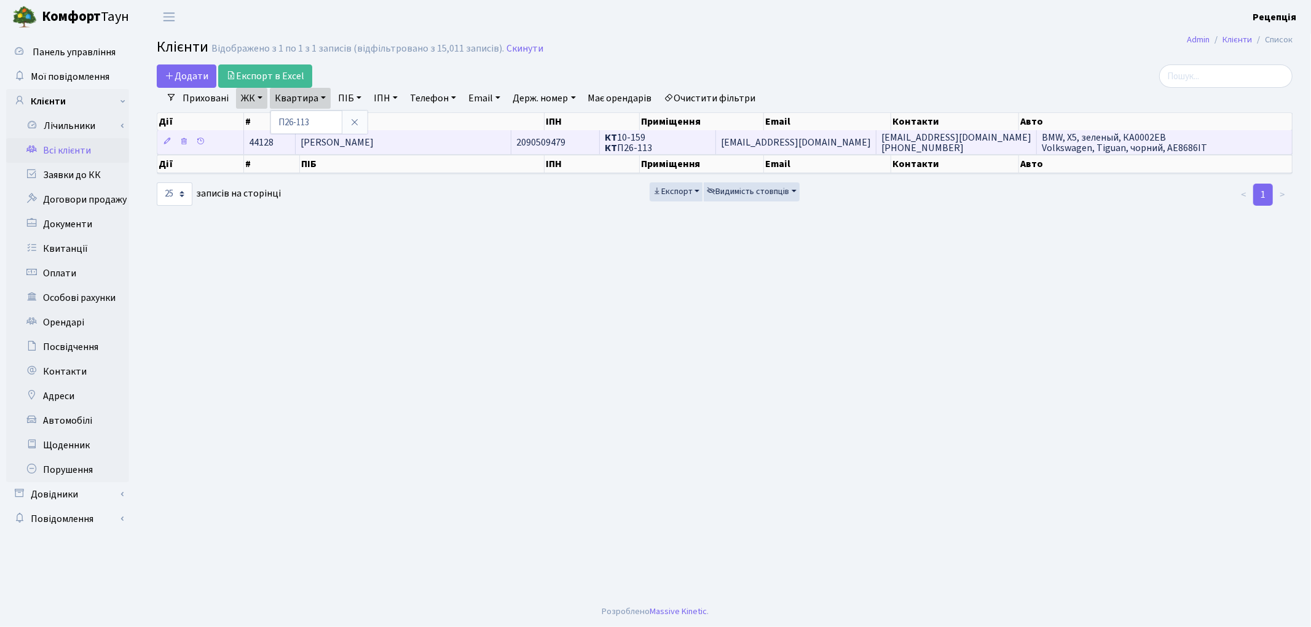
click at [481, 144] on td "[PERSON_NAME]" at bounding box center [404, 142] width 216 height 24
